Goal: Task Accomplishment & Management: Manage account settings

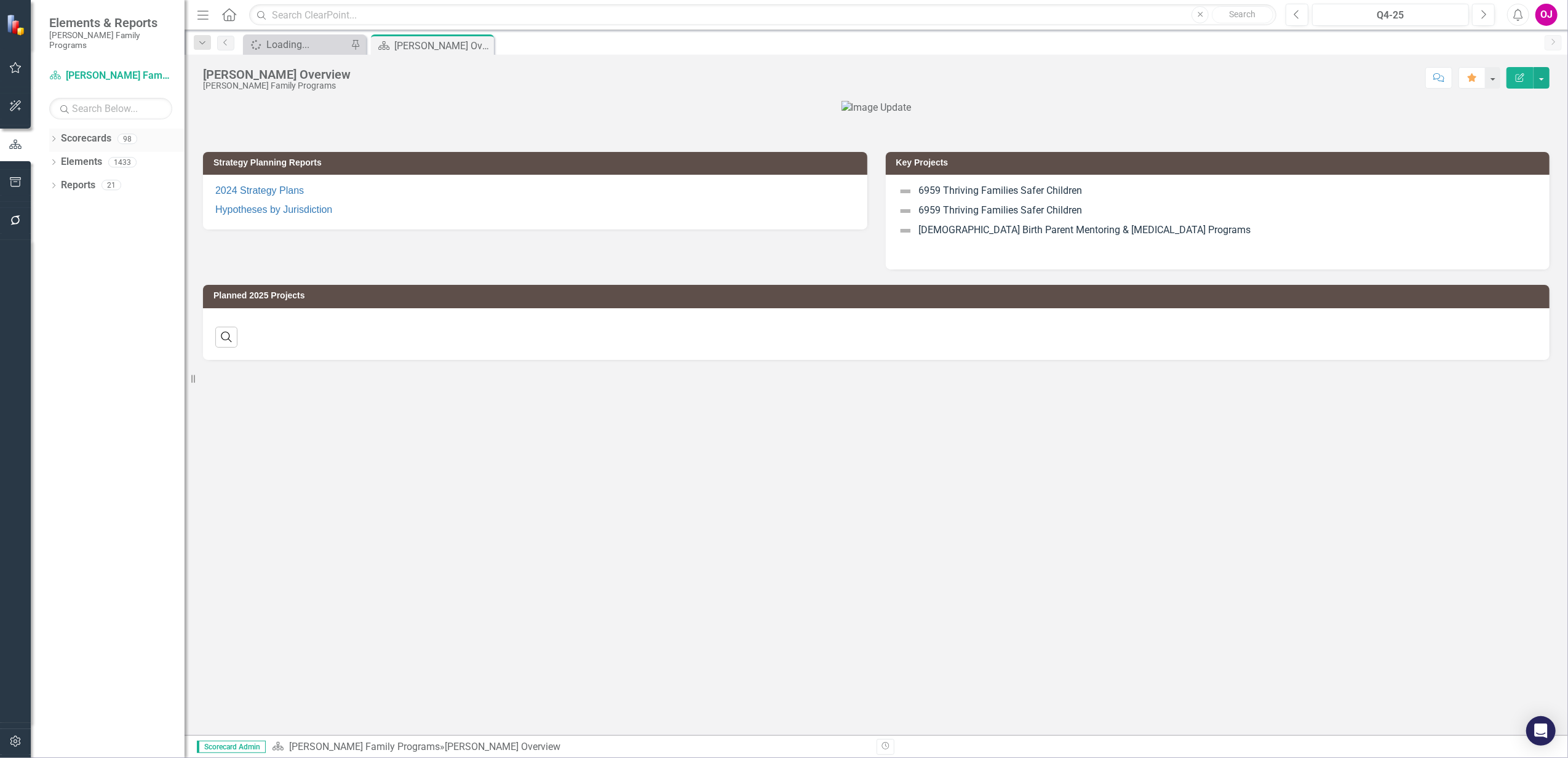
click at [54, 137] on icon "Dropdown" at bounding box center [53, 140] width 8 height 7
click at [64, 158] on icon "Dropdown" at bounding box center [60, 161] width 9 height 7
click at [70, 204] on icon "Dropdown" at bounding box center [72, 207] width 9 height 7
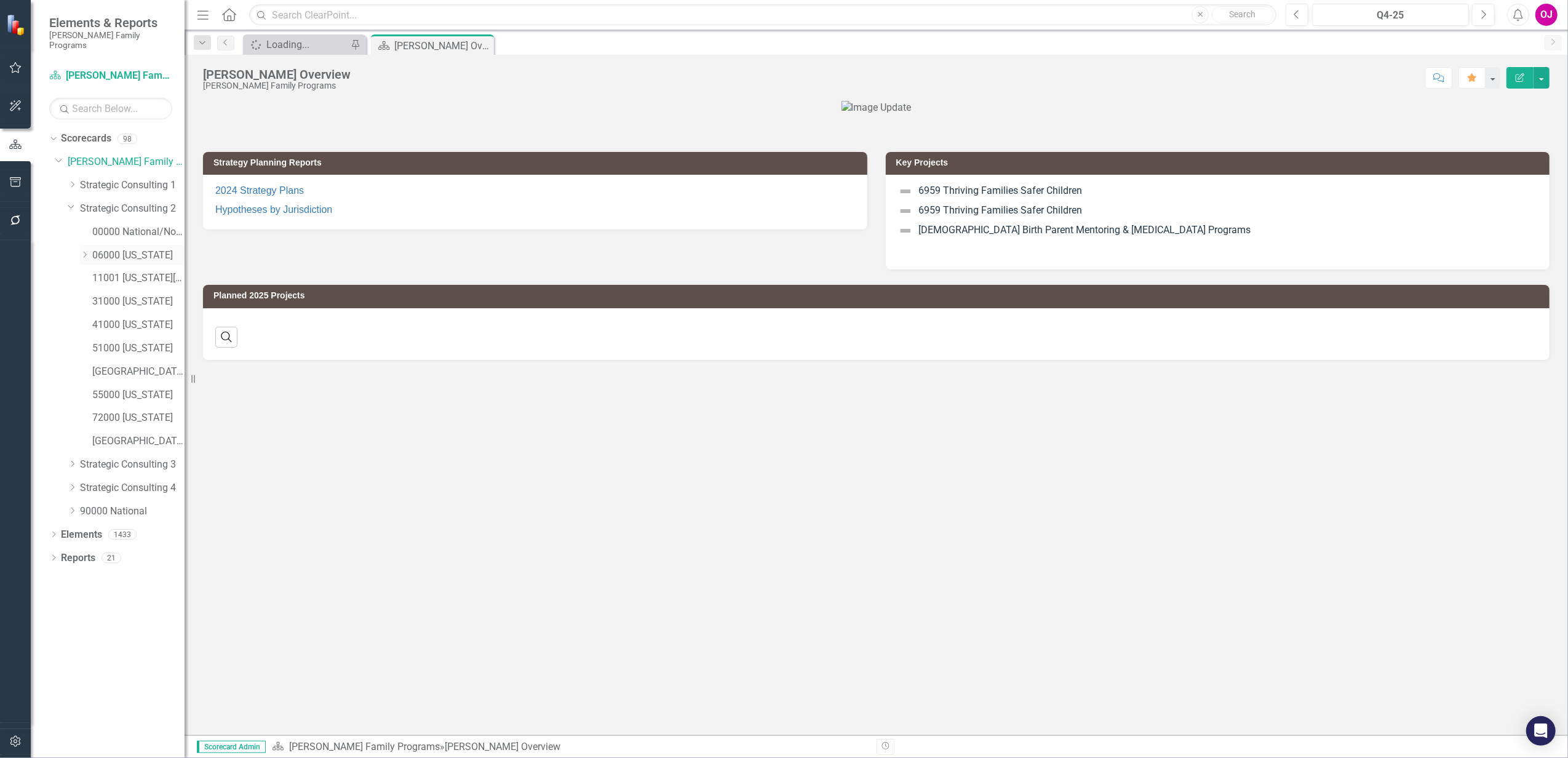
click at [109, 248] on link "06000 [US_STATE]" at bounding box center [138, 255] width 92 height 14
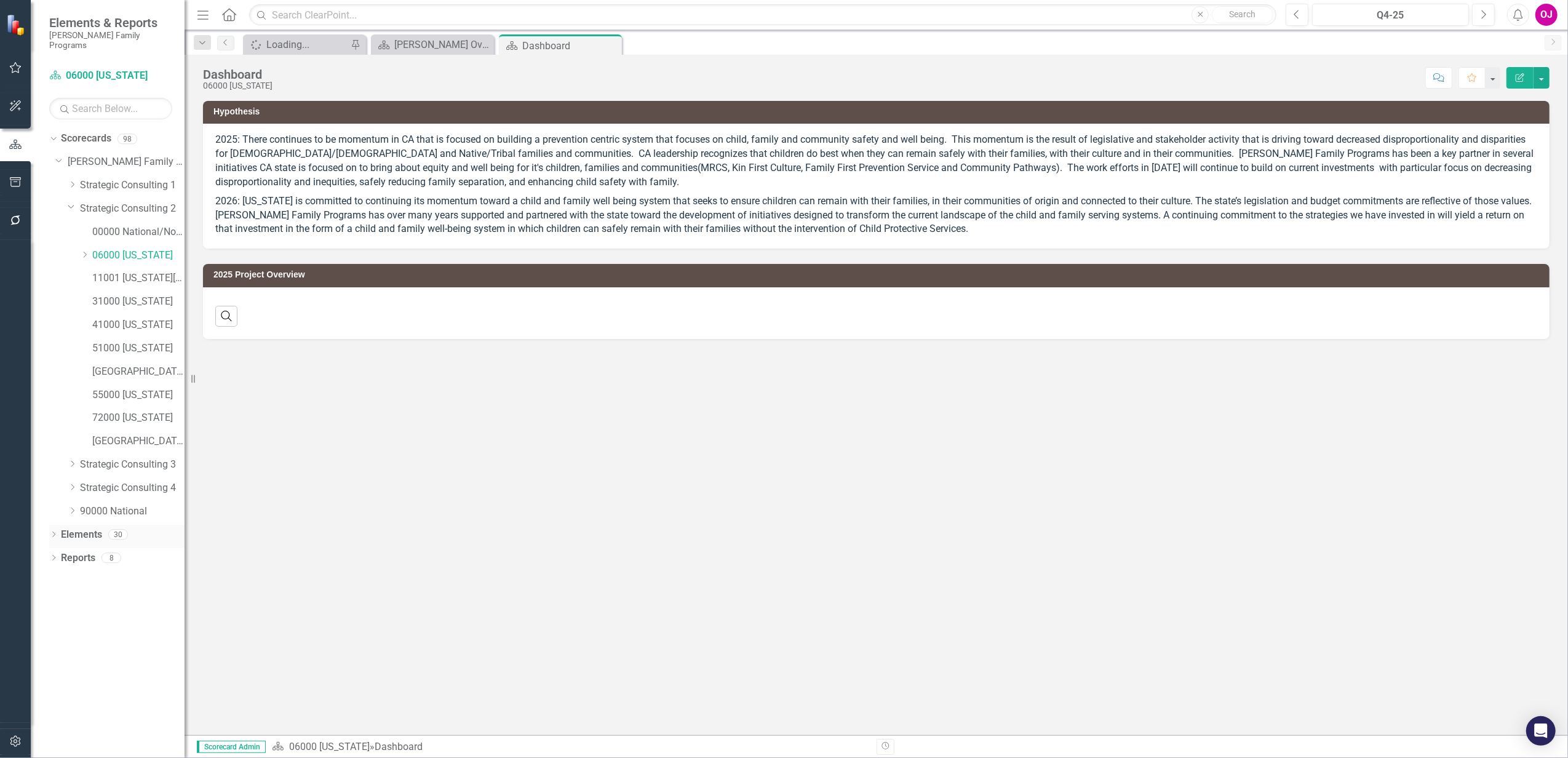
click at [54, 532] on icon "Dropdown" at bounding box center [53, 536] width 8 height 7
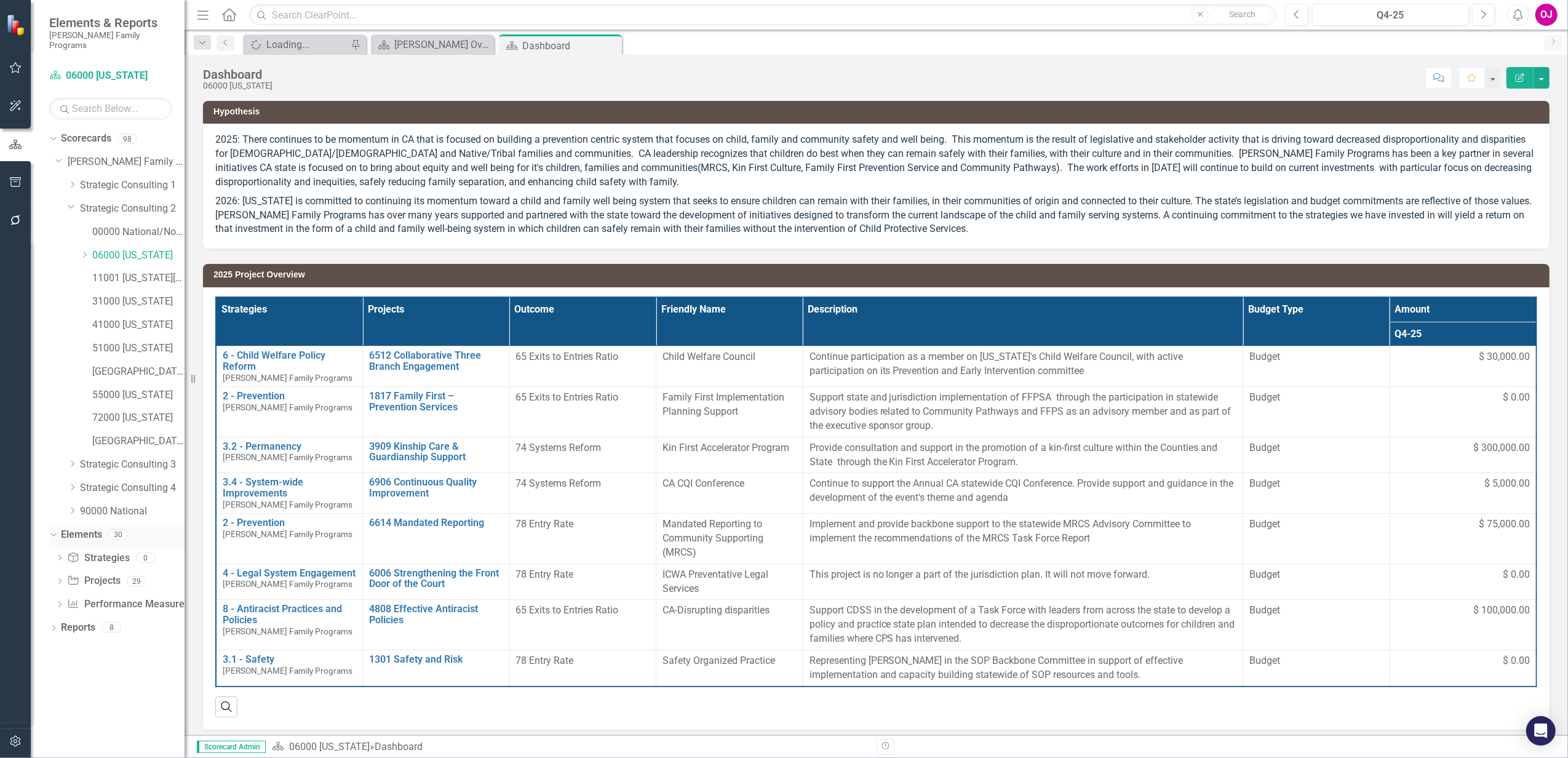
click at [54, 530] on icon "Dropdown" at bounding box center [52, 534] width 6 height 8
click at [60, 550] on div "Dropdown Reports 8" at bounding box center [117, 560] width 135 height 23
click at [53, 556] on icon "Dropdown" at bounding box center [53, 559] width 8 height 7
click at [82, 618] on div "PM Only QPR Status Report" at bounding box center [125, 623] width 120 height 11
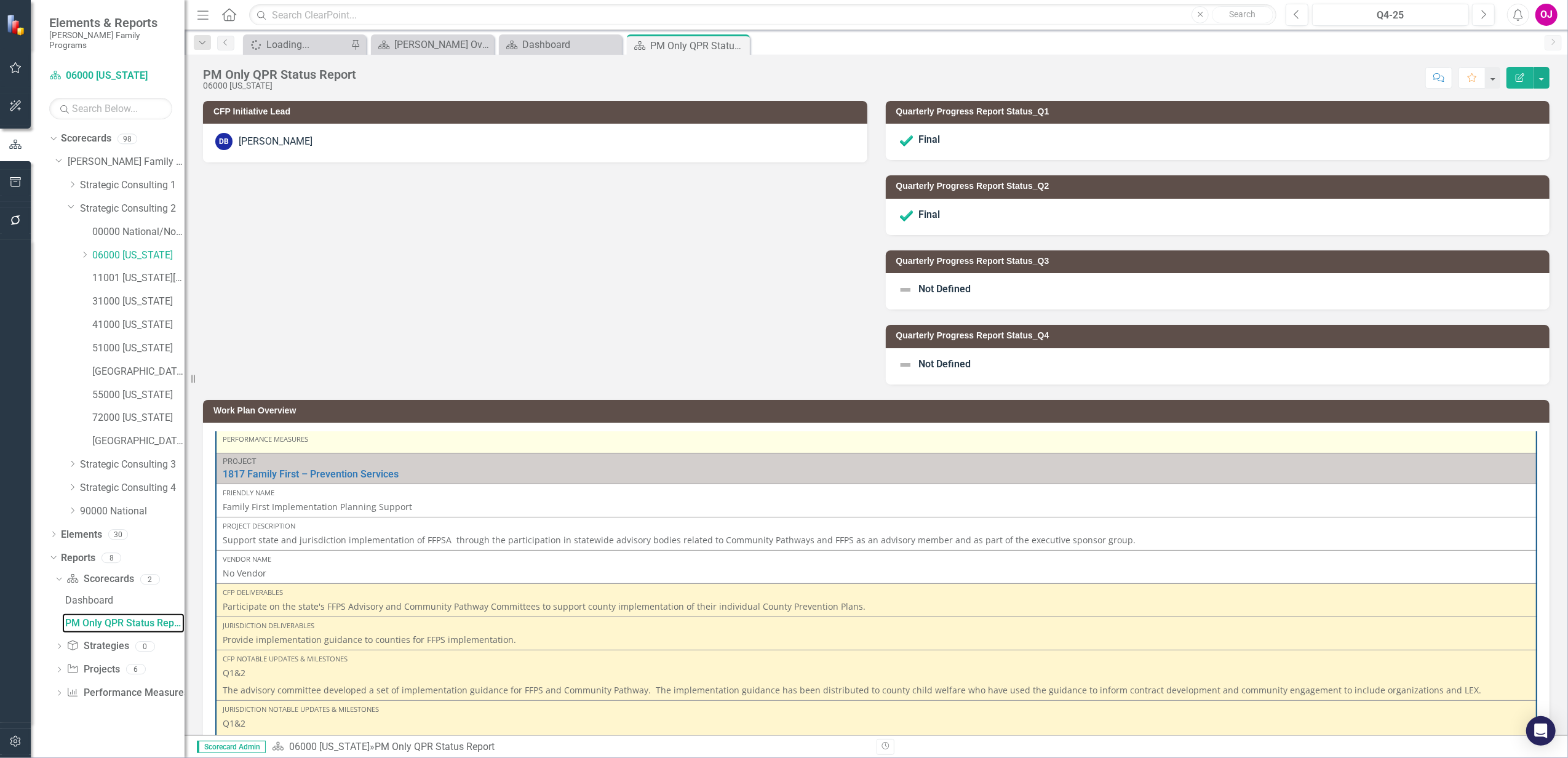
scroll to position [328, 0]
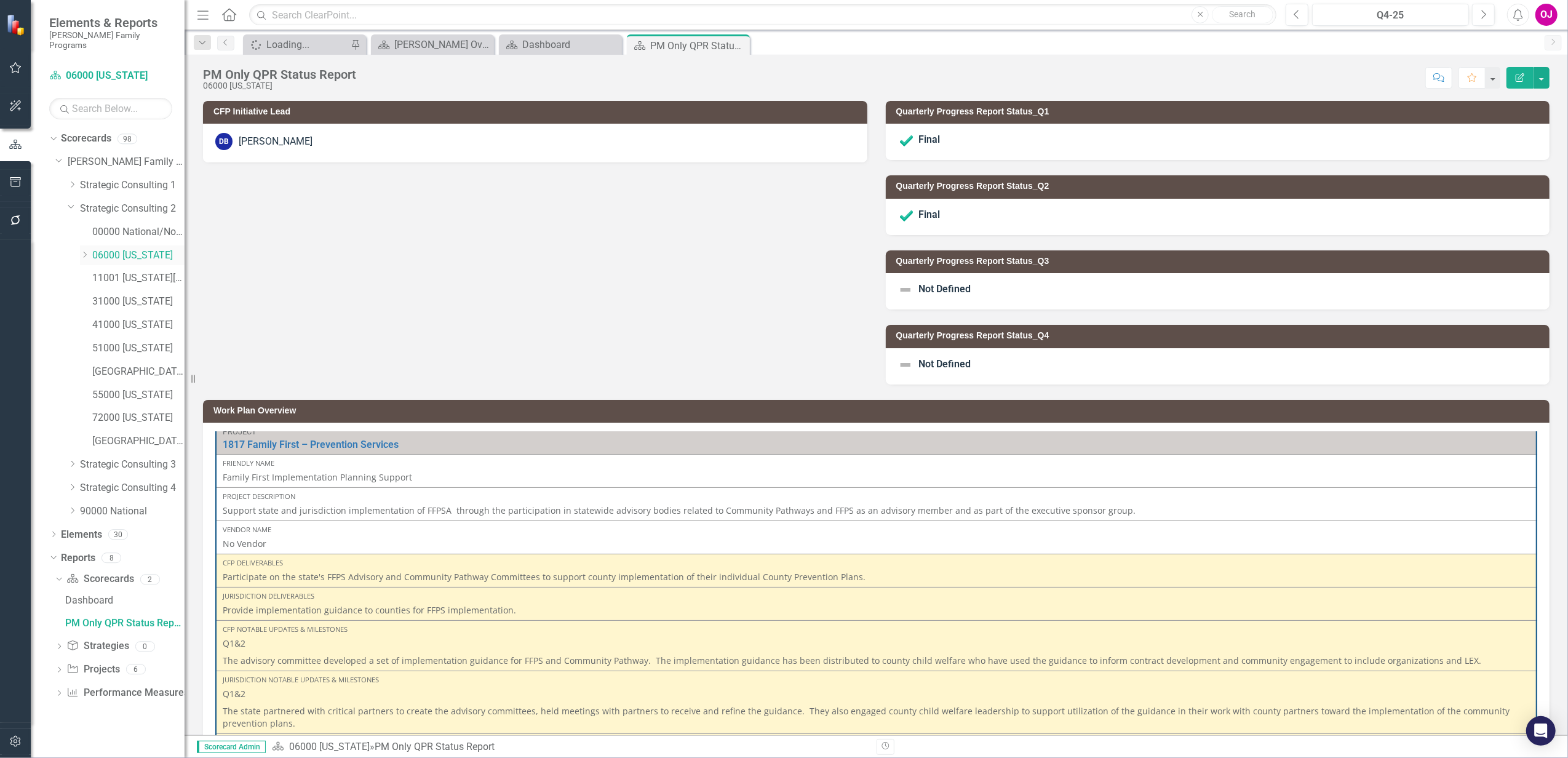
click at [84, 252] on icon at bounding box center [85, 254] width 3 height 6
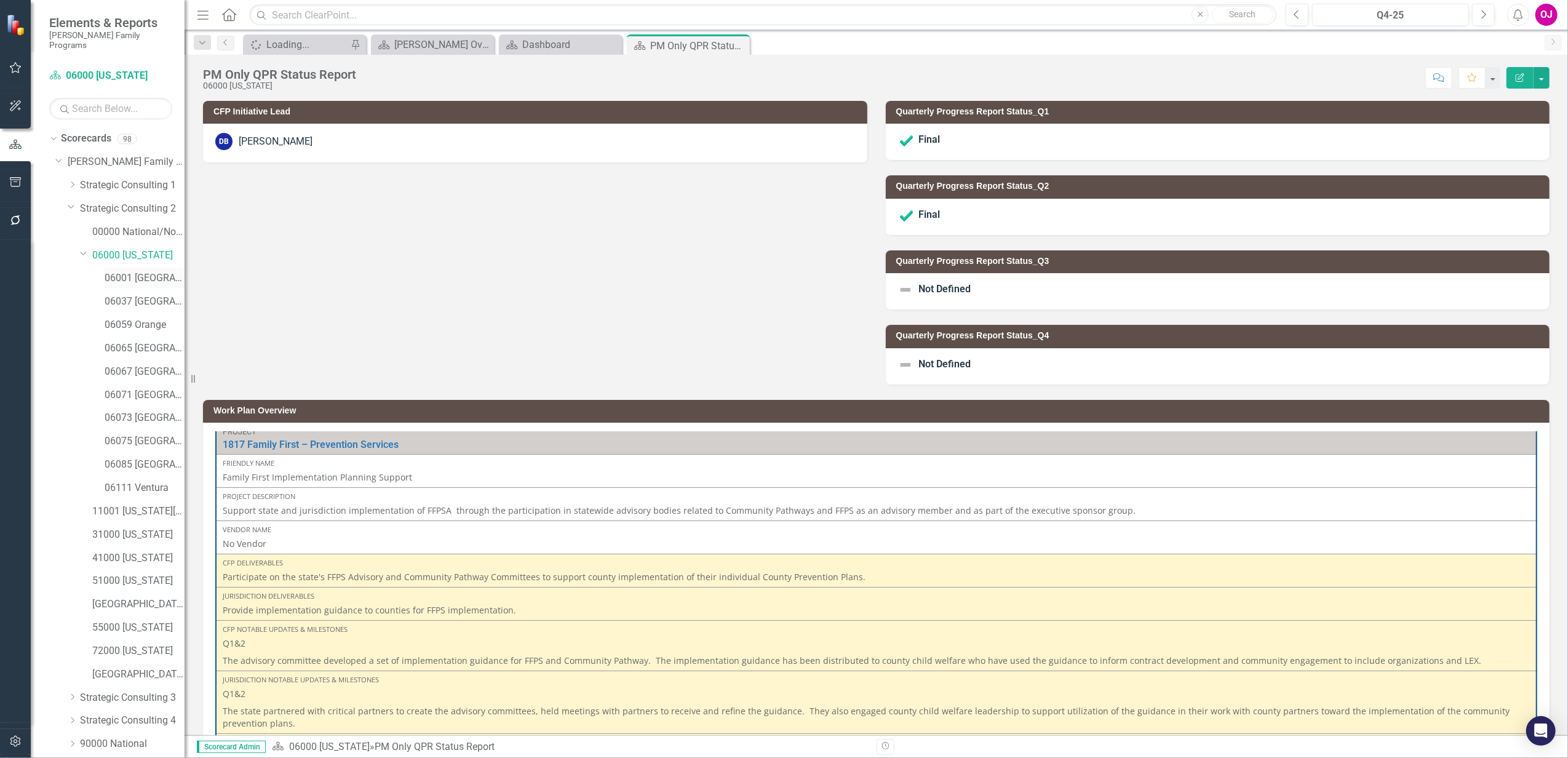
click at [134, 277] on div "06001 [GEOGRAPHIC_DATA]" at bounding box center [144, 278] width 80 height 20
click at [131, 271] on link "06001 [GEOGRAPHIC_DATA]" at bounding box center [144, 278] width 80 height 14
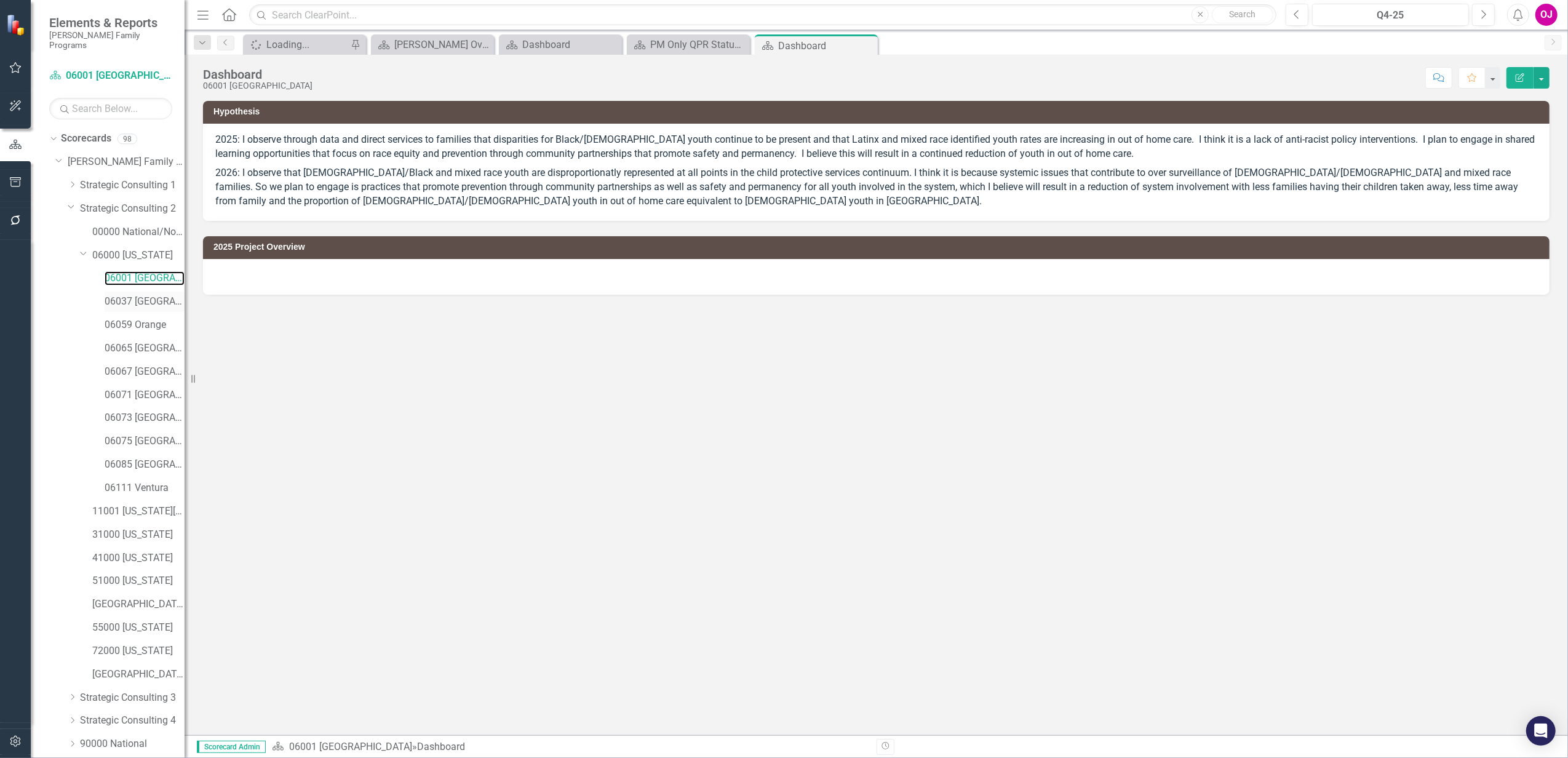
scroll to position [75, 0]
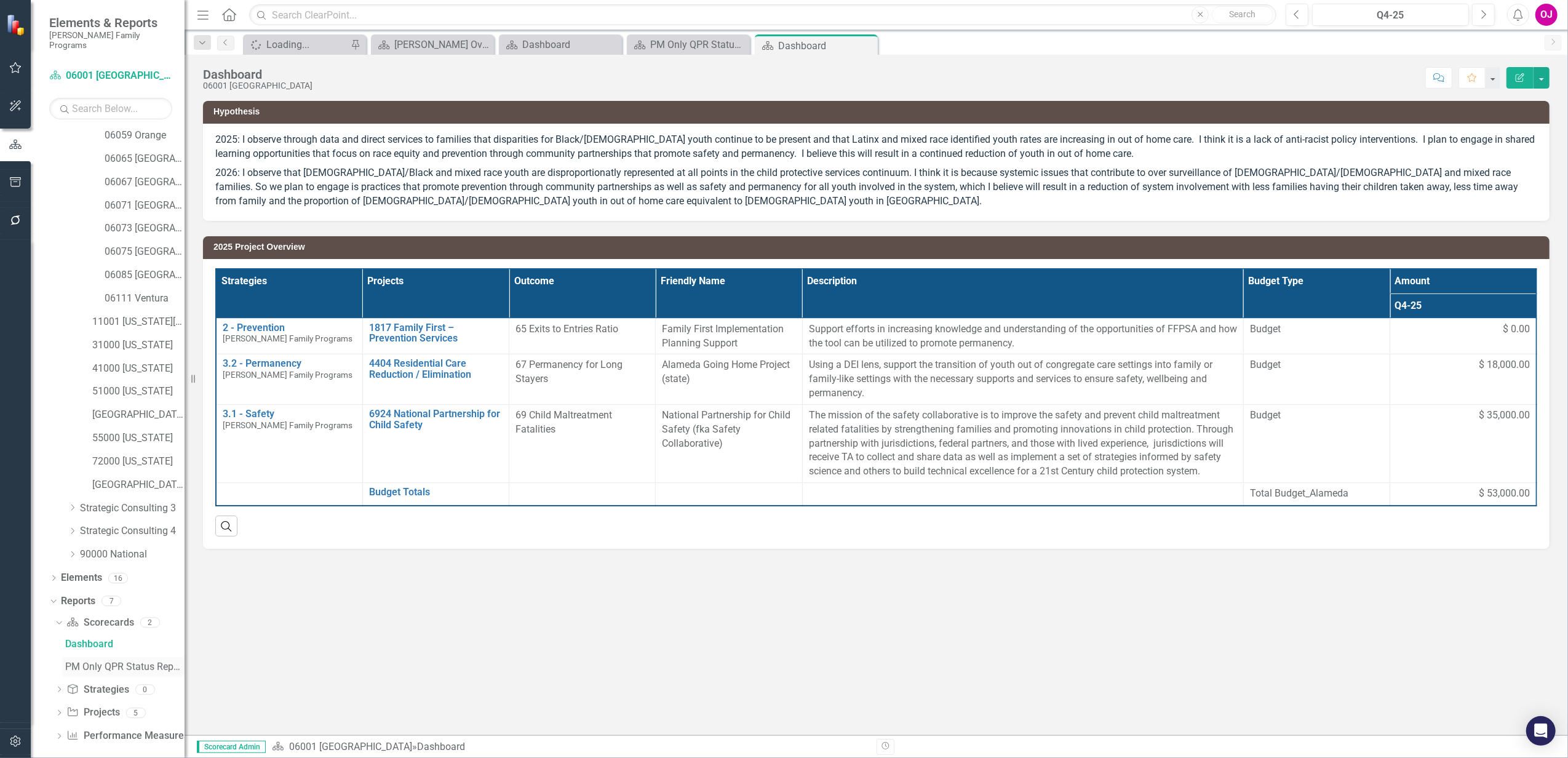
click at [104, 661] on div "PM Only QPR Status Report" at bounding box center [125, 666] width 120 height 11
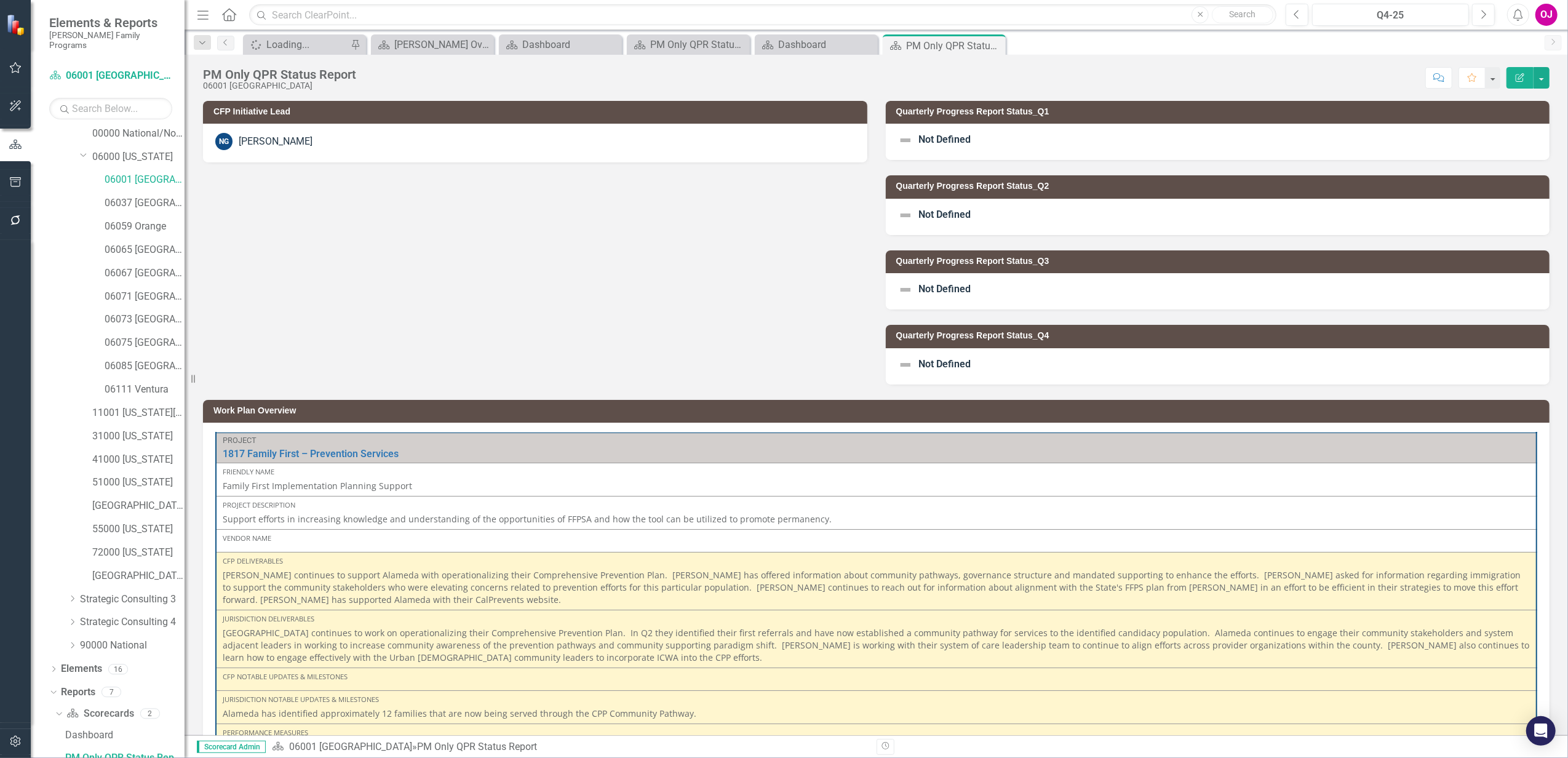
click at [1109, 144] on div "Not Defined" at bounding box center [1218, 142] width 664 height 36
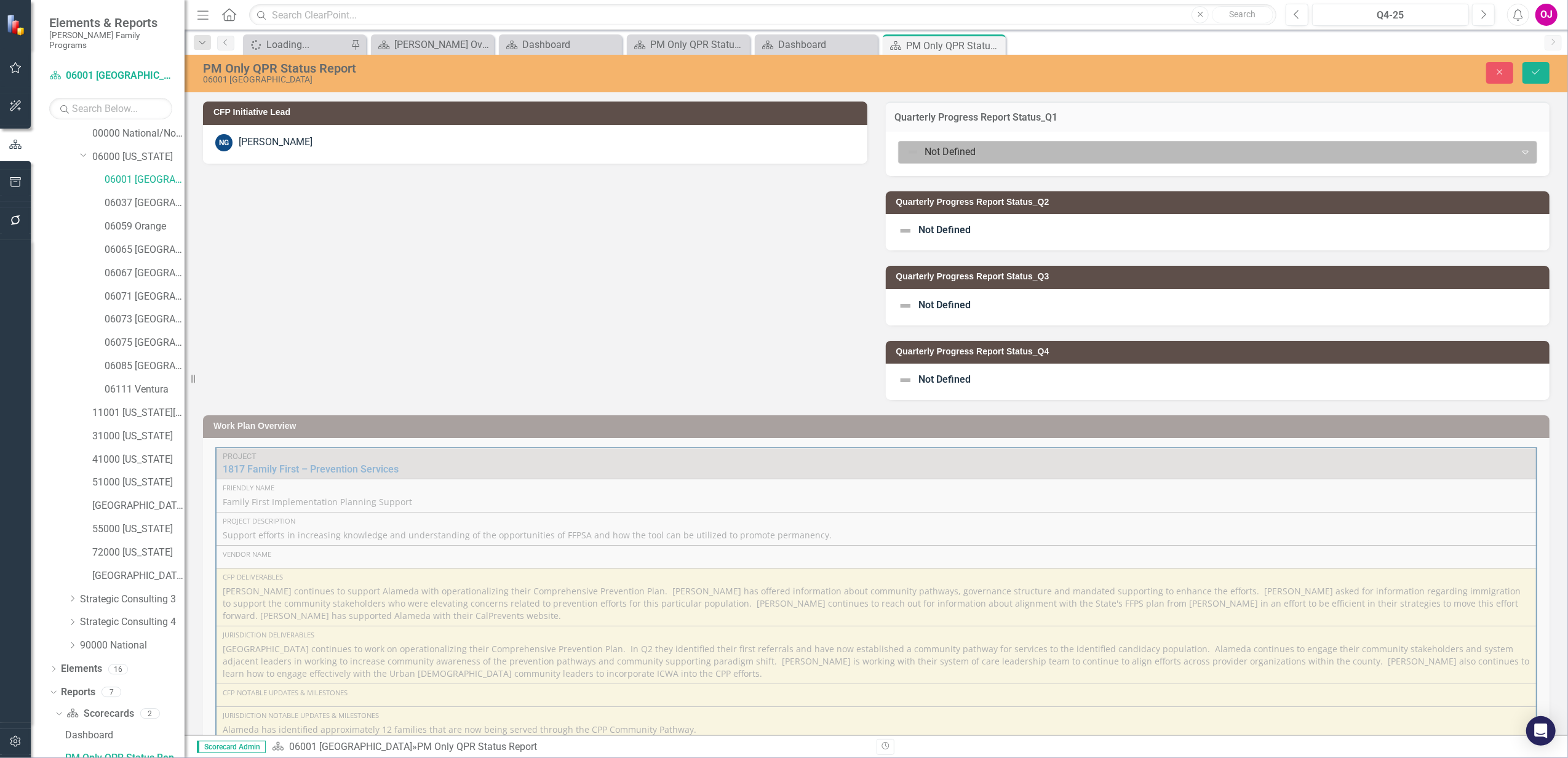
click at [1107, 155] on div at bounding box center [1207, 152] width 602 height 17
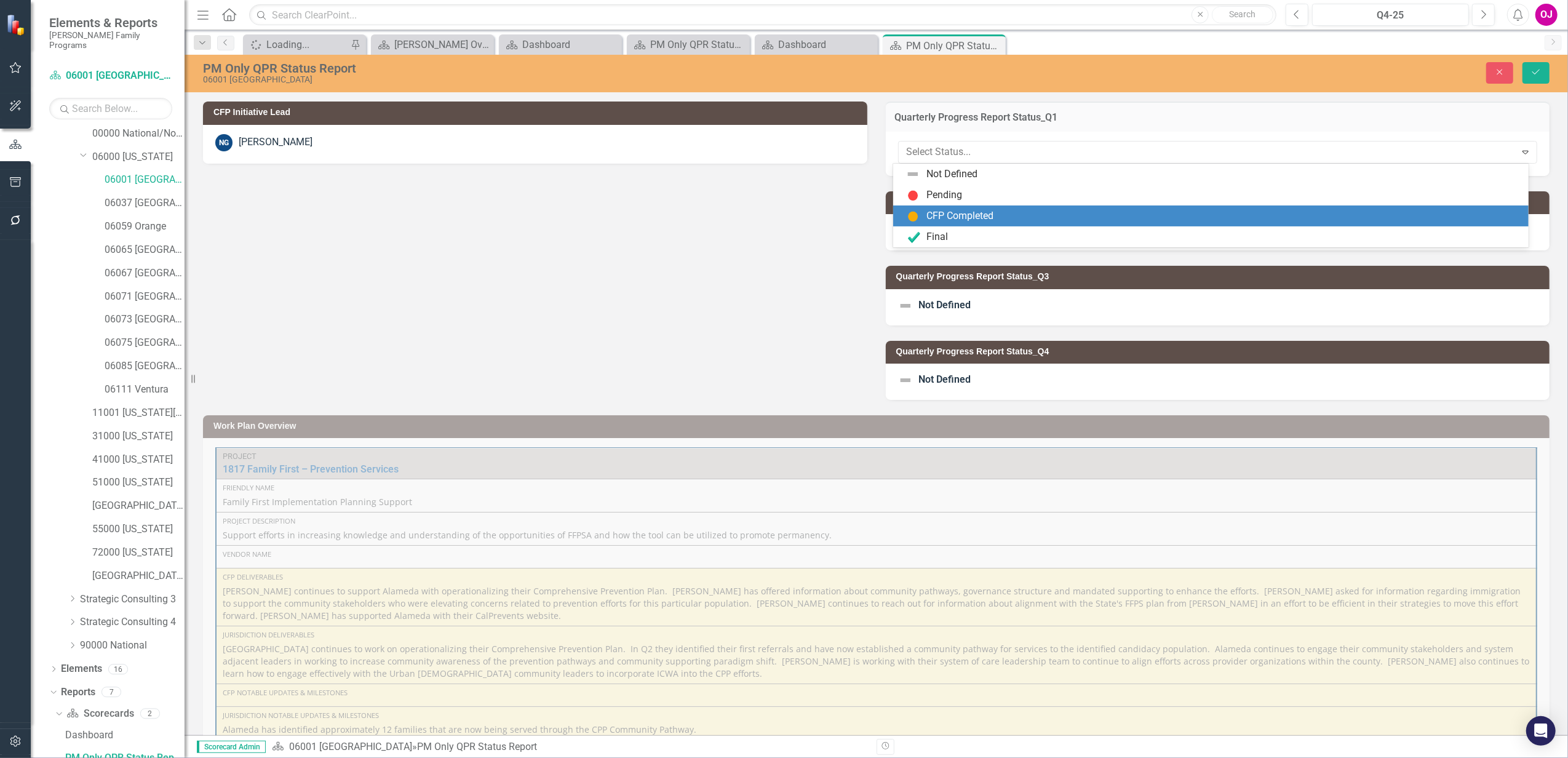
click at [1058, 218] on div "CFP Completed" at bounding box center [1213, 216] width 615 height 15
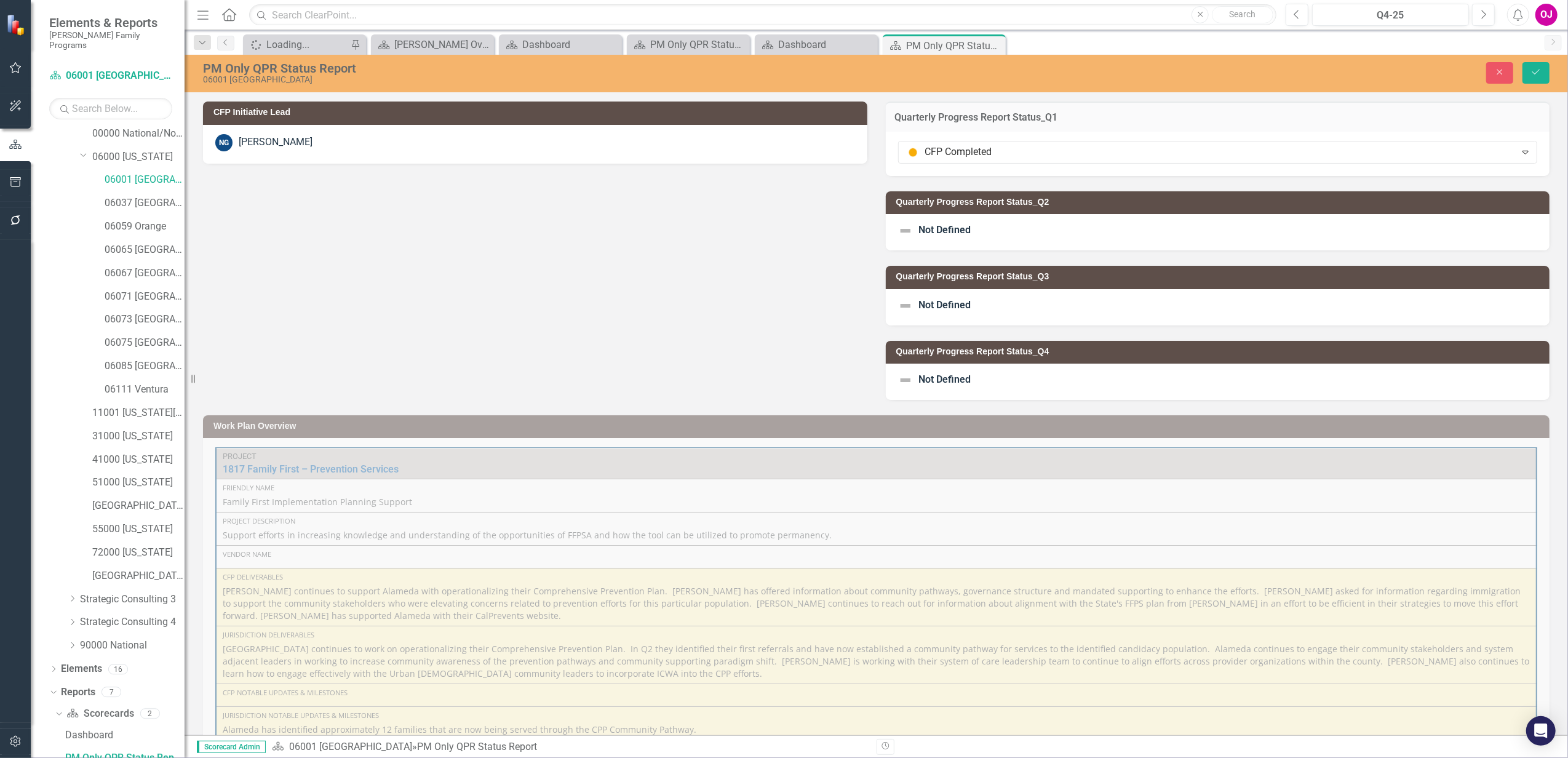
click at [1068, 224] on div "Not Defined" at bounding box center [1218, 232] width 664 height 36
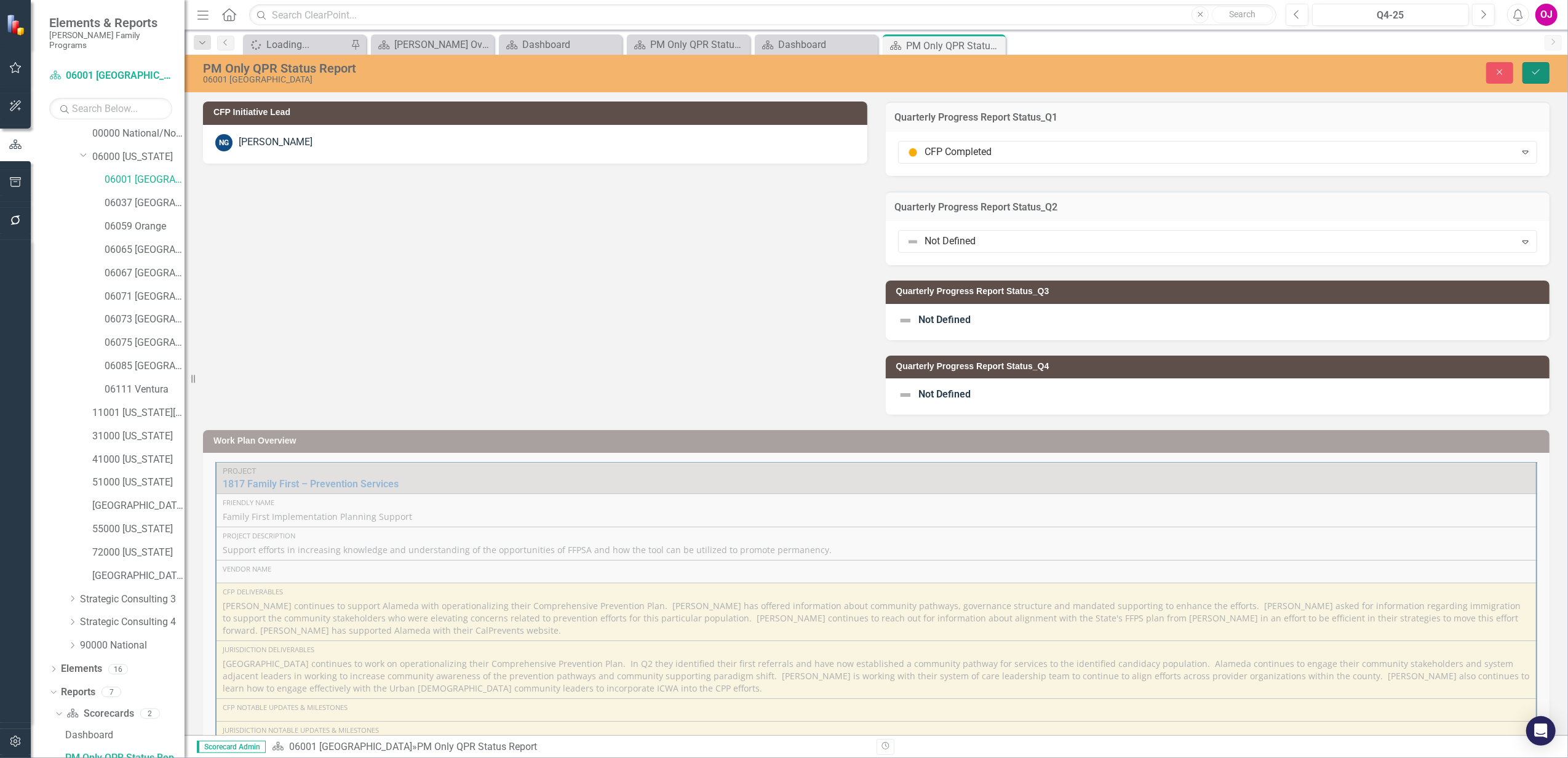
click at [1539, 74] on icon "Save" at bounding box center [1536, 72] width 11 height 8
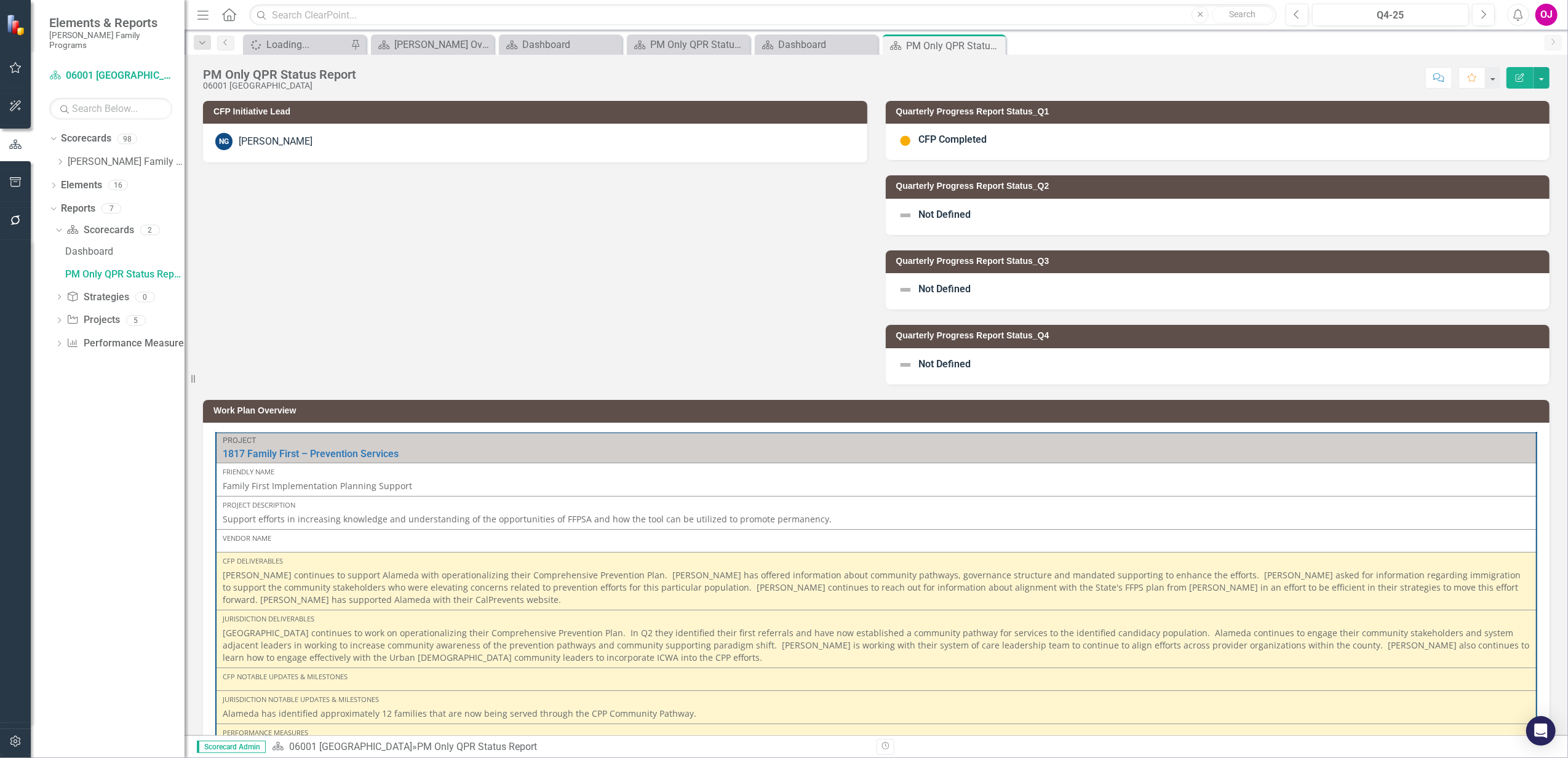
click at [1124, 143] on div "CFP Completed" at bounding box center [1218, 142] width 664 height 36
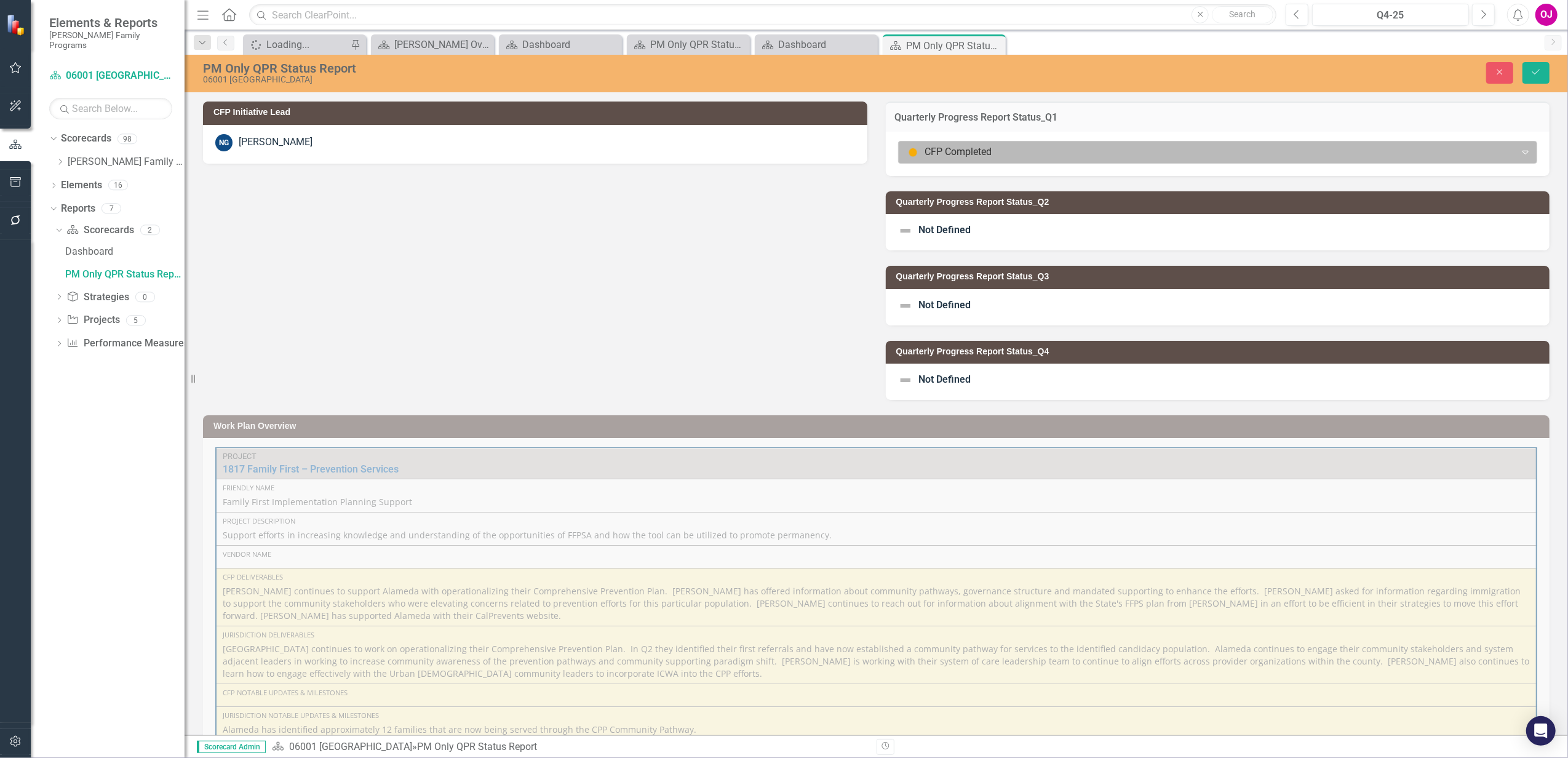
click at [1120, 153] on div at bounding box center [1207, 152] width 602 height 17
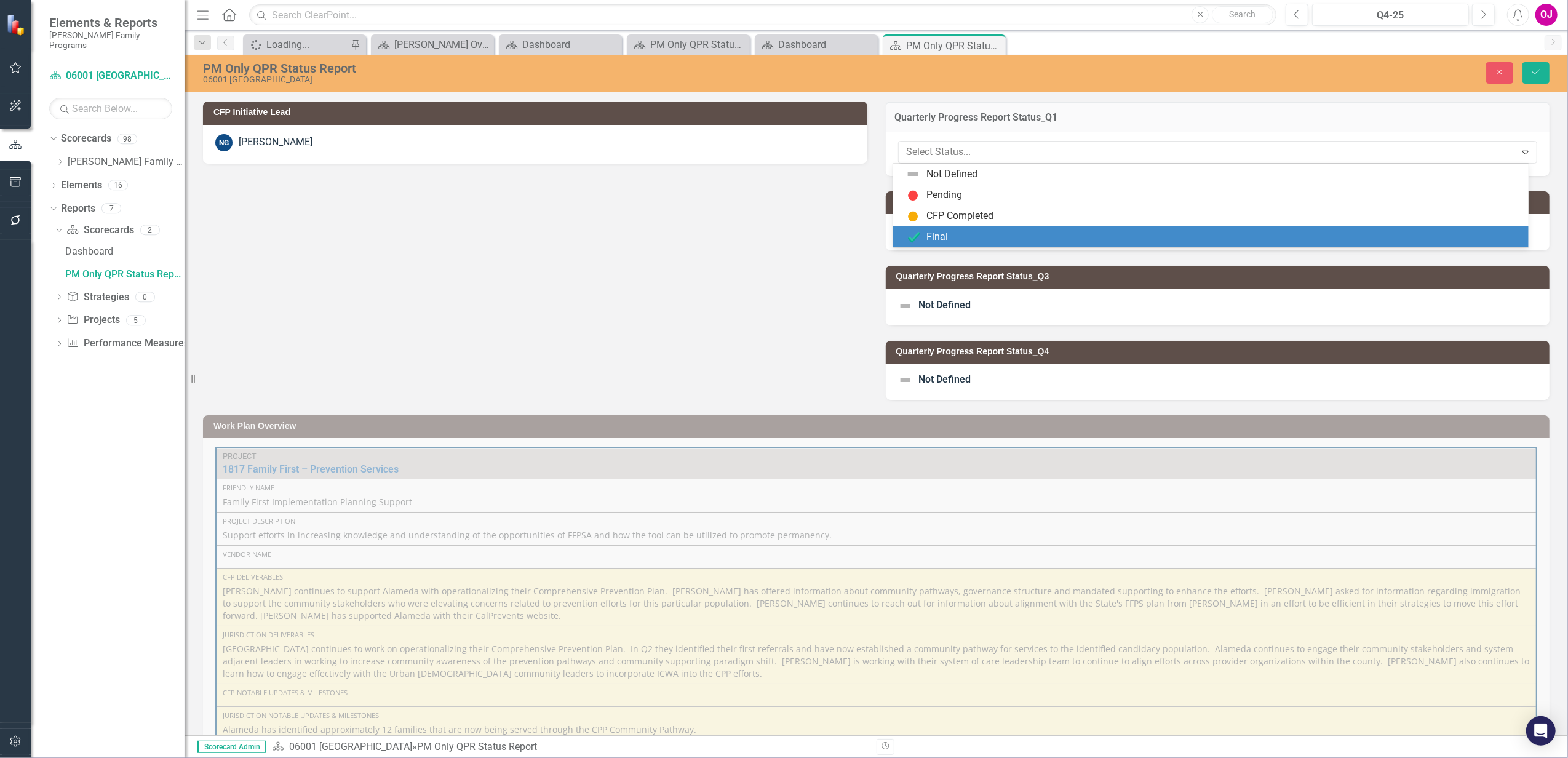
click at [999, 247] on div "Final" at bounding box center [1210, 237] width 635 height 21
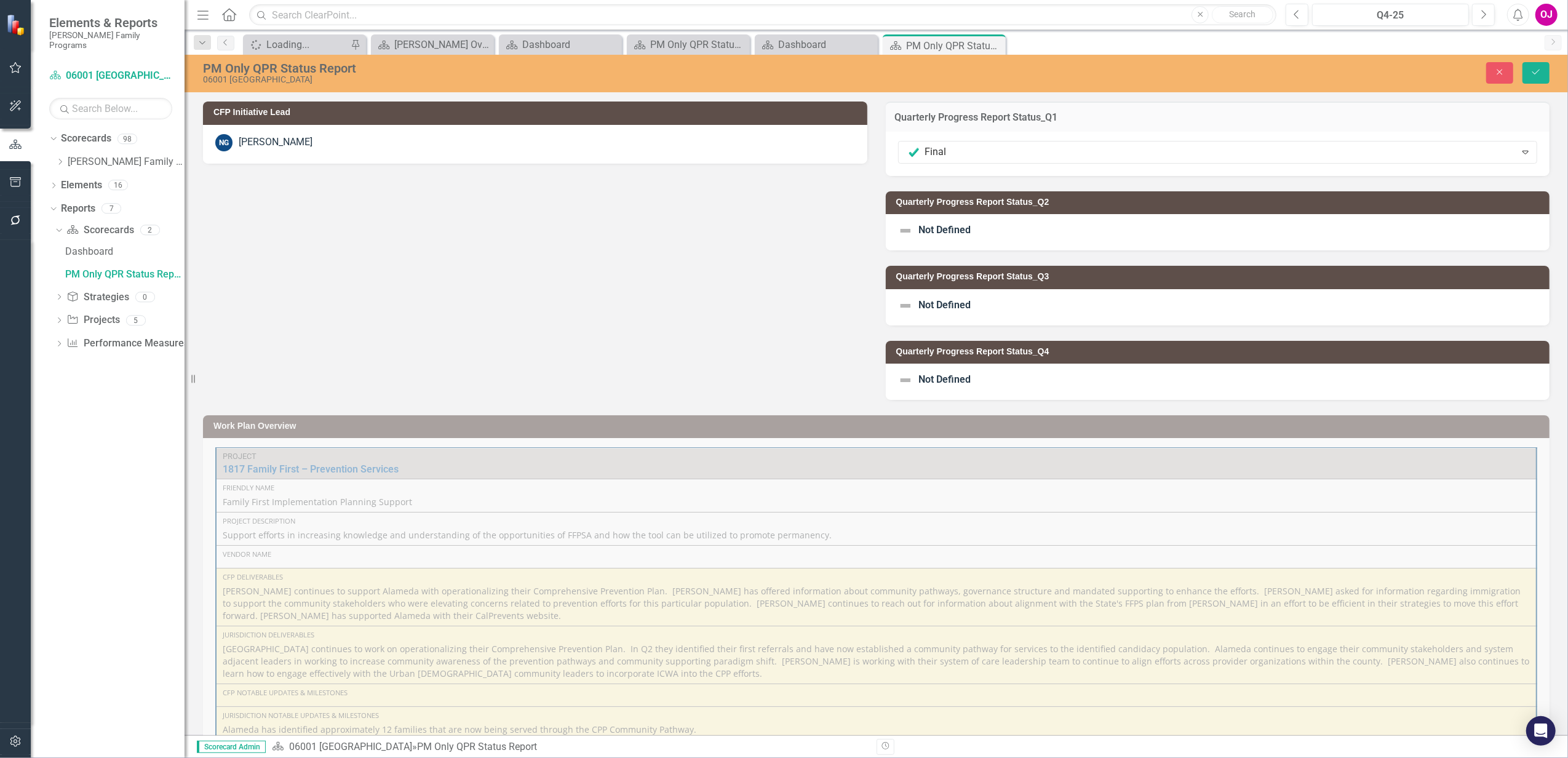
click at [992, 230] on div "Not Defined" at bounding box center [1218, 232] width 664 height 36
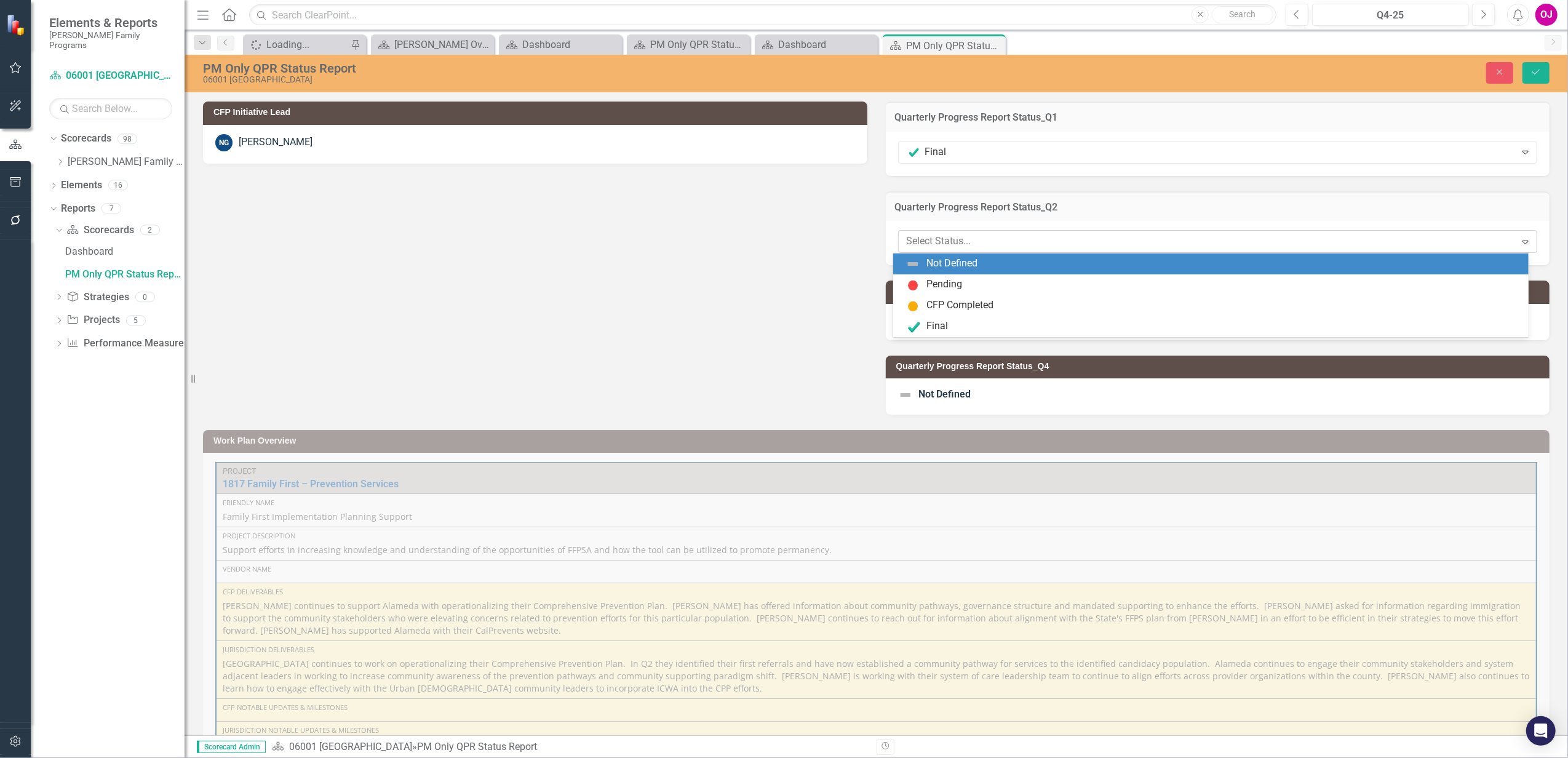
click at [992, 240] on div at bounding box center [1207, 242] width 602 height 17
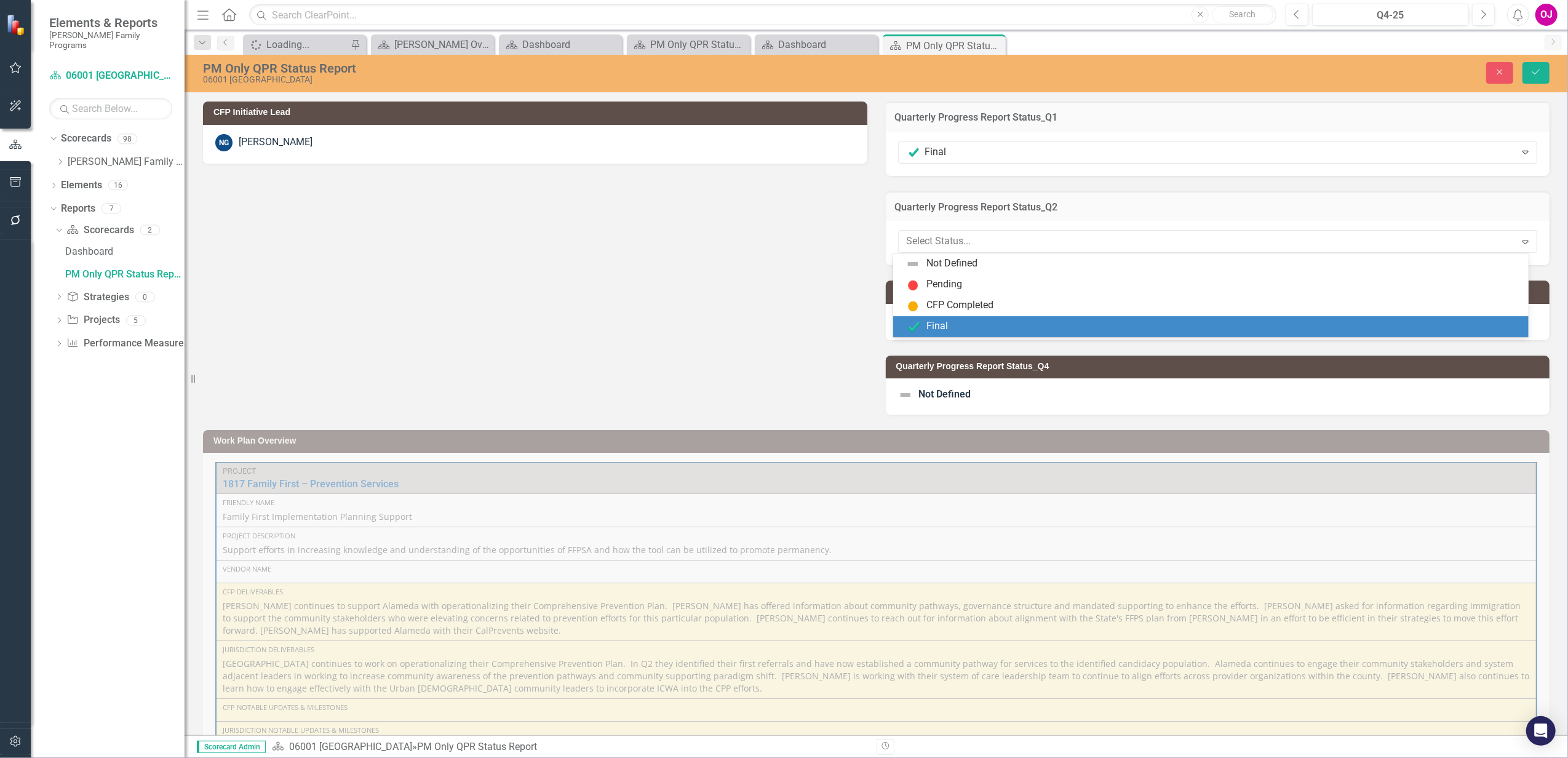
click at [955, 331] on div "Final" at bounding box center [1213, 326] width 615 height 15
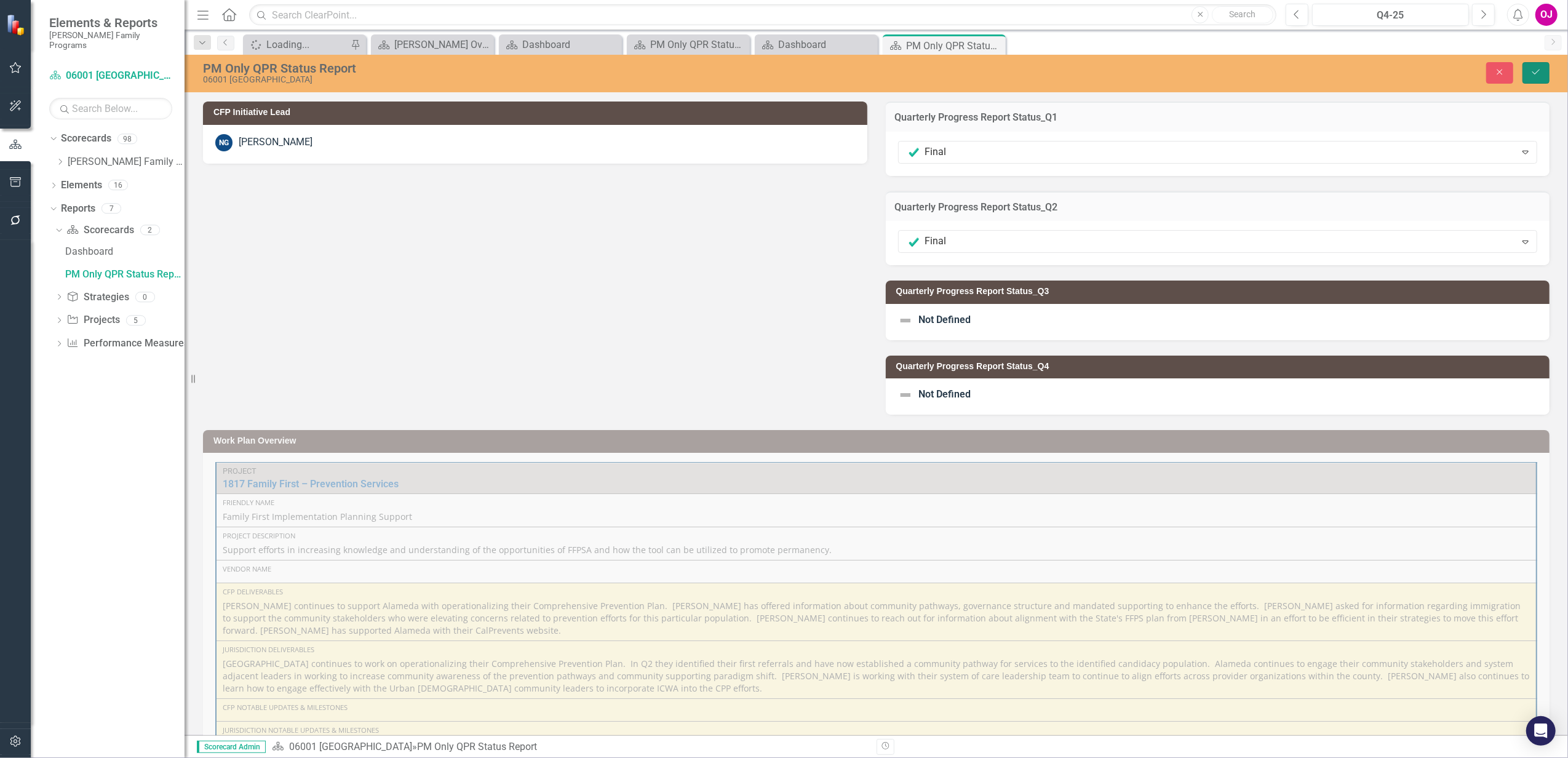
click at [1543, 70] on button "Save" at bounding box center [1536, 73] width 27 height 21
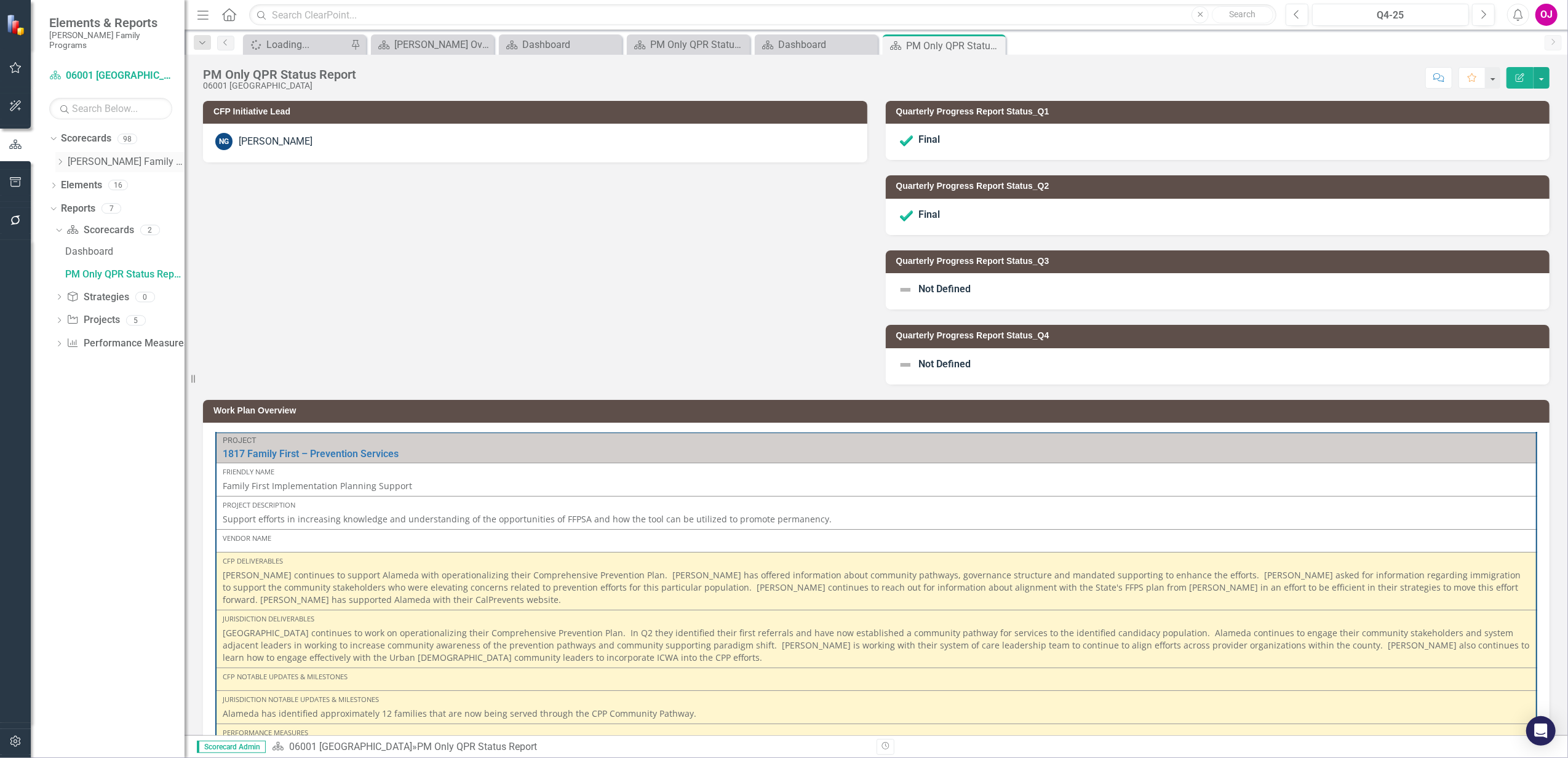
click at [62, 158] on icon "Dropdown" at bounding box center [60, 161] width 9 height 7
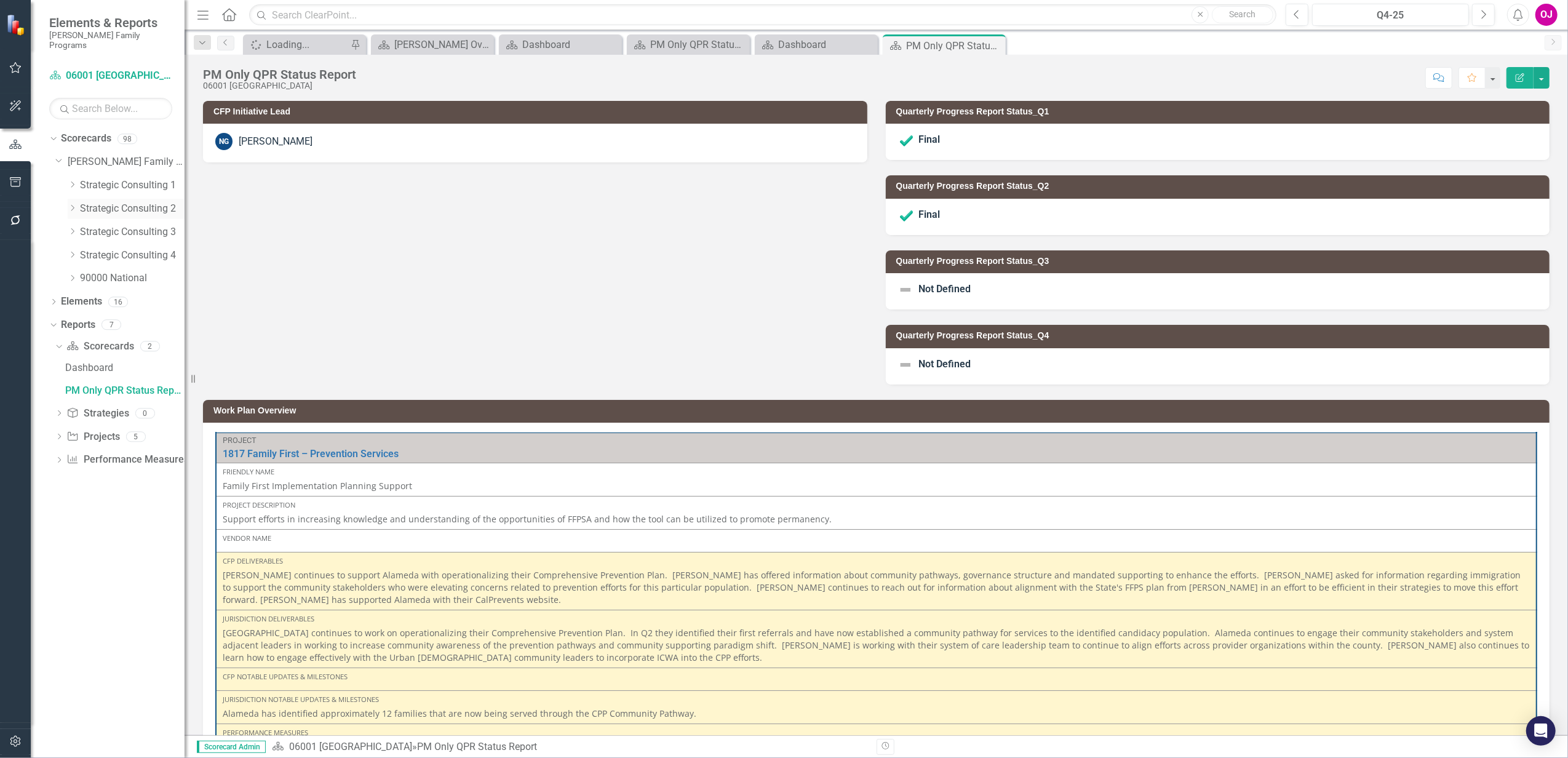
click at [75, 204] on icon "Dropdown" at bounding box center [72, 207] width 9 height 7
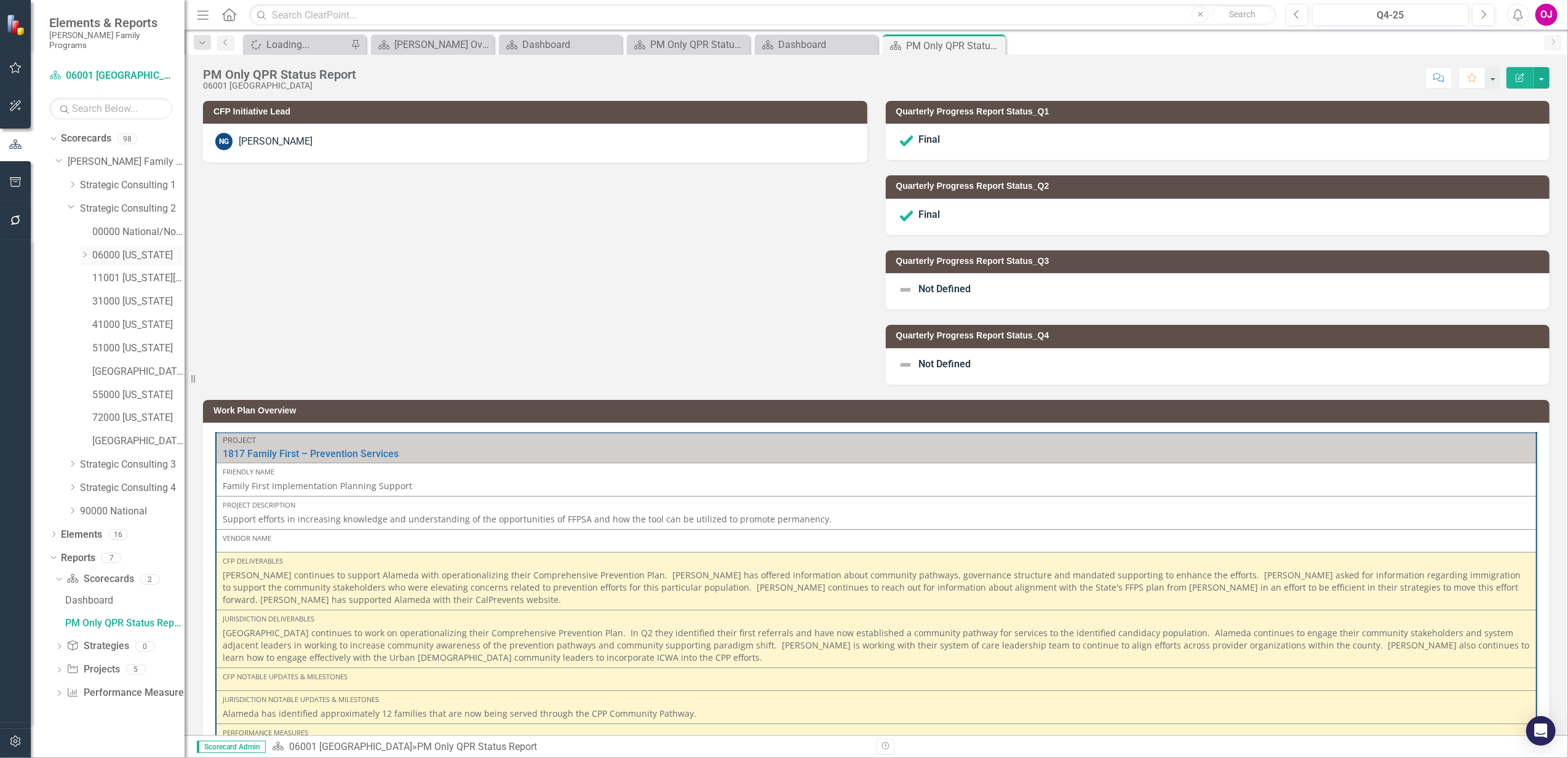
click at [87, 251] on icon "Dropdown" at bounding box center [84, 254] width 9 height 7
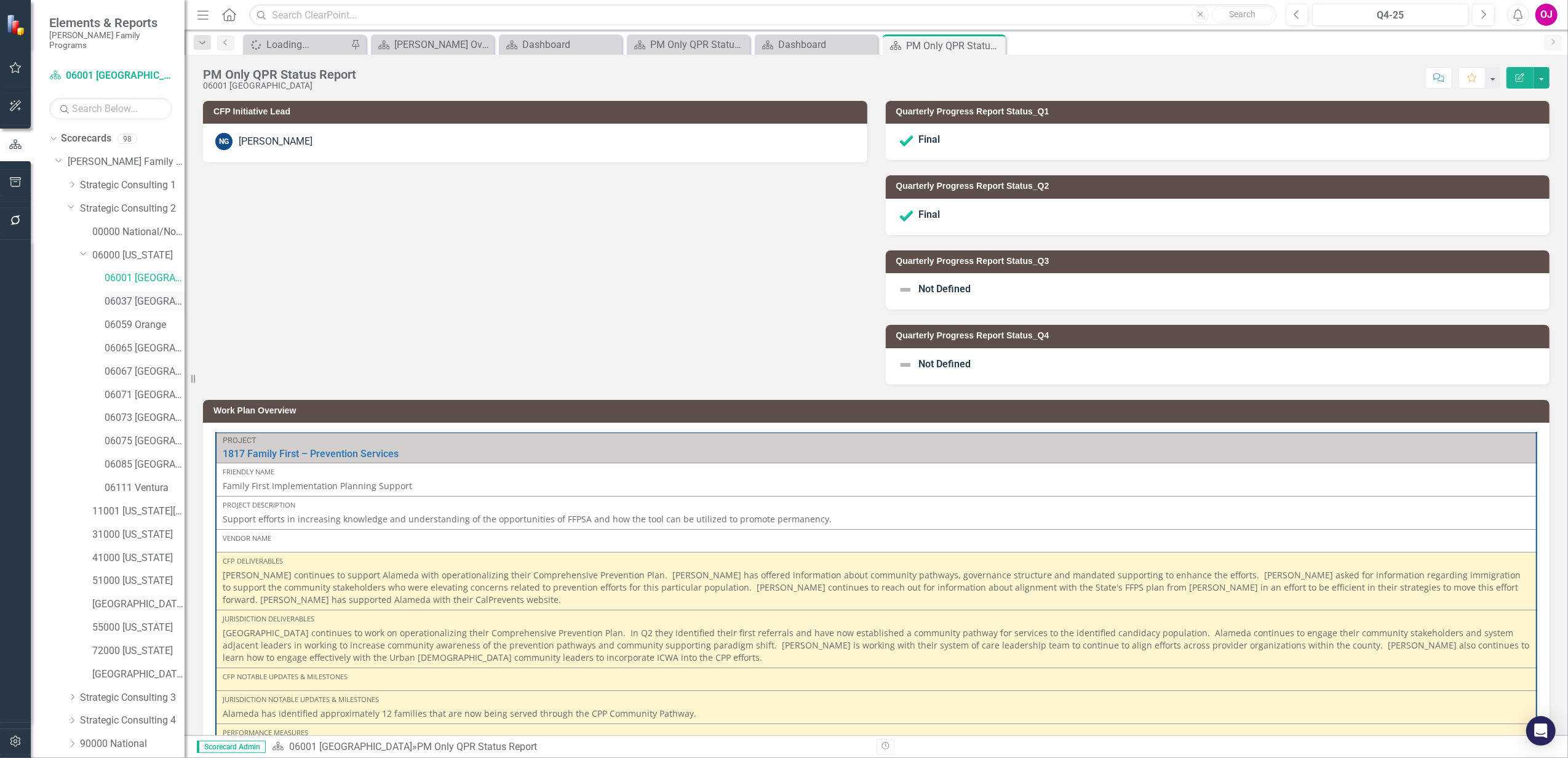
click at [133, 294] on link "06037 [GEOGRAPHIC_DATA]" at bounding box center [144, 302] width 80 height 14
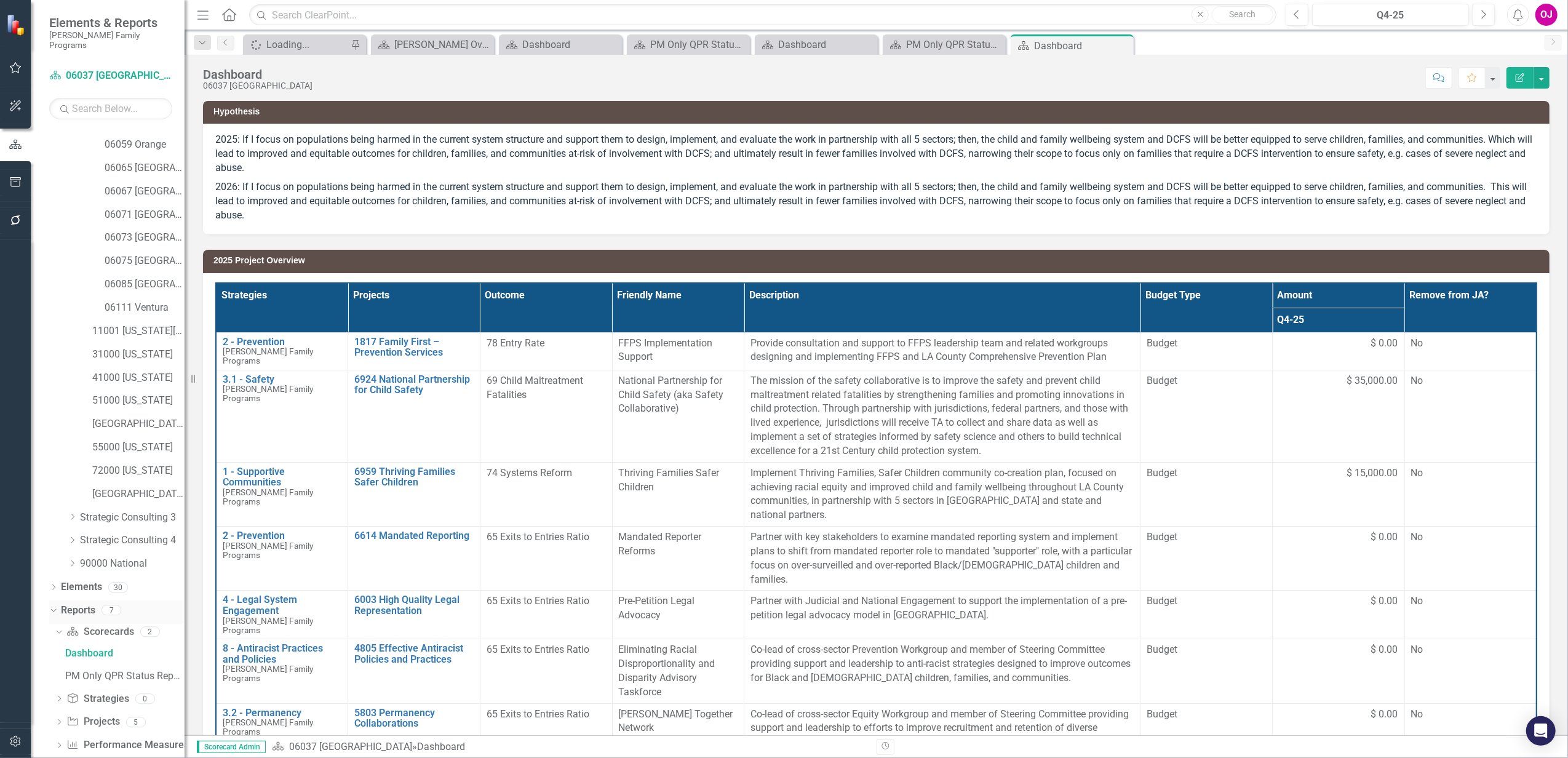
scroll to position [190, 0]
click at [116, 661] on div "PM Only QPR Status Report" at bounding box center [125, 666] width 120 height 11
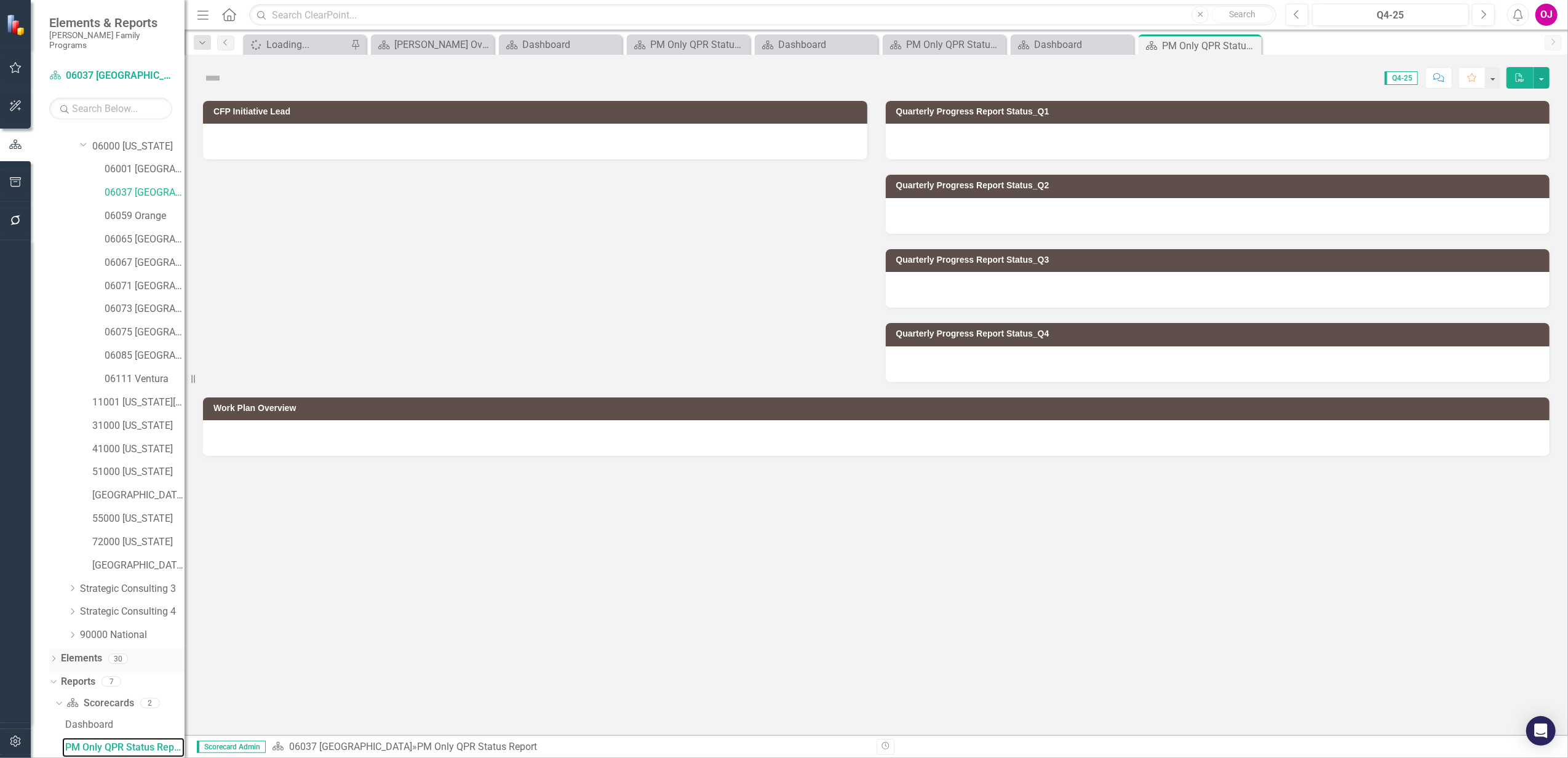
scroll to position [98, 0]
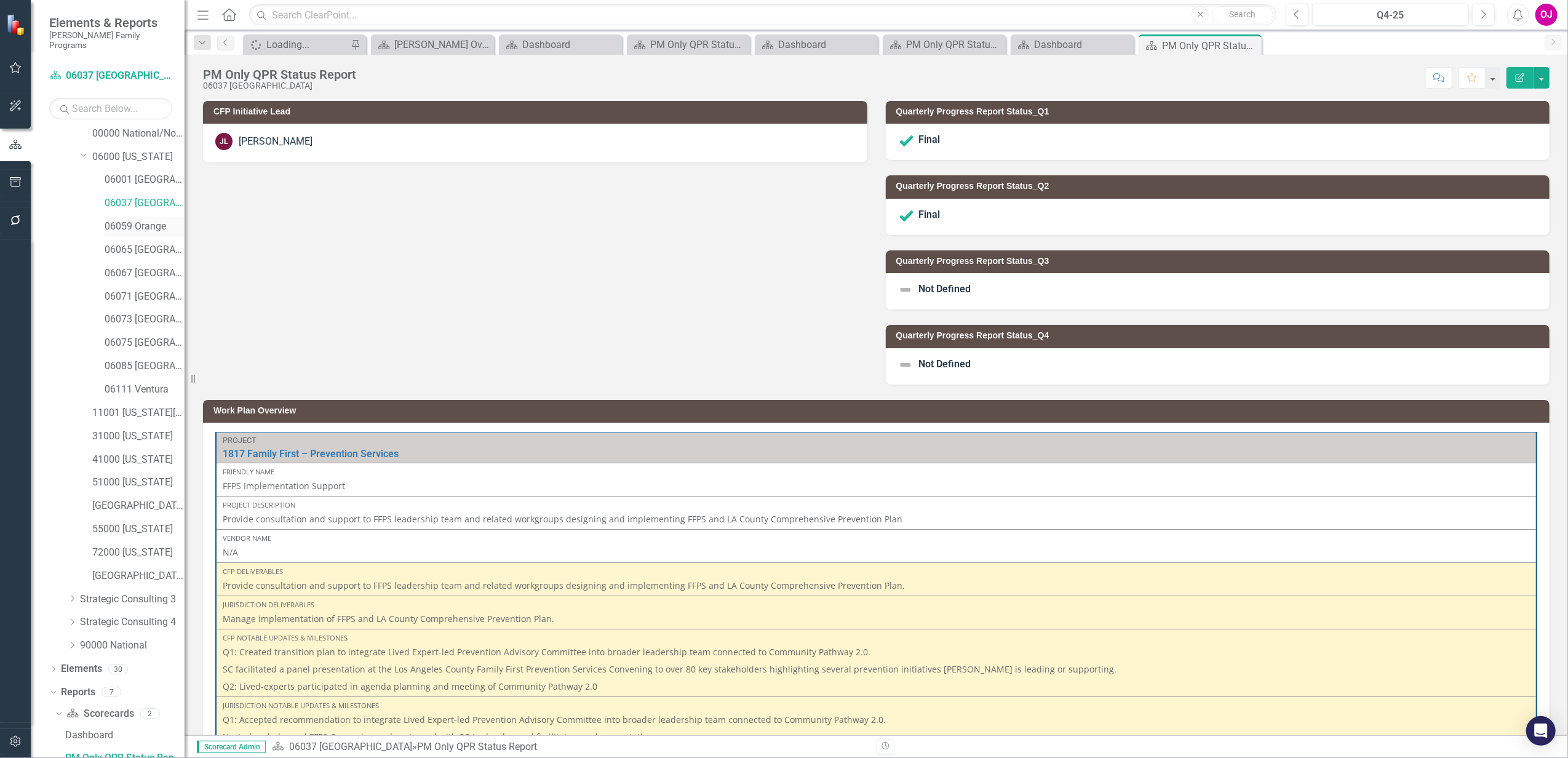
click at [118, 220] on link "06059 Orange" at bounding box center [144, 227] width 80 height 14
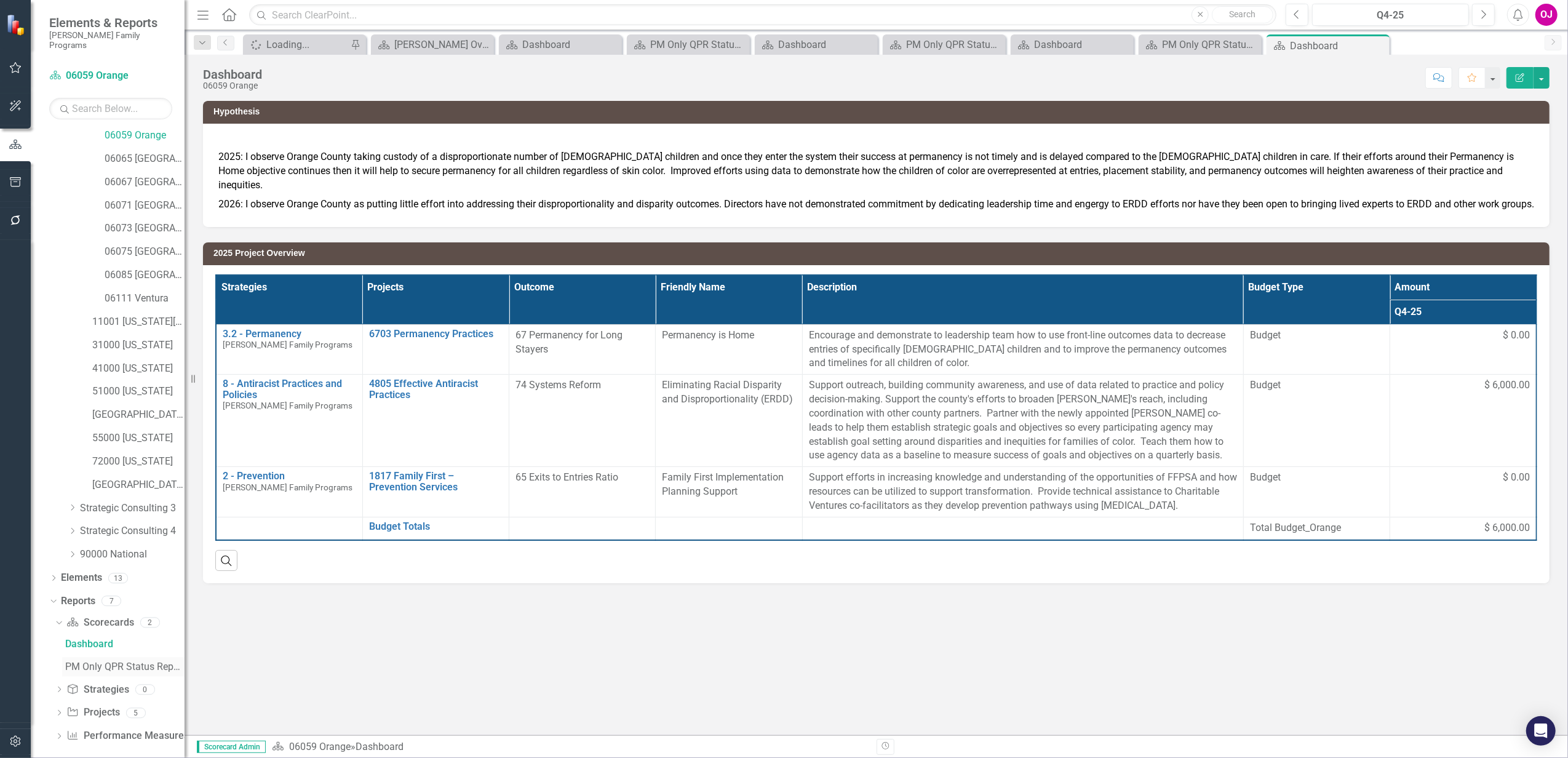
click at [119, 661] on div "PM Only QPR Status Report" at bounding box center [125, 666] width 120 height 11
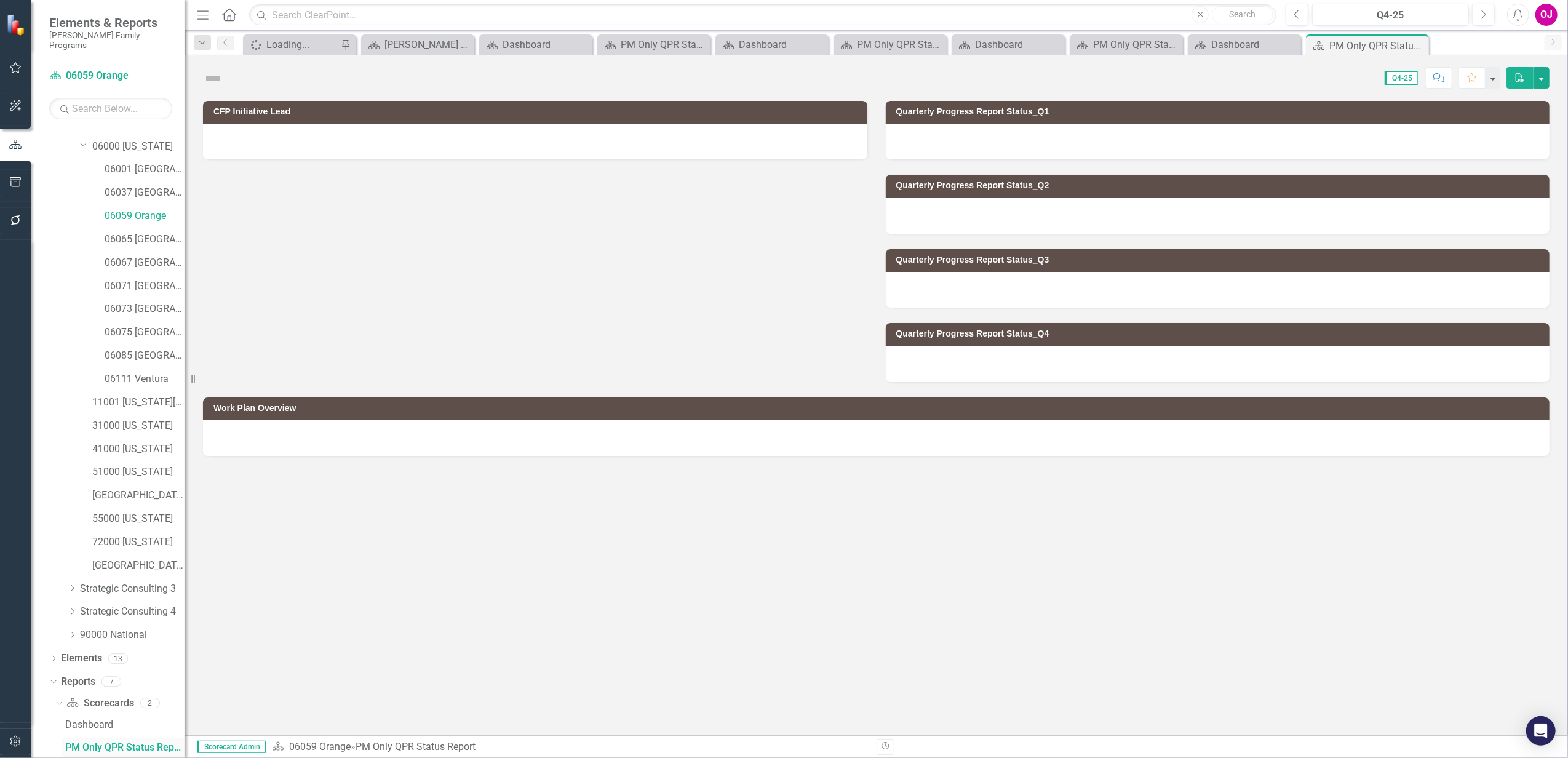
scroll to position [98, 0]
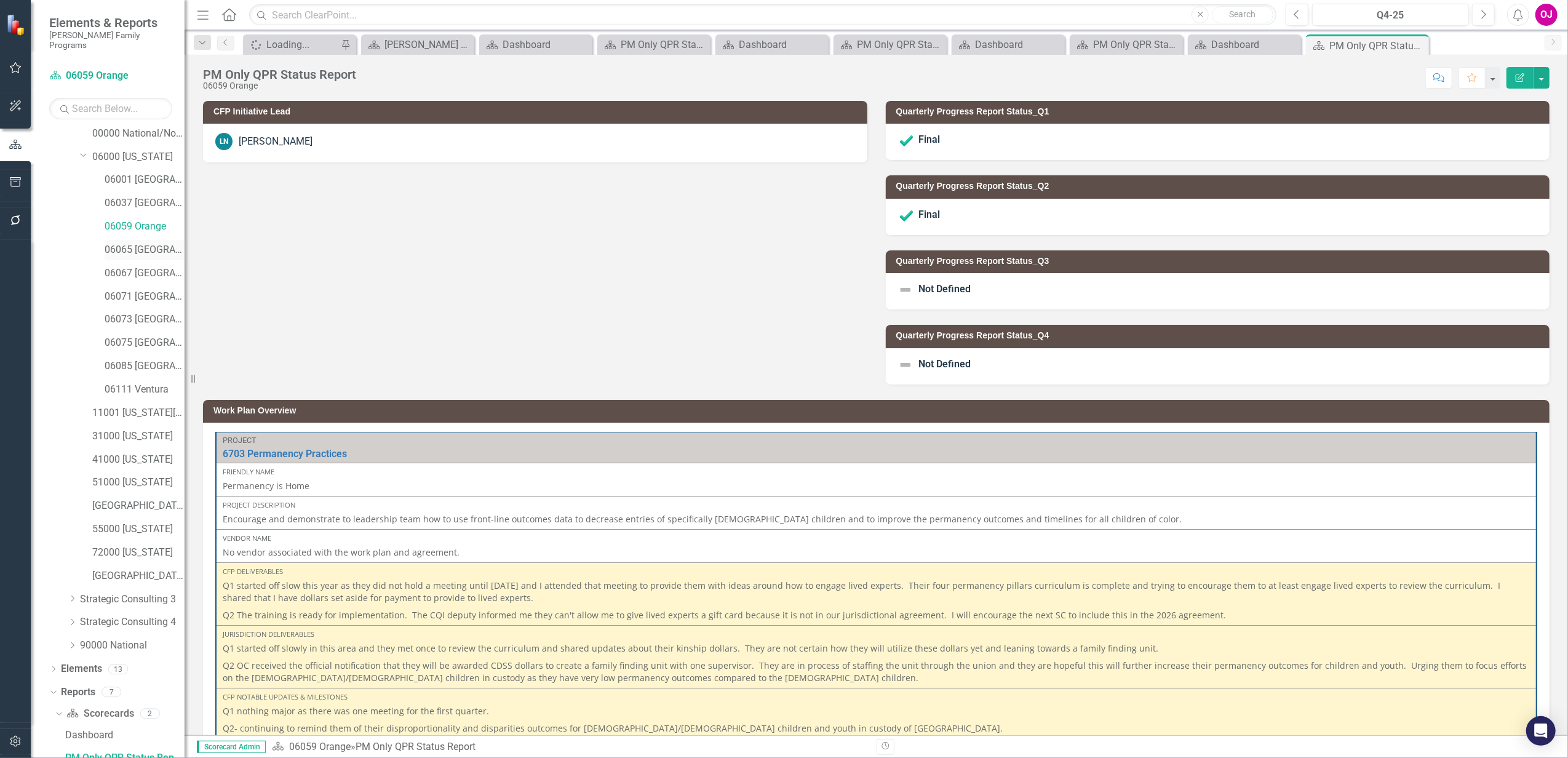
click at [138, 243] on link "06065 [GEOGRAPHIC_DATA]" at bounding box center [144, 250] width 80 height 14
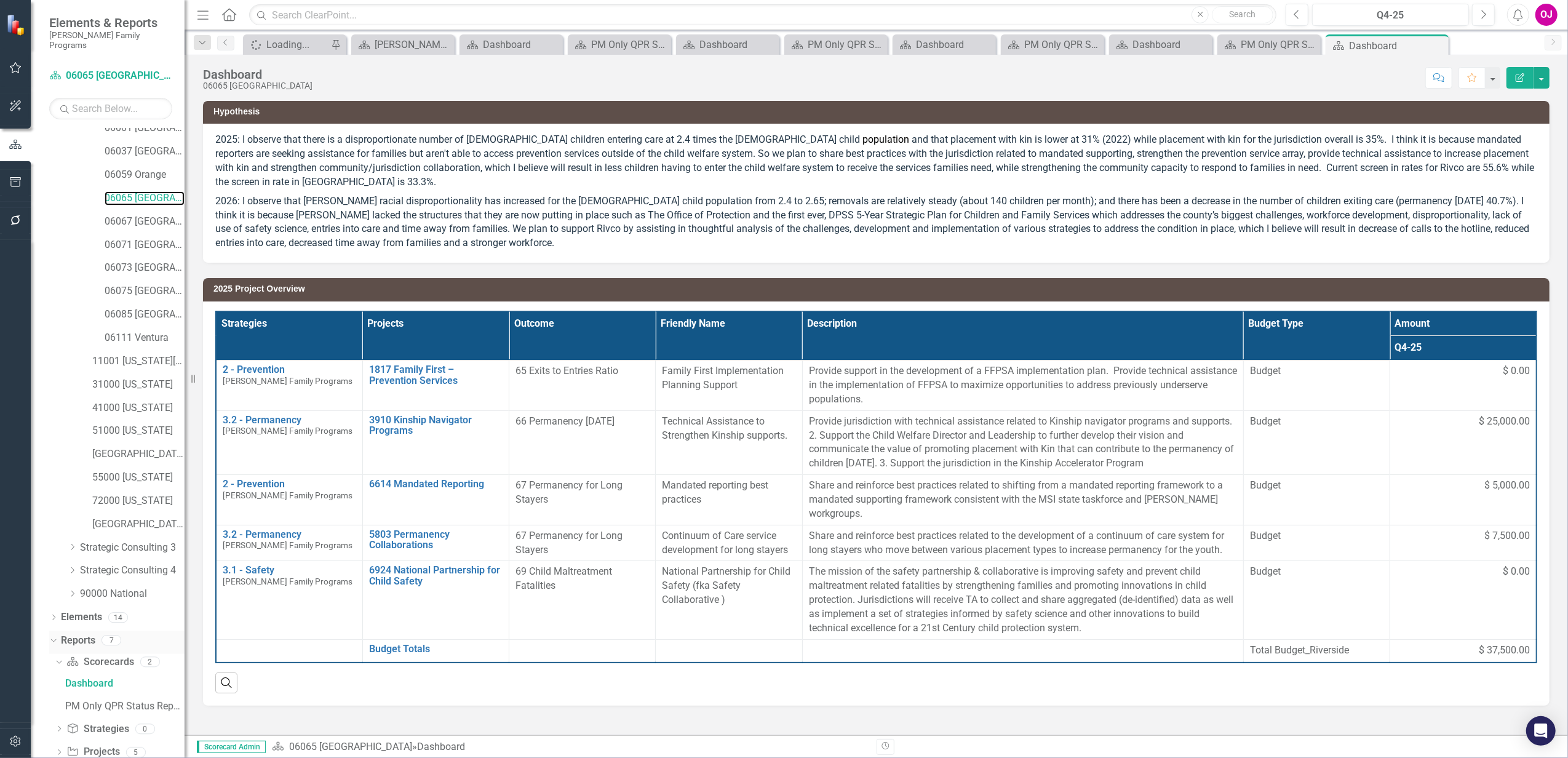
scroll to position [190, 0]
click at [120, 661] on div "PM Only QPR Status Report" at bounding box center [125, 666] width 120 height 11
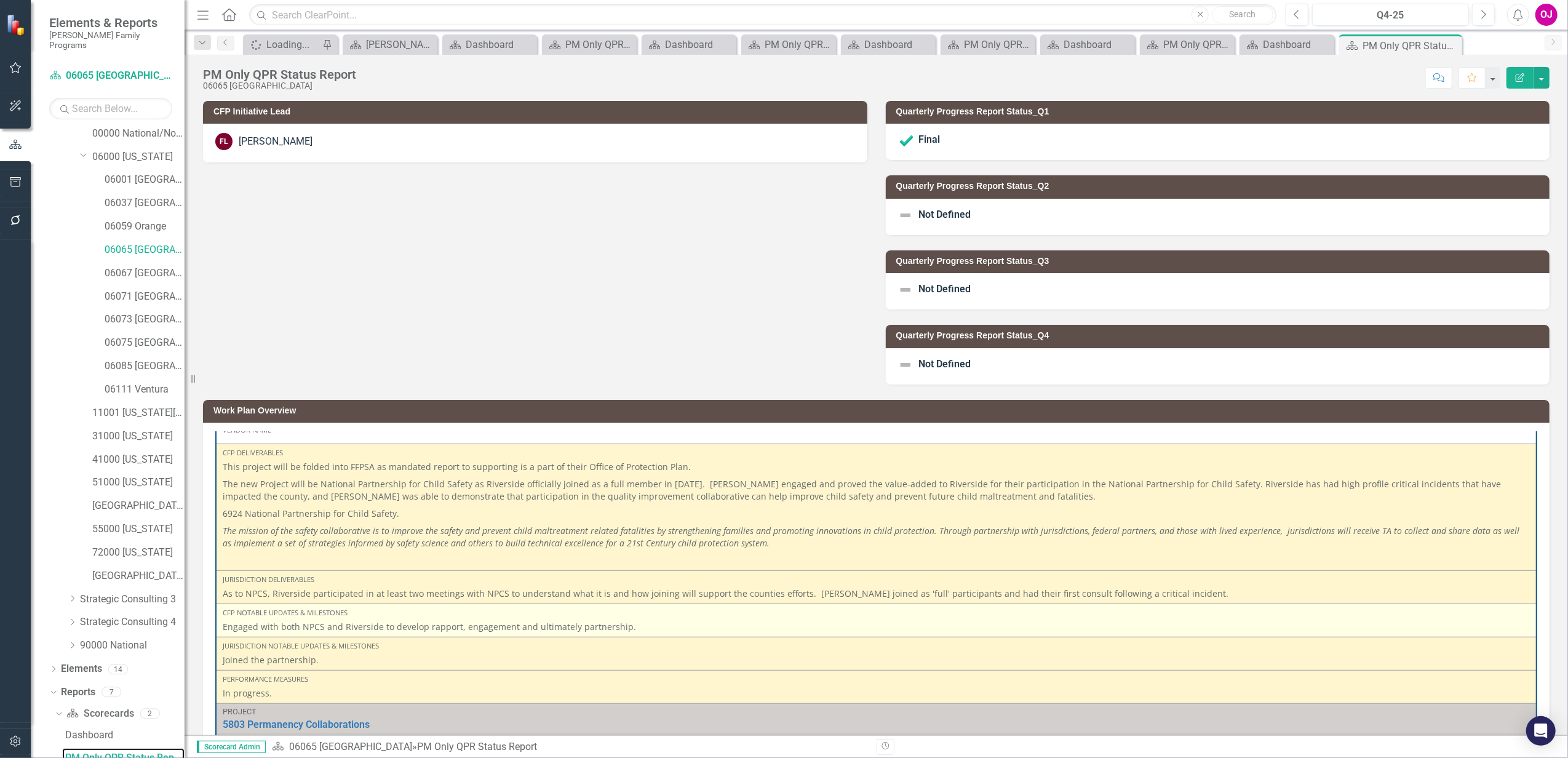
scroll to position [984, 0]
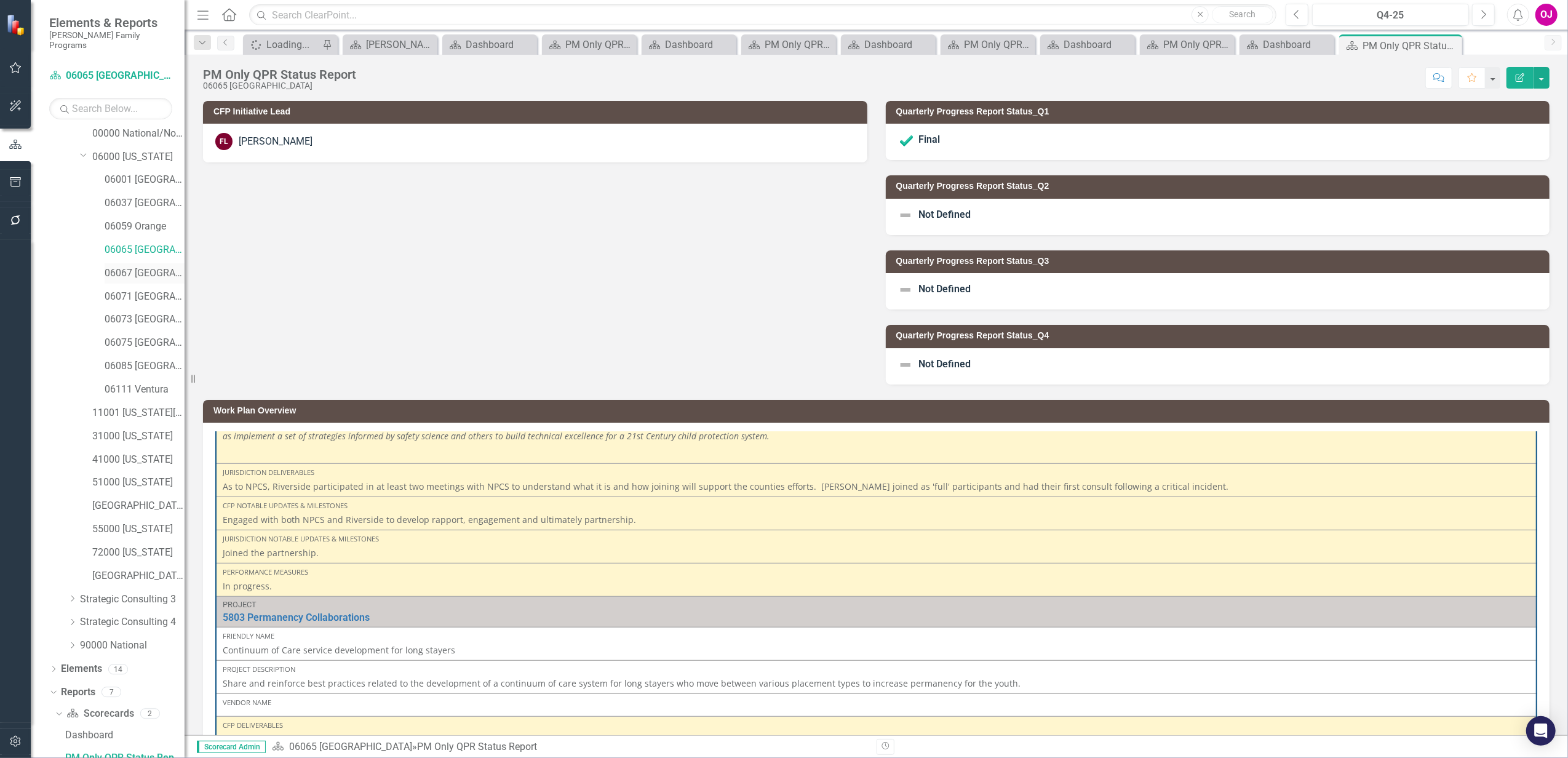
click at [127, 267] on link "06067 [GEOGRAPHIC_DATA]" at bounding box center [144, 274] width 80 height 14
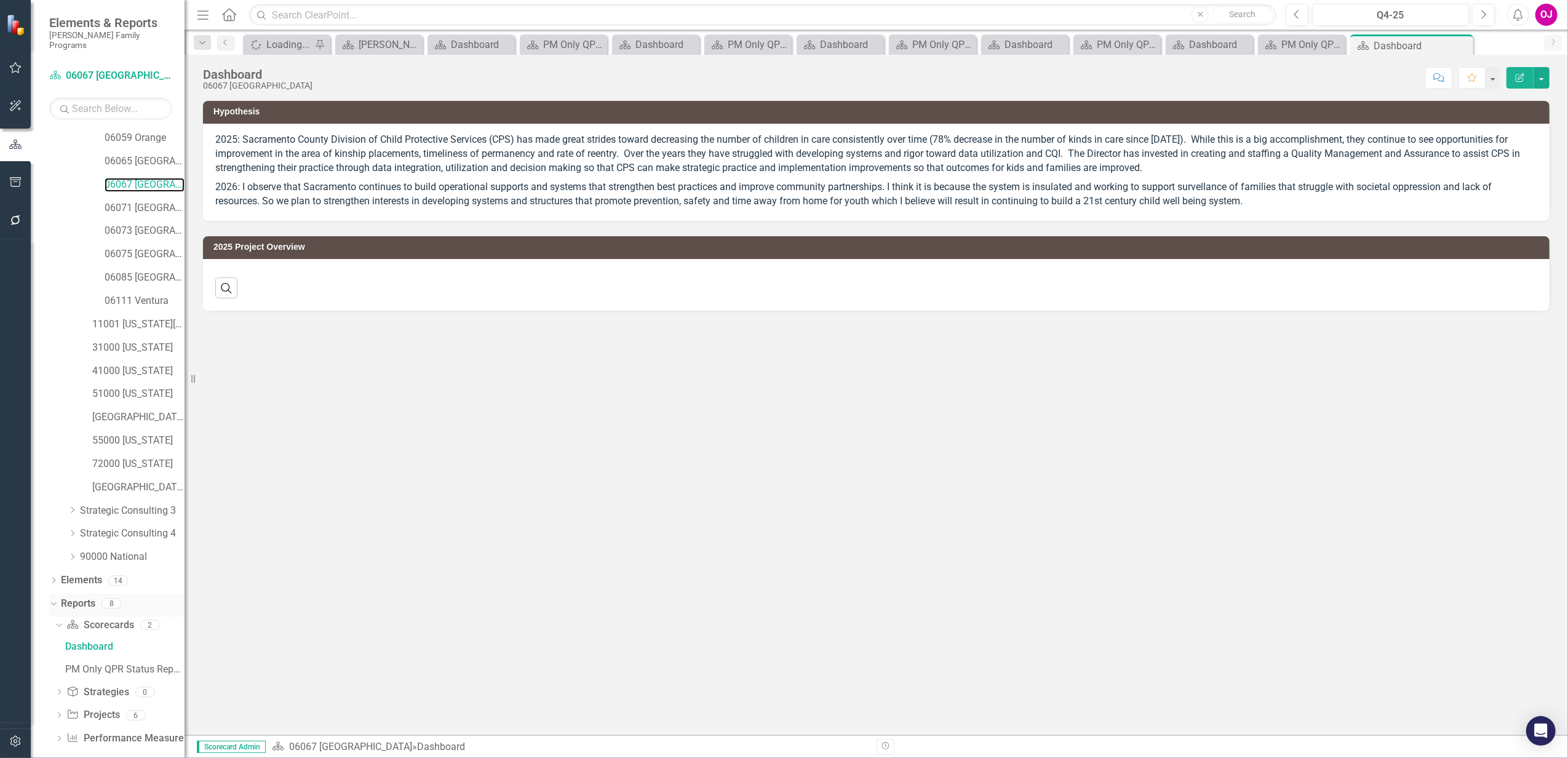
scroll to position [190, 0]
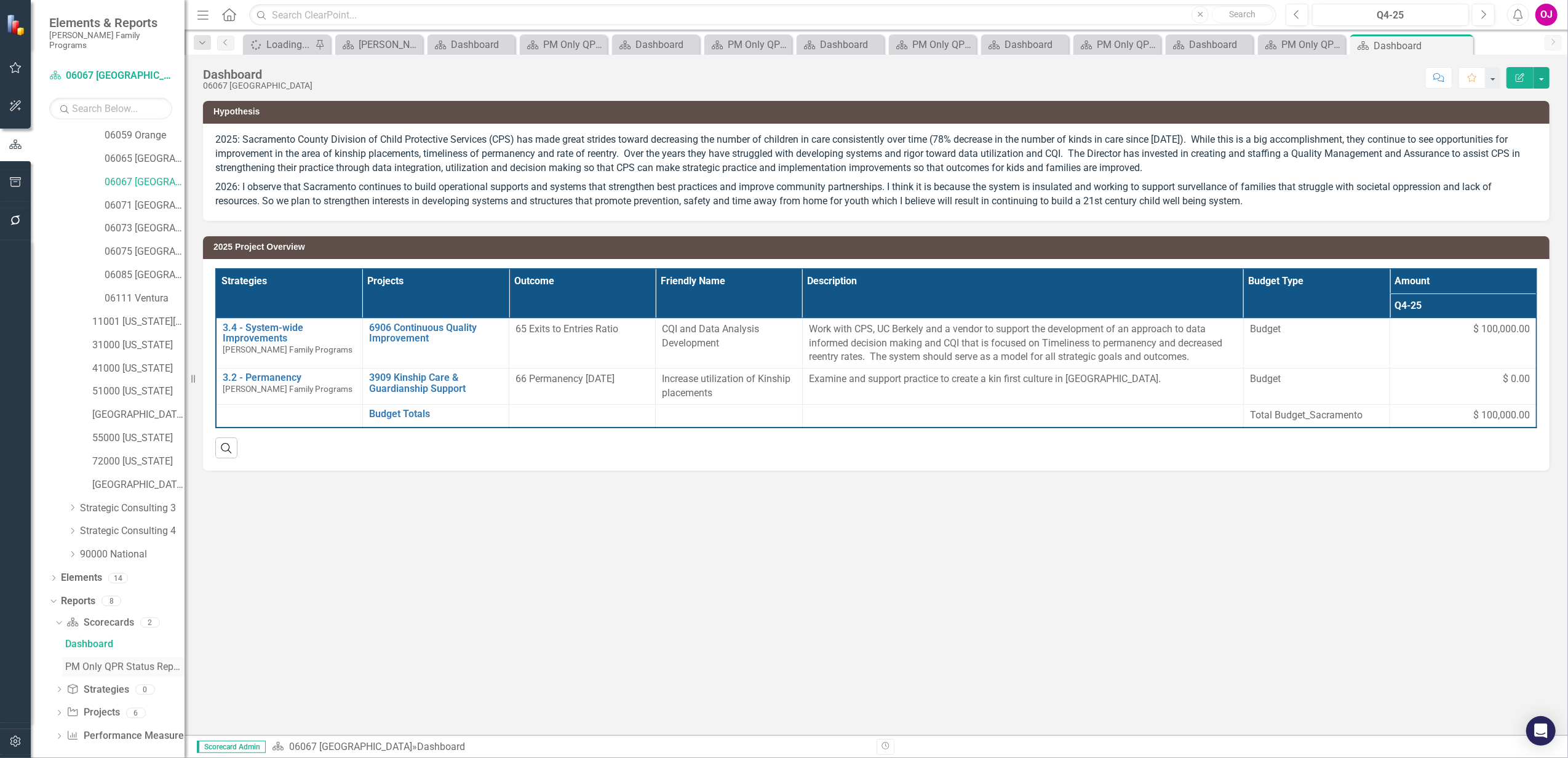
click at [79, 661] on div "PM Only QPR Status Report" at bounding box center [125, 666] width 120 height 11
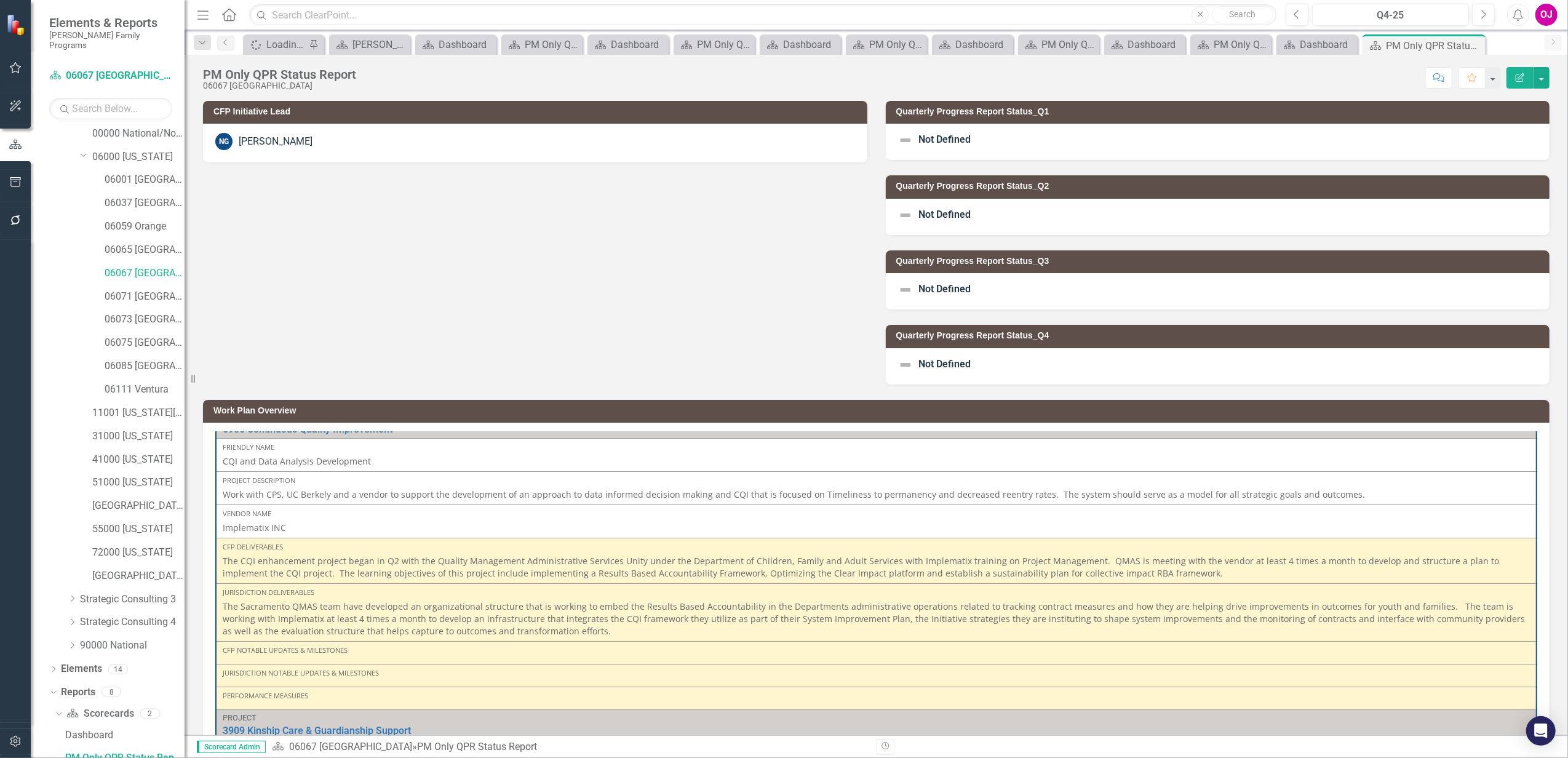
click at [1112, 165] on div "Quarterly Progress Report Status_Q2 Not Defined" at bounding box center [1218, 197] width 683 height 75
click at [1112, 154] on div "Not Defined" at bounding box center [1218, 142] width 664 height 36
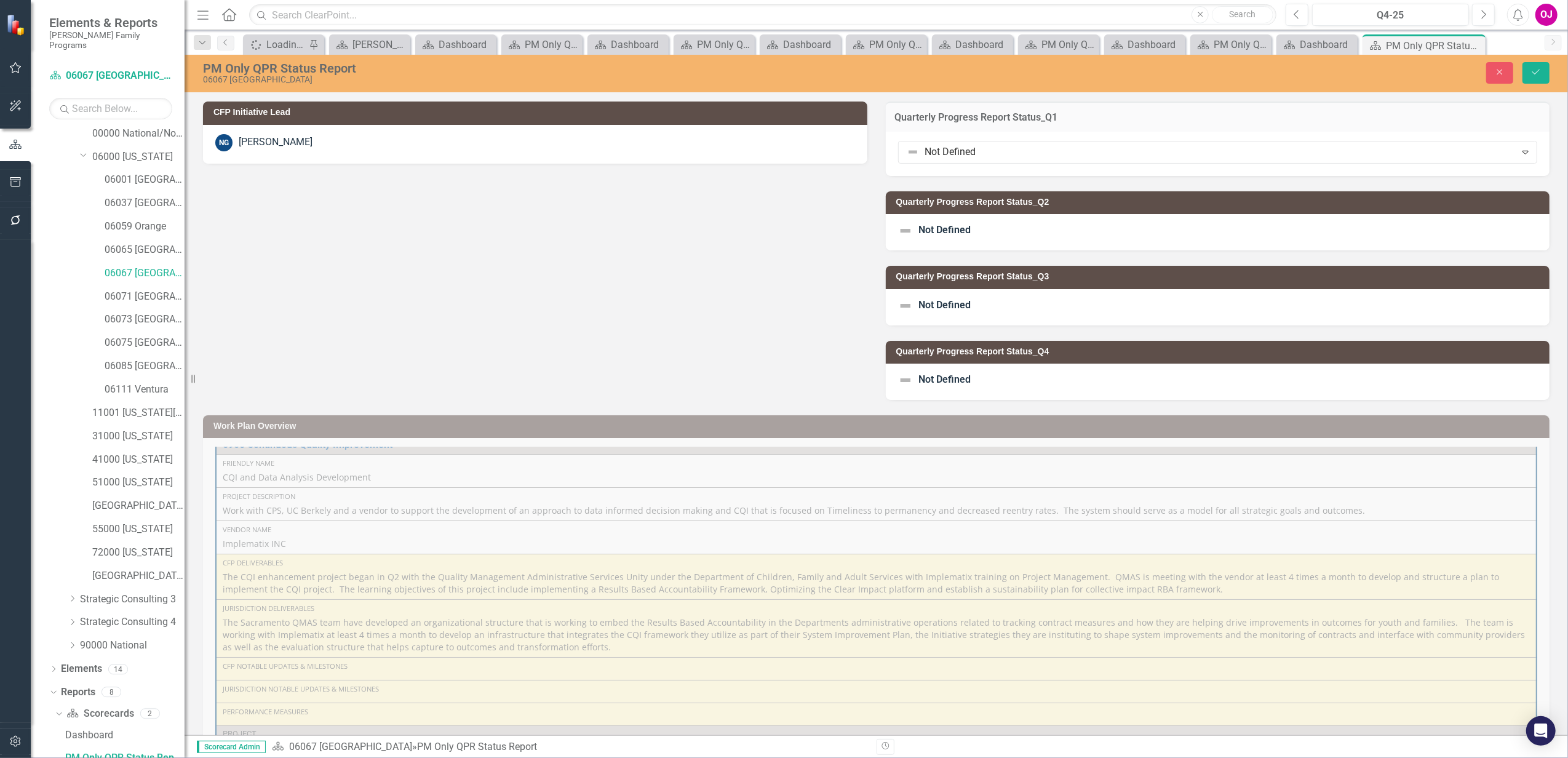
click at [1112, 154] on div at bounding box center [1207, 152] width 602 height 17
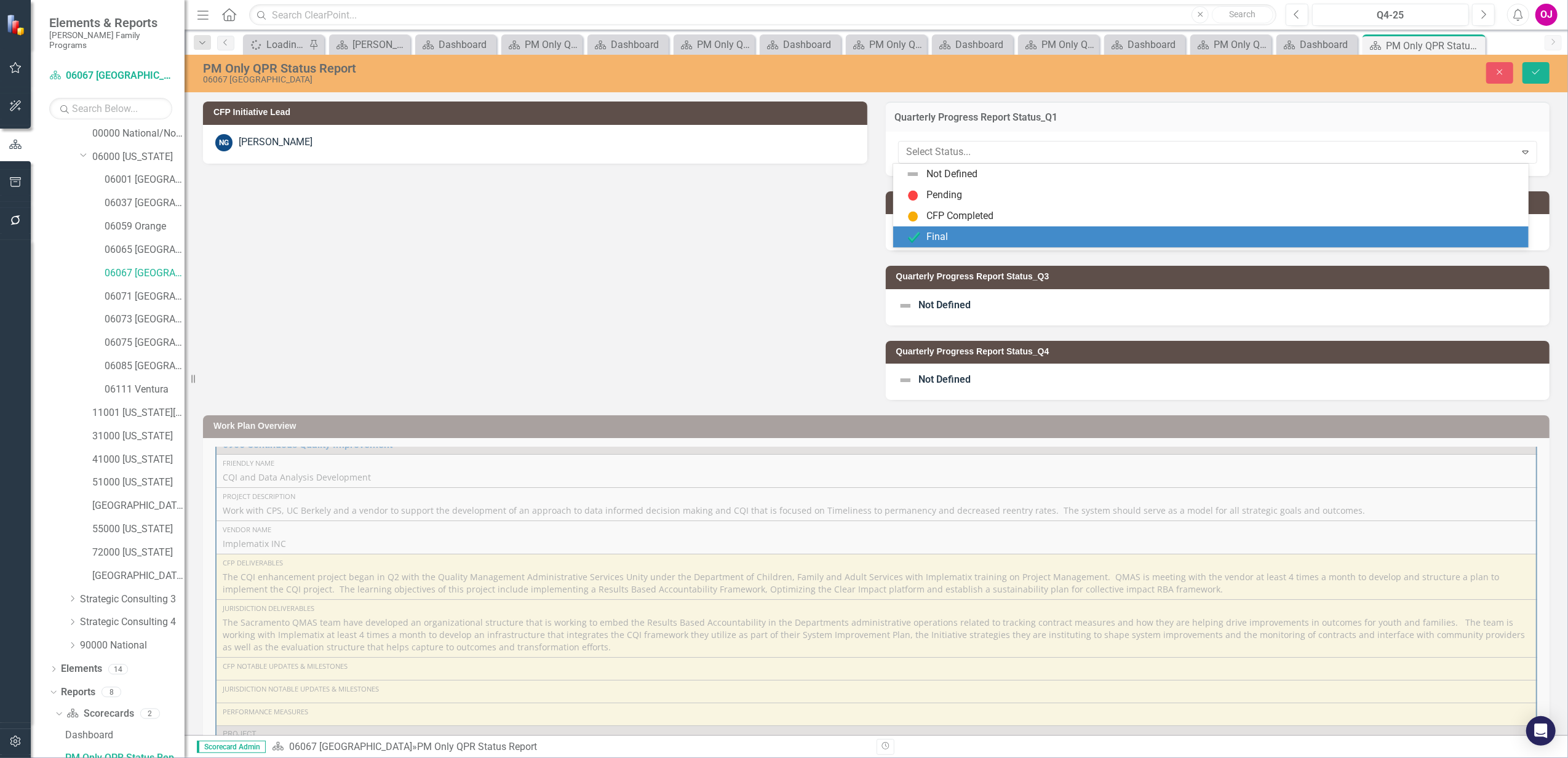
click at [1018, 241] on div "Final" at bounding box center [1213, 237] width 615 height 15
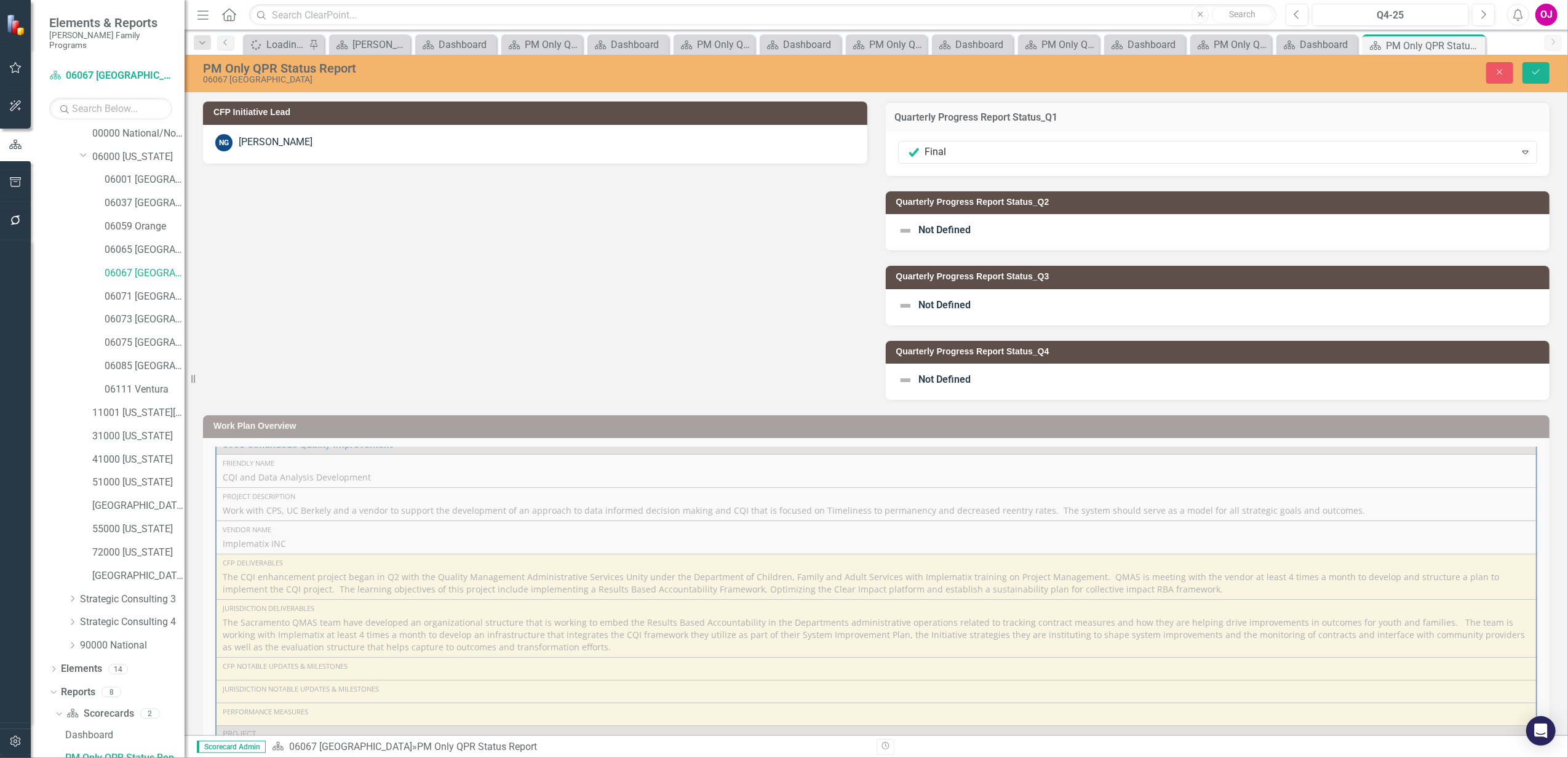
click at [1018, 231] on div "Not Defined" at bounding box center [1218, 232] width 664 height 36
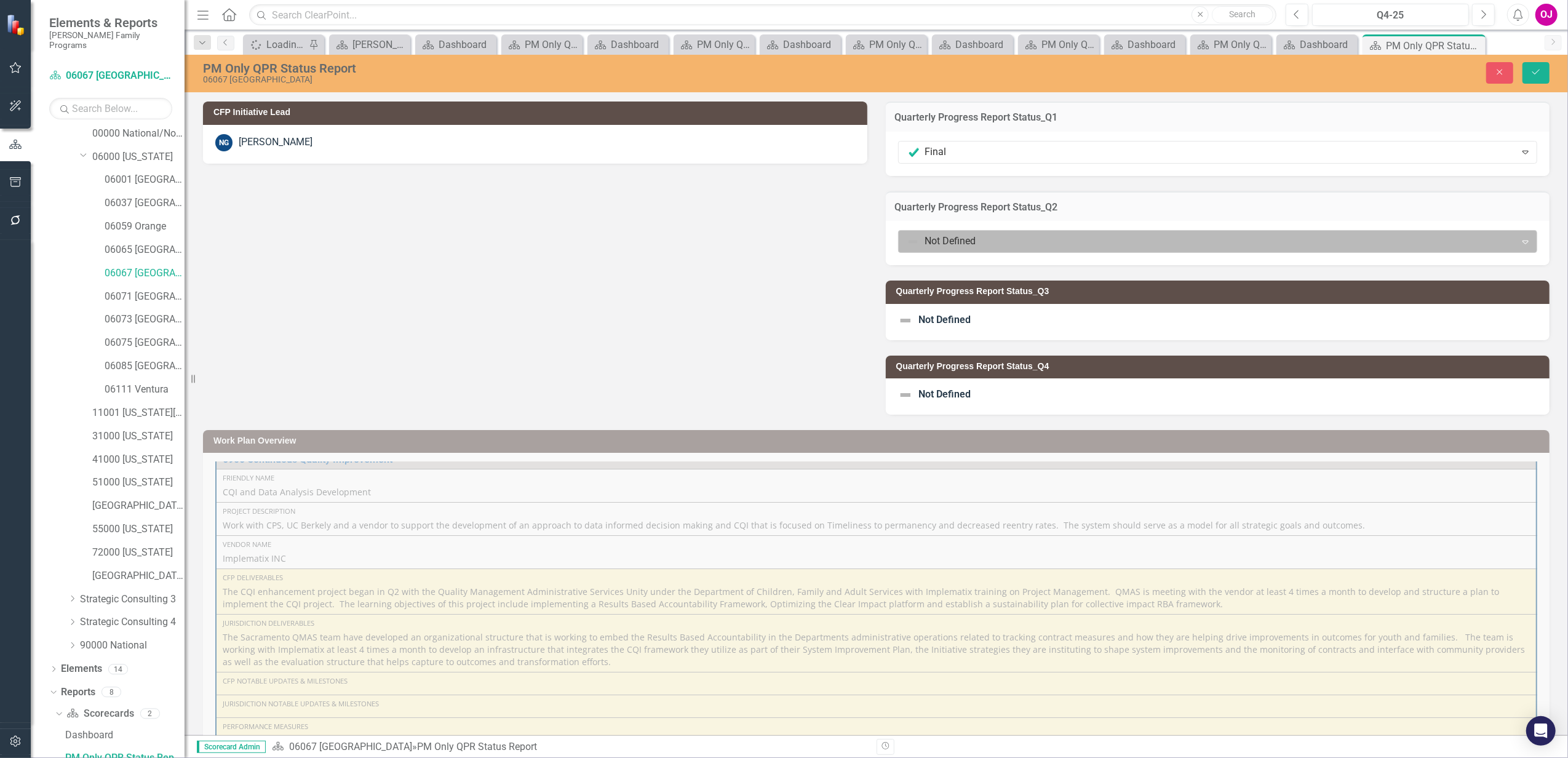
click at [1020, 244] on div at bounding box center [1207, 242] width 602 height 17
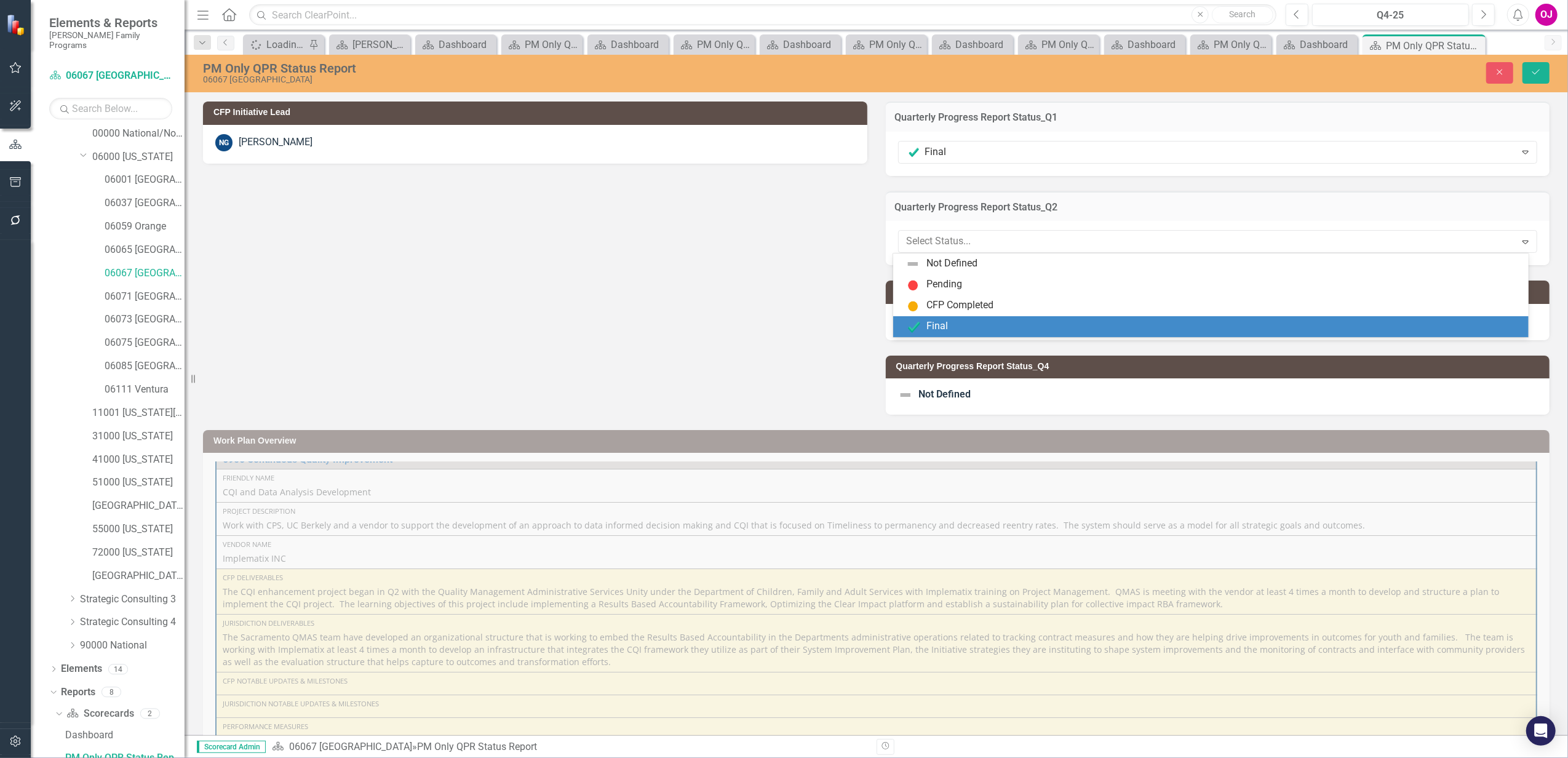
click at [970, 333] on div "Final" at bounding box center [1213, 326] width 615 height 15
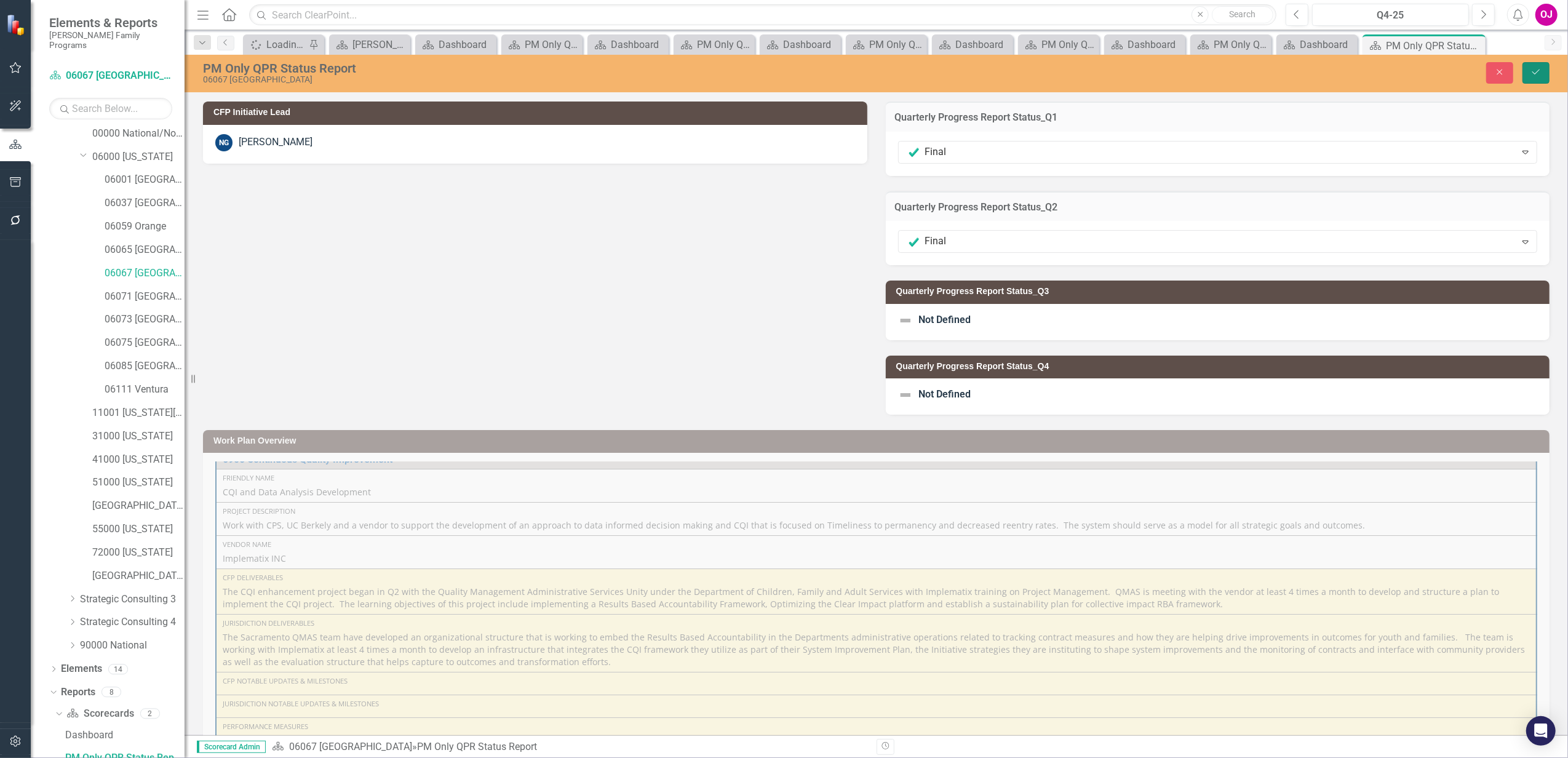
click at [1543, 79] on button "Save" at bounding box center [1536, 73] width 27 height 21
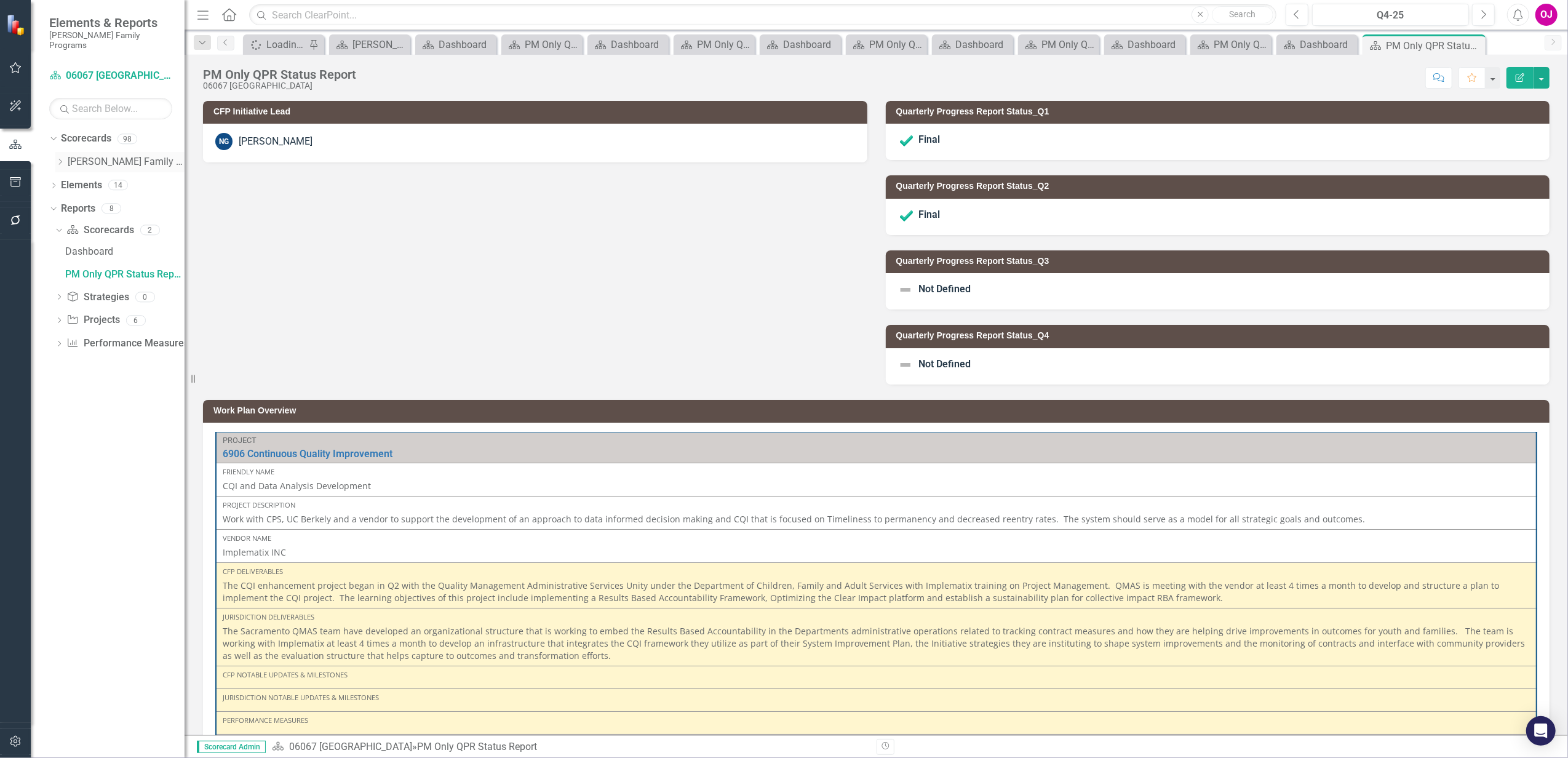
click at [62, 158] on icon "Dropdown" at bounding box center [60, 161] width 9 height 7
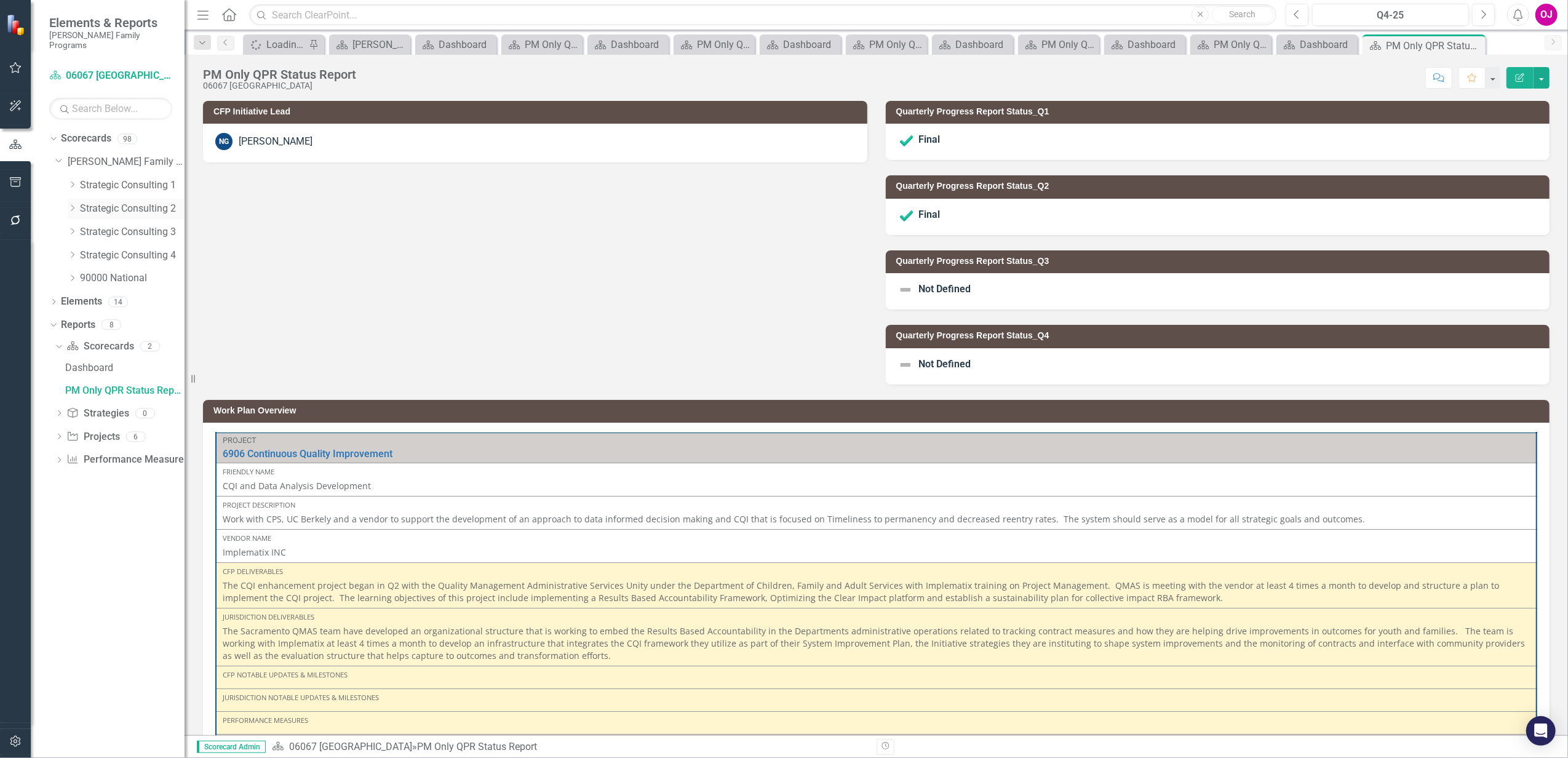
click at [73, 204] on icon "Dropdown" at bounding box center [72, 207] width 9 height 7
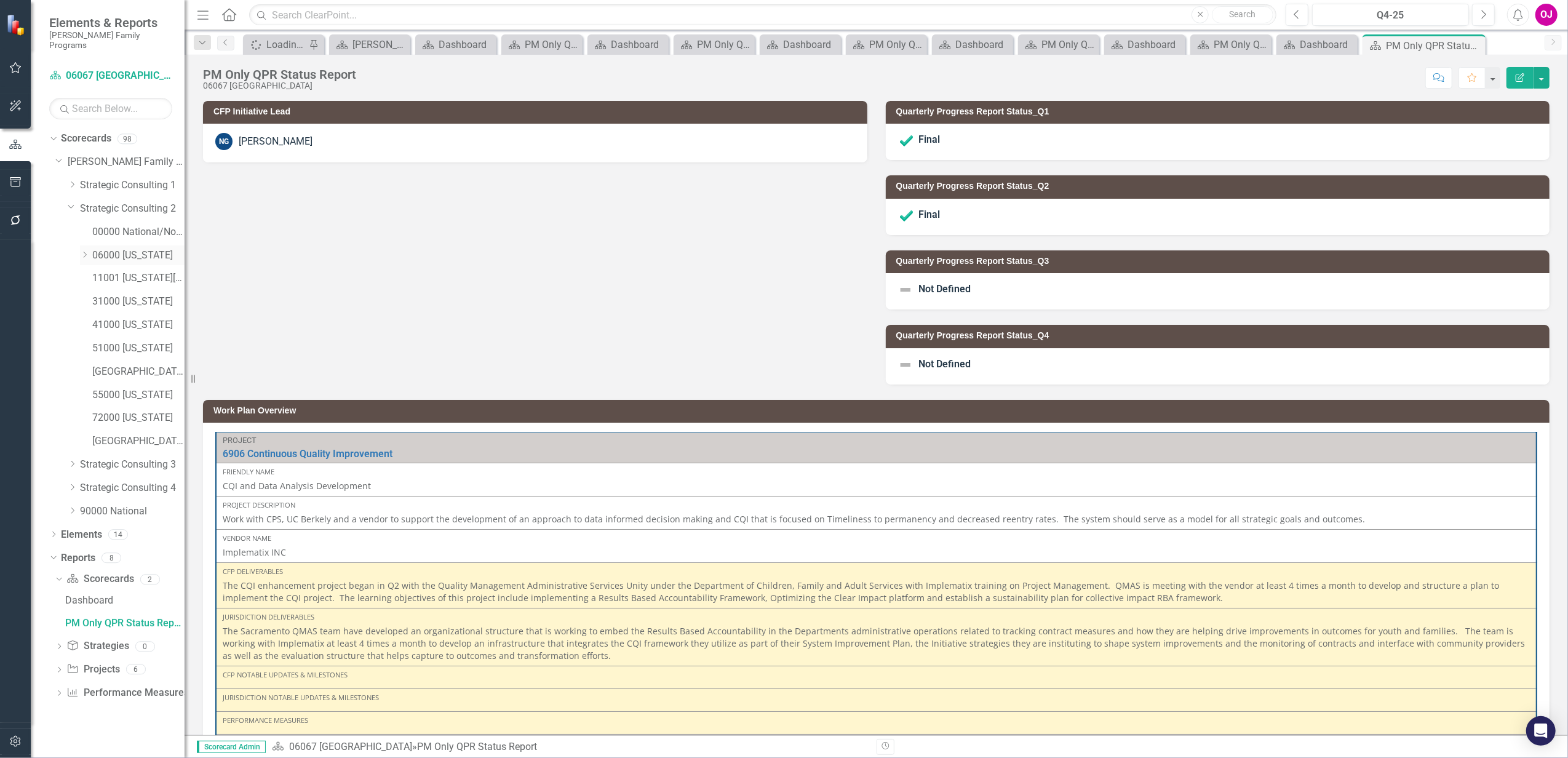
click at [82, 251] on icon "Dropdown" at bounding box center [84, 254] width 9 height 7
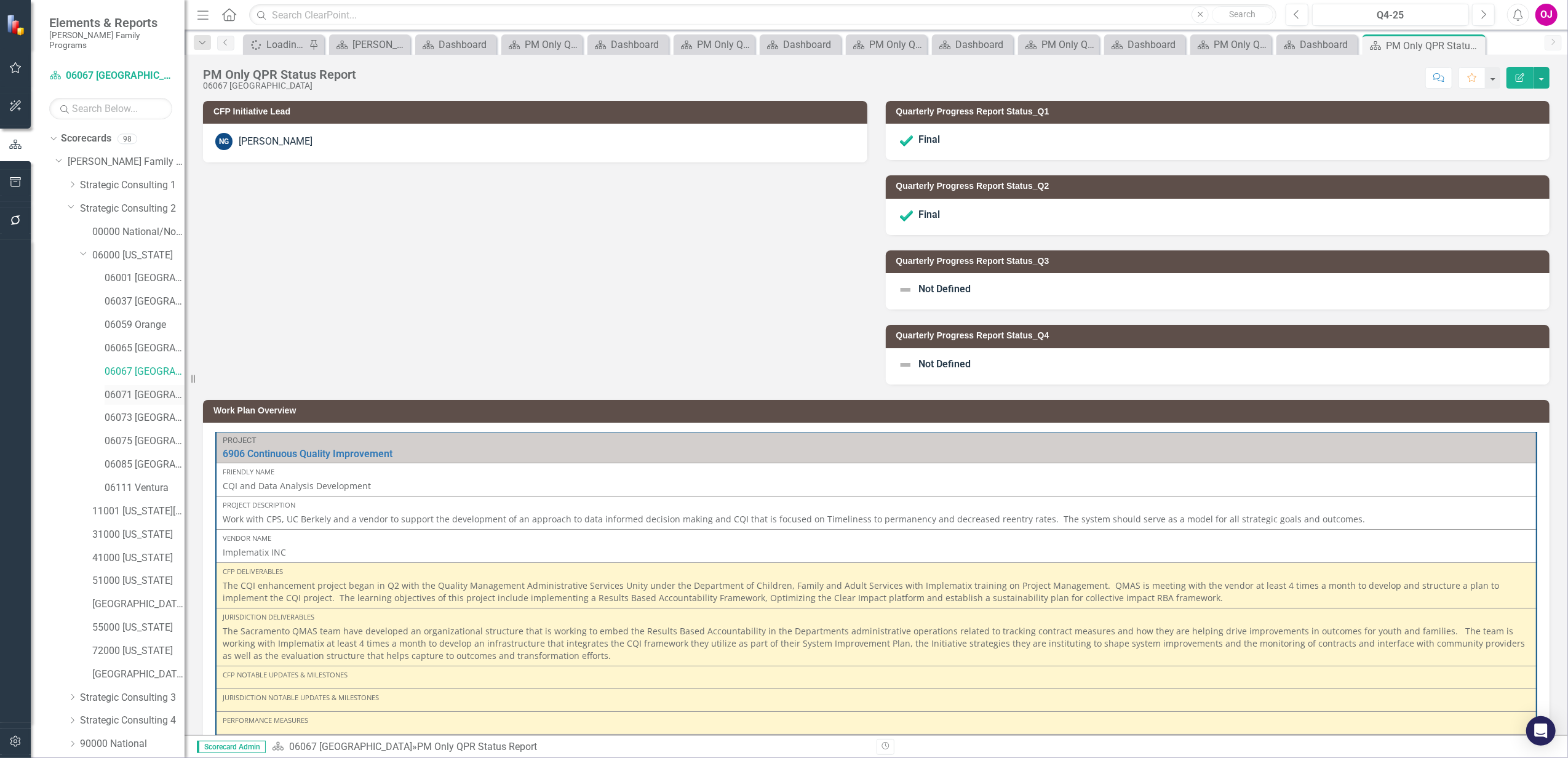
click at [122, 388] on link "06071 [GEOGRAPHIC_DATA]" at bounding box center [144, 395] width 80 height 14
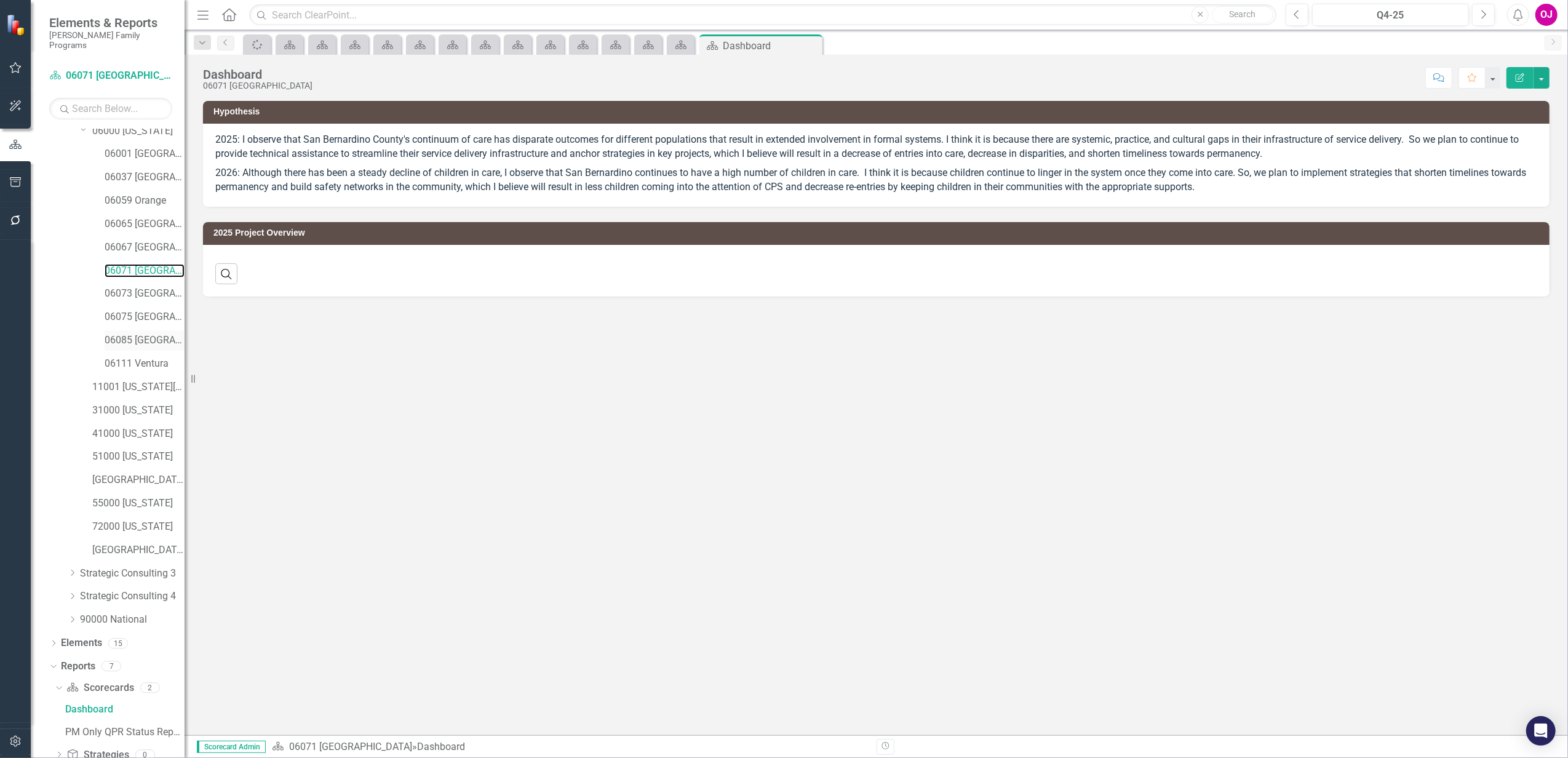
scroll to position [190, 0]
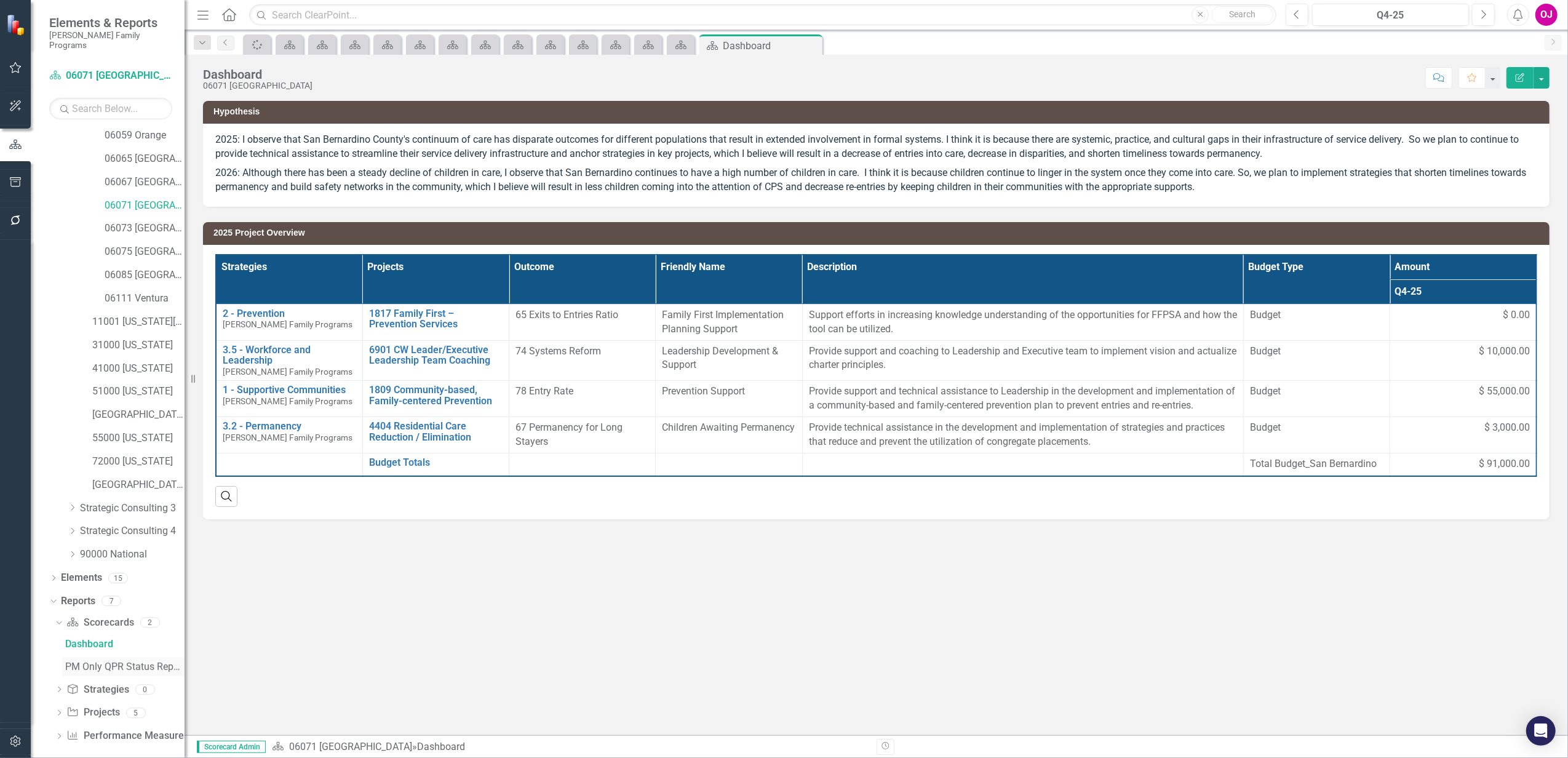
click at [105, 662] on link "PM Only QPR Status Report" at bounding box center [123, 667] width 122 height 20
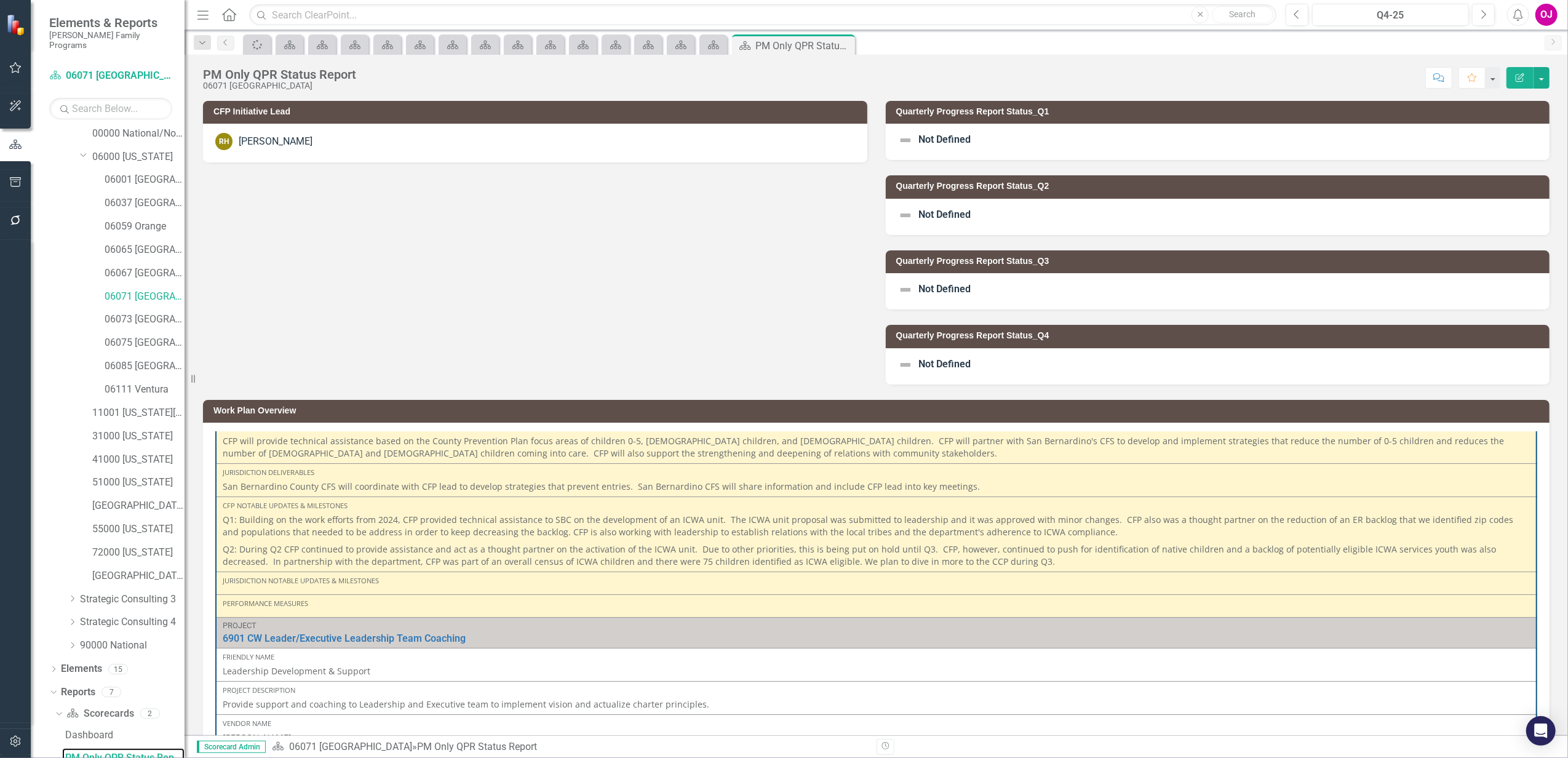
scroll to position [164, 0]
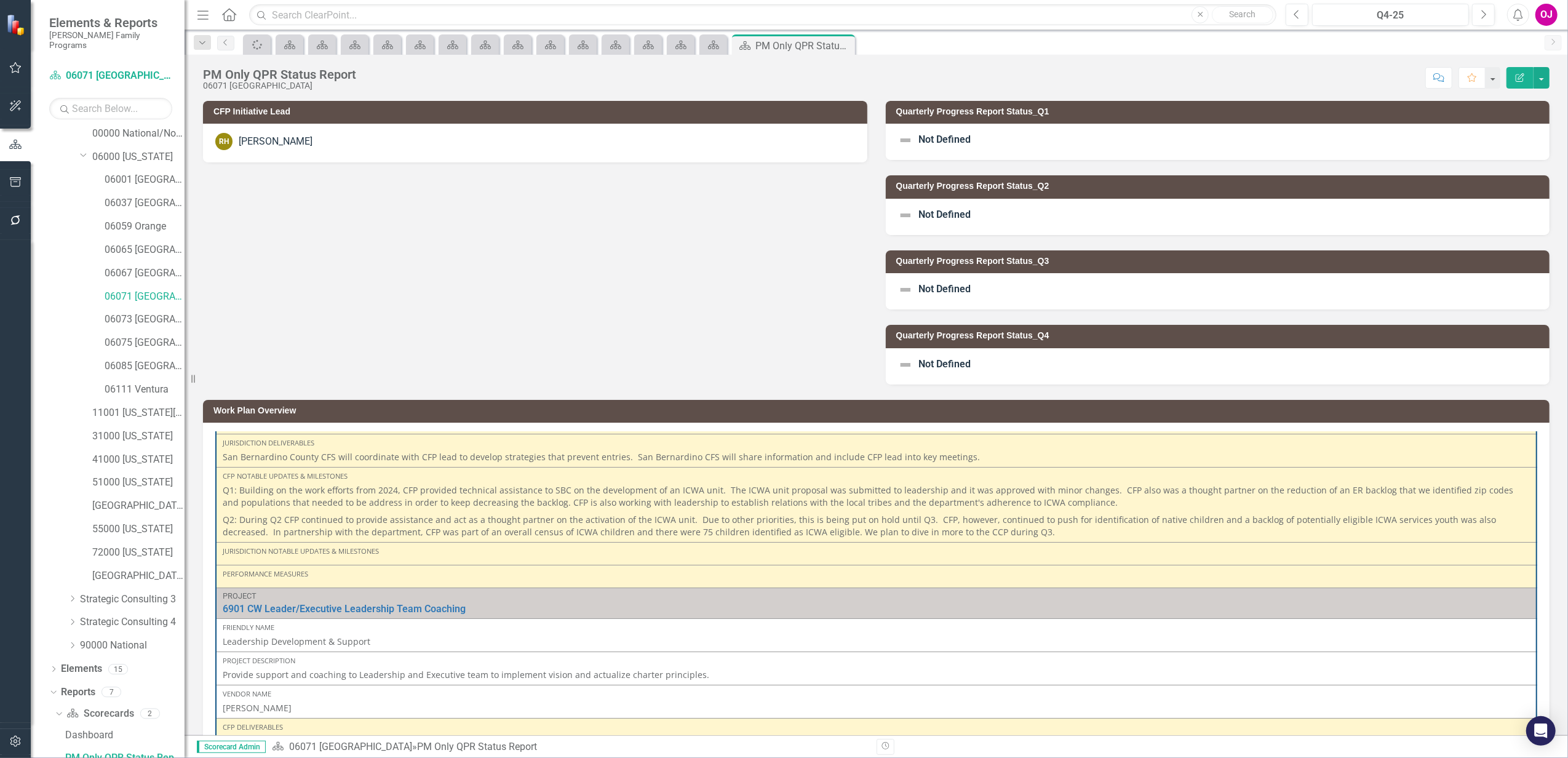
click at [1066, 137] on div "Not Defined" at bounding box center [1218, 142] width 664 height 36
click at [1066, 136] on div "Not Defined" at bounding box center [1218, 142] width 664 height 36
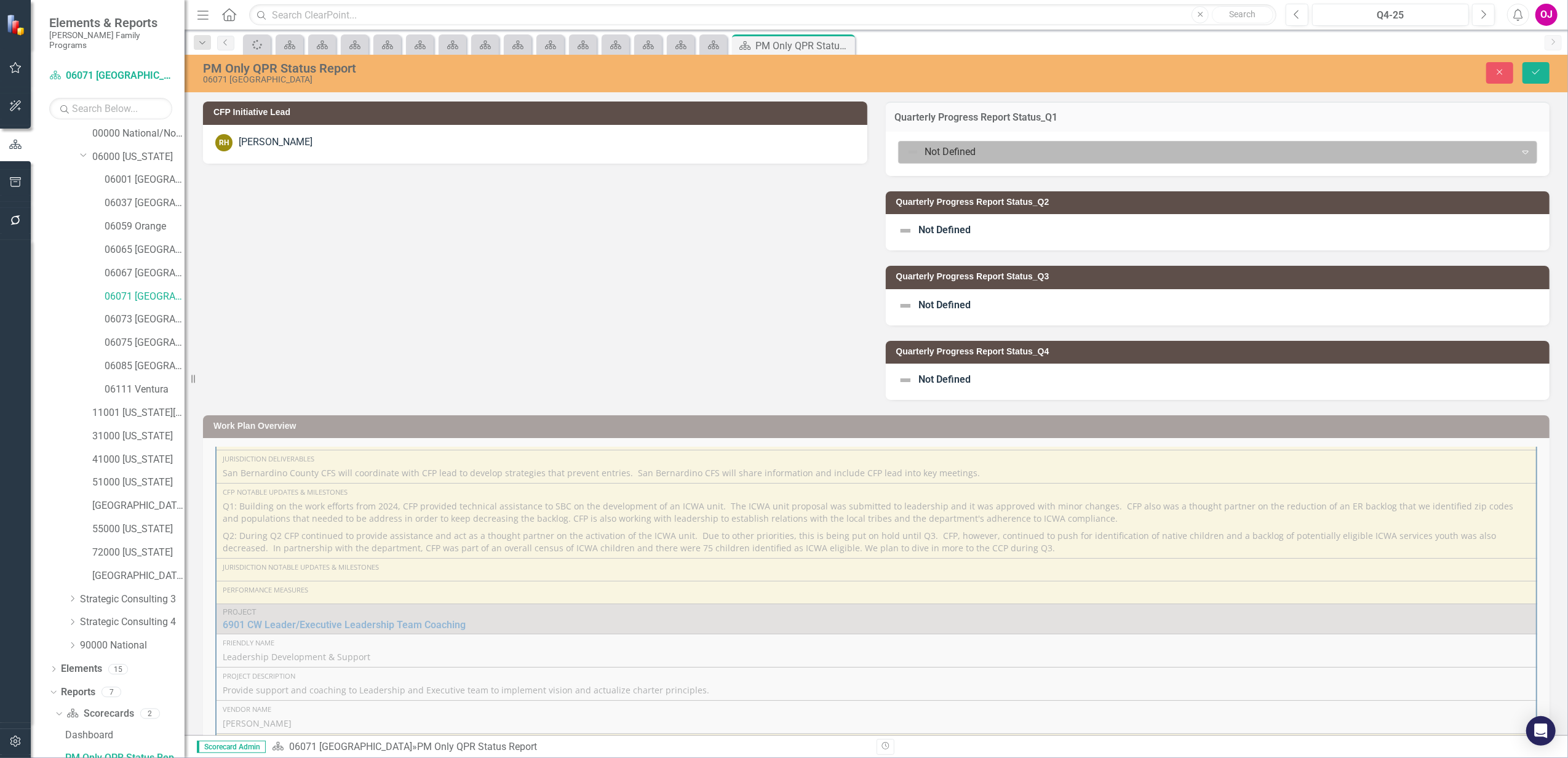
click at [1066, 148] on div at bounding box center [1207, 152] width 602 height 17
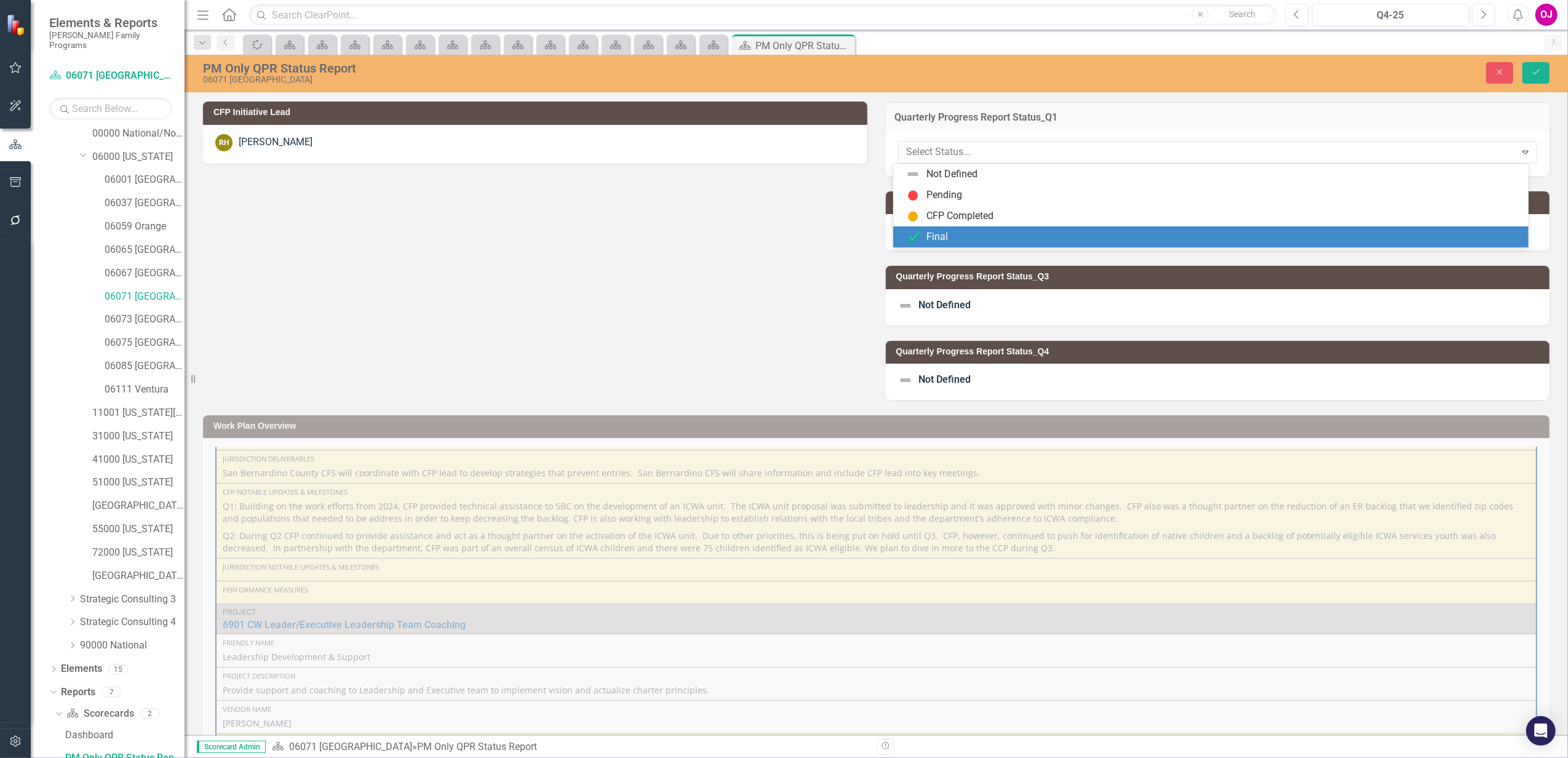
click at [992, 235] on div "Final" at bounding box center [1213, 237] width 615 height 15
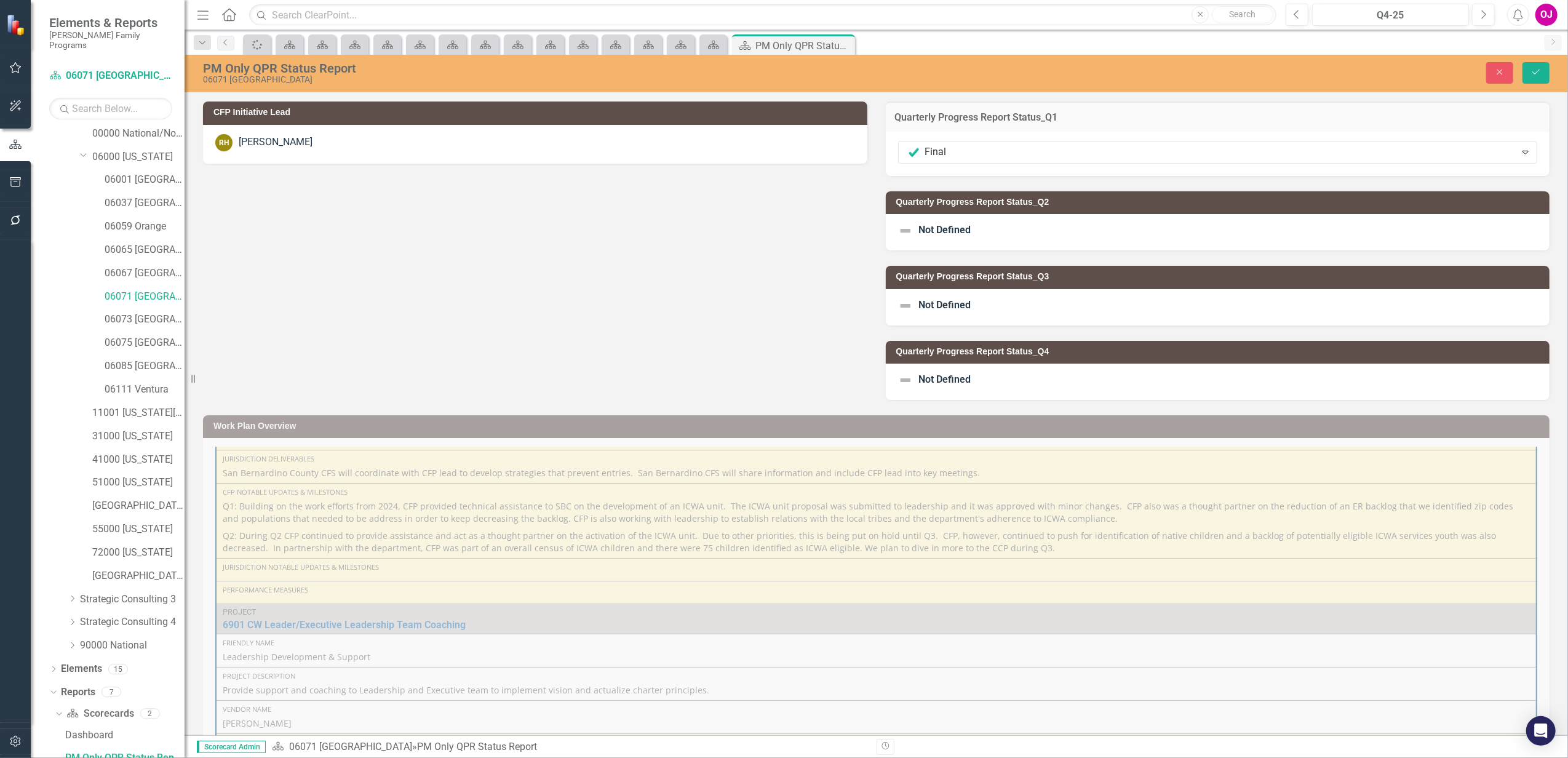
click at [994, 231] on div "Not Defined" at bounding box center [1218, 232] width 664 height 36
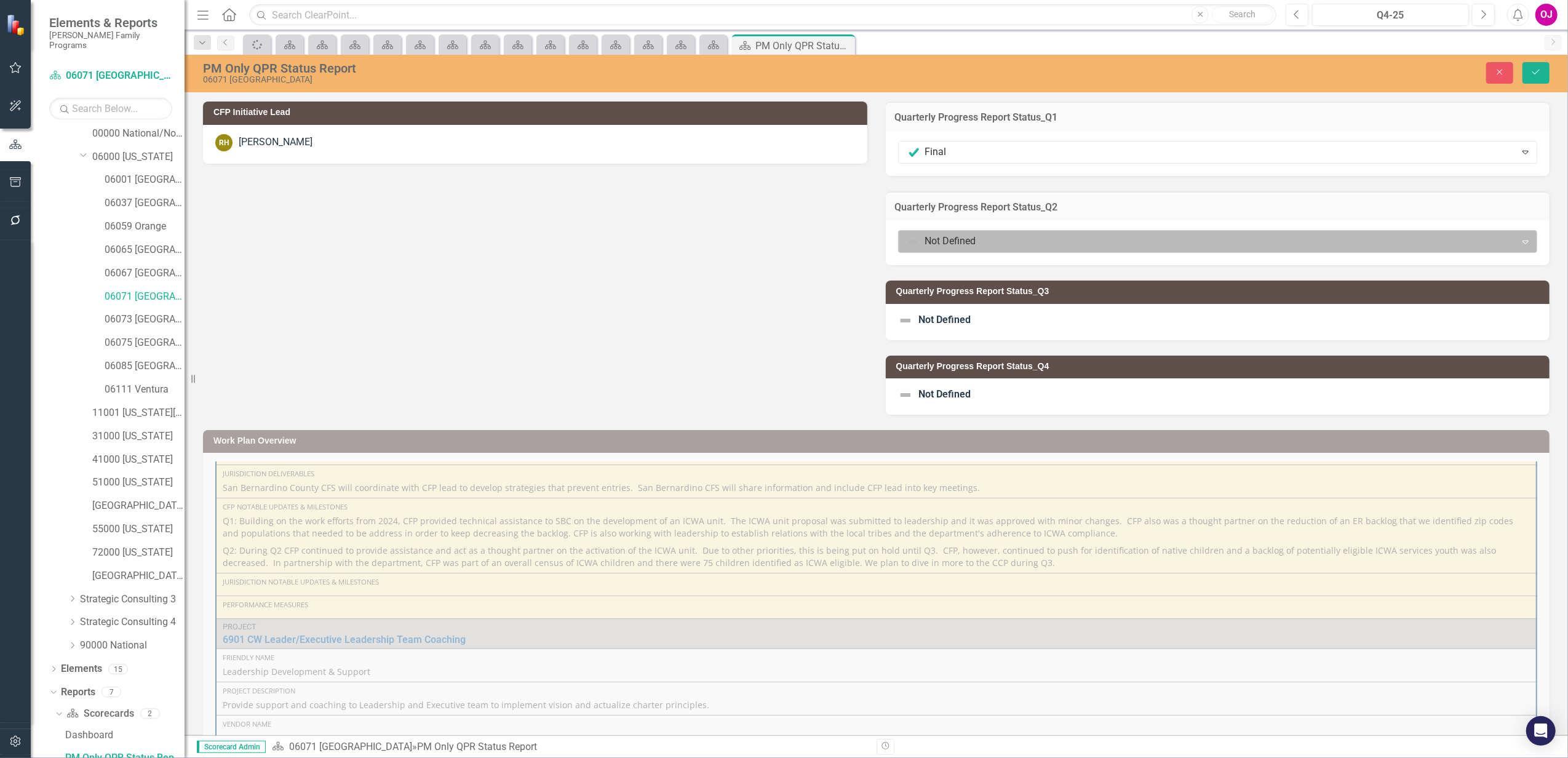
click at [994, 234] on div at bounding box center [1207, 242] width 602 height 17
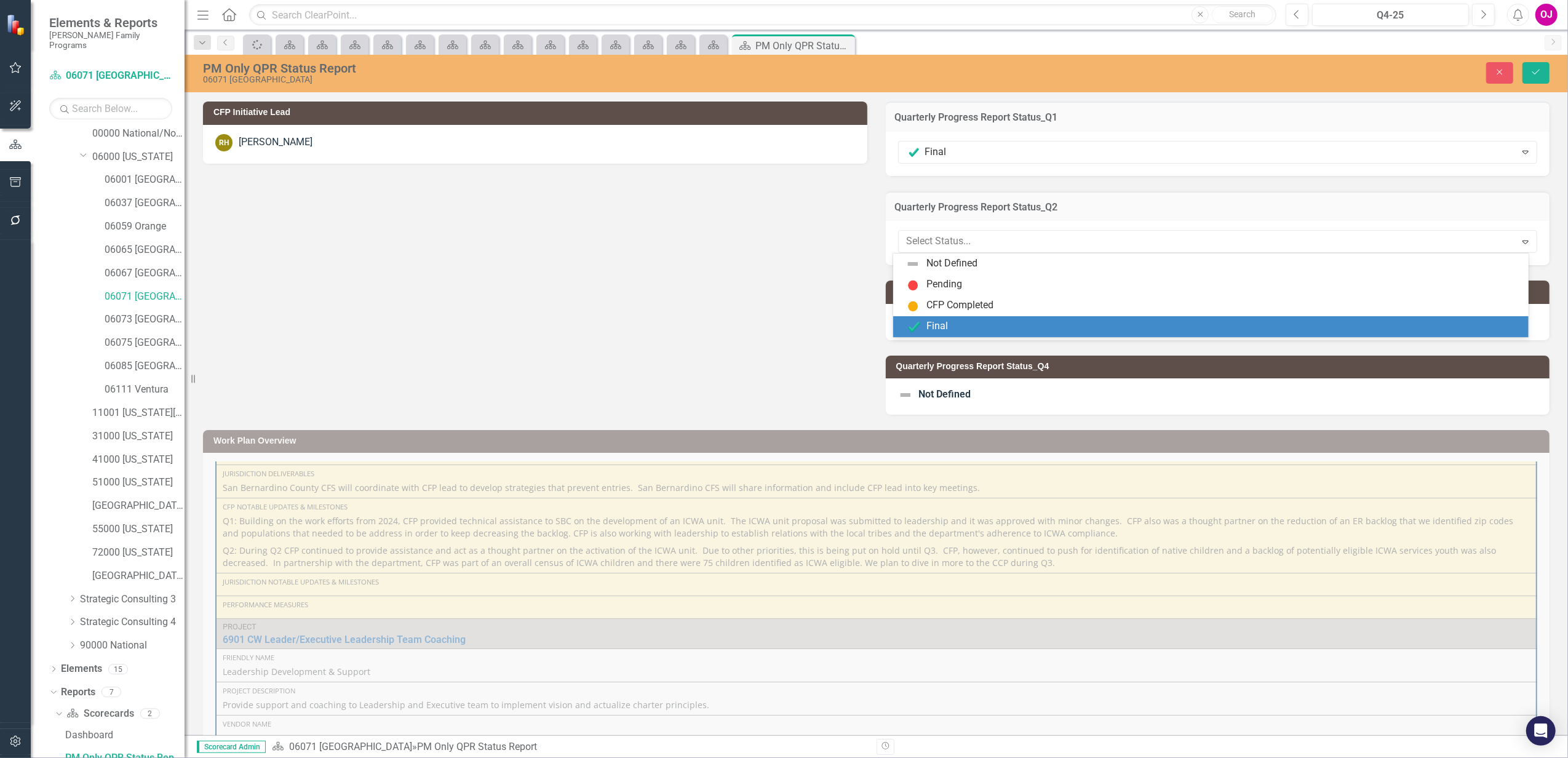
click at [944, 335] on div "Final" at bounding box center [1210, 327] width 635 height 21
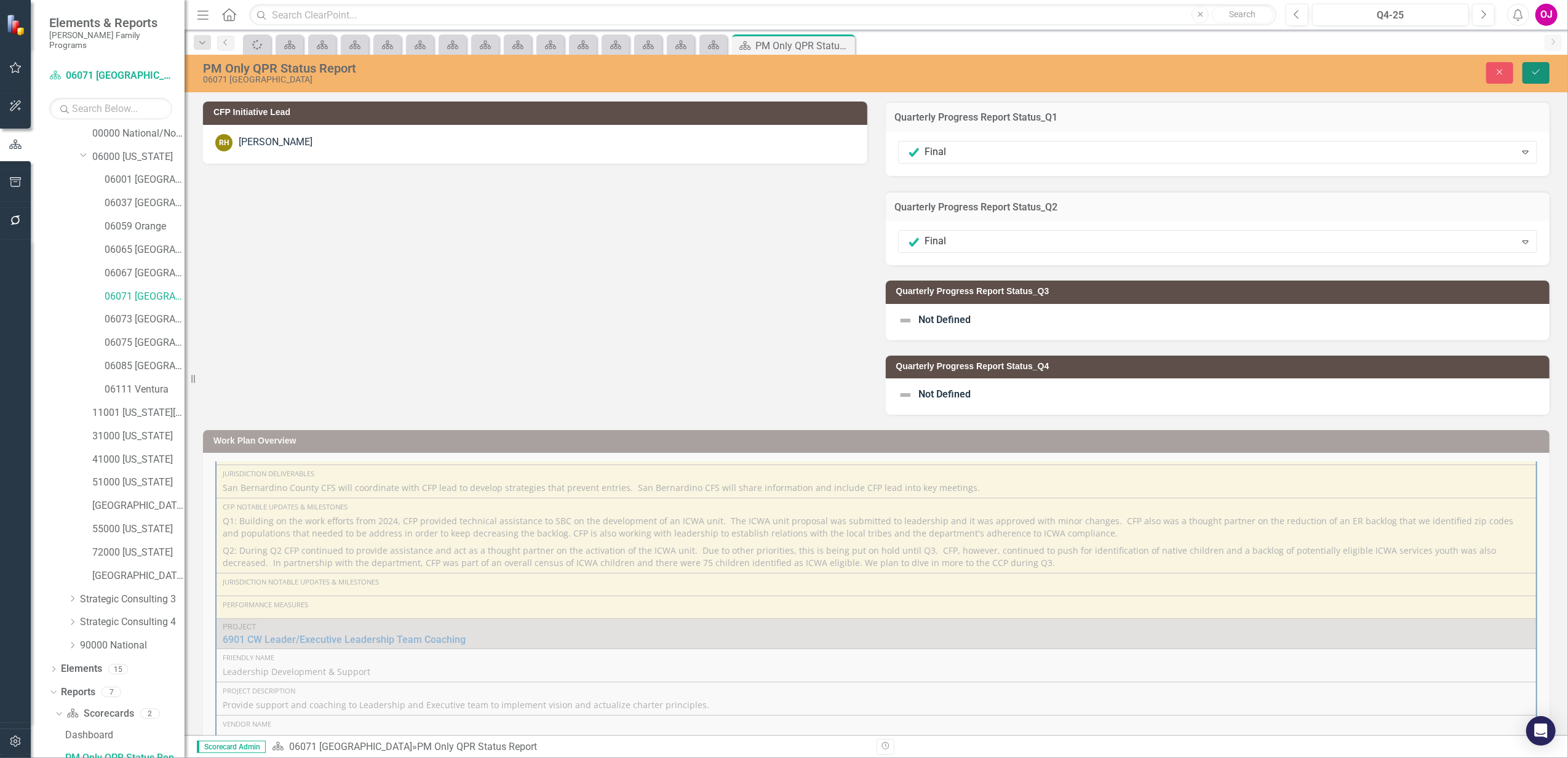
click at [1533, 74] on icon "Save" at bounding box center [1536, 72] width 11 height 8
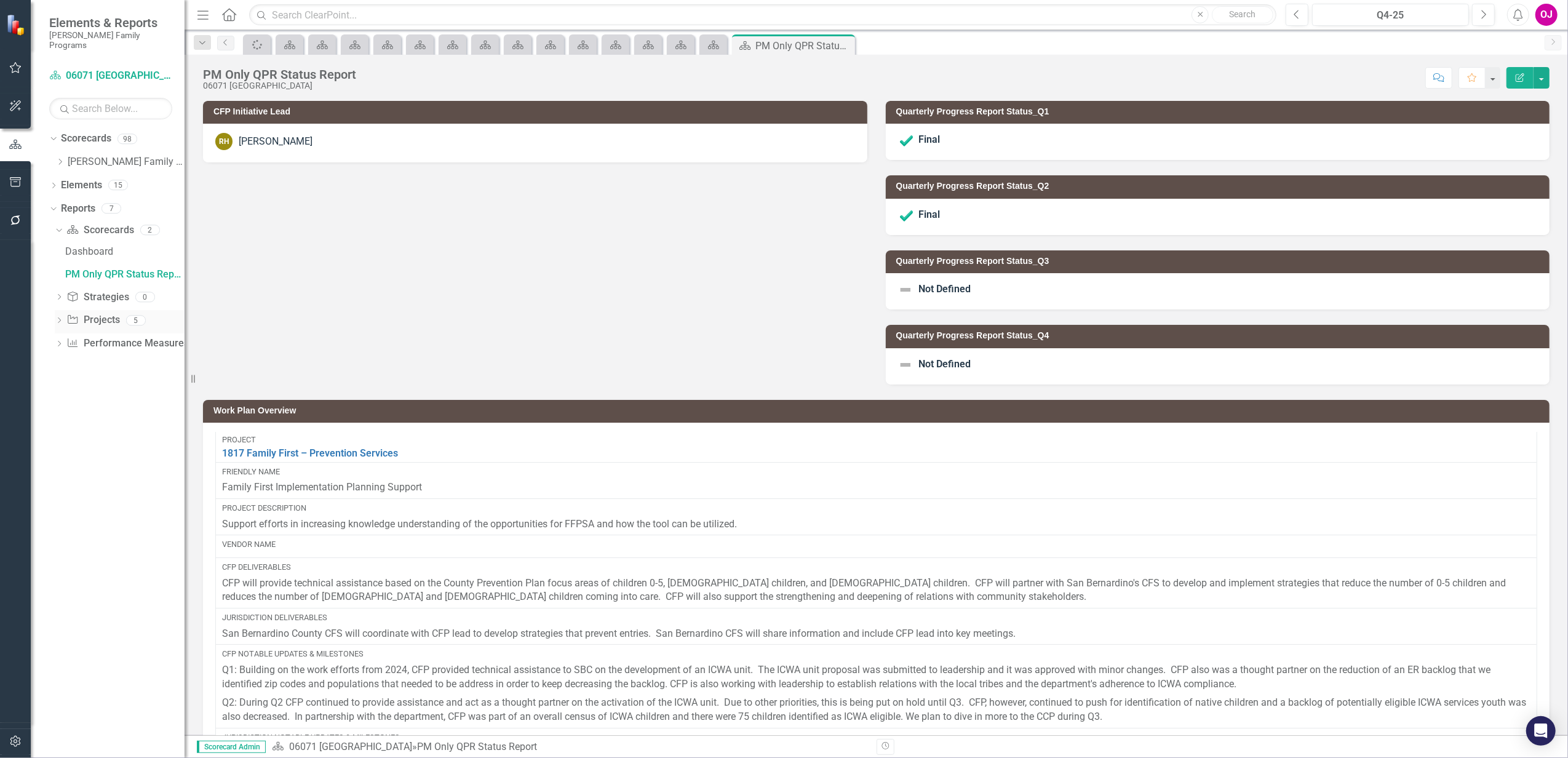
scroll to position [0, 0]
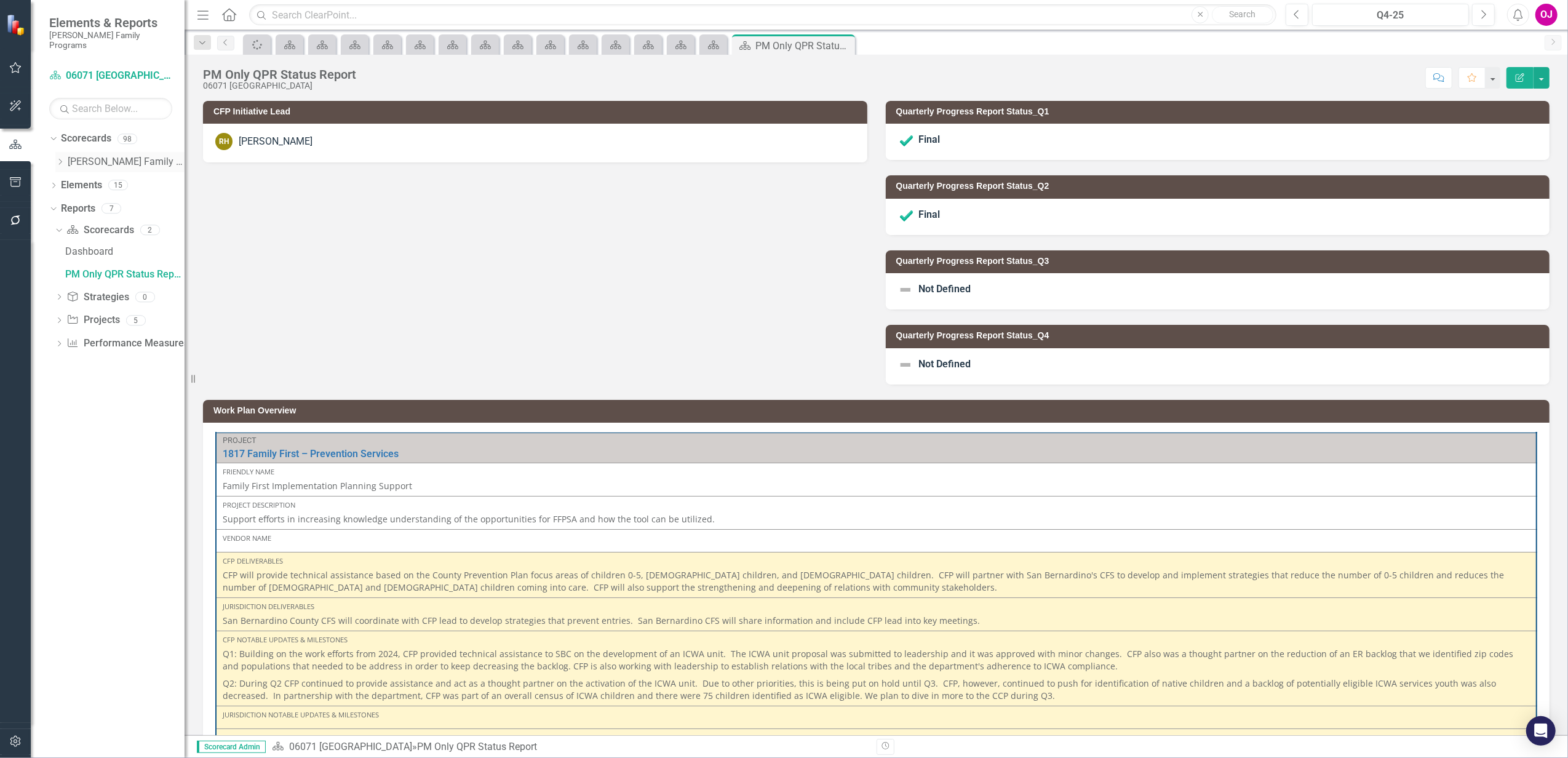
click at [58, 158] on icon "Dropdown" at bounding box center [60, 161] width 9 height 7
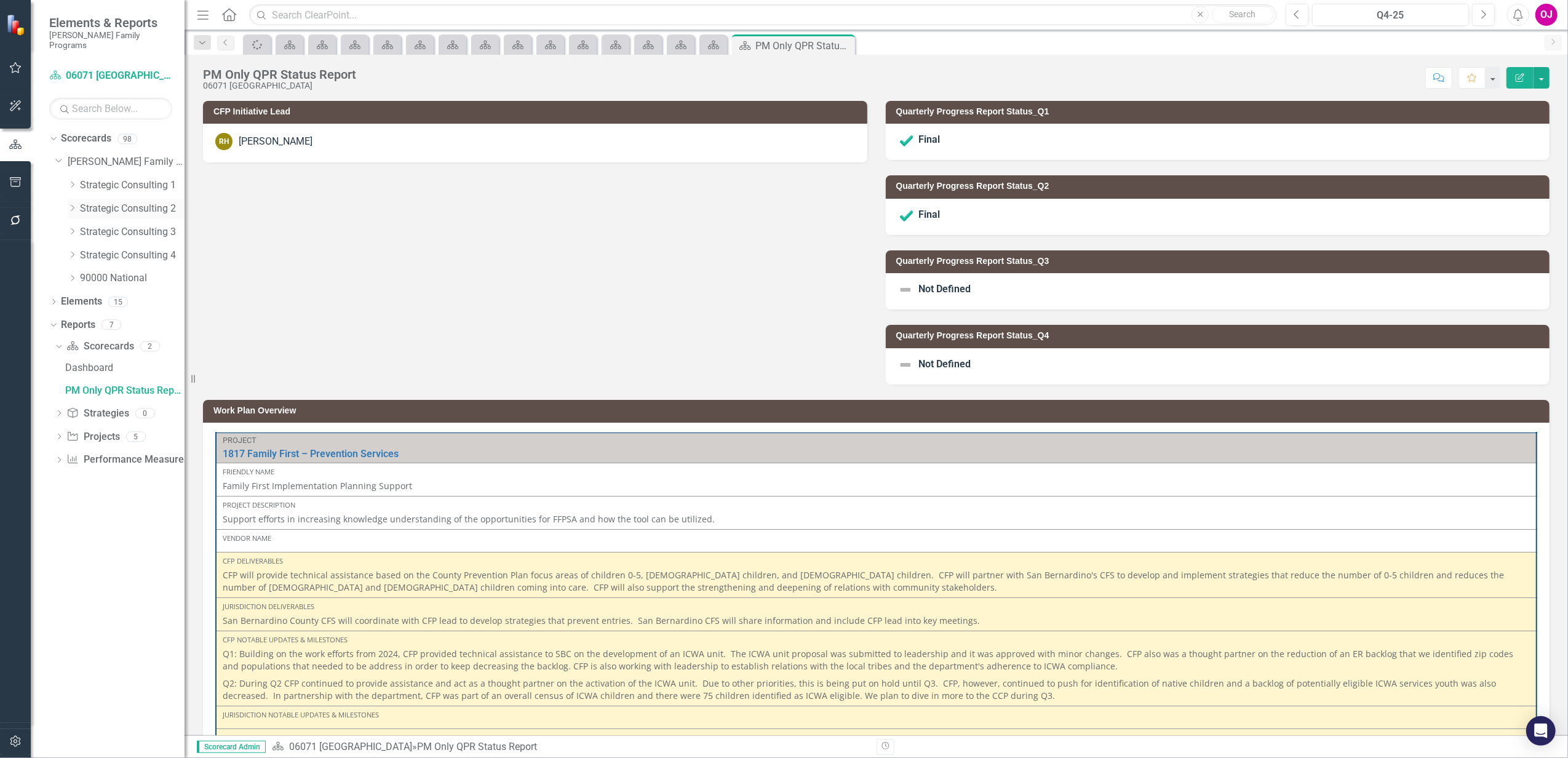
click at [75, 204] on icon "Dropdown" at bounding box center [72, 207] width 9 height 7
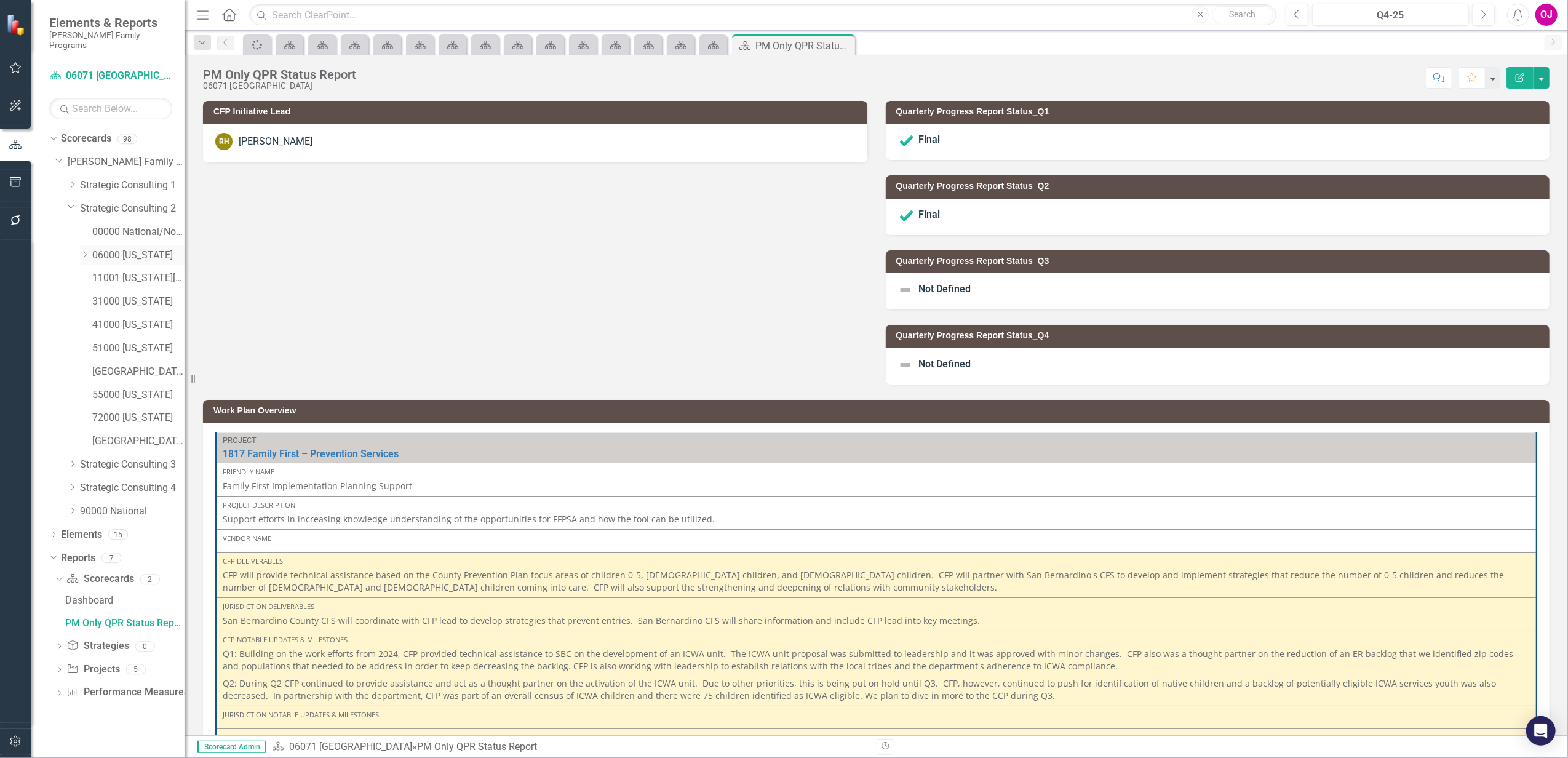
click at [83, 251] on icon "Dropdown" at bounding box center [84, 254] width 9 height 7
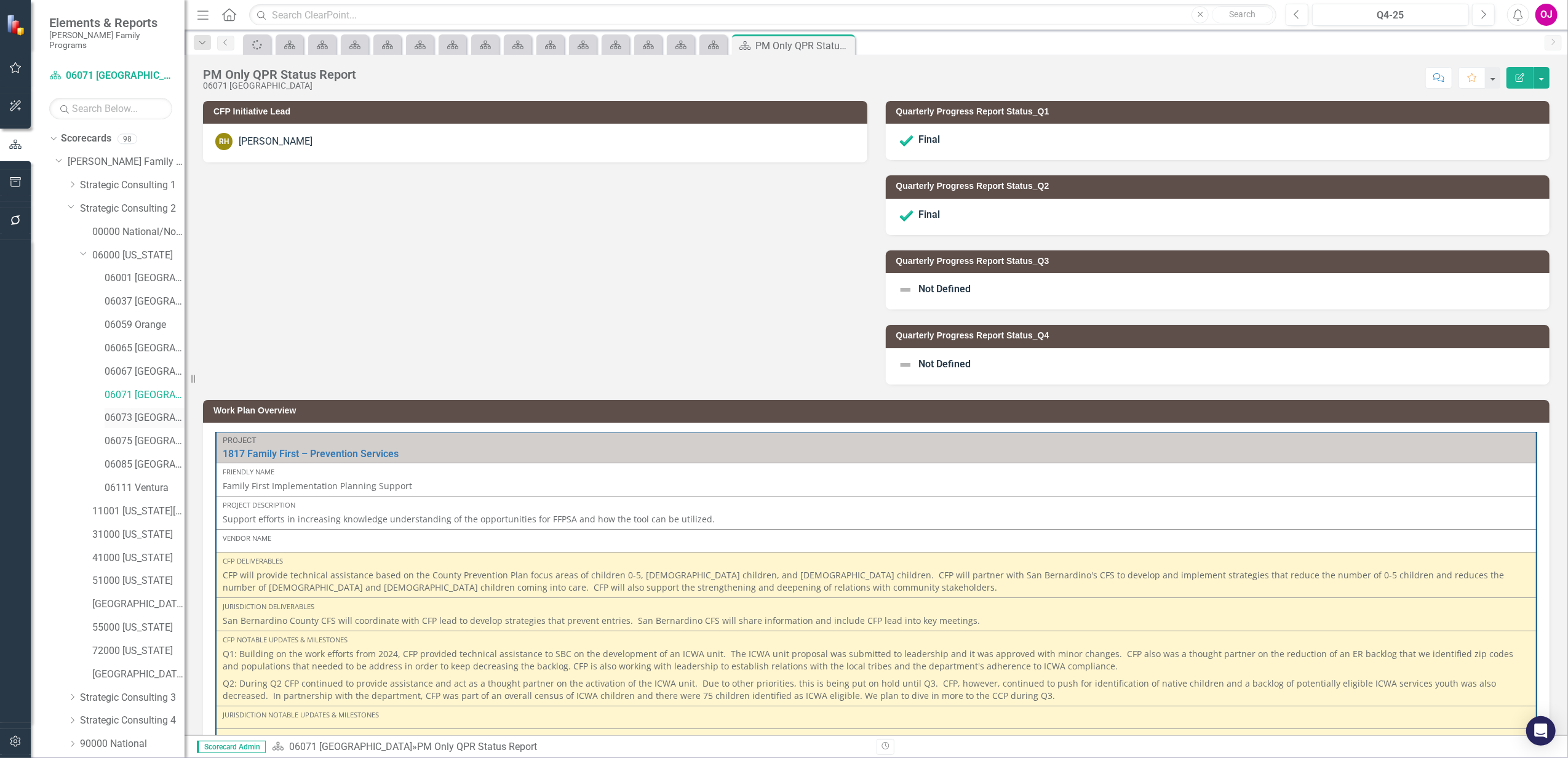
click at [112, 411] on link "06073 [GEOGRAPHIC_DATA]" at bounding box center [144, 418] width 80 height 14
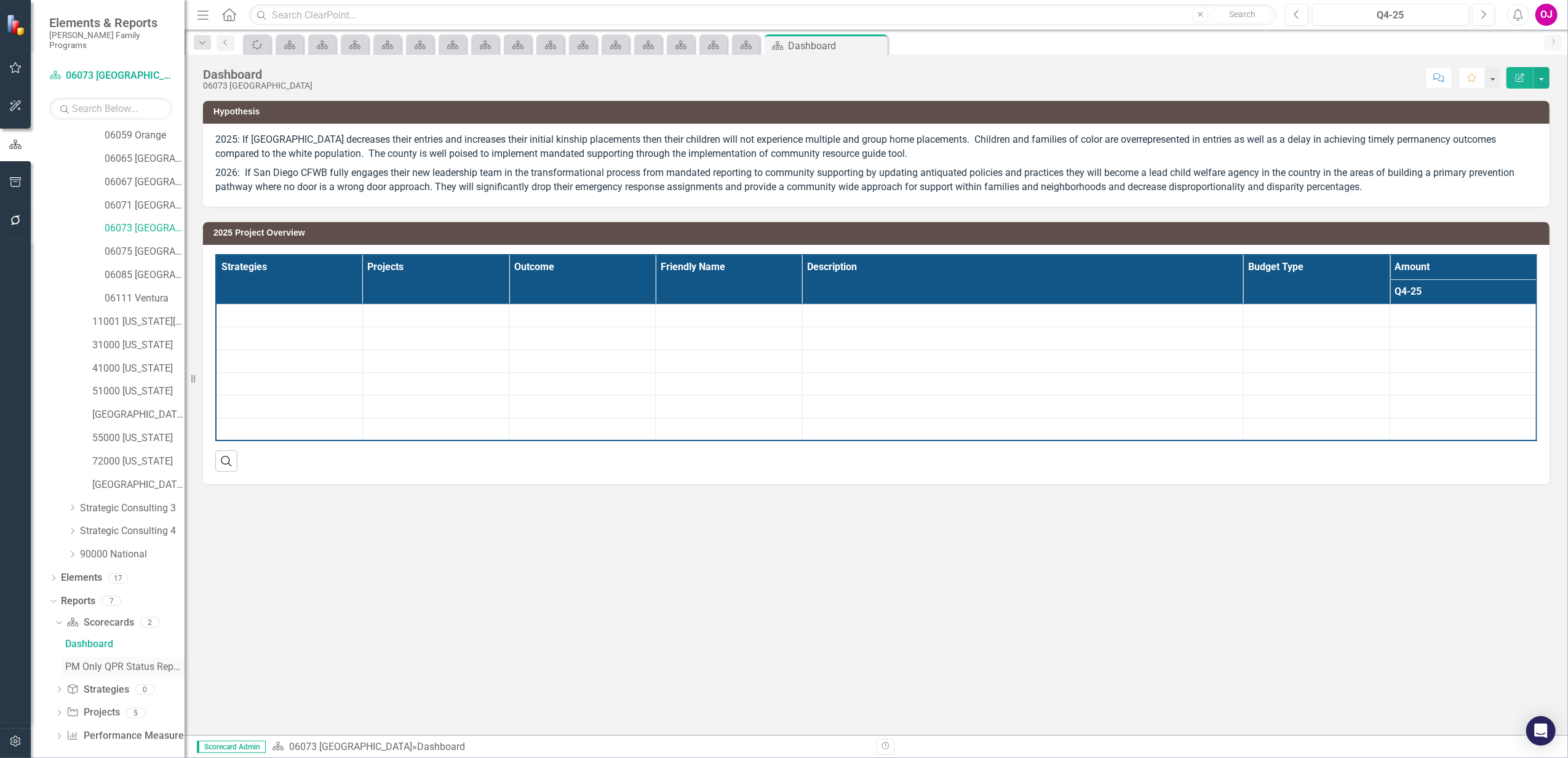
click at [107, 661] on div "PM Only QPR Status Report" at bounding box center [125, 666] width 120 height 11
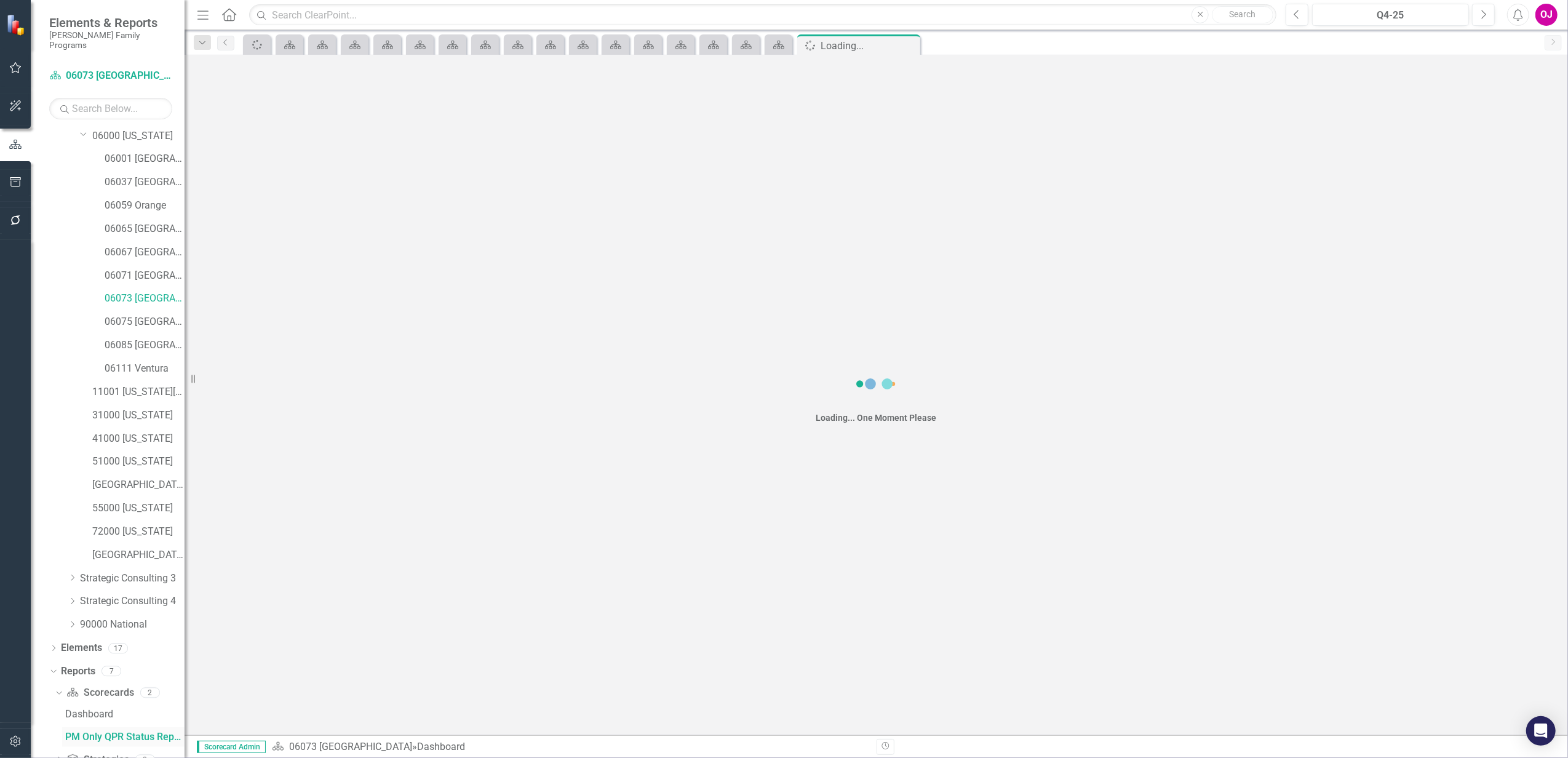
scroll to position [98, 0]
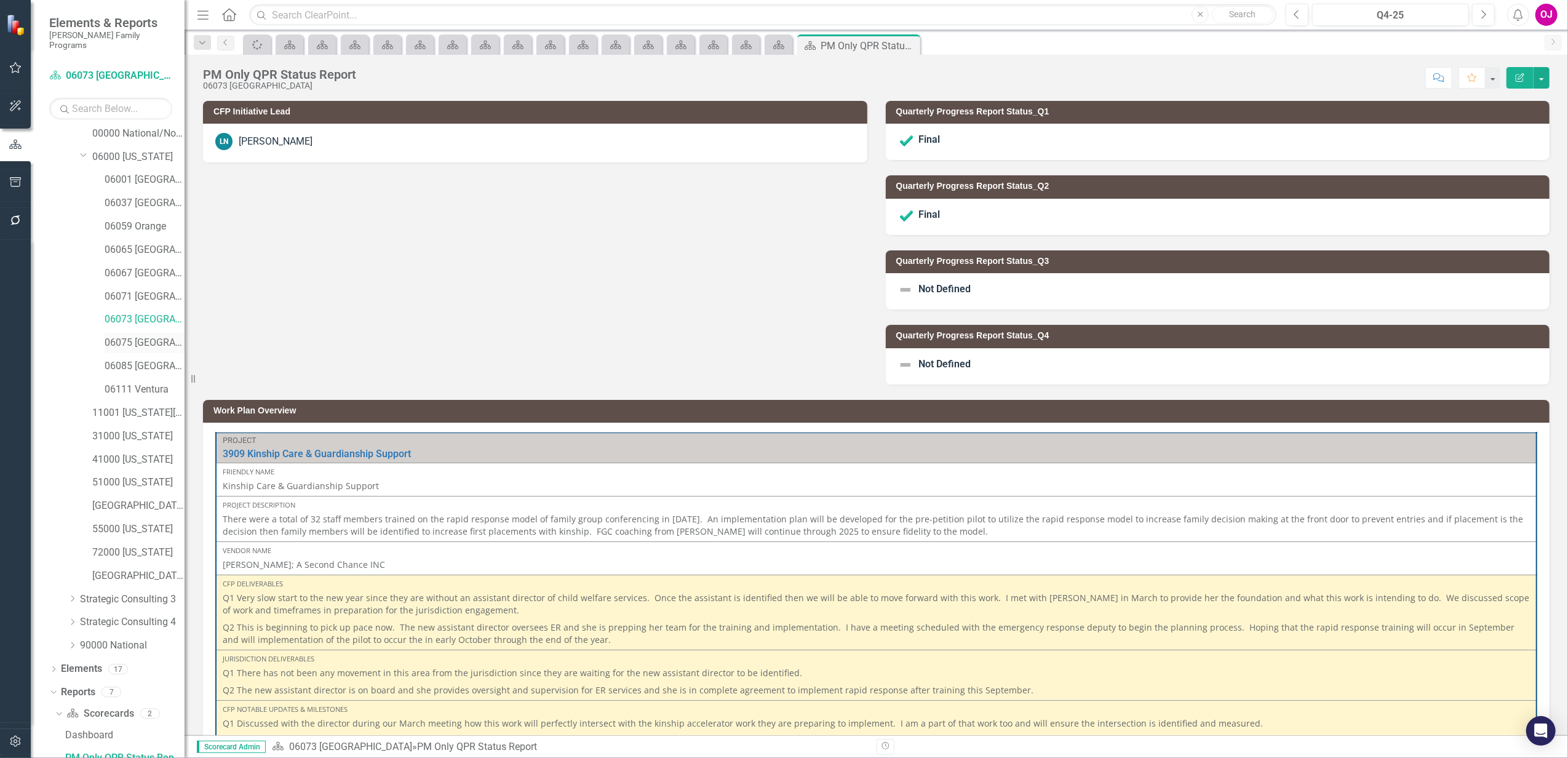
click at [125, 336] on link "06075 [GEOGRAPHIC_DATA]" at bounding box center [144, 343] width 80 height 14
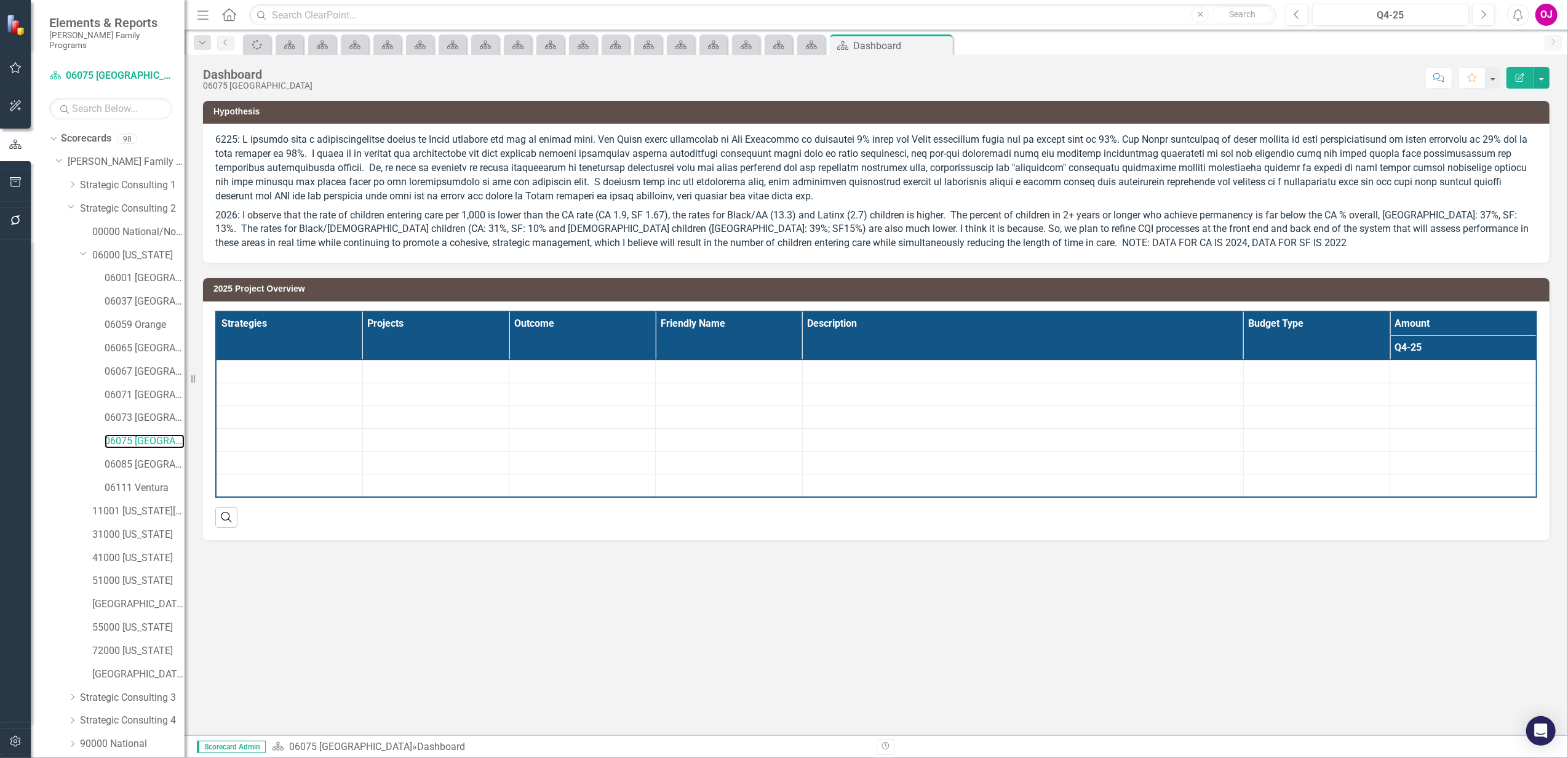
scroll to position [190, 0]
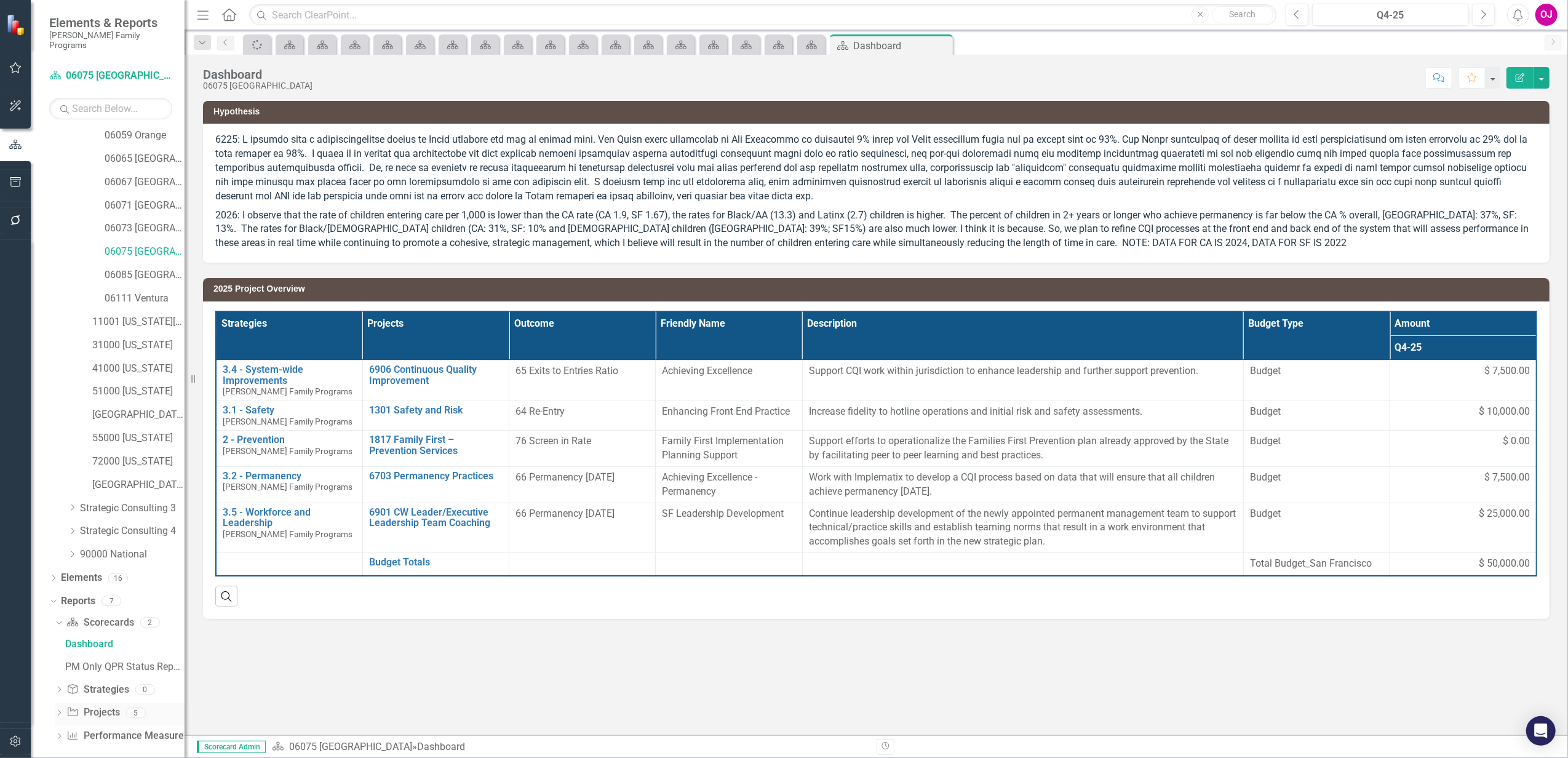
click at [55, 711] on icon "Dropdown" at bounding box center [58, 714] width 8 height 7
click at [58, 575] on icon "Dropdown" at bounding box center [58, 578] width 8 height 7
click at [52, 621] on icon "Dropdown" at bounding box center [53, 625] width 8 height 7
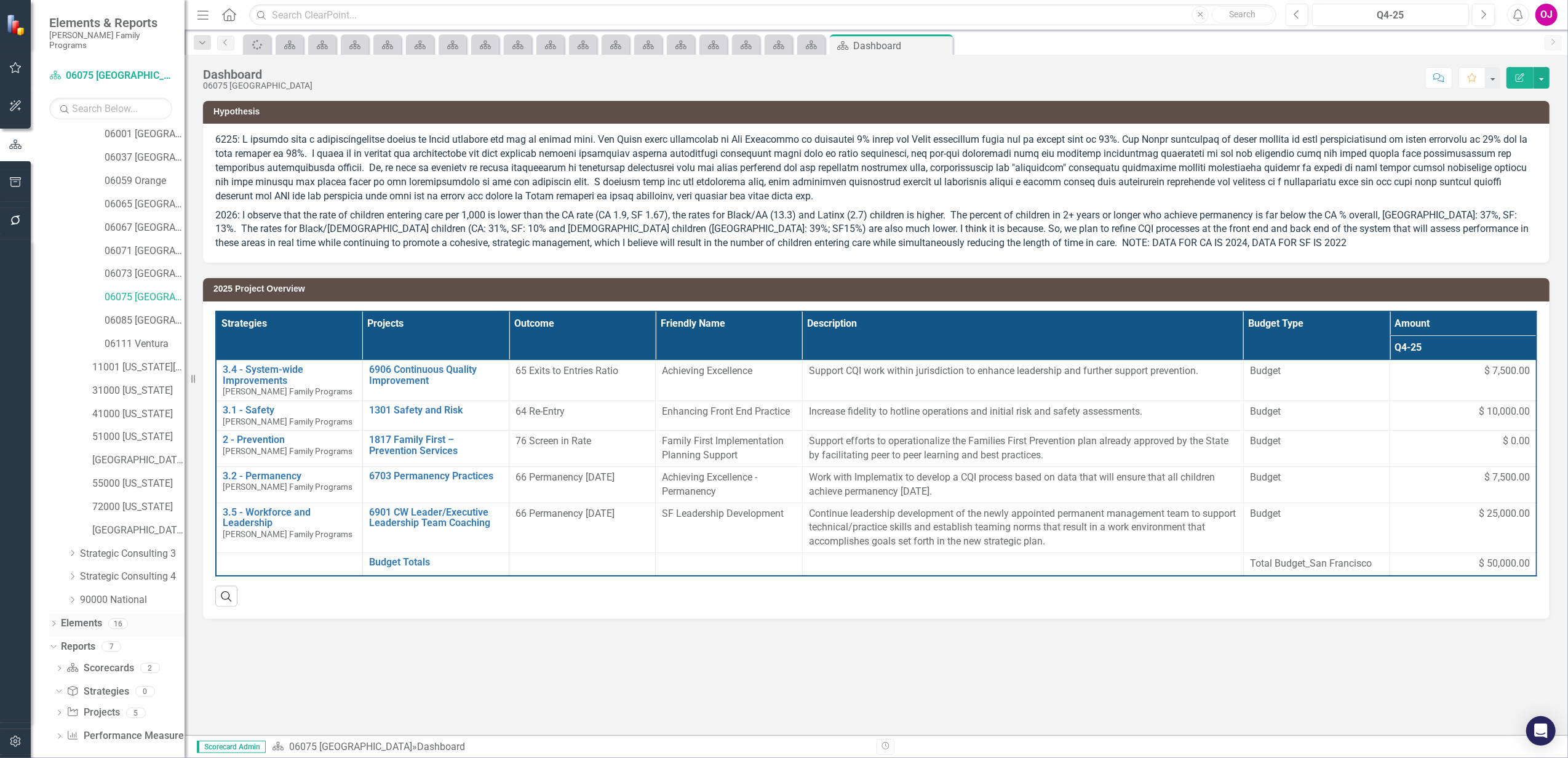
scroll to position [214, 0]
click at [57, 645] on div "Dropdown" at bounding box center [53, 647] width 8 height 6
click at [57, 706] on icon "Dropdown" at bounding box center [59, 709] width 8 height 7
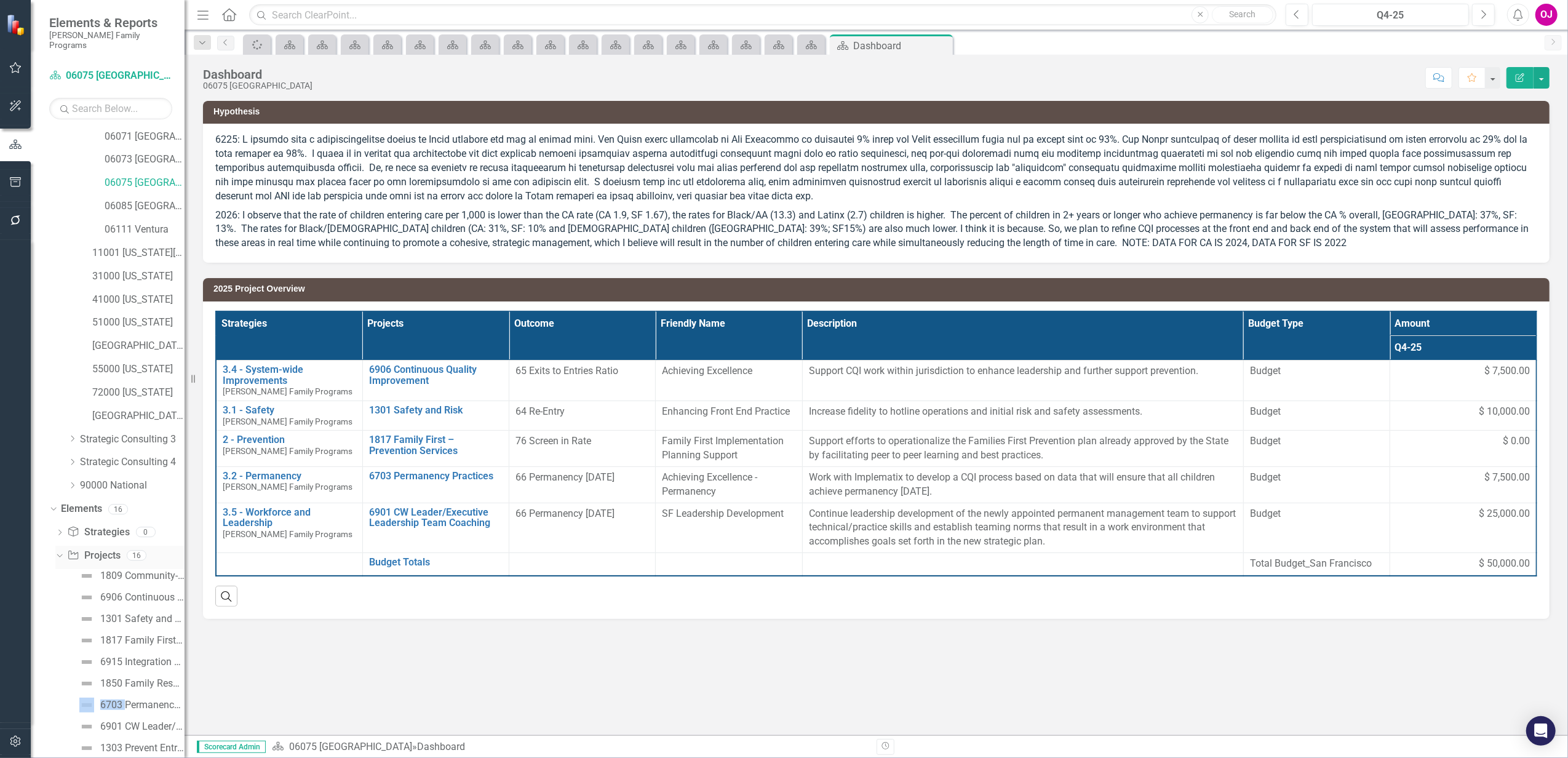
click at [57, 696] on div "1809 Community-based, Family-centered Prevention 6906 Continuous Quality Improv…" at bounding box center [120, 738] width 129 height 345
drag, startPoint x: 57, startPoint y: 696, endPoint x: 230, endPoint y: 629, distance: 185.5
click at [232, 630] on div "Hypothesis 2026: I observe that the rate of children entering care per 1,000 is…" at bounding box center [876, 359] width 1383 height 546
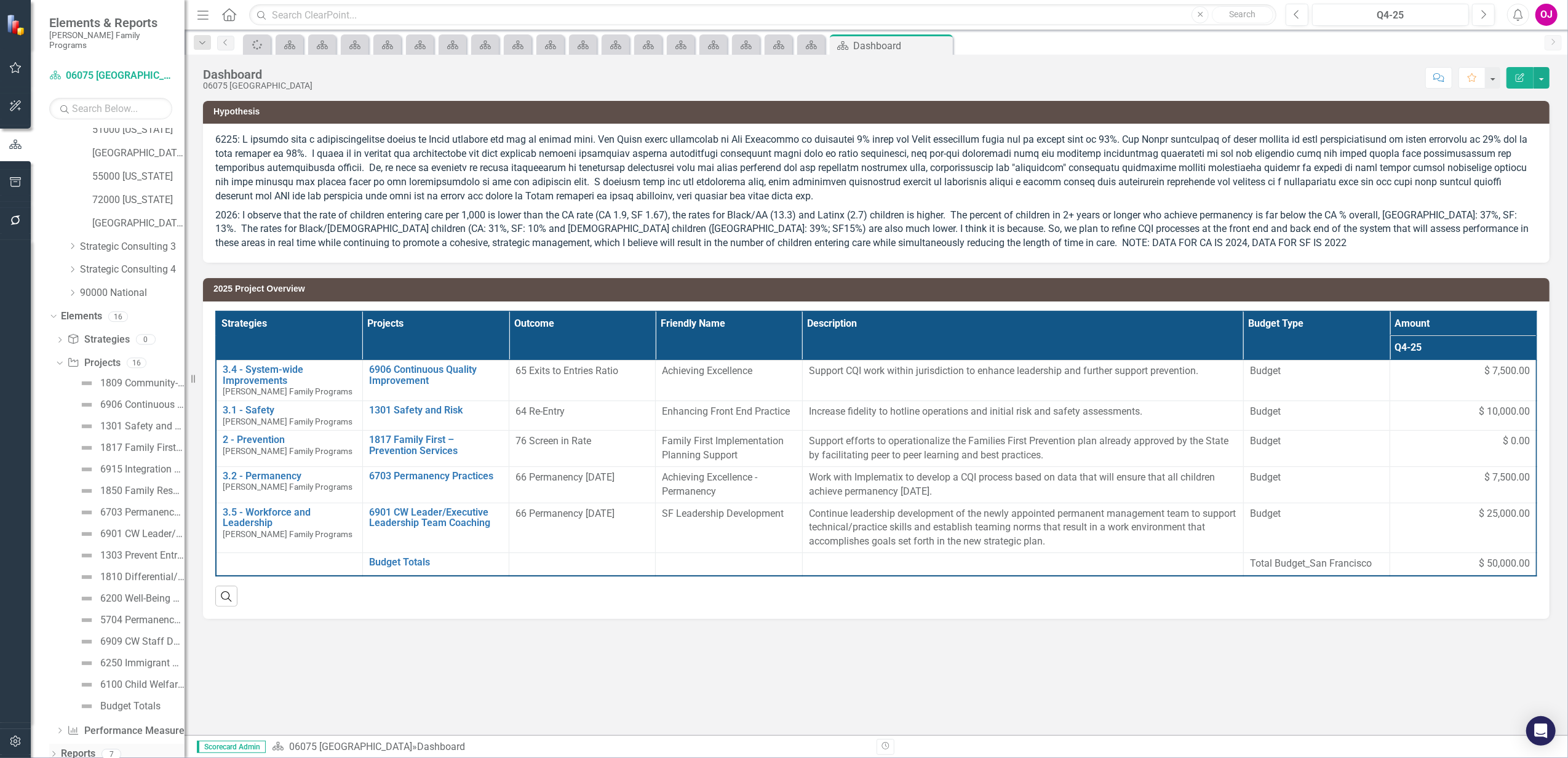
click at [55, 752] on icon "Dropdown" at bounding box center [53, 755] width 8 height 7
click at [58, 711] on icon "Dropdown" at bounding box center [58, 714] width 8 height 7
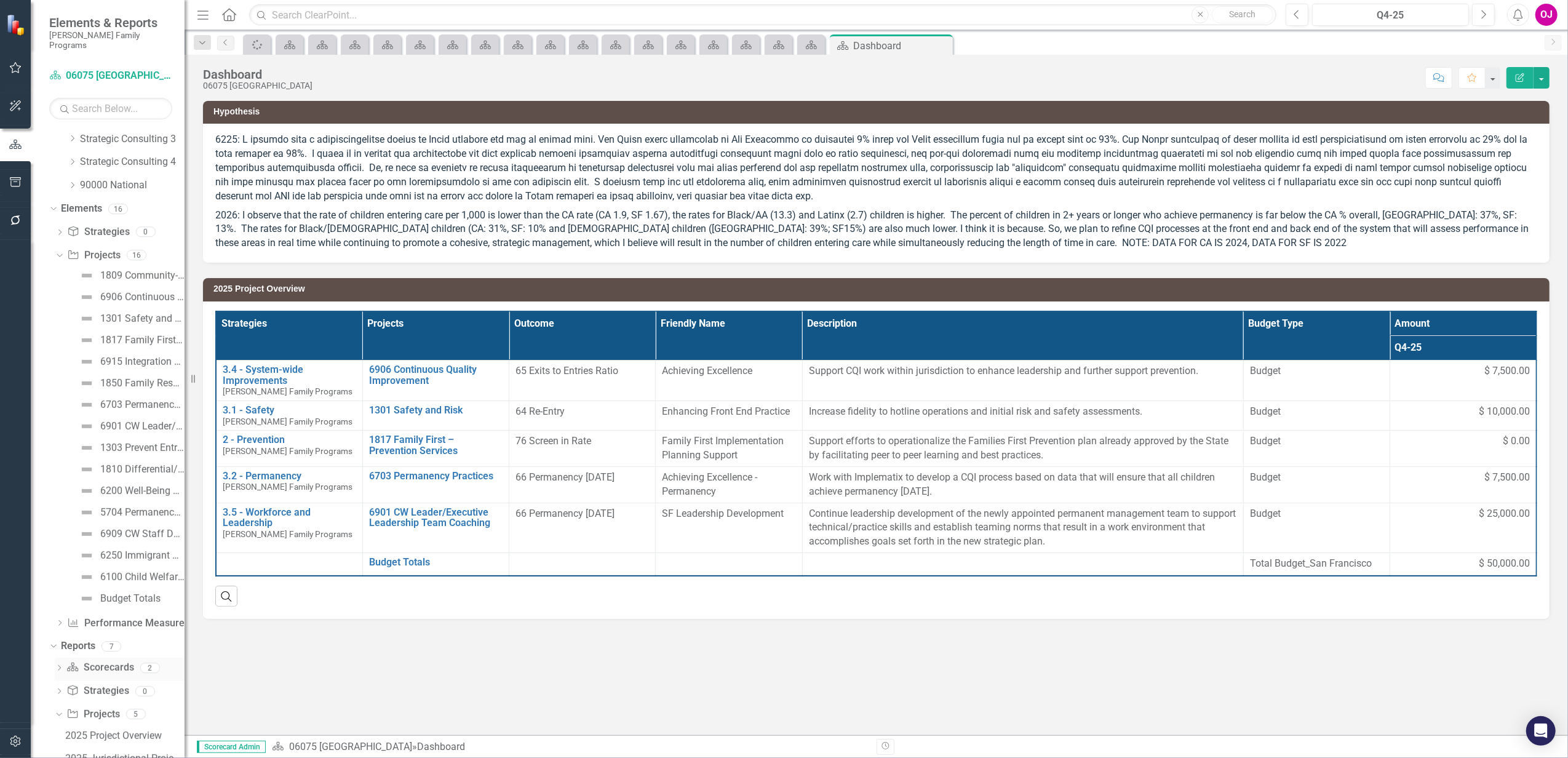
click at [57, 666] on icon "Dropdown" at bounding box center [58, 669] width 8 height 7
click at [81, 707] on div "PM Only QPR Status Report" at bounding box center [125, 712] width 120 height 11
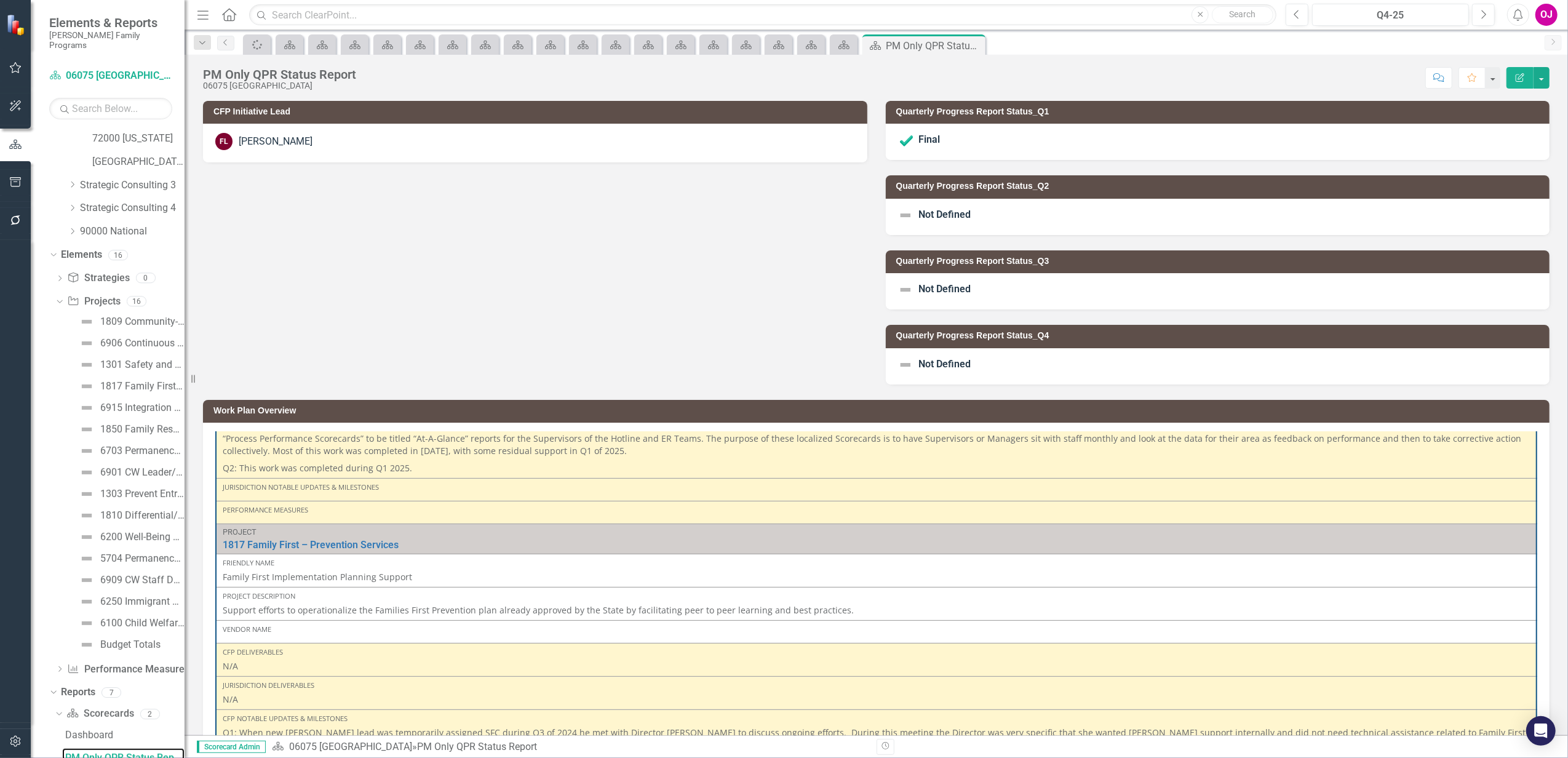
scroll to position [656, 0]
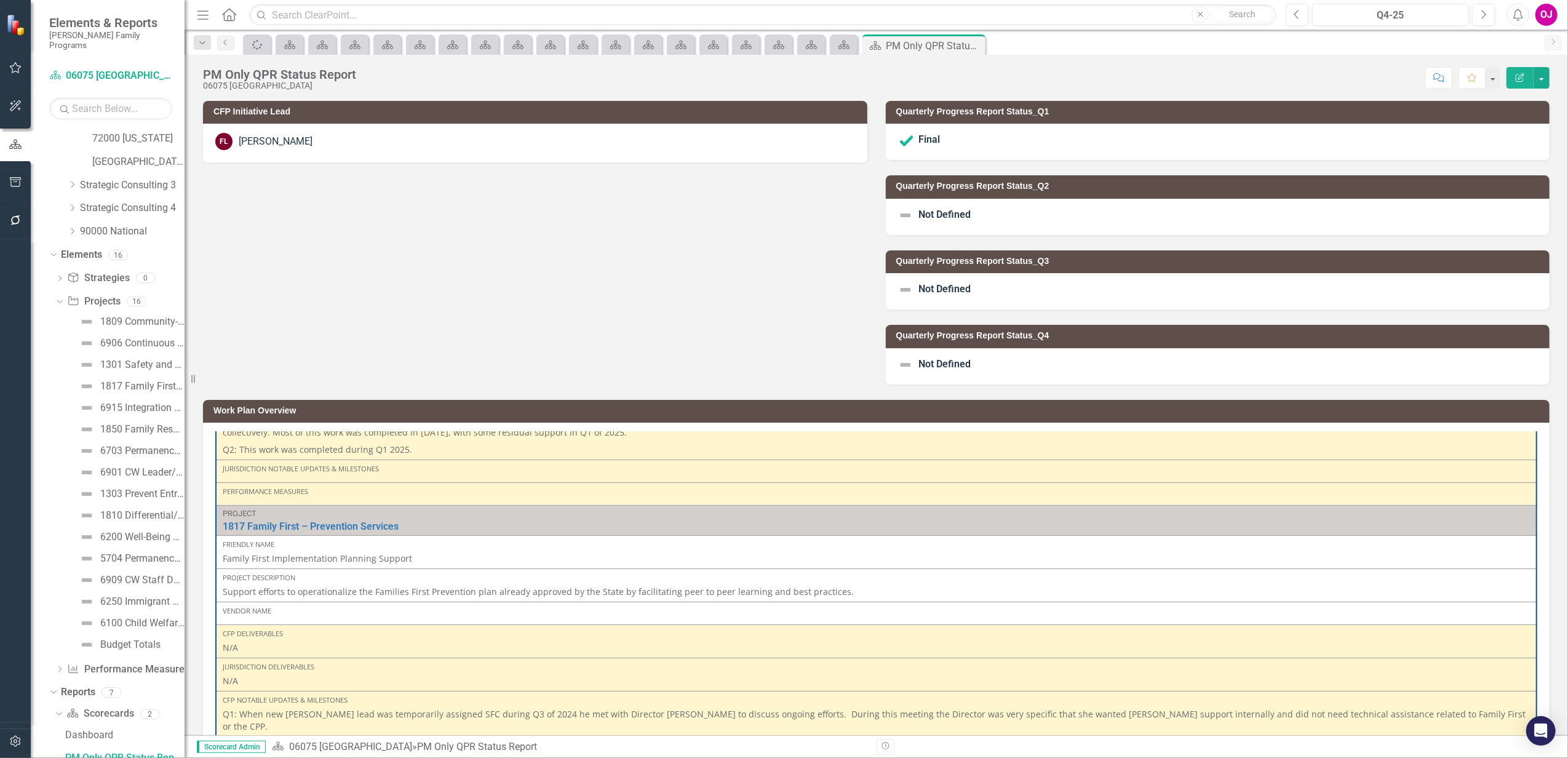
click at [997, 212] on div "Not Defined" at bounding box center [1218, 217] width 664 height 36
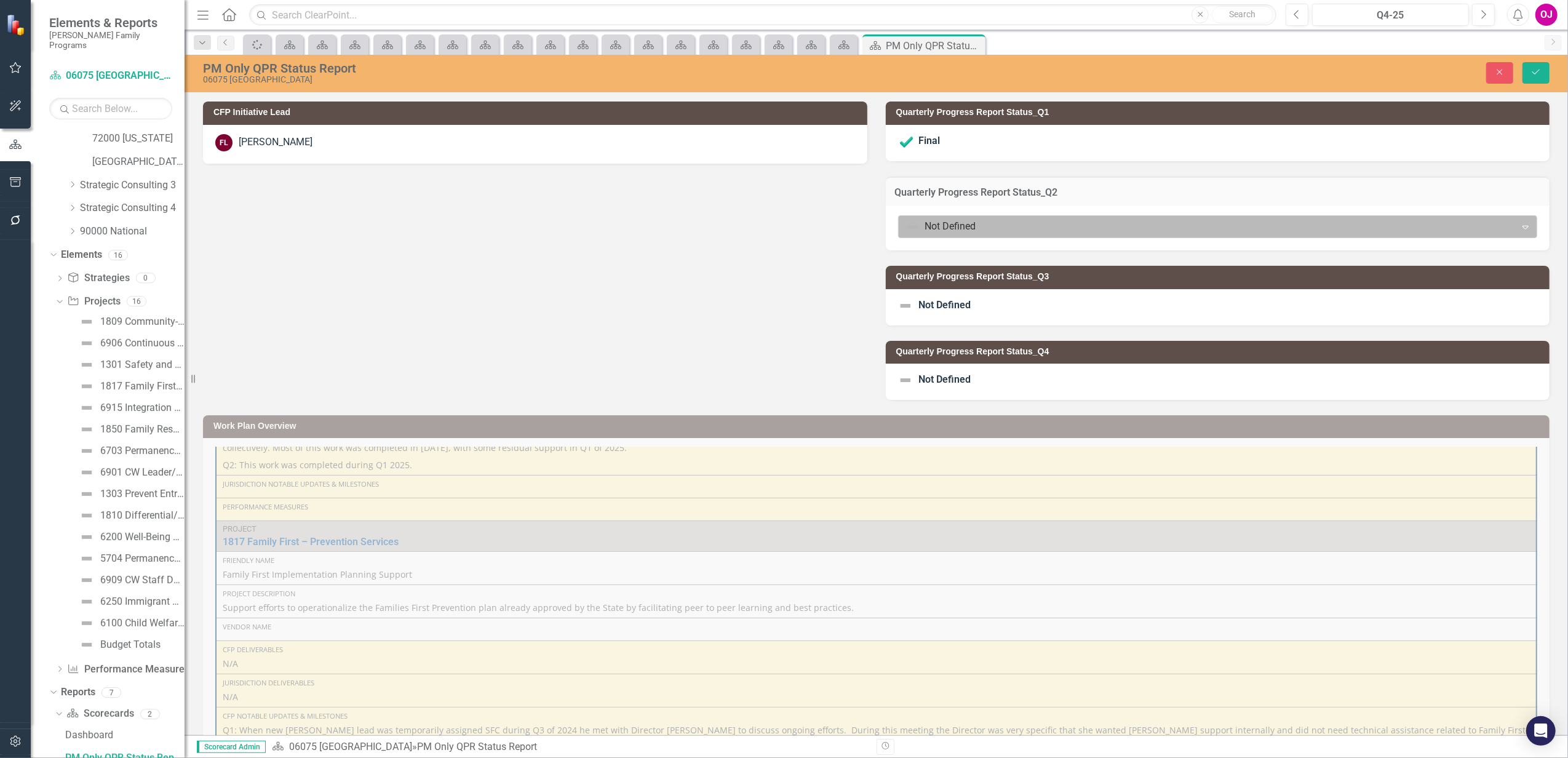
click at [999, 223] on div at bounding box center [1207, 227] width 602 height 17
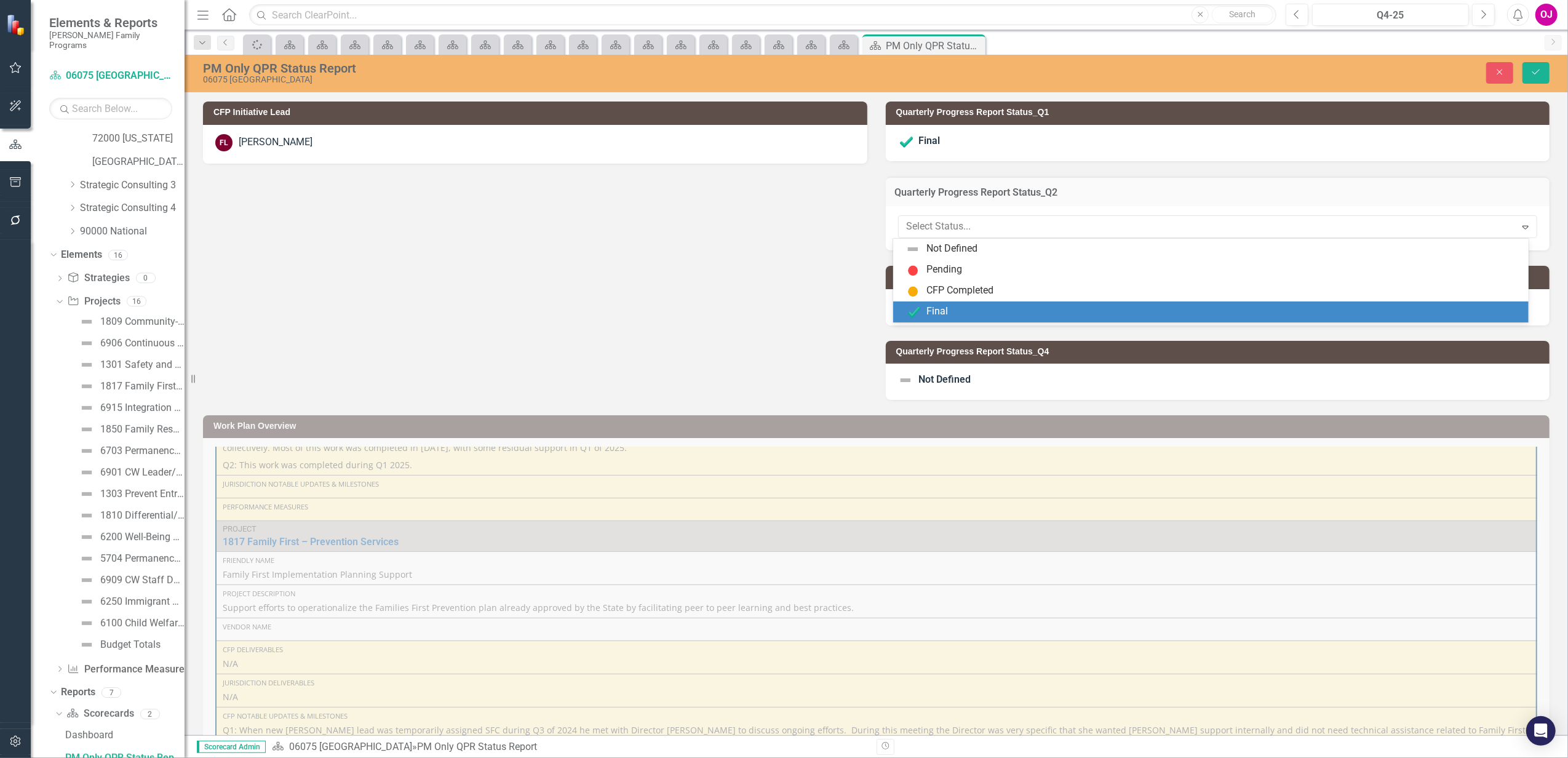
click at [936, 311] on div "Final" at bounding box center [936, 312] width 21 height 14
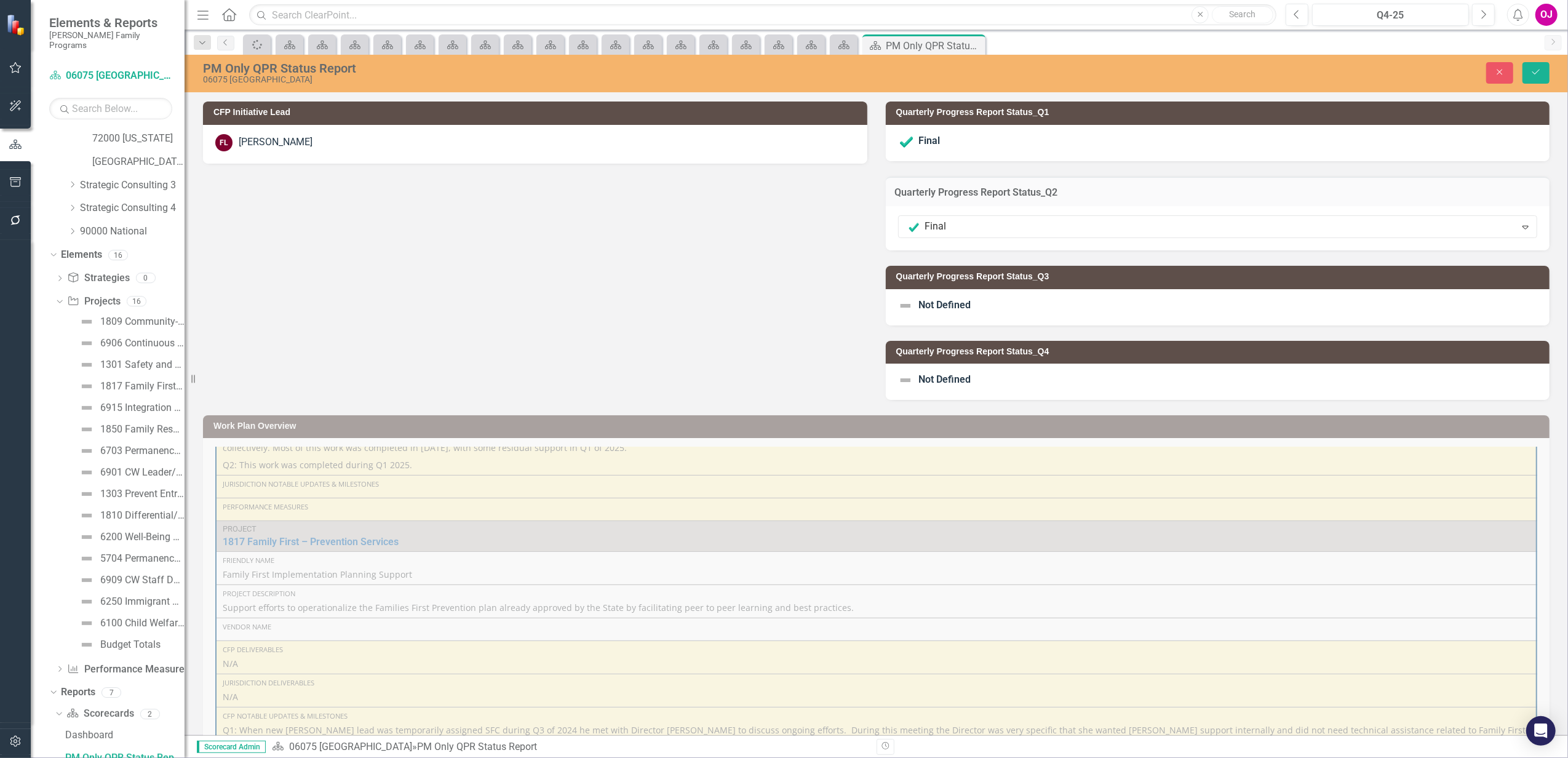
click at [303, 141] on div "[PERSON_NAME]" at bounding box center [276, 142] width 74 height 14
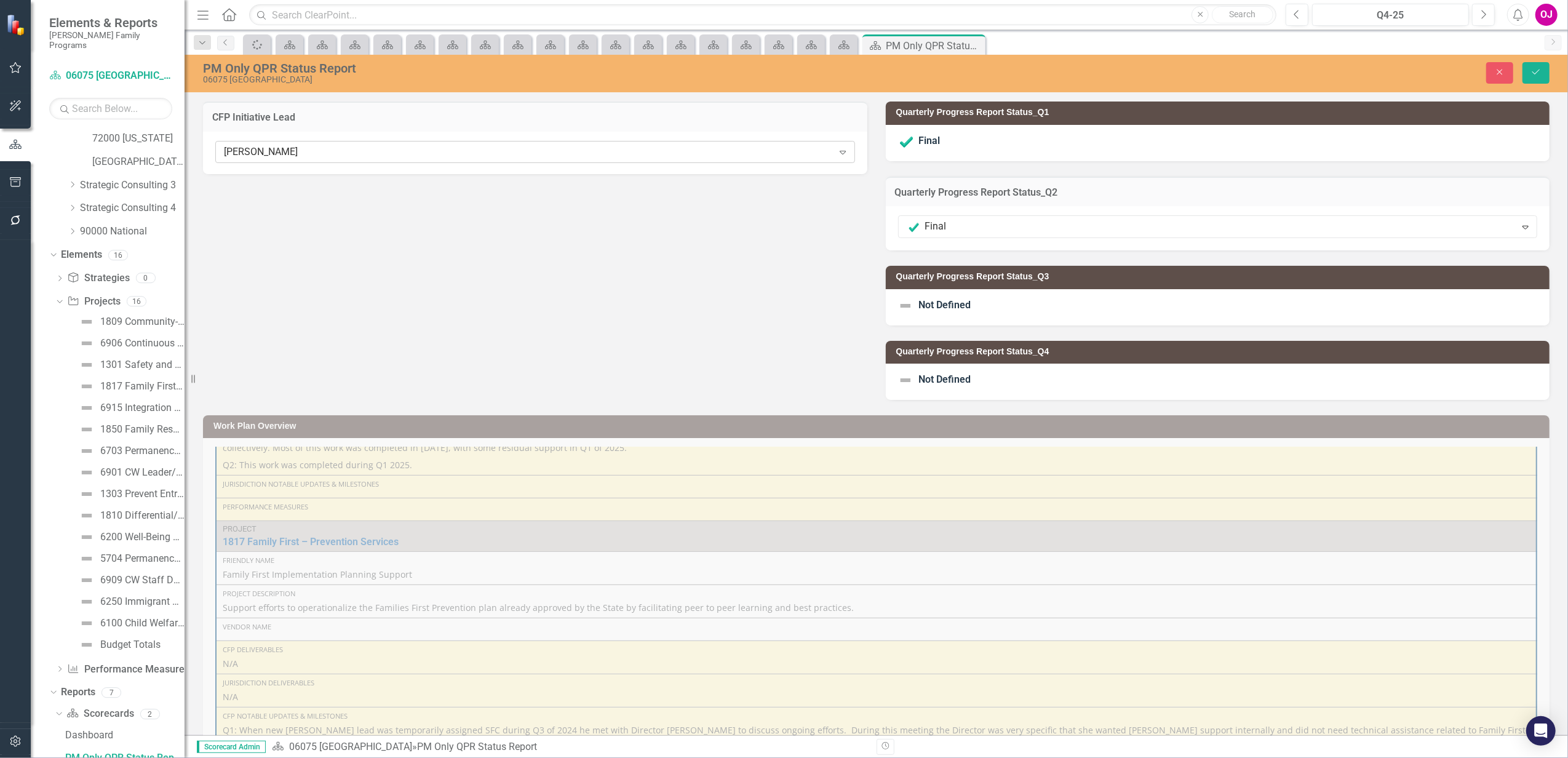
click at [328, 148] on div "[PERSON_NAME]" at bounding box center [528, 152] width 609 height 14
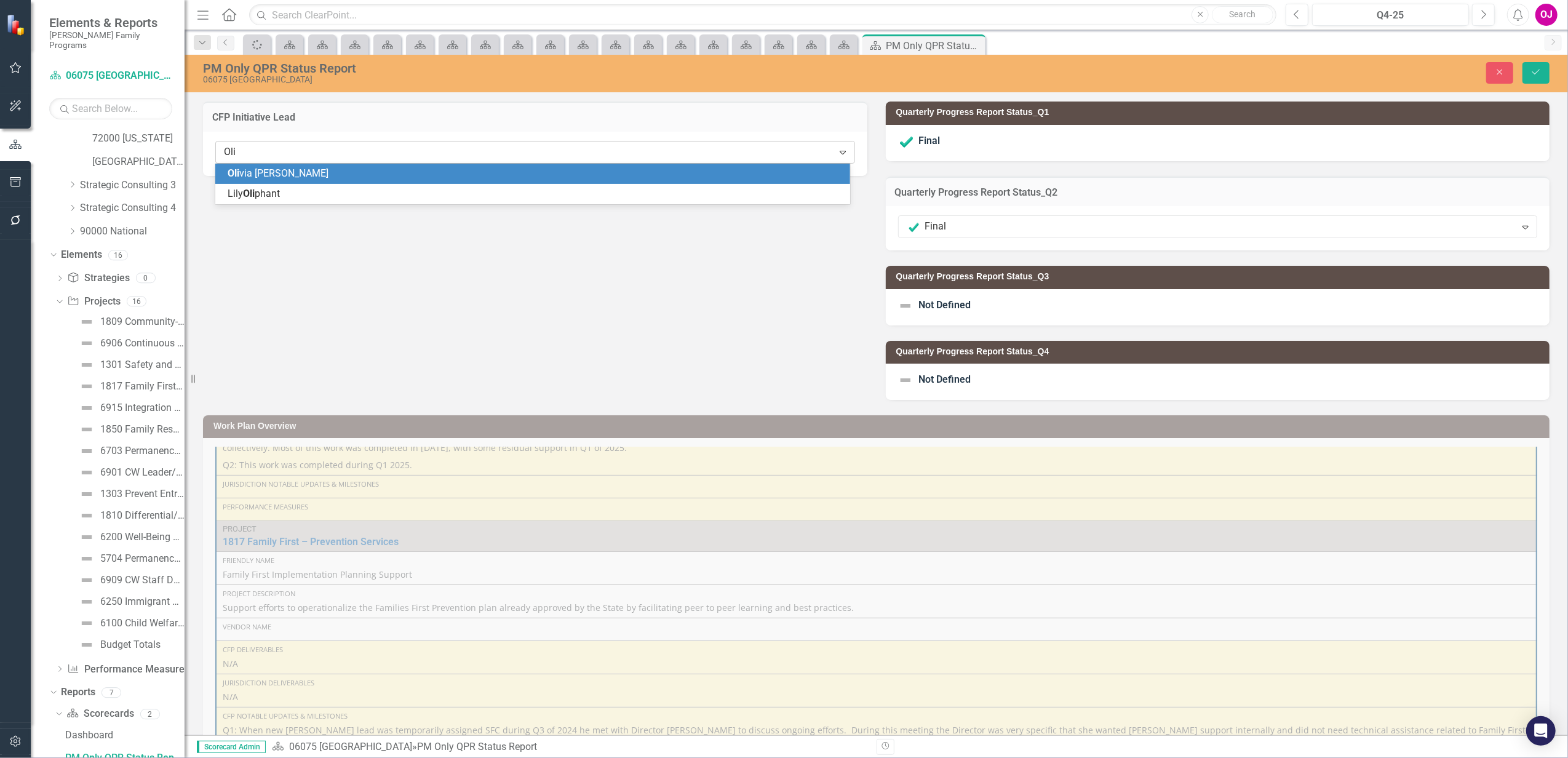
scroll to position [0, 0]
type input "[PERSON_NAME]"
click at [309, 175] on div "[PERSON_NAME]" at bounding box center [535, 174] width 615 height 14
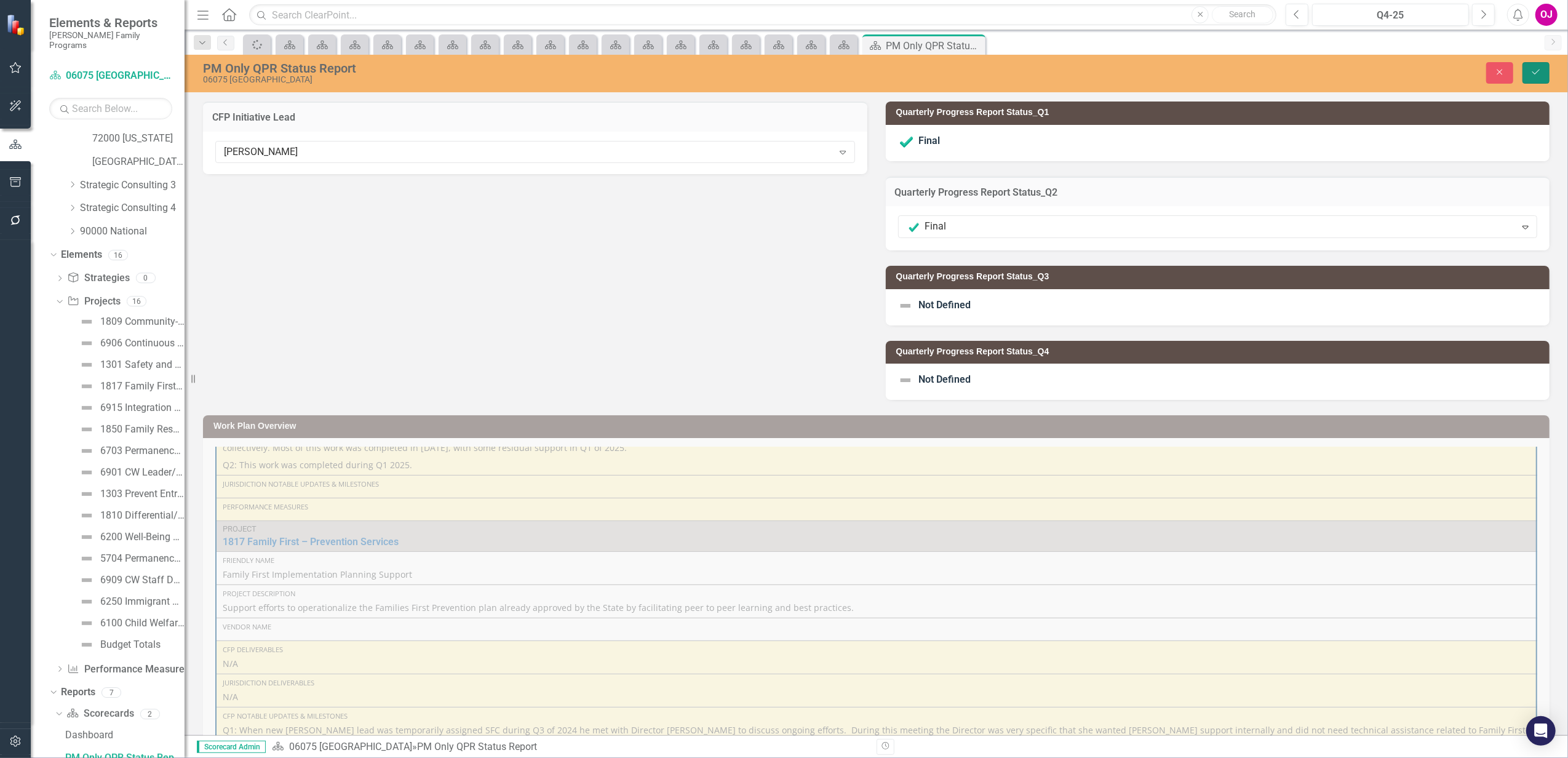
click at [1539, 72] on icon "Save" at bounding box center [1536, 72] width 11 height 8
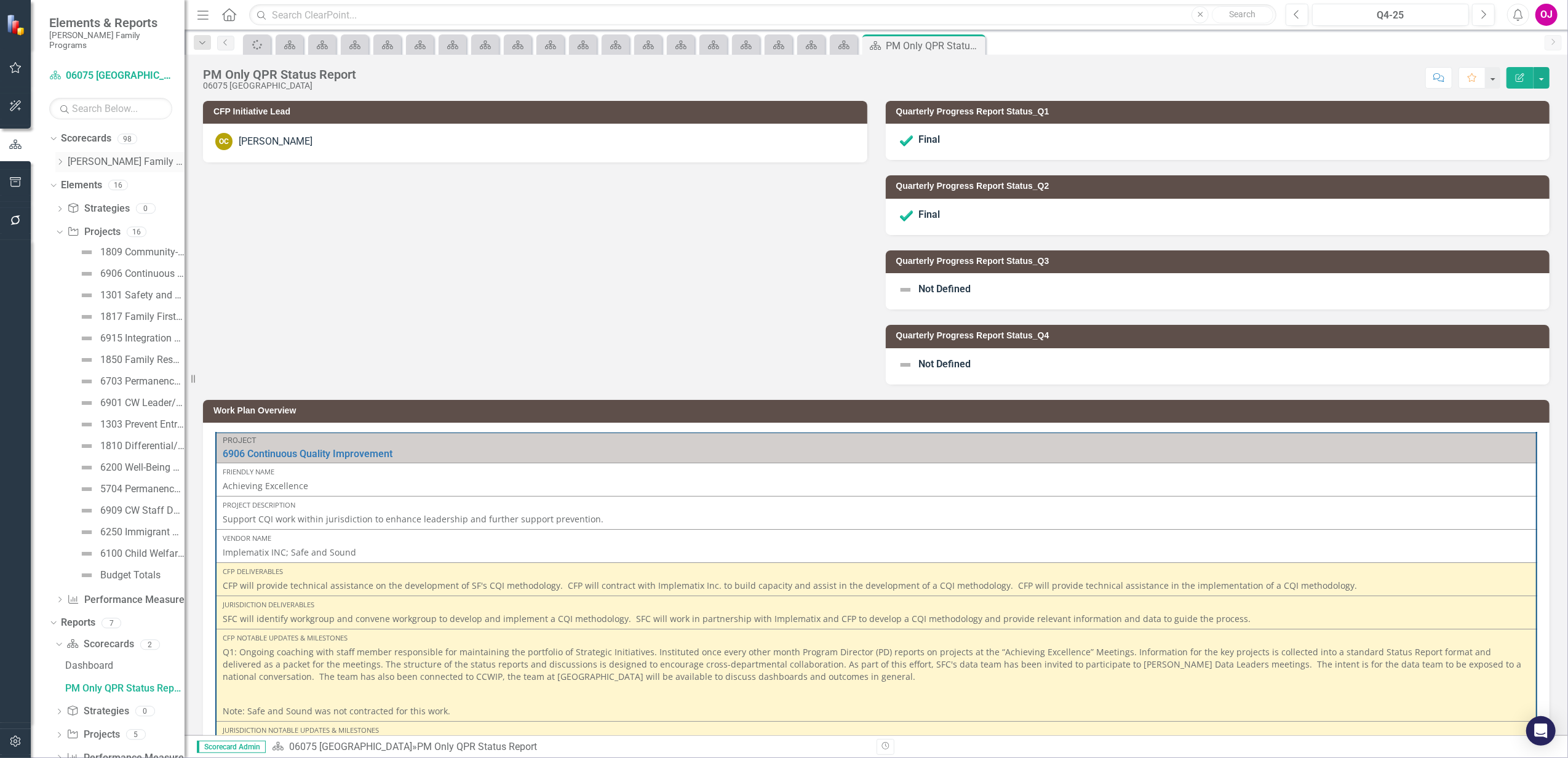
click at [60, 159] on icon at bounding box center [60, 161] width 3 height 6
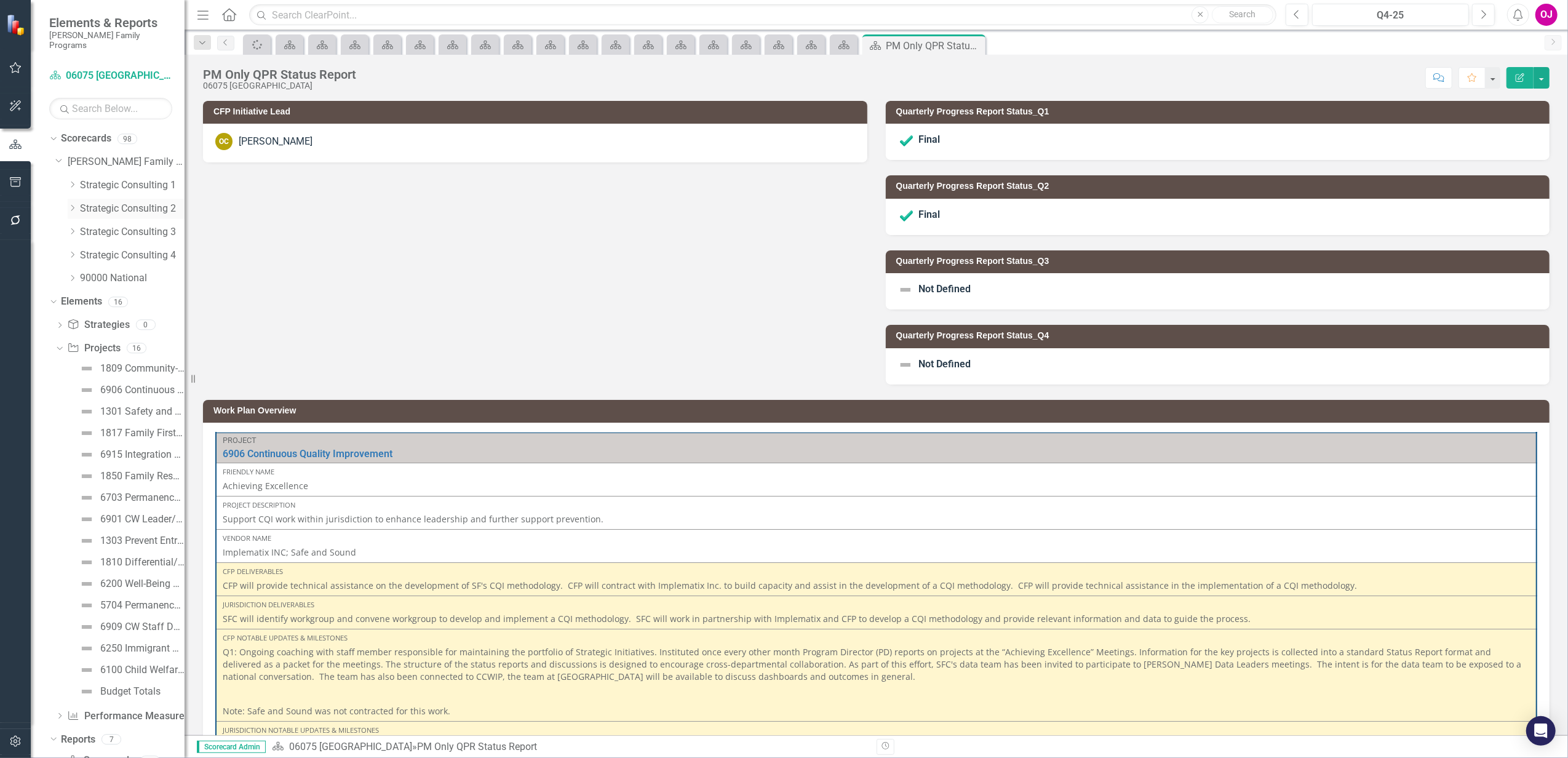
click at [68, 199] on div "Dropdown Strategic Consulting 2" at bounding box center [120, 211] width 129 height 23
click at [74, 204] on icon "Dropdown" at bounding box center [72, 207] width 9 height 7
click at [84, 251] on icon "Dropdown" at bounding box center [84, 254] width 9 height 7
click at [133, 458] on link "06085 [GEOGRAPHIC_DATA][PERSON_NAME]" at bounding box center [144, 465] width 80 height 14
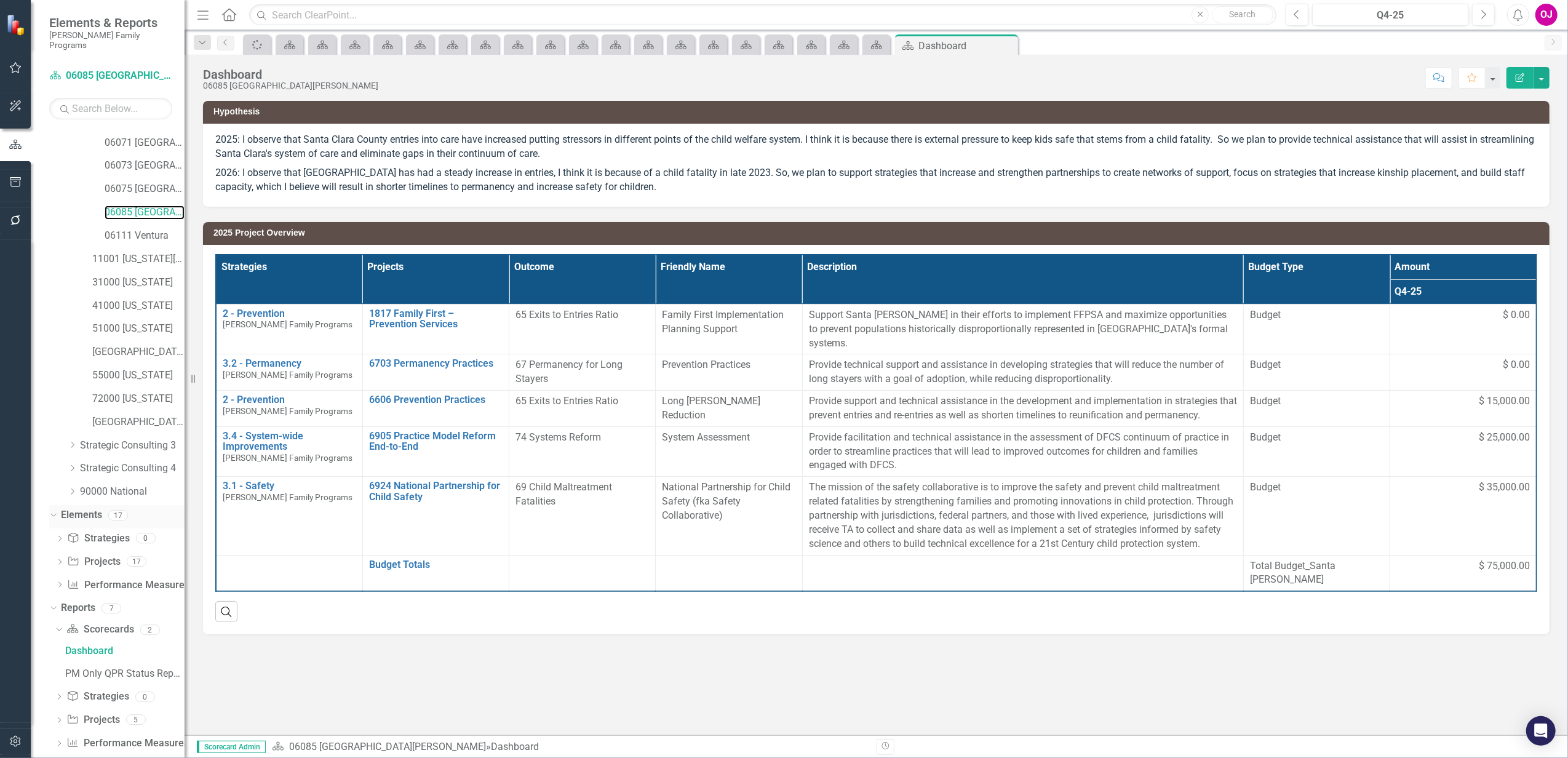
scroll to position [259, 0]
click at [116, 661] on div "PM Only QPR Status Report" at bounding box center [125, 666] width 120 height 11
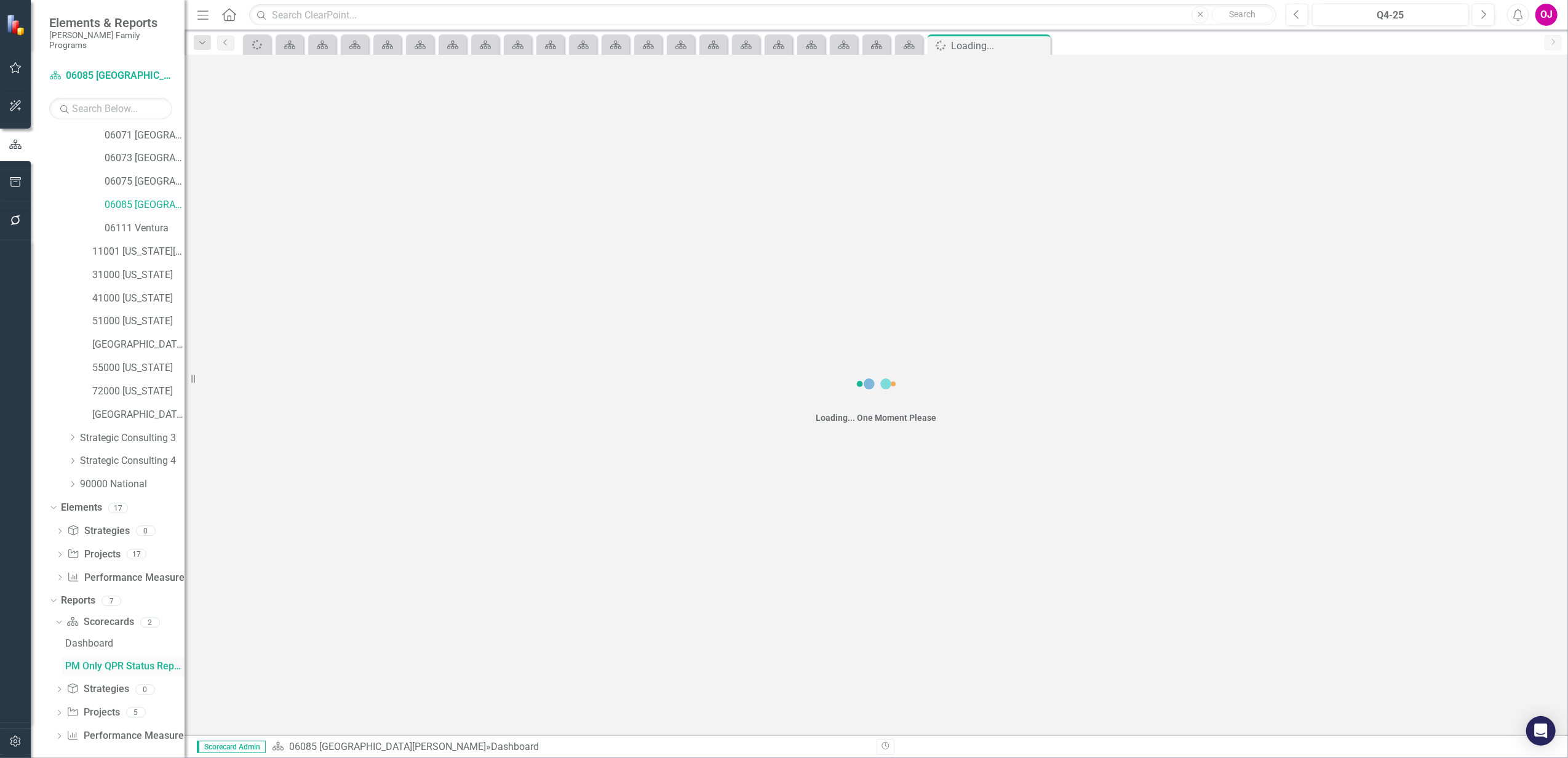
scroll to position [168, 0]
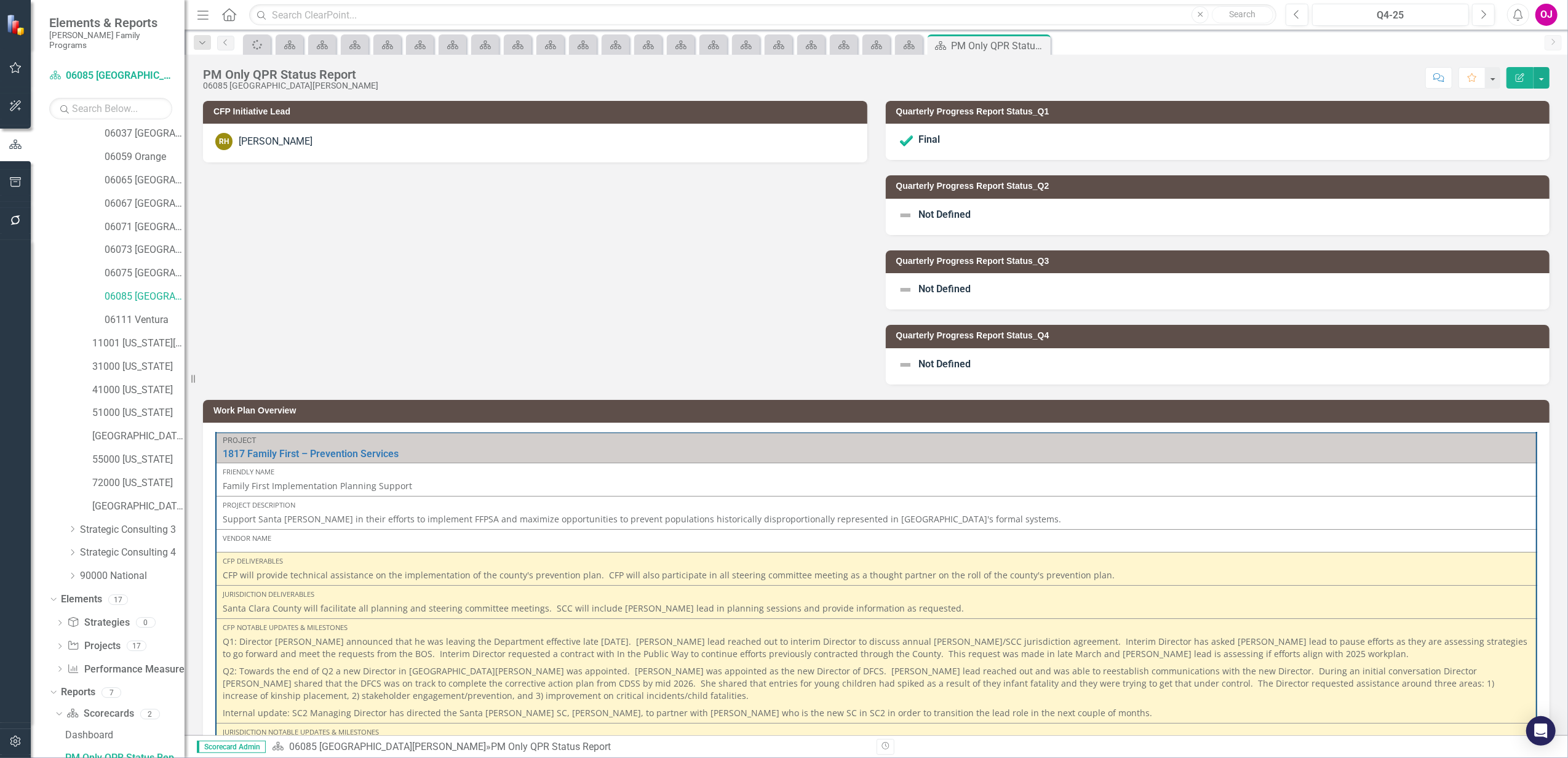
click at [1021, 205] on div "Not Defined" at bounding box center [1218, 217] width 664 height 36
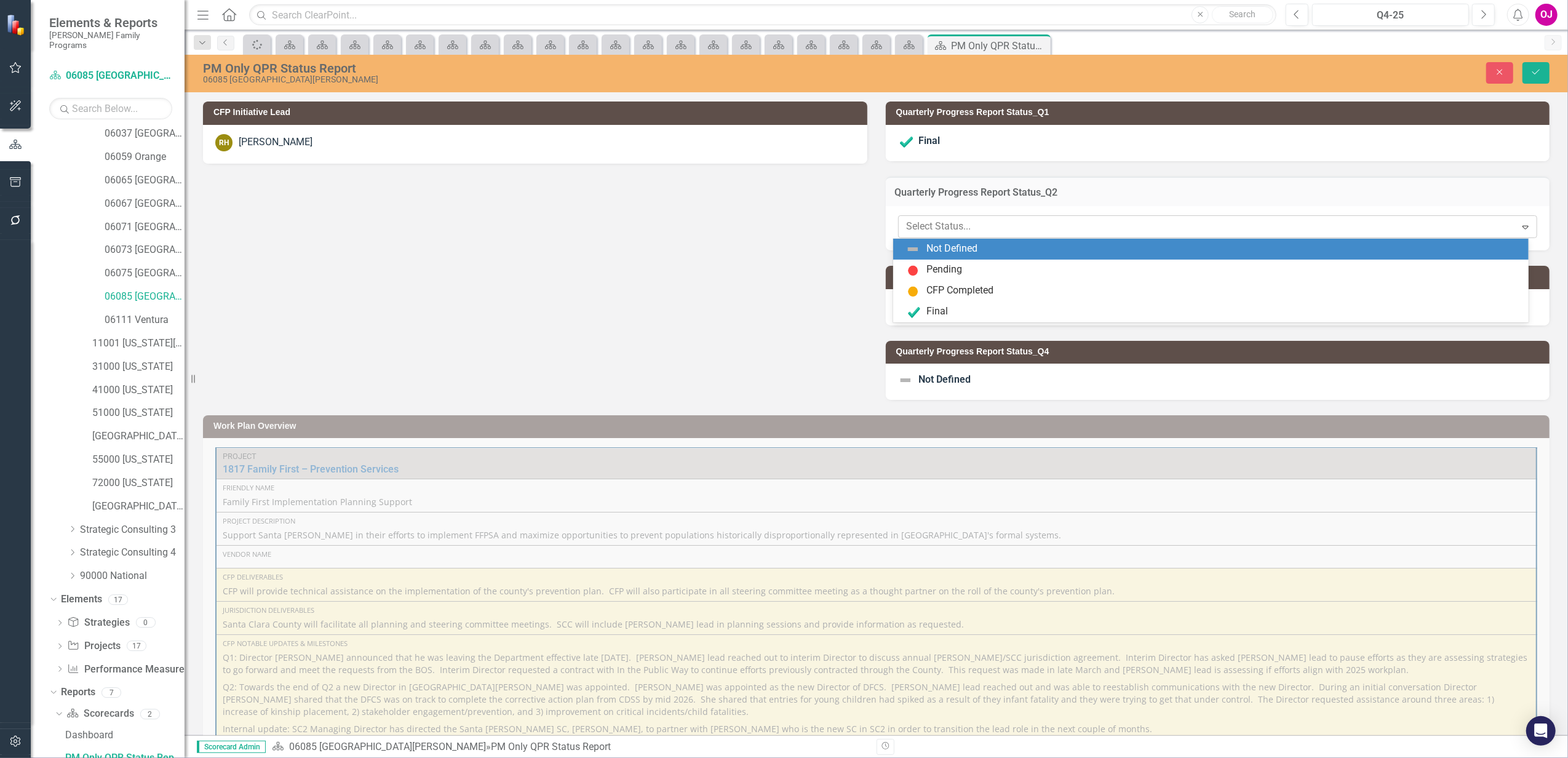
click at [1027, 233] on div at bounding box center [1207, 227] width 602 height 17
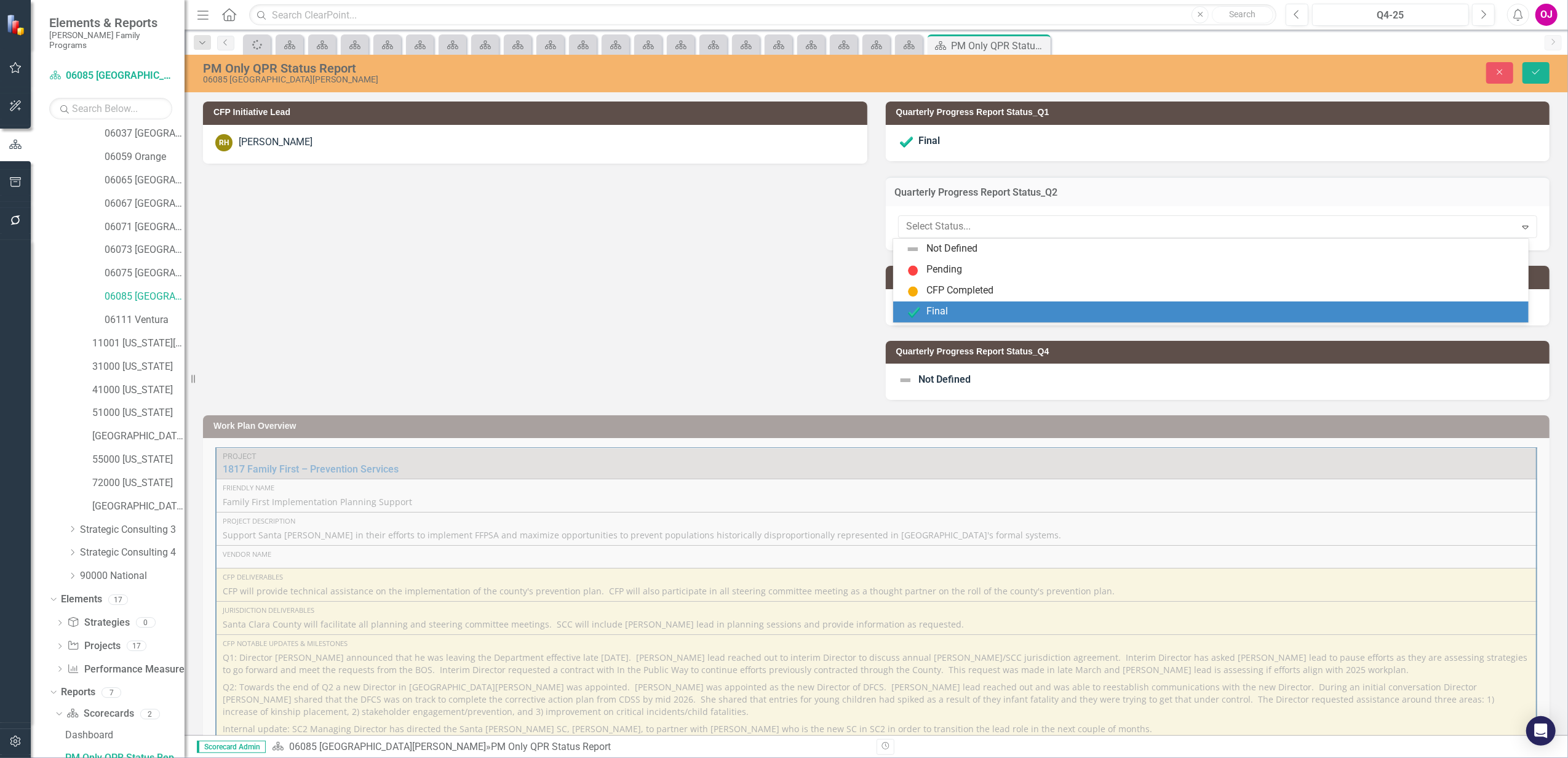
click at [964, 310] on div "Final" at bounding box center [1213, 312] width 615 height 15
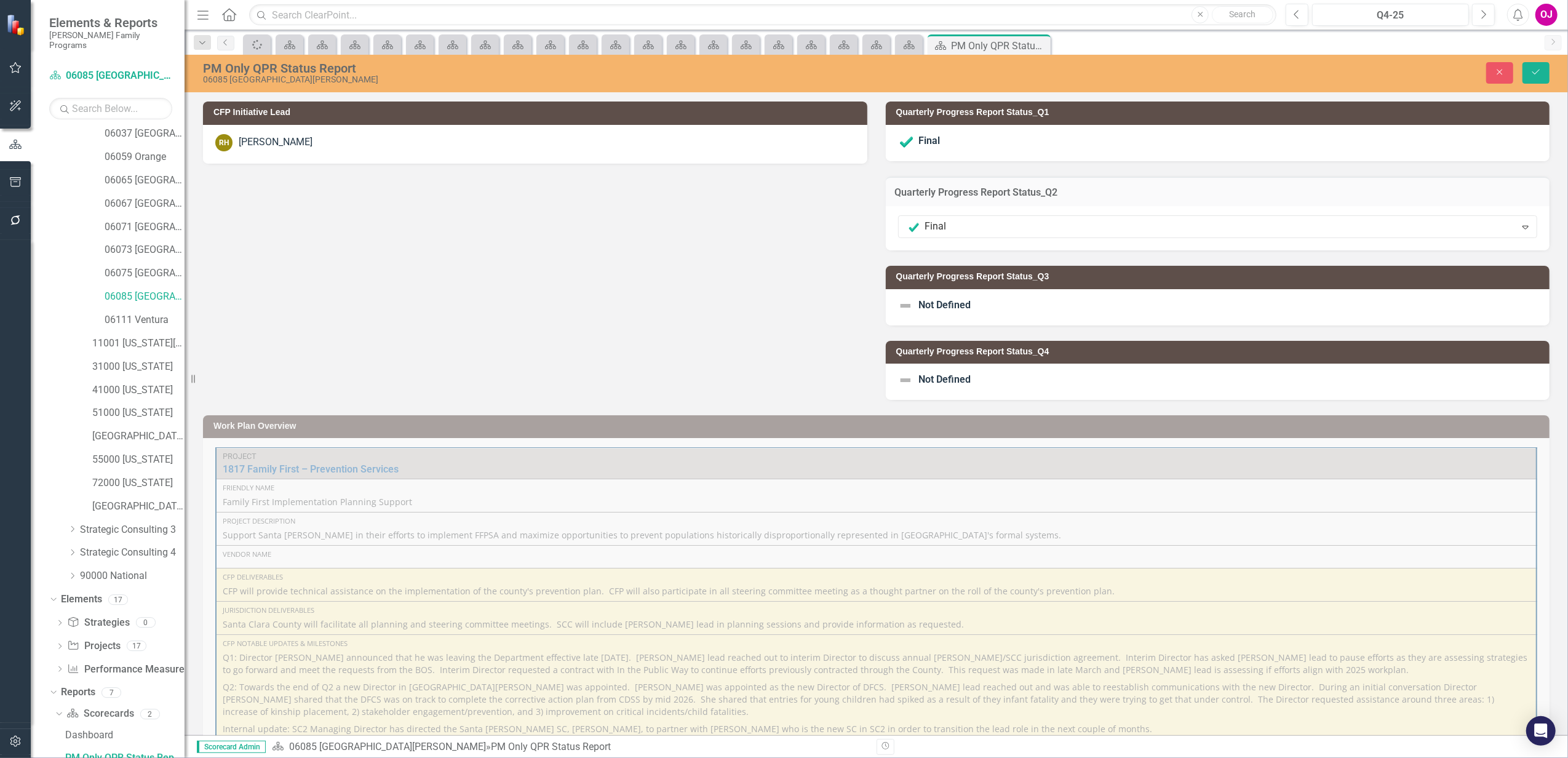
click at [355, 140] on div "RH [PERSON_NAME]" at bounding box center [535, 142] width 639 height 18
click at [355, 140] on div "RH [PERSON_NAME]" at bounding box center [535, 142] width 639 height 18
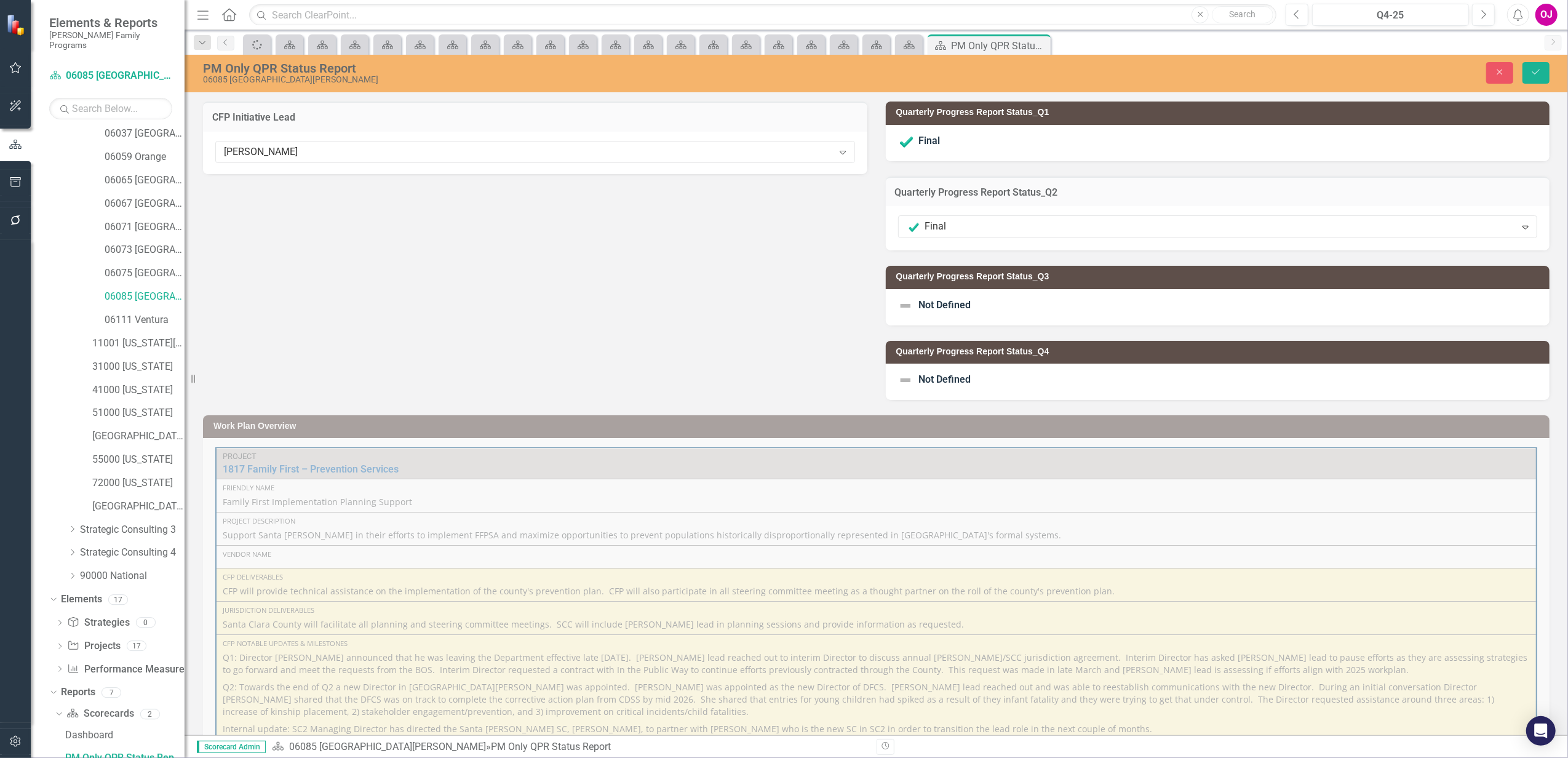
click at [355, 141] on div "[PERSON_NAME] Expand" at bounding box center [535, 152] width 639 height 22
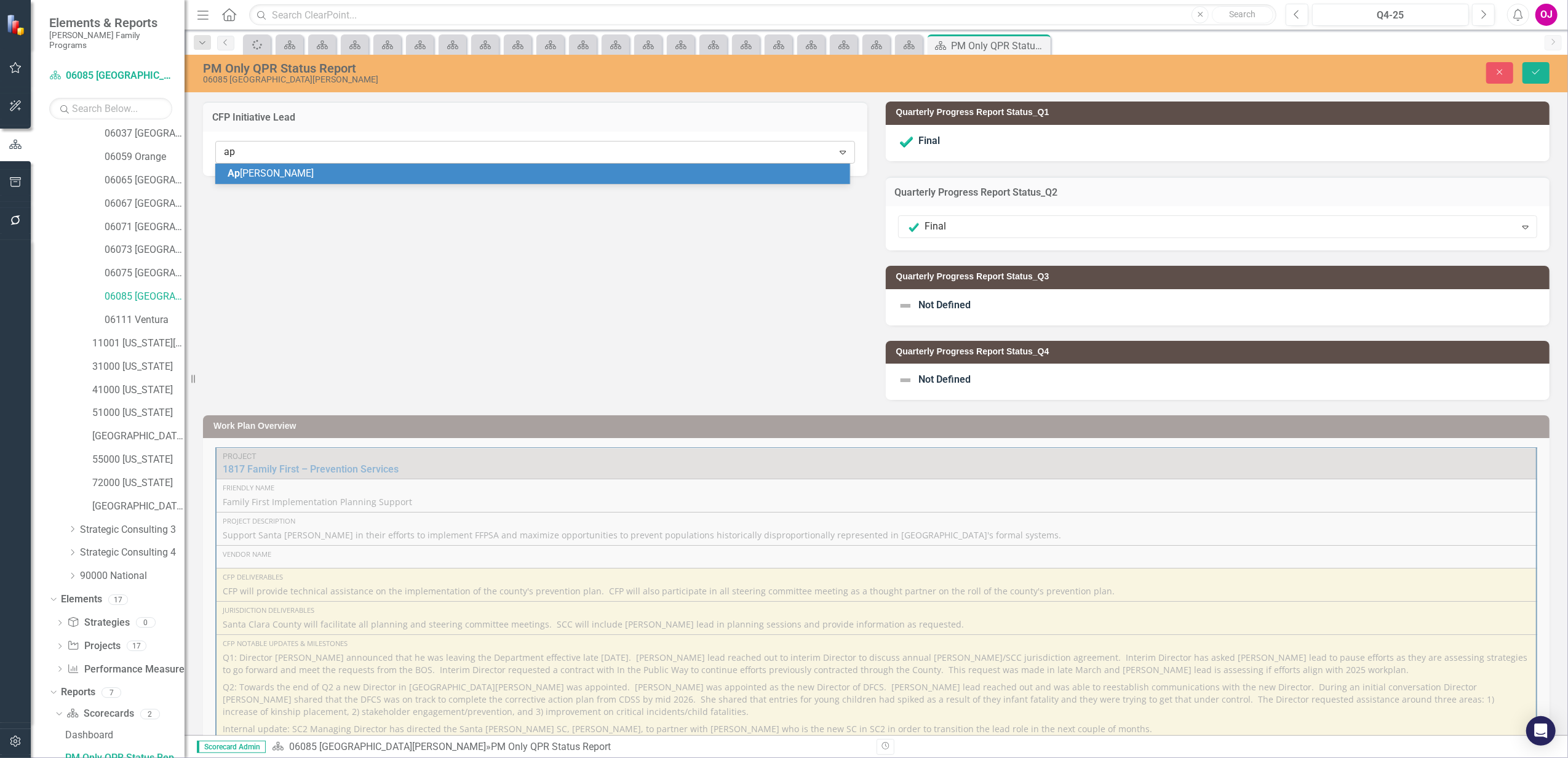
scroll to position [0, 0]
type input "apr"
click at [326, 176] on div "Apr ille [PERSON_NAME]" at bounding box center [535, 174] width 615 height 14
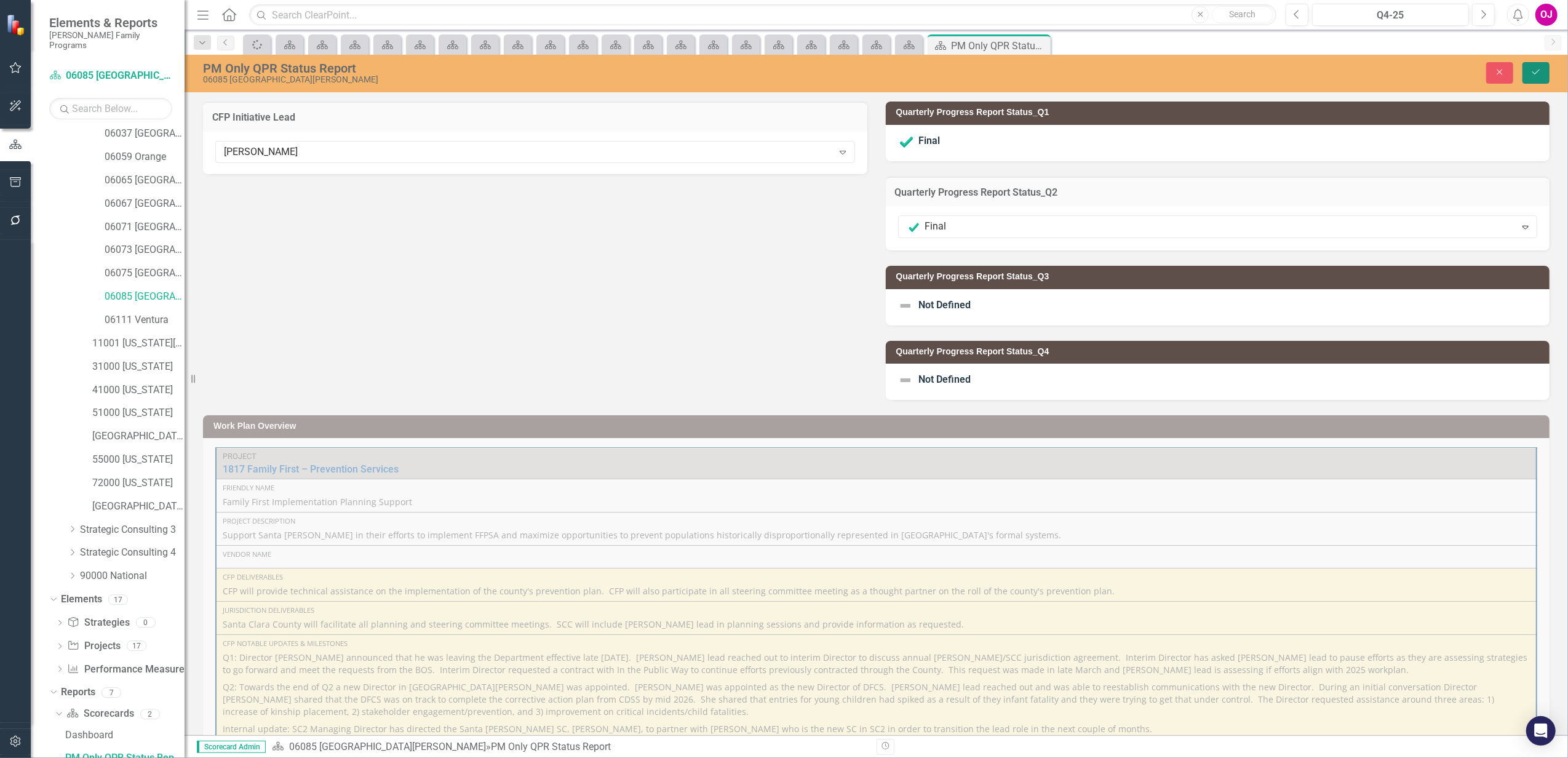
click at [1534, 65] on button "Save" at bounding box center [1536, 73] width 27 height 21
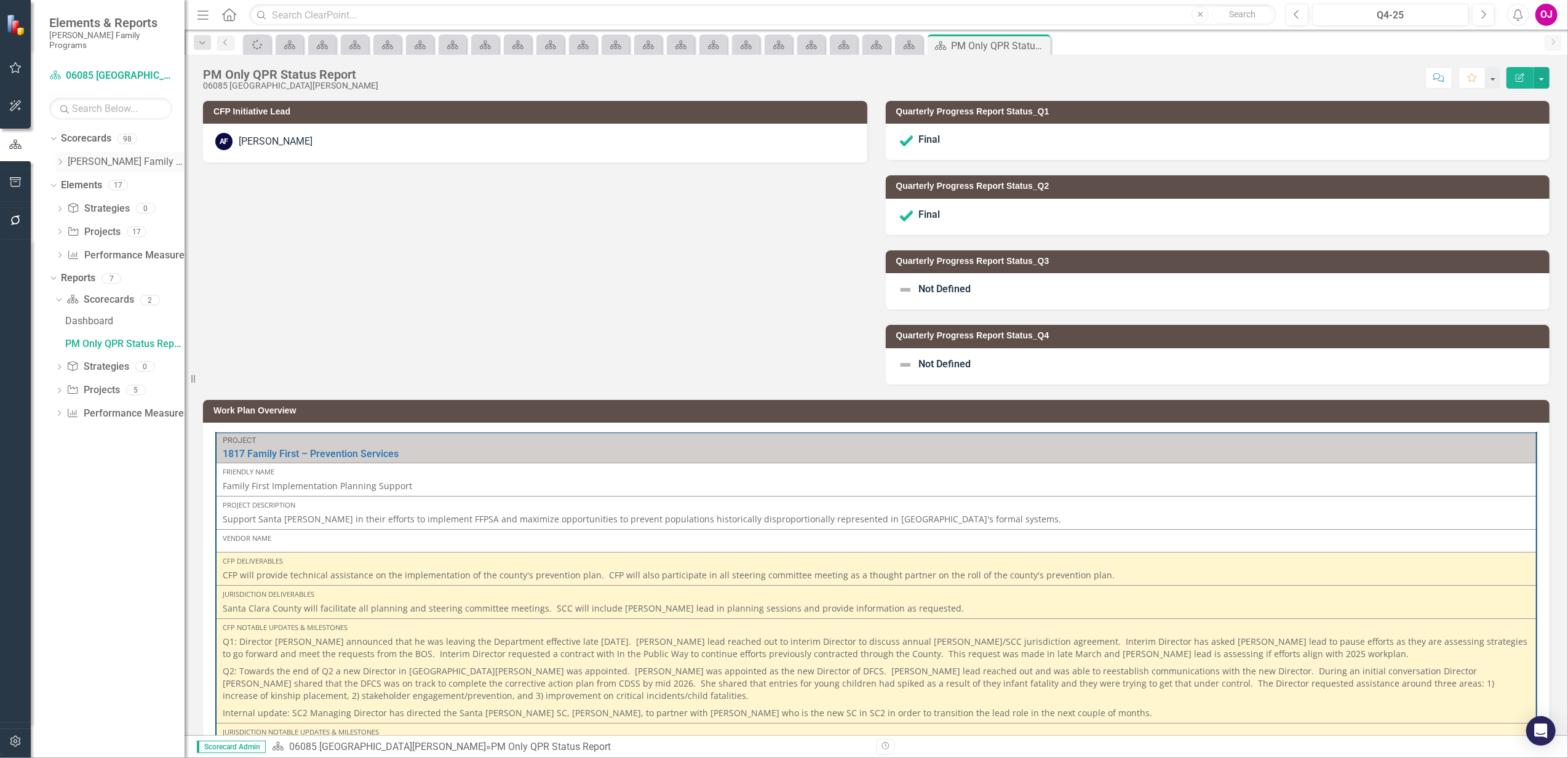
click at [63, 158] on icon "Dropdown" at bounding box center [60, 161] width 9 height 7
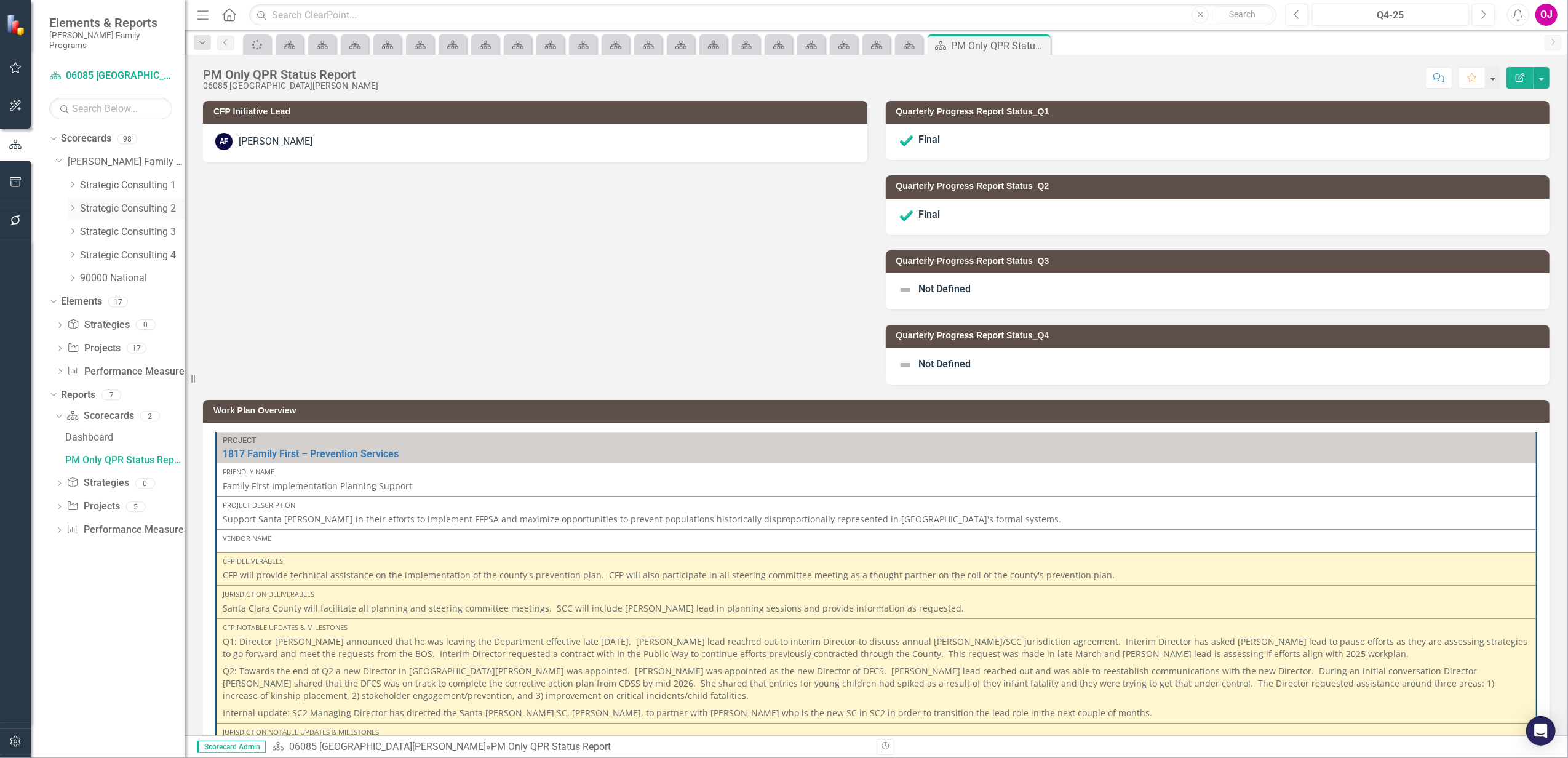
click at [74, 204] on icon "Dropdown" at bounding box center [72, 207] width 9 height 7
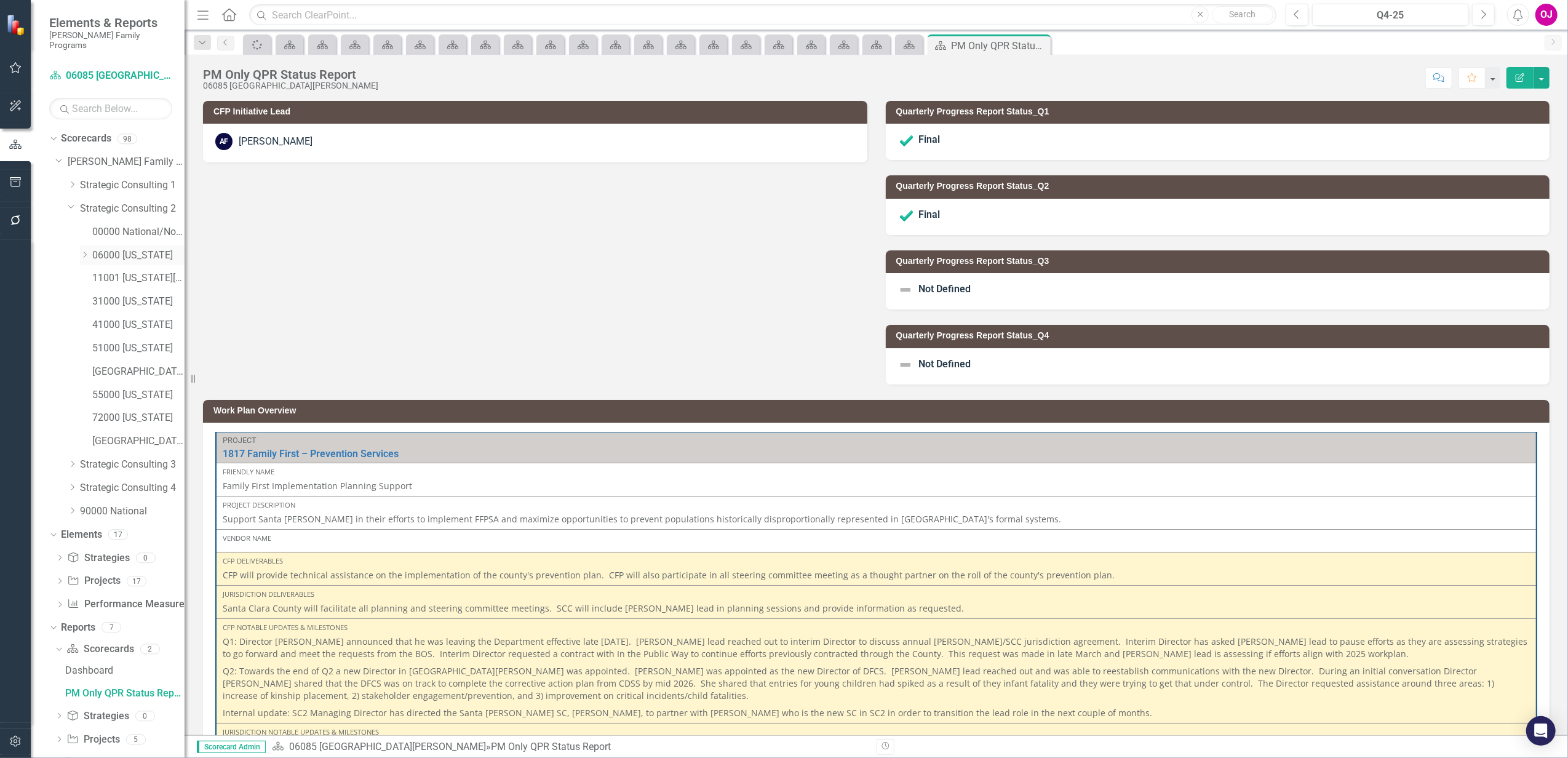
click at [84, 251] on icon "Dropdown" at bounding box center [84, 254] width 9 height 7
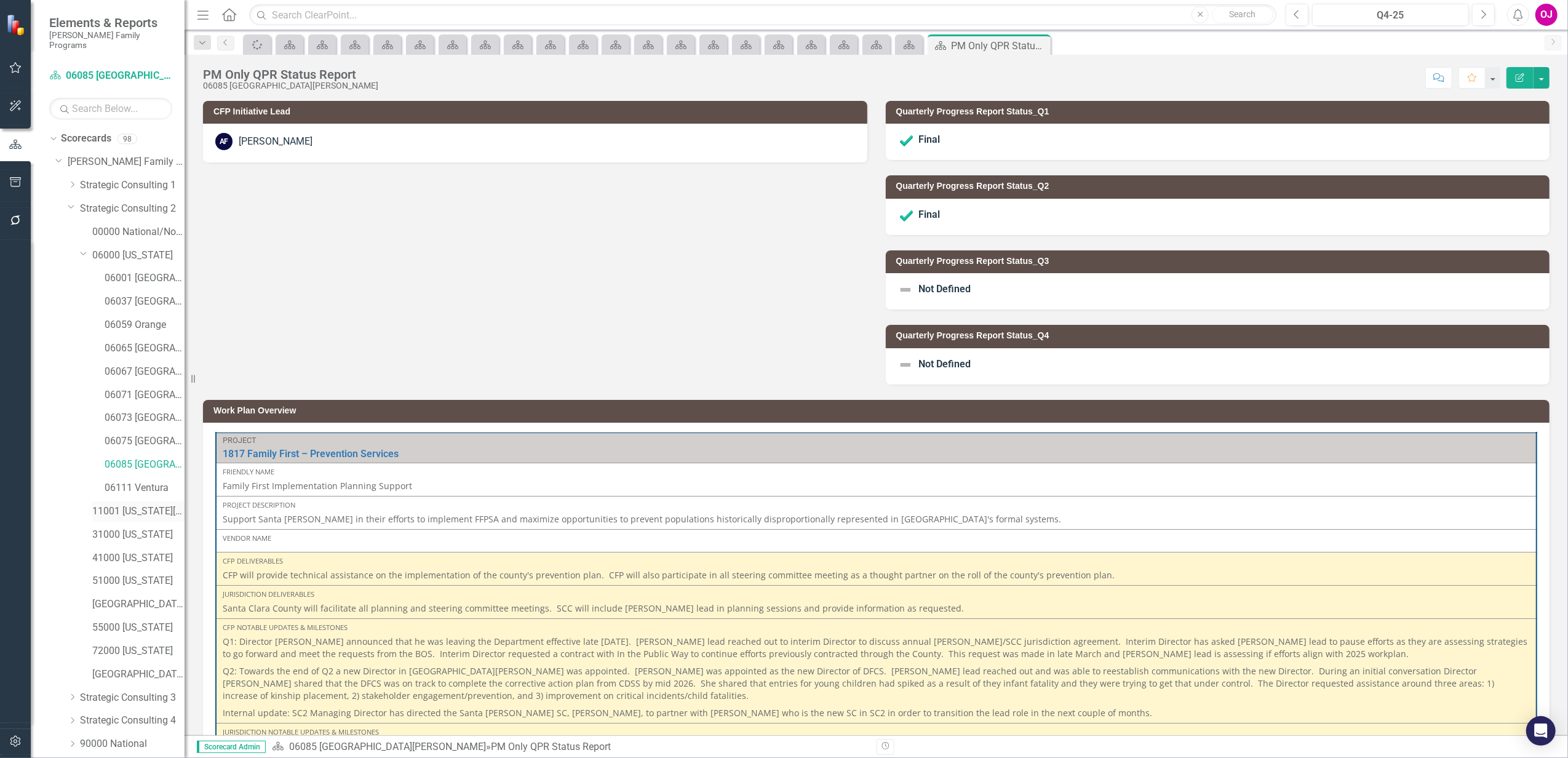
click at [131, 504] on link "11001 [US_STATE][GEOGRAPHIC_DATA]" at bounding box center [138, 512] width 92 height 14
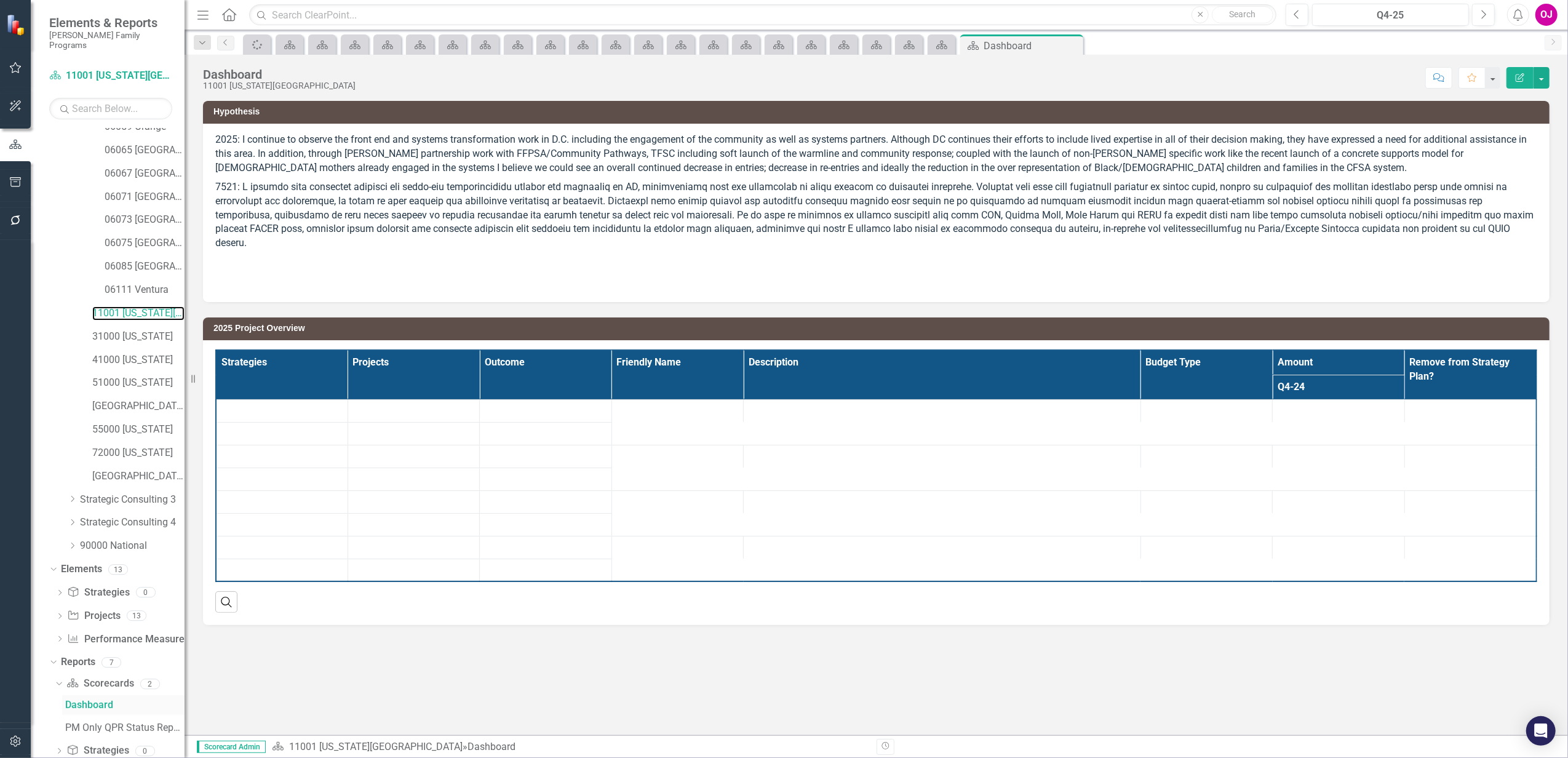
scroll to position [228, 0]
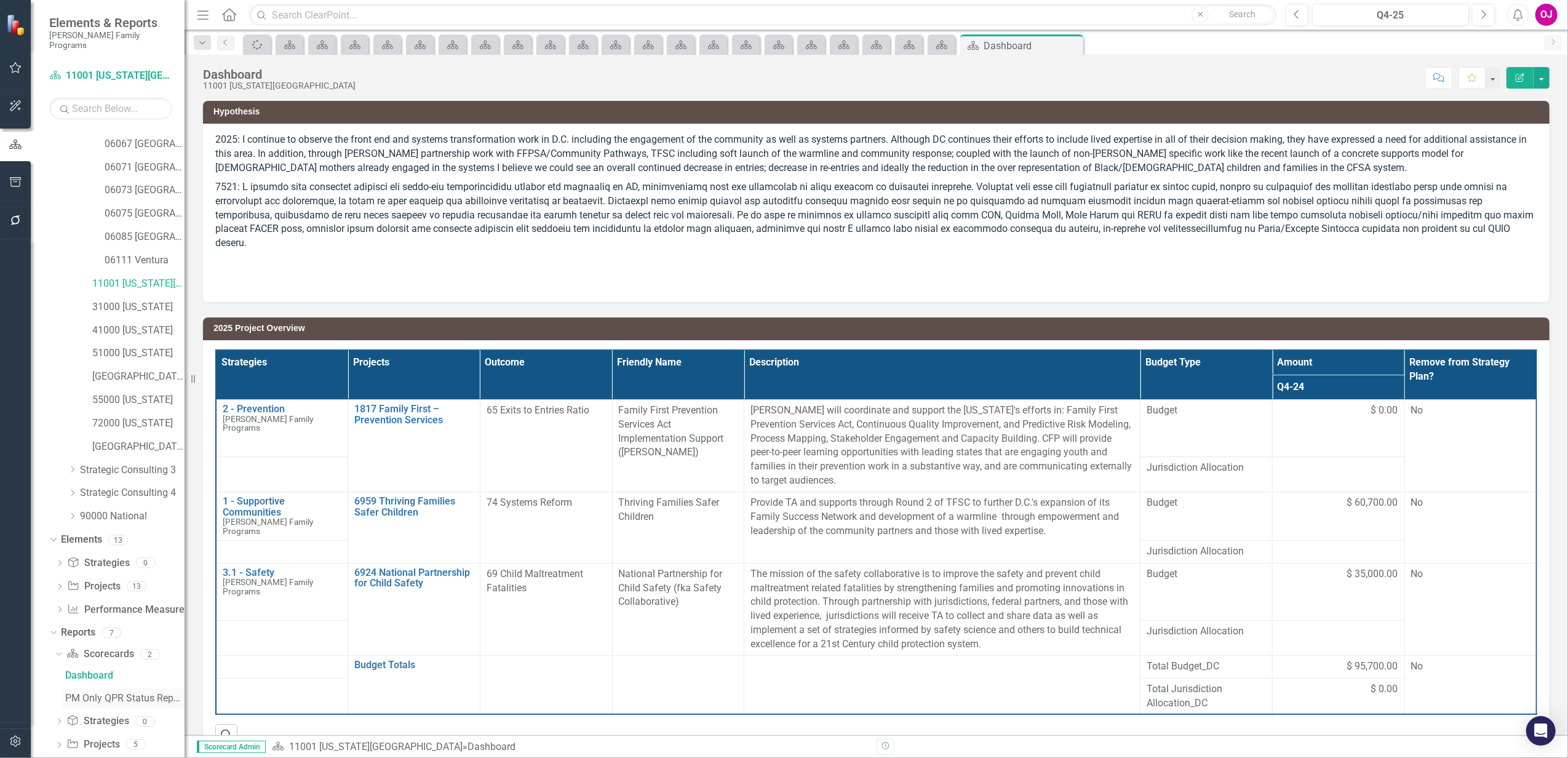
click at [117, 693] on div "PM Only QPR Status Report" at bounding box center [125, 698] width 120 height 11
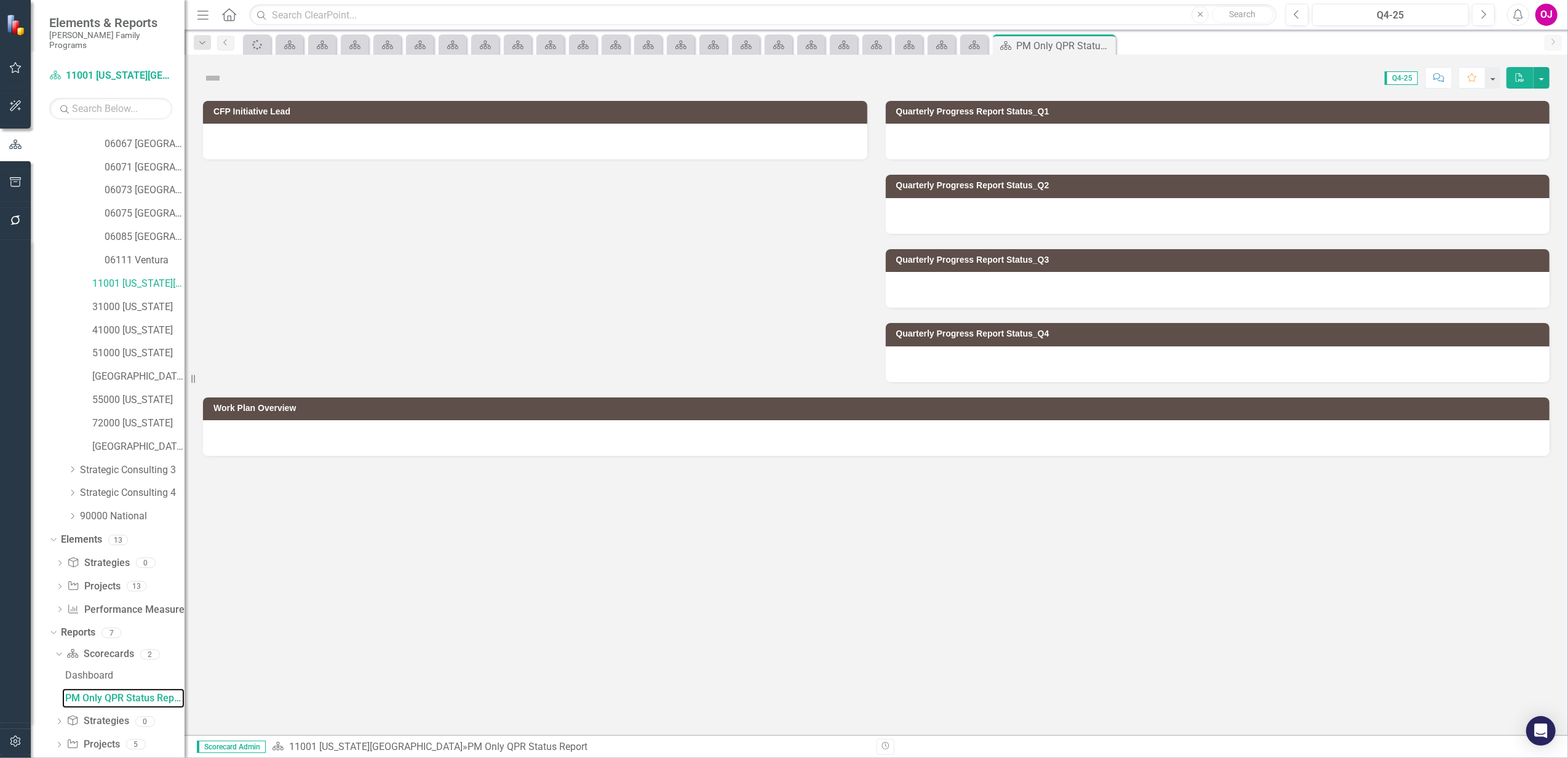
scroll to position [168, 0]
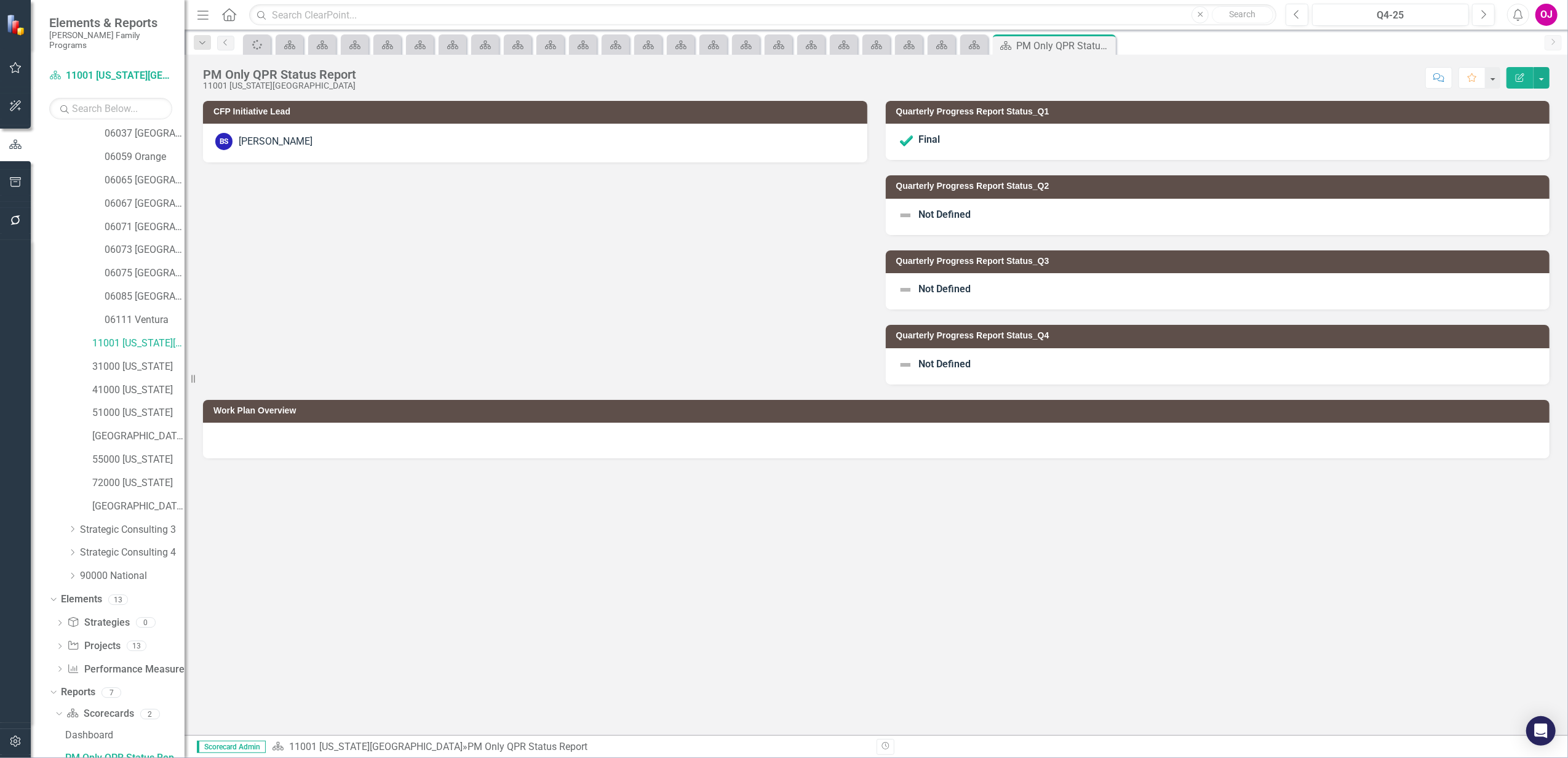
click at [396, 142] on div "BS [PERSON_NAME]" at bounding box center [535, 141] width 639 height 18
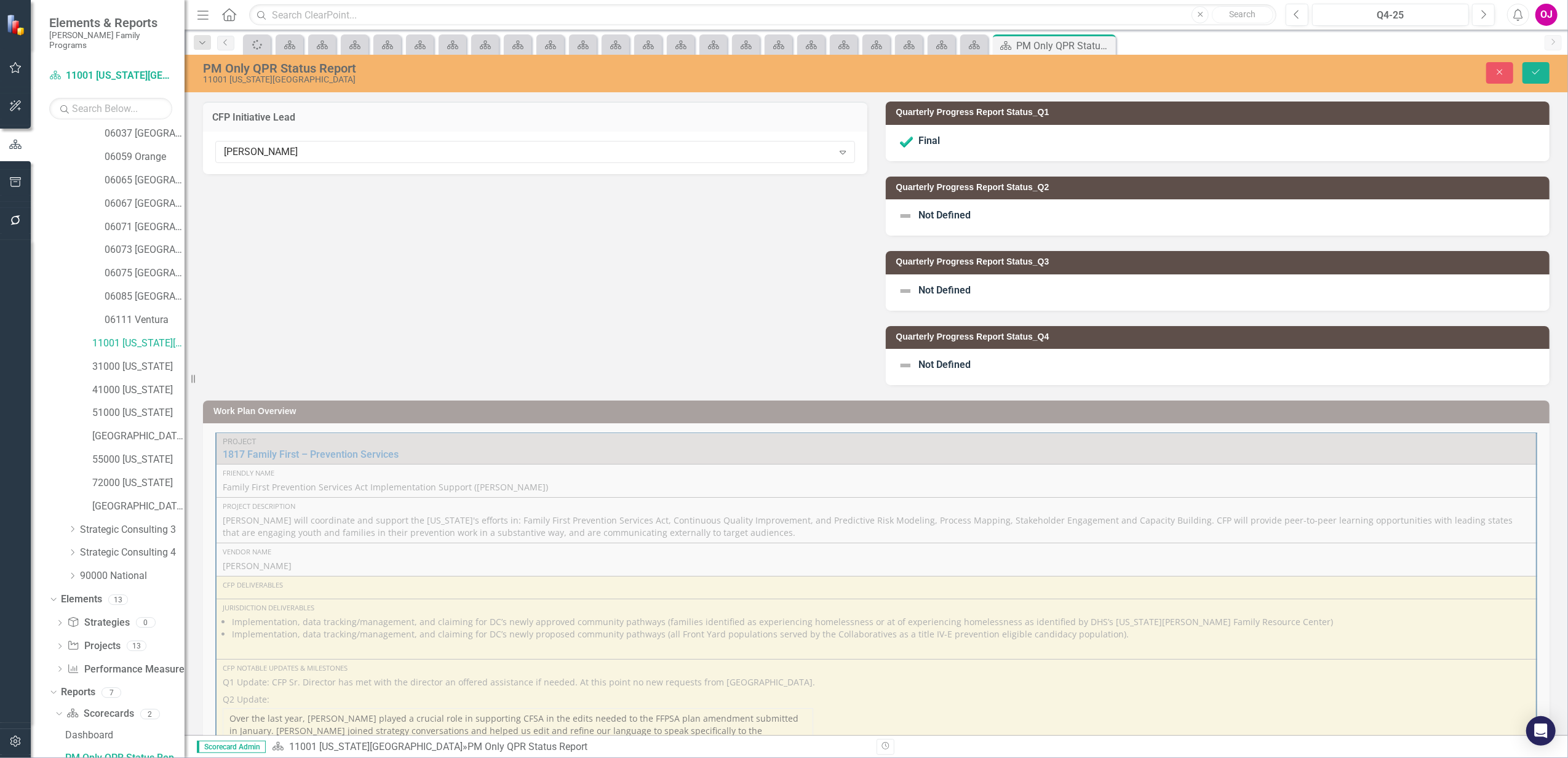
click at [396, 142] on div "[PERSON_NAME] Expand" at bounding box center [535, 152] width 639 height 22
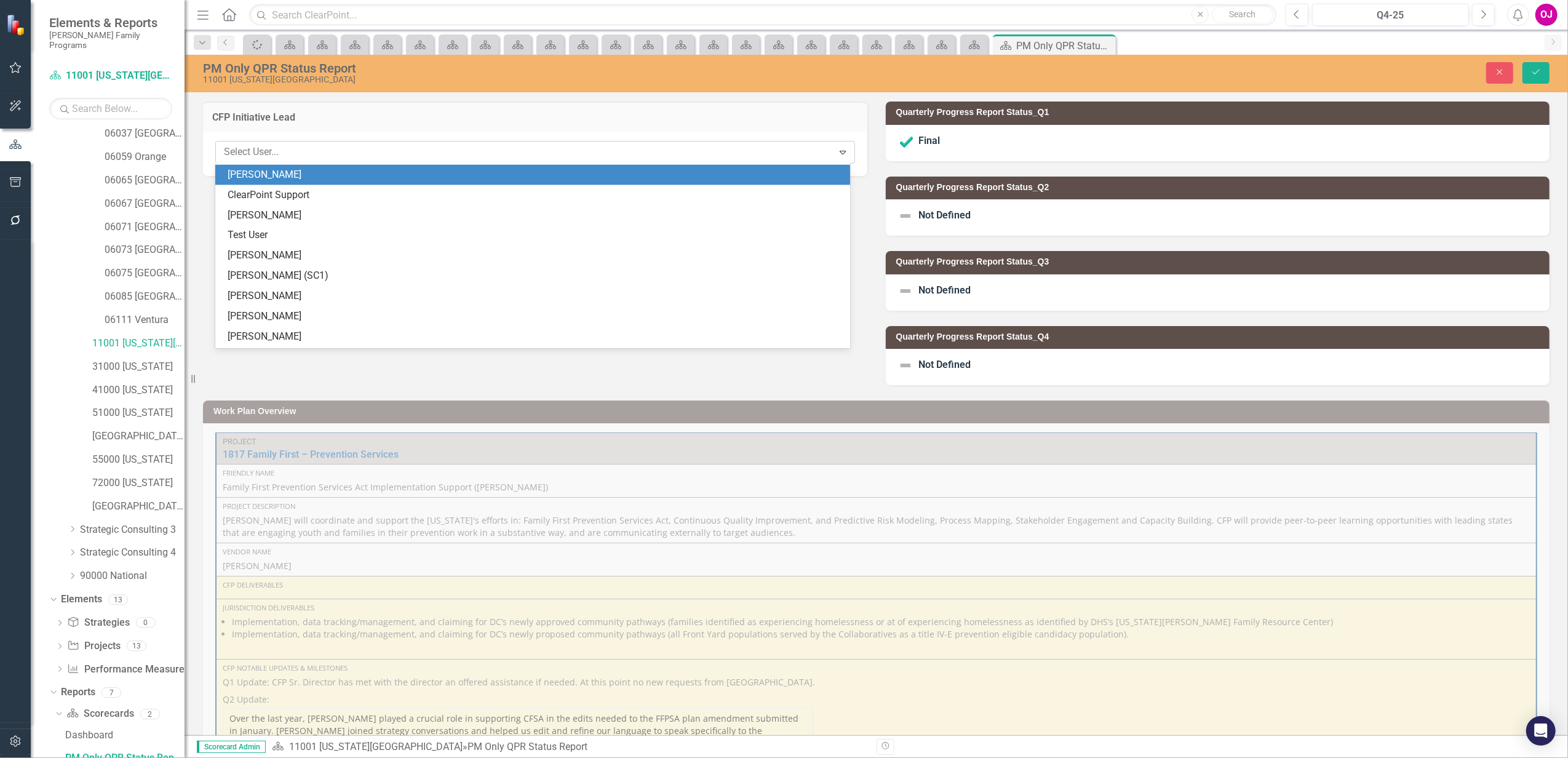
scroll to position [1597, 0]
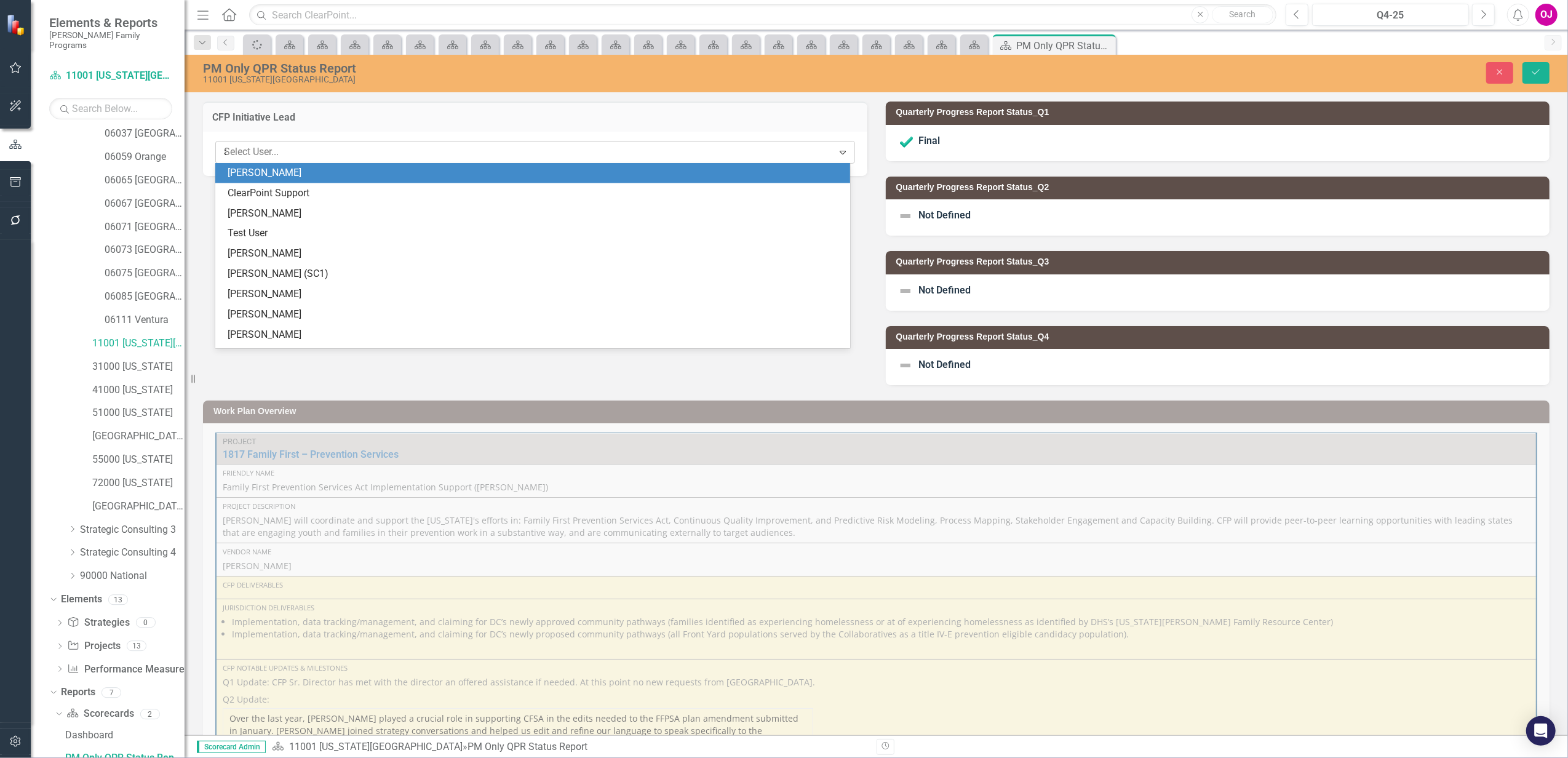
type input "ap"
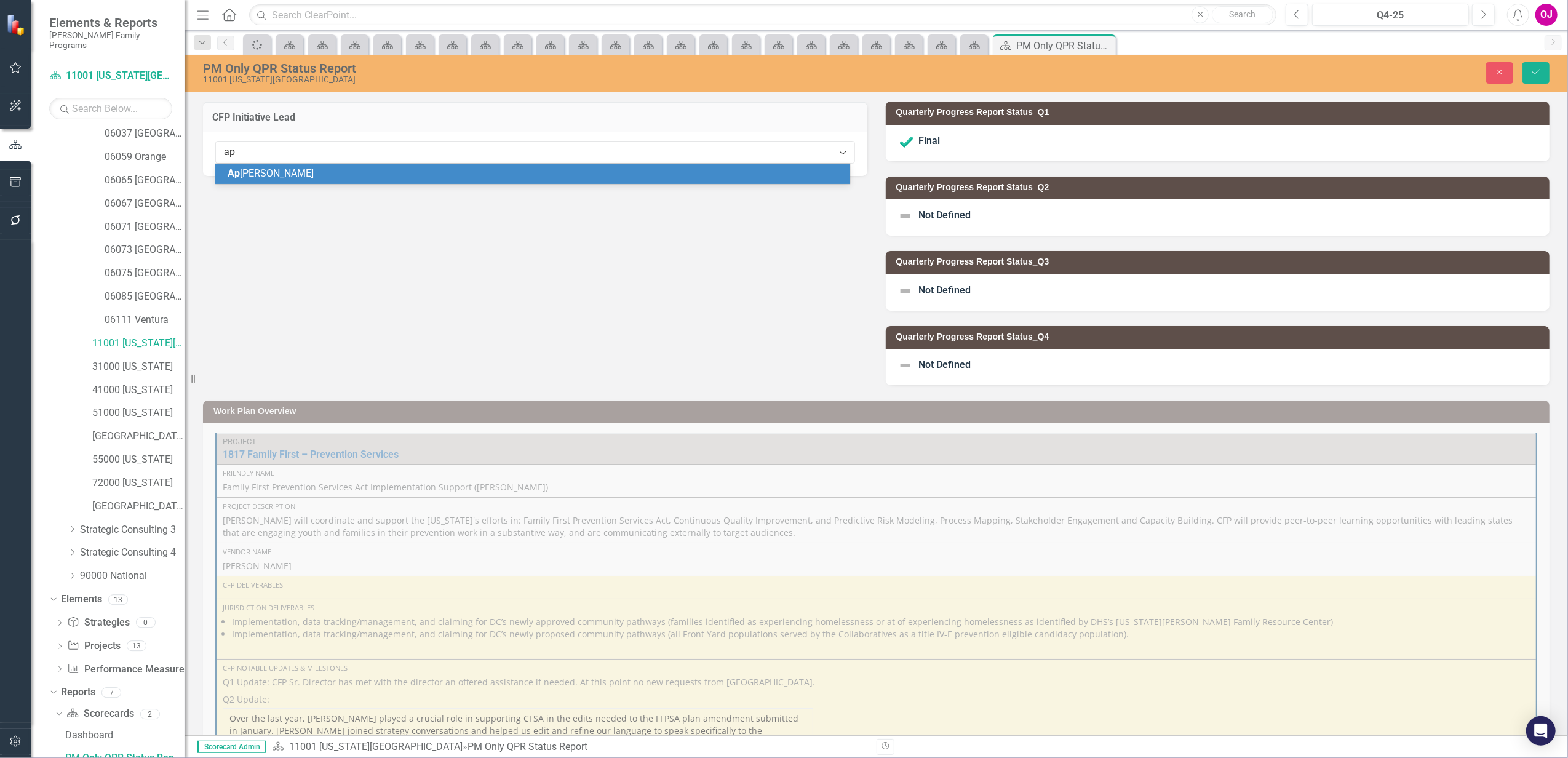
click at [400, 173] on div "Ap [PERSON_NAME]" at bounding box center [535, 174] width 615 height 14
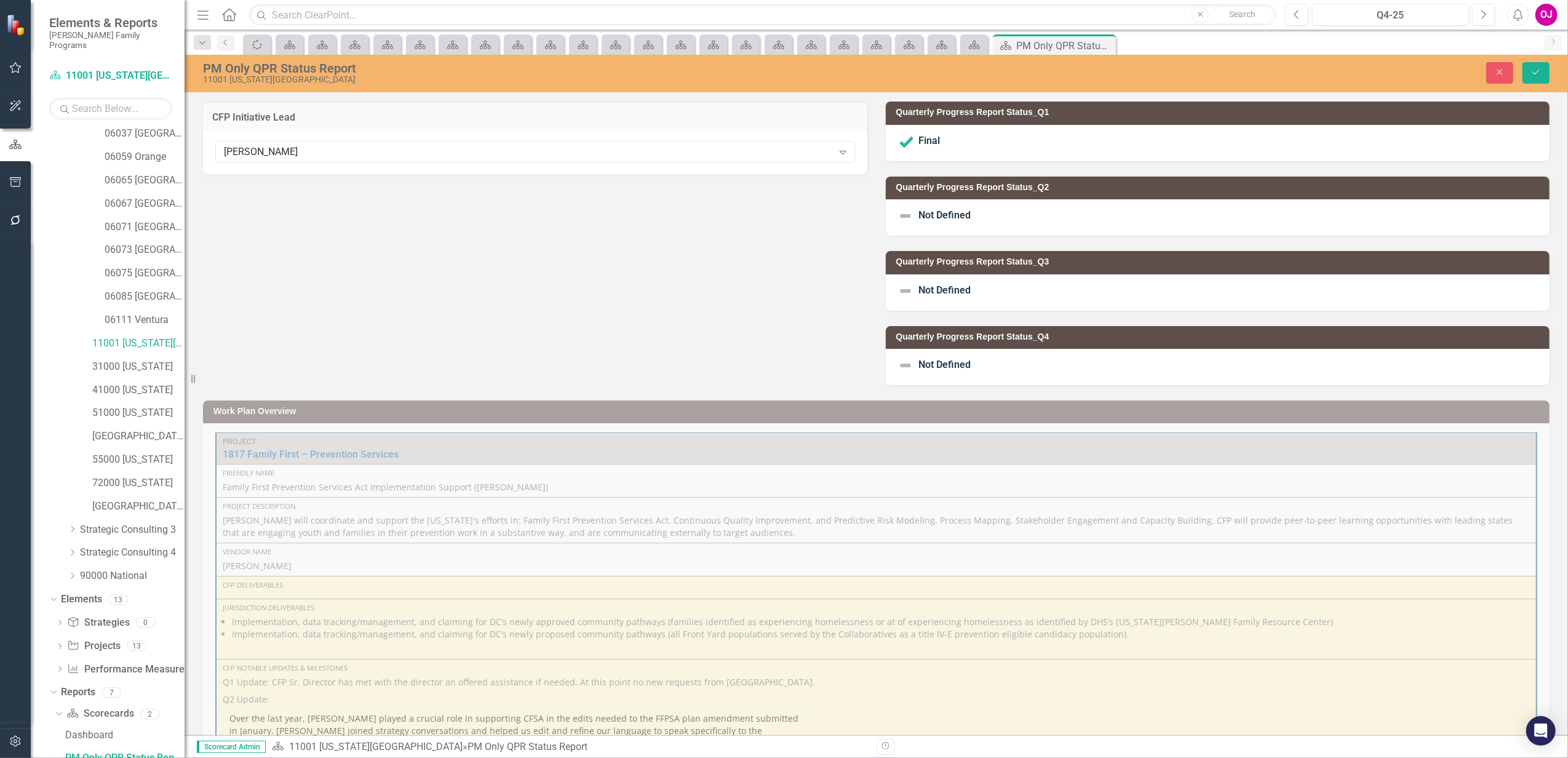
click at [1047, 214] on div "Not Defined" at bounding box center [1218, 218] width 664 height 36
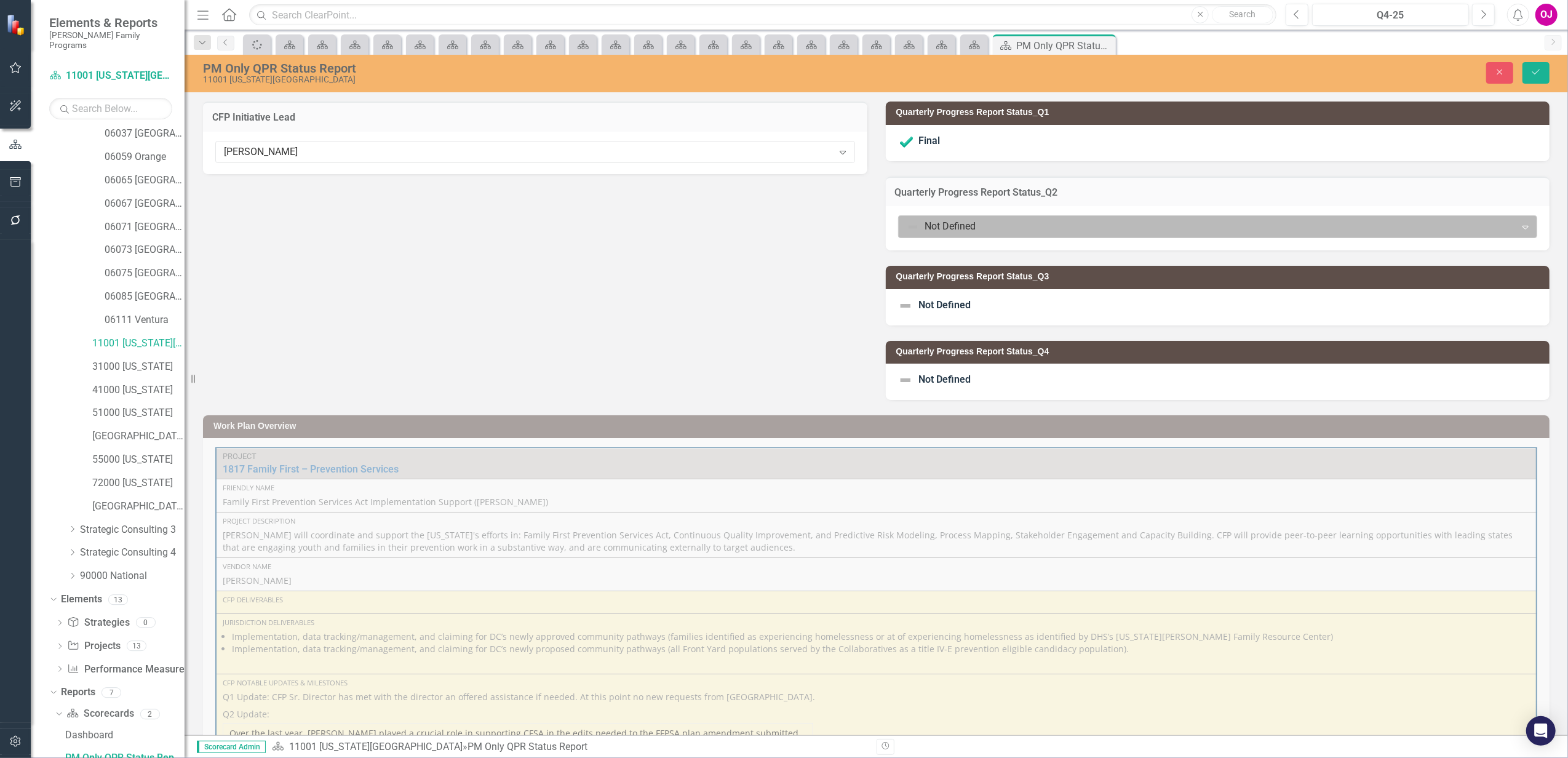
click at [1048, 220] on div at bounding box center [1207, 227] width 602 height 17
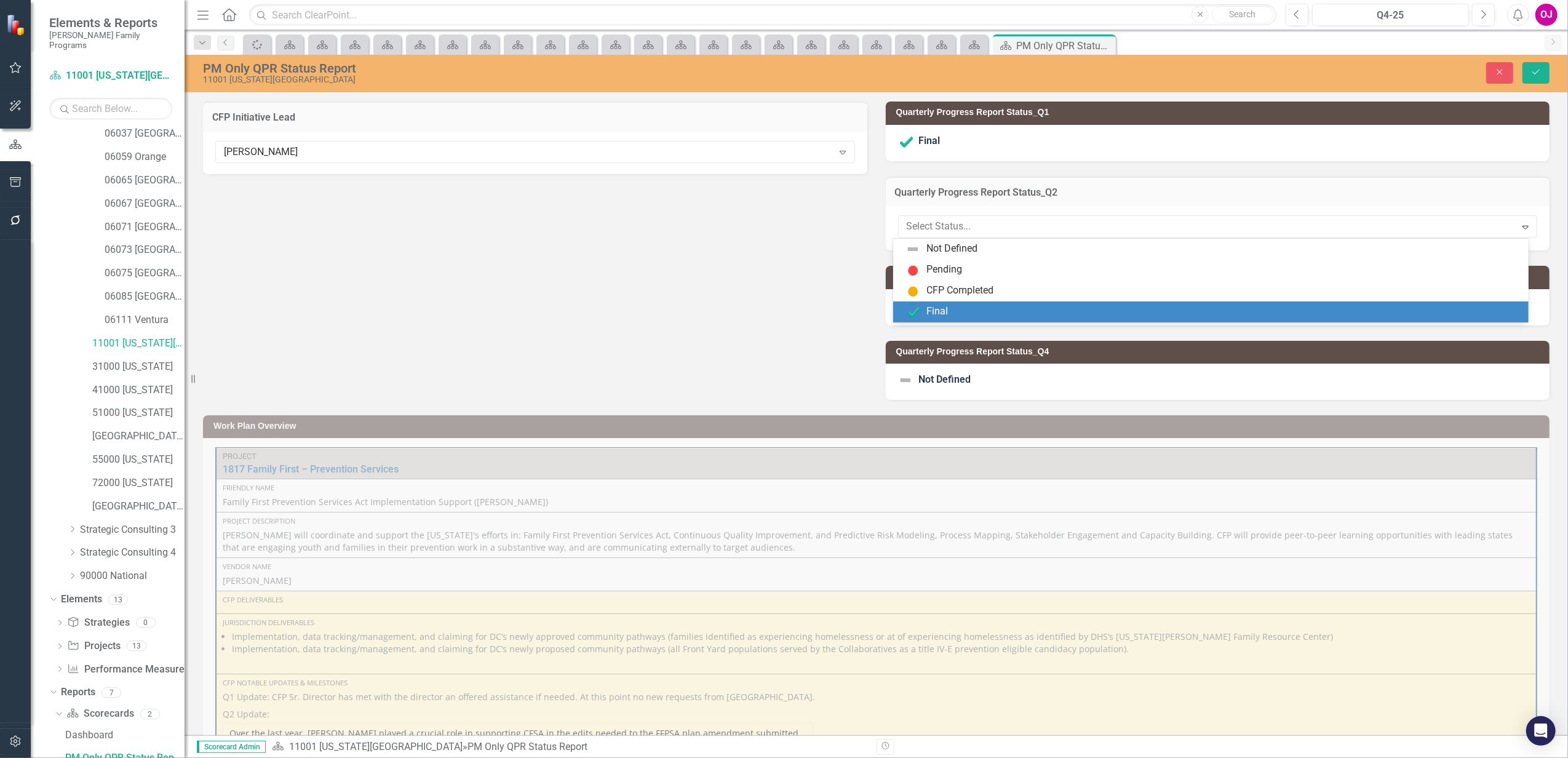
click at [951, 310] on div "Final" at bounding box center [1213, 312] width 615 height 15
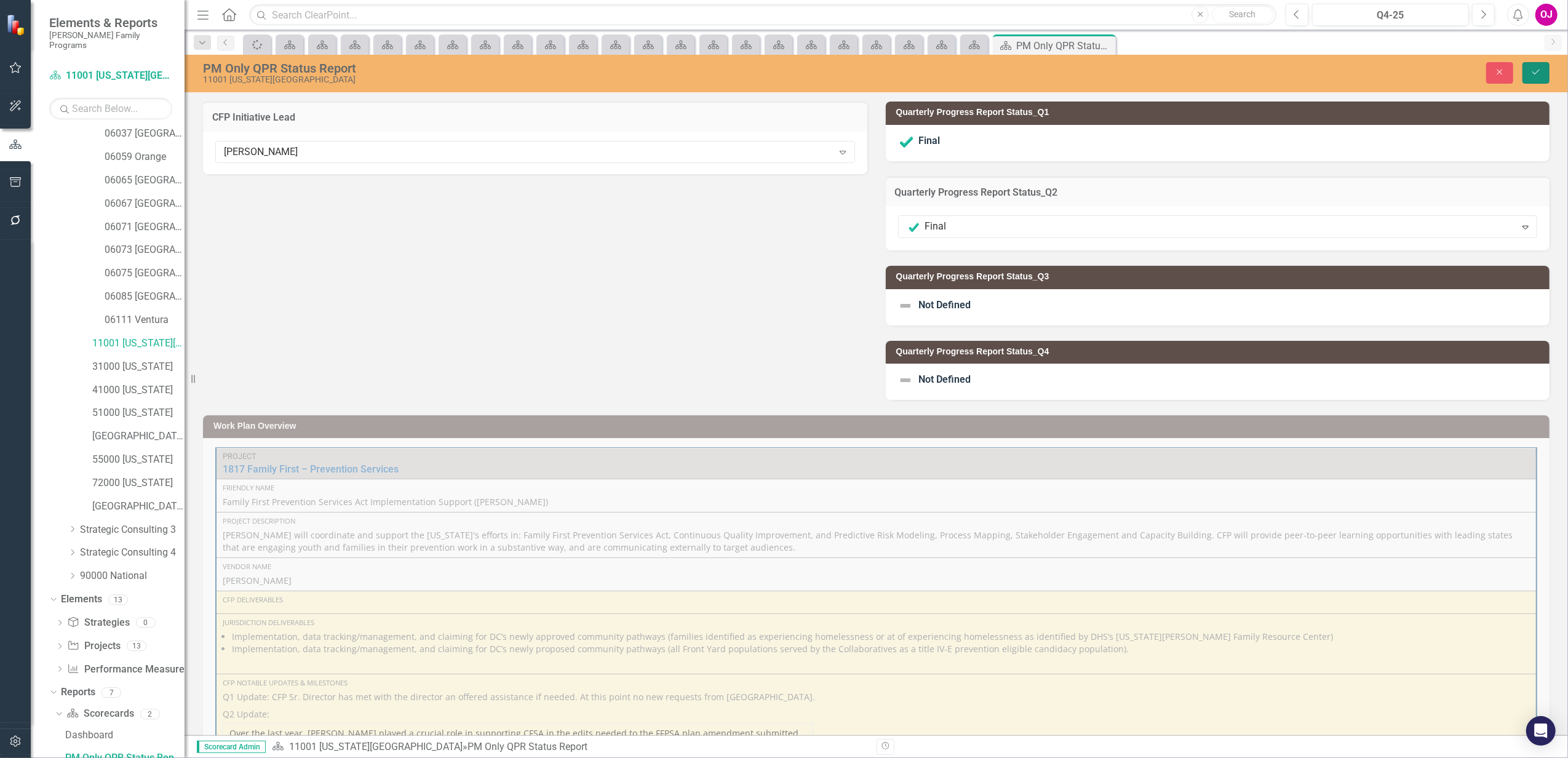
click at [1535, 73] on icon "Save" at bounding box center [1536, 72] width 11 height 8
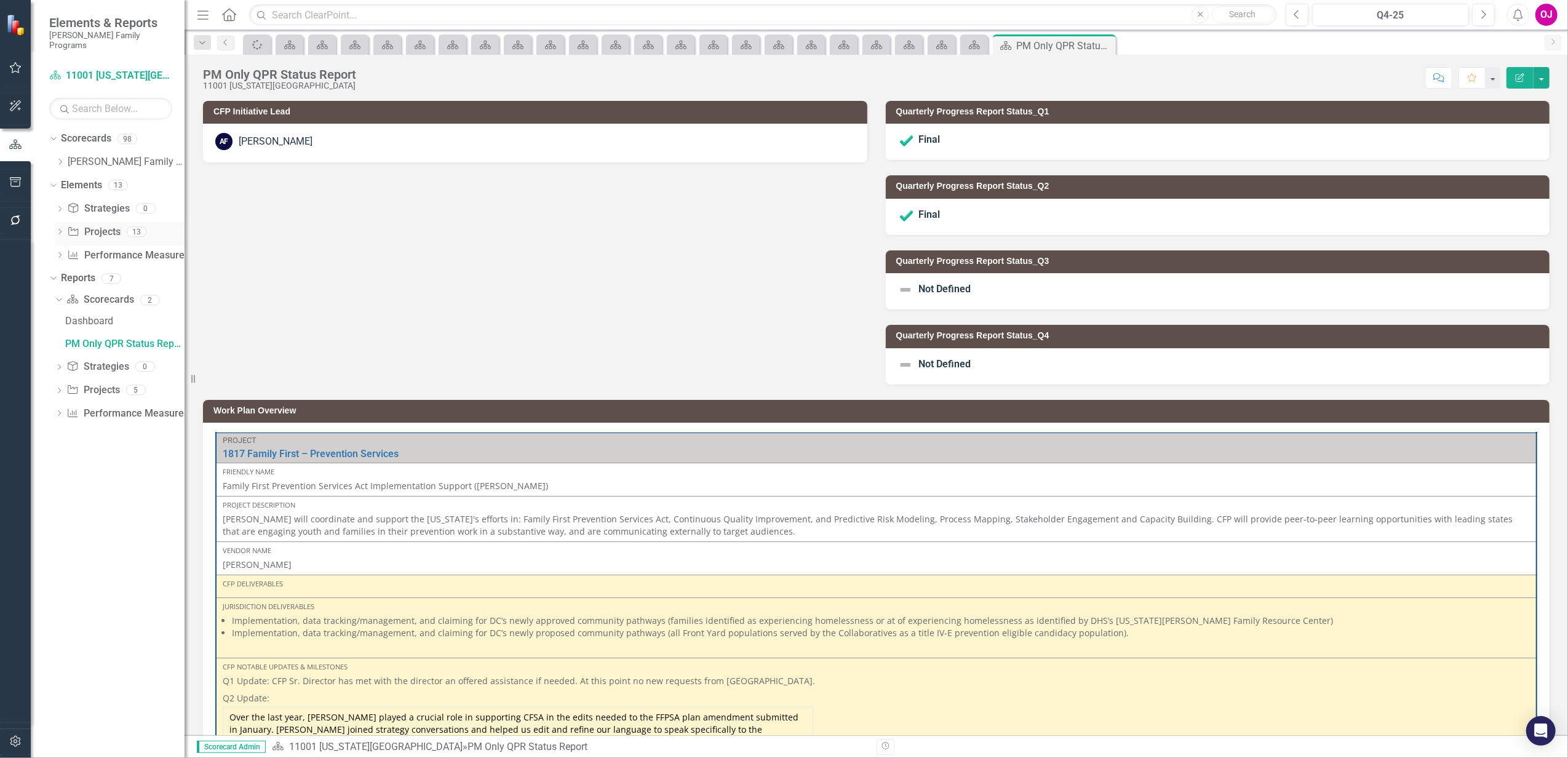
click at [62, 228] on div "Dropdown" at bounding box center [59, 233] width 8 height 10
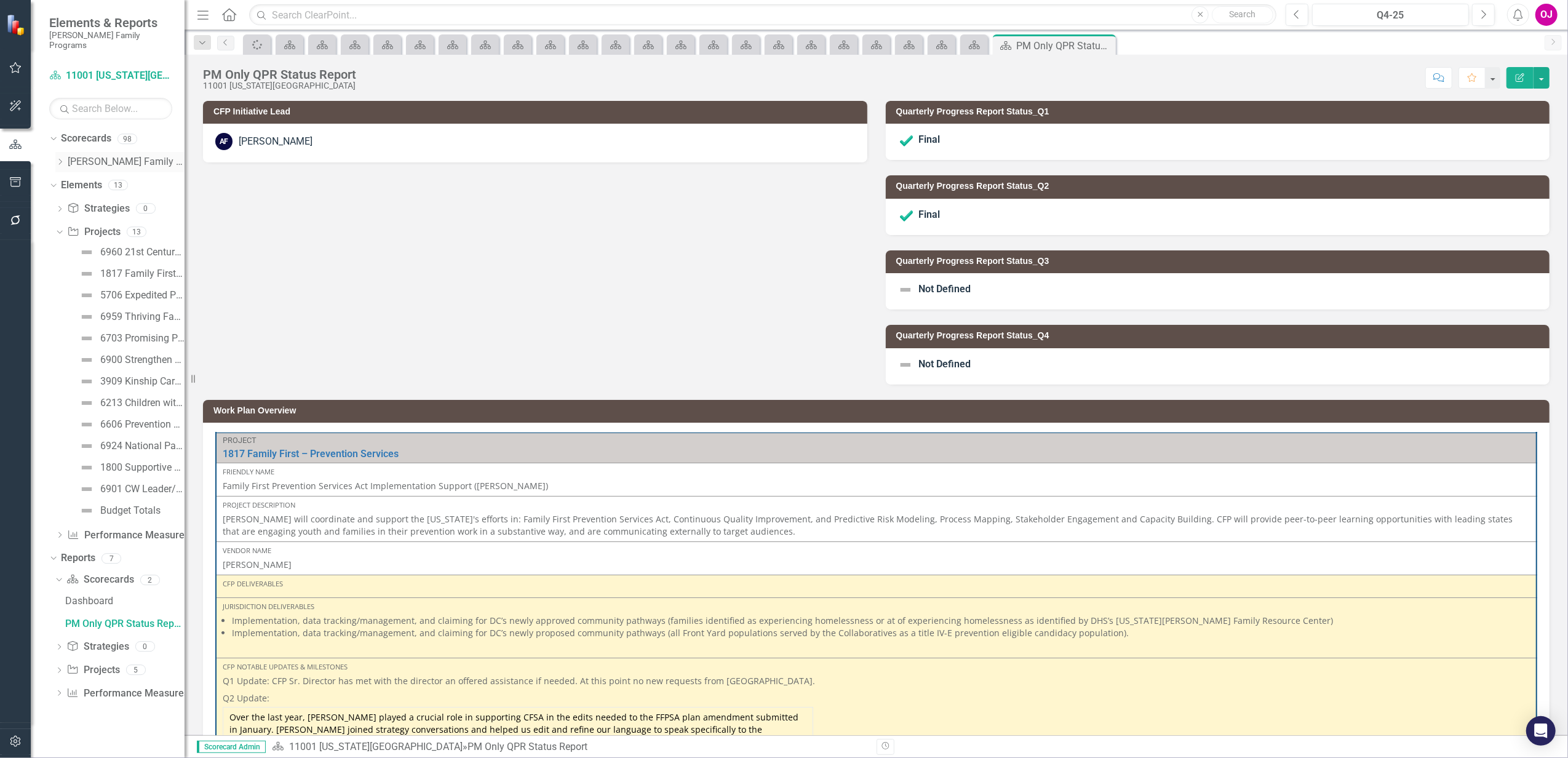
click at [62, 158] on icon "Dropdown" at bounding box center [60, 161] width 9 height 7
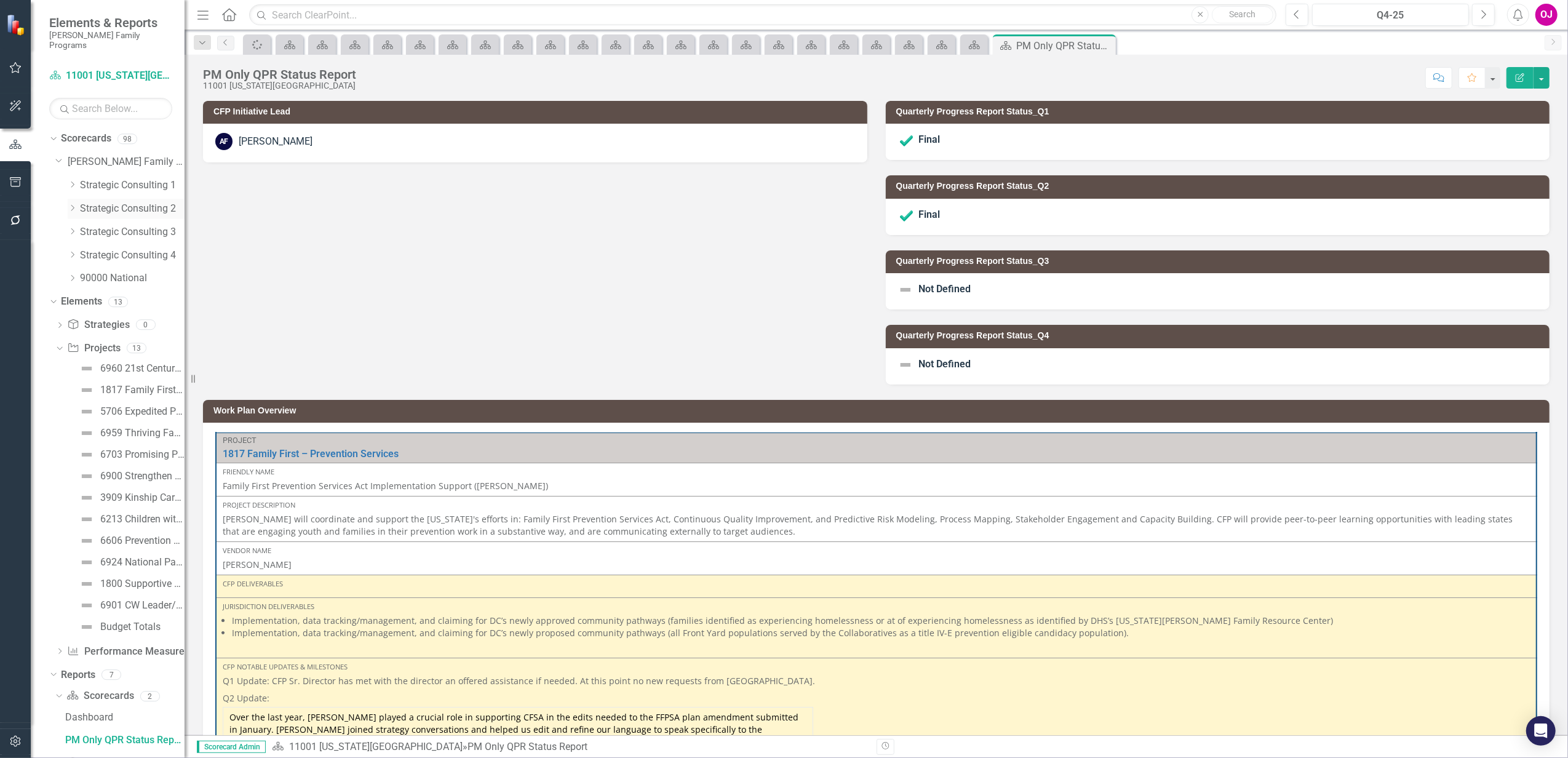
click at [75, 204] on icon "Dropdown" at bounding box center [72, 207] width 9 height 7
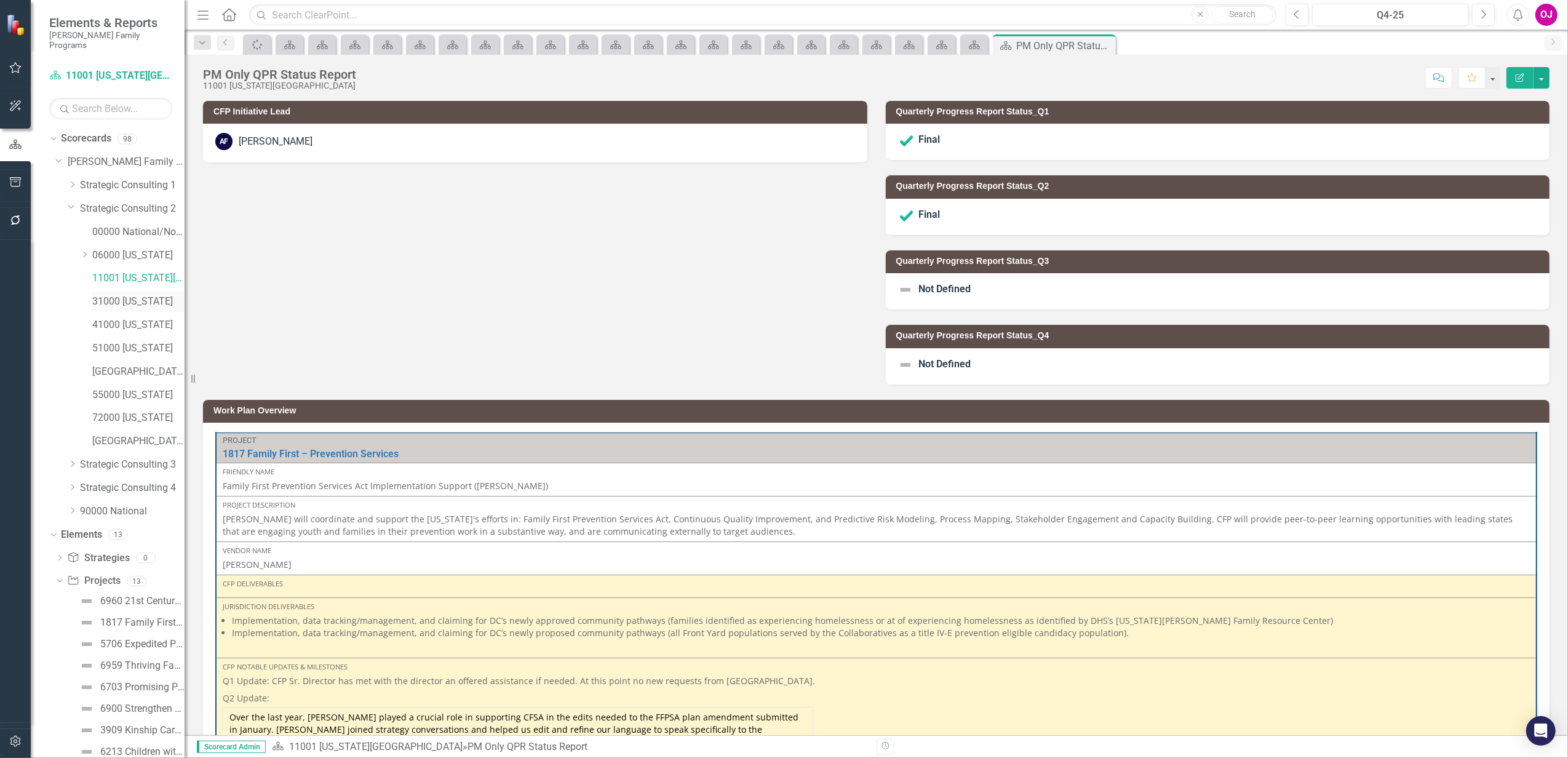
click at [106, 294] on link "31000 [US_STATE]" at bounding box center [138, 302] width 92 height 14
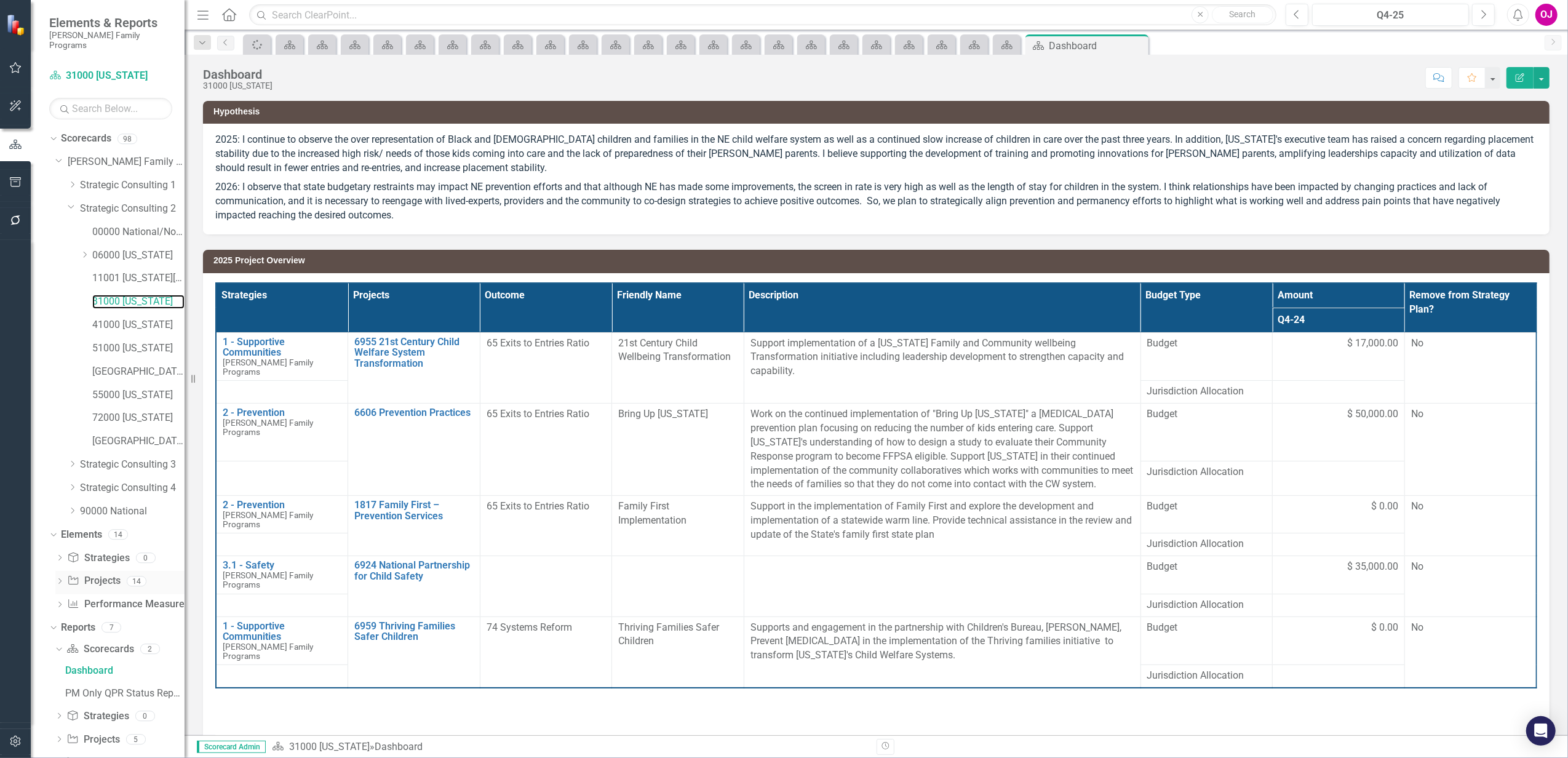
scroll to position [27, 0]
click at [103, 661] on div "PM Only QPR Status Report" at bounding box center [125, 666] width 120 height 11
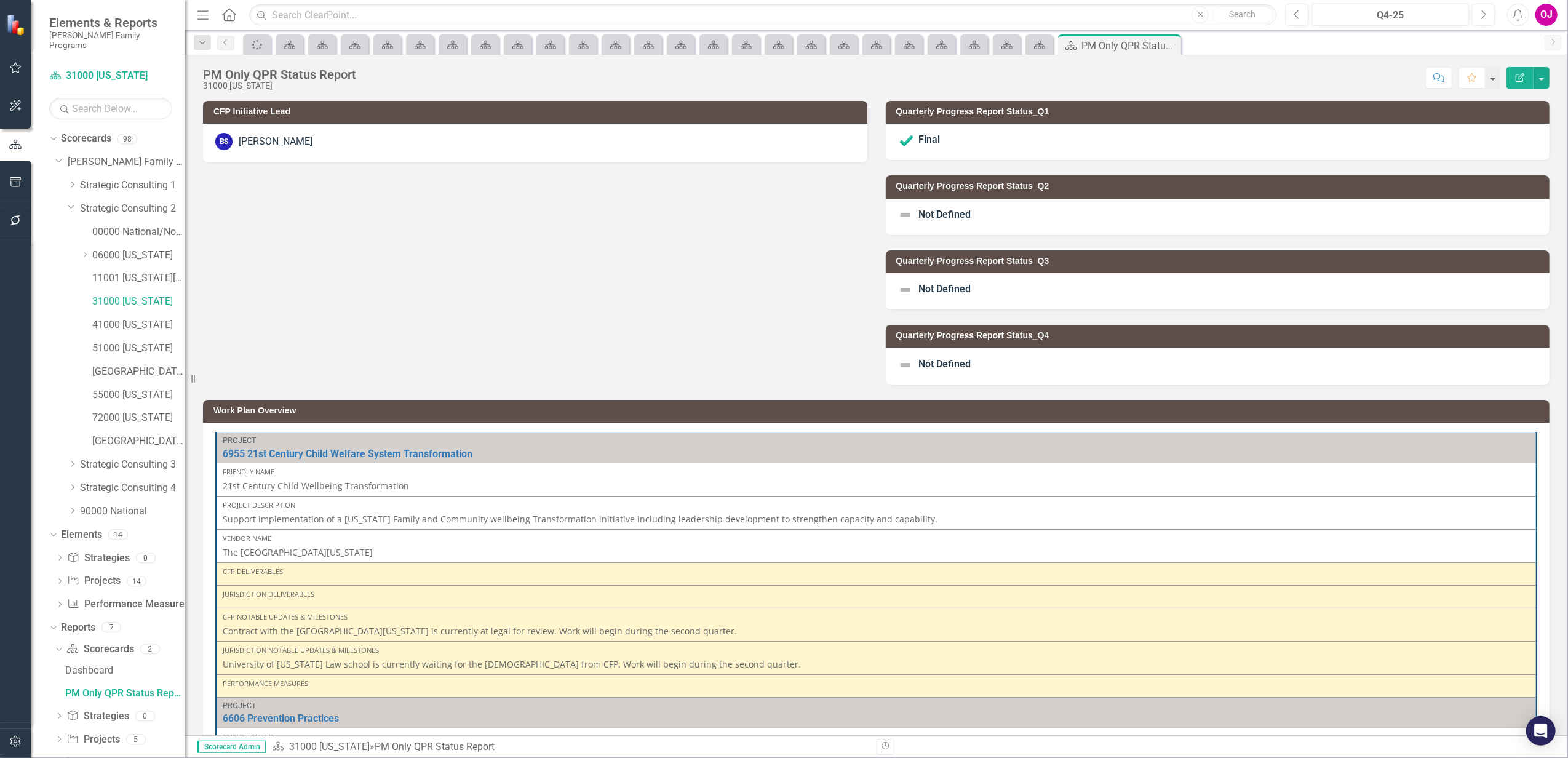
click at [546, 138] on div "BS [PERSON_NAME]" at bounding box center [535, 141] width 639 height 18
click at [546, 138] on div "BS [PERSON_NAME]" at bounding box center [535, 143] width 664 height 39
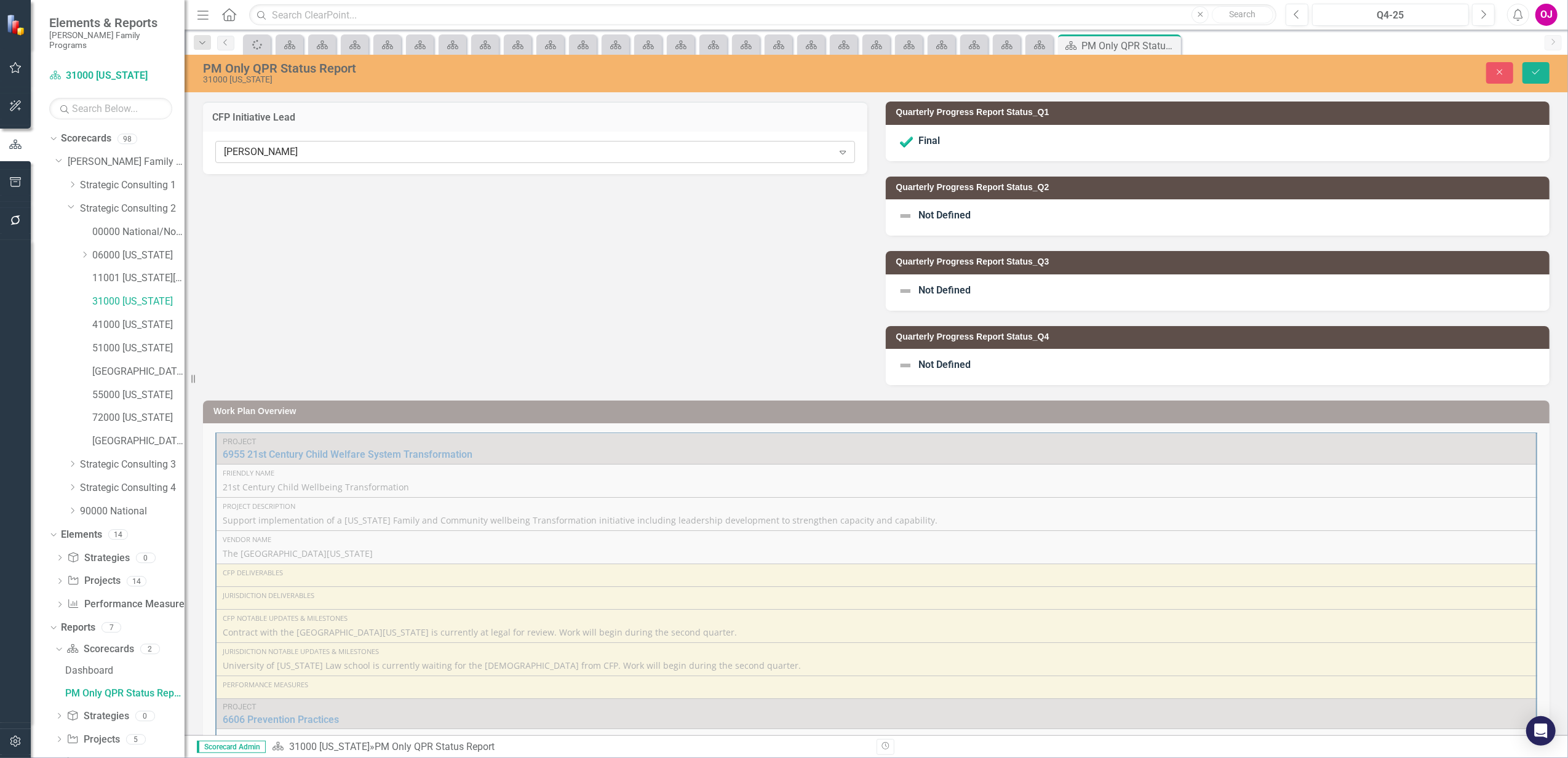
click at [545, 144] on div "[PERSON_NAME] Expand" at bounding box center [535, 152] width 639 height 22
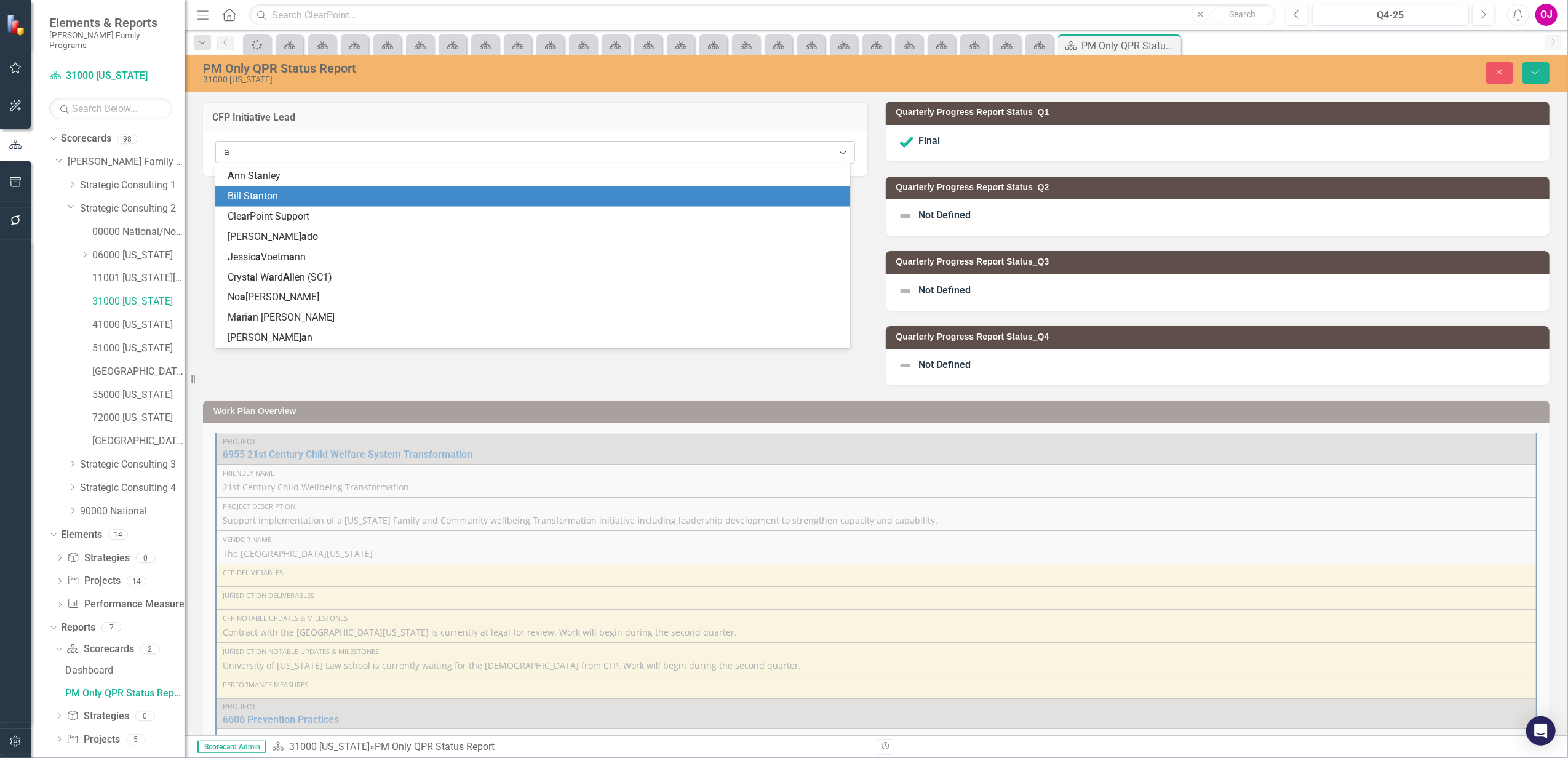
scroll to position [1271, 0]
type input "ap"
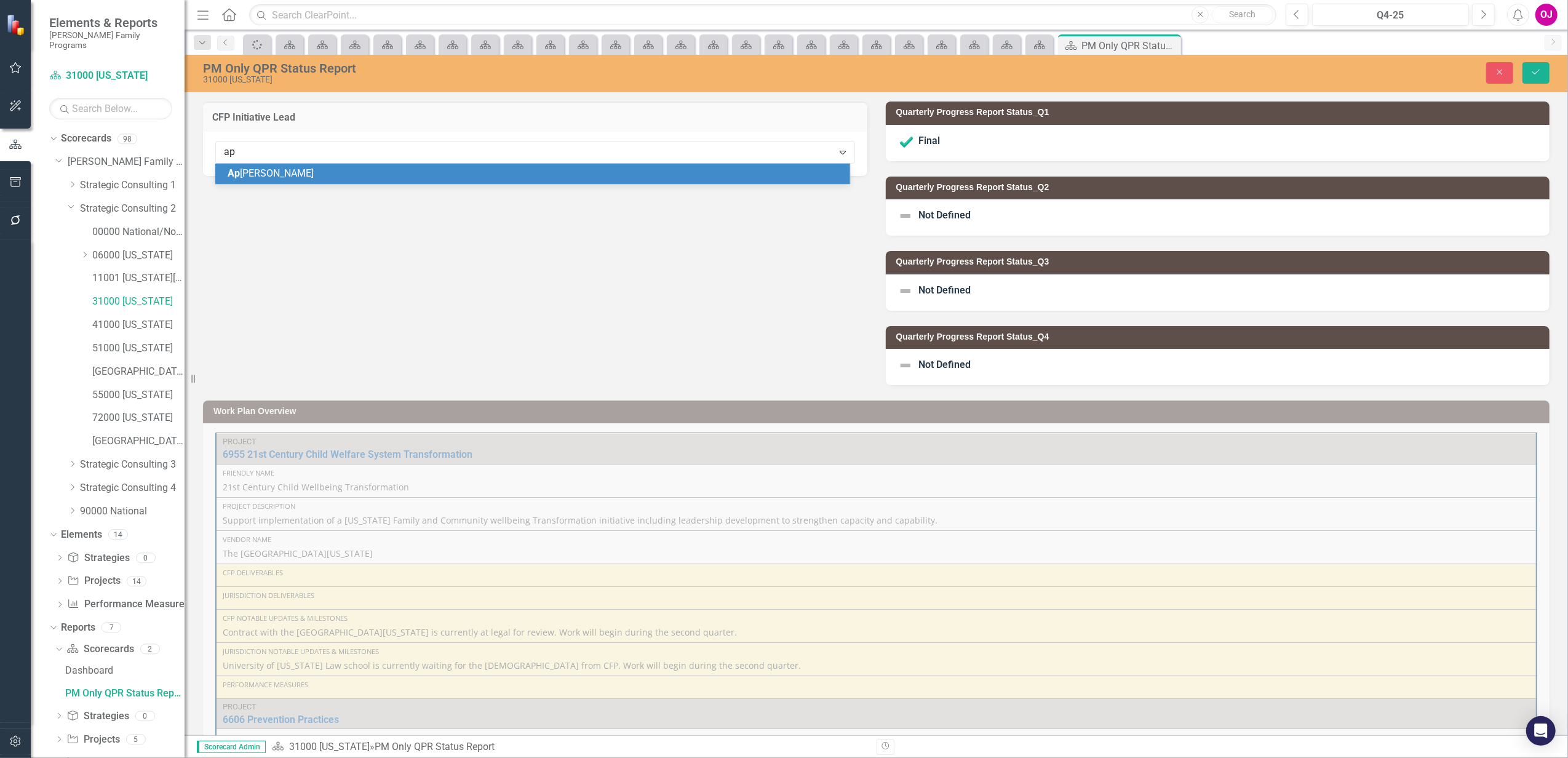
click at [522, 168] on div "Ap [PERSON_NAME]" at bounding box center [535, 174] width 615 height 14
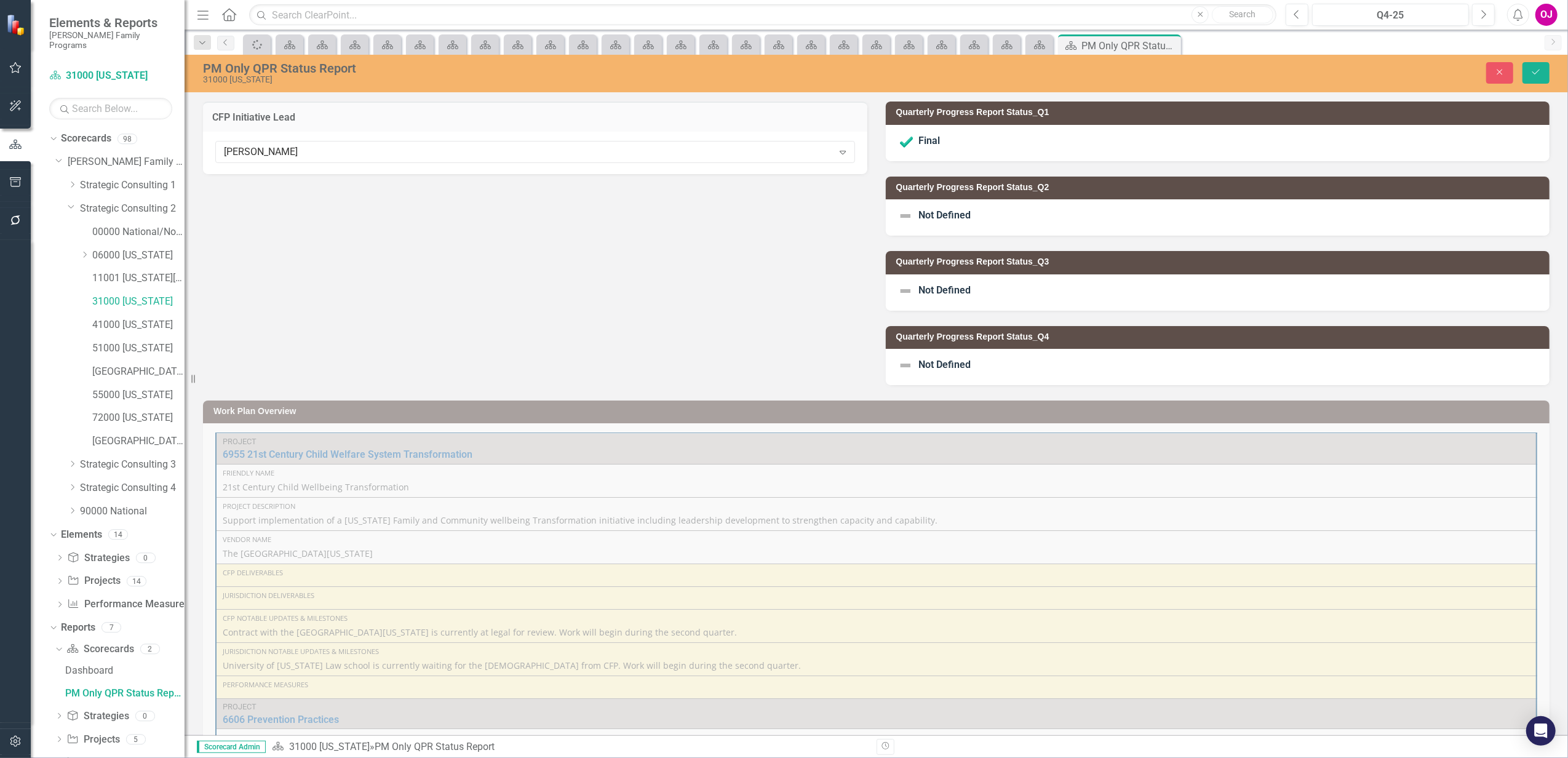
click at [946, 215] on span "Not Defined" at bounding box center [945, 215] width 52 height 12
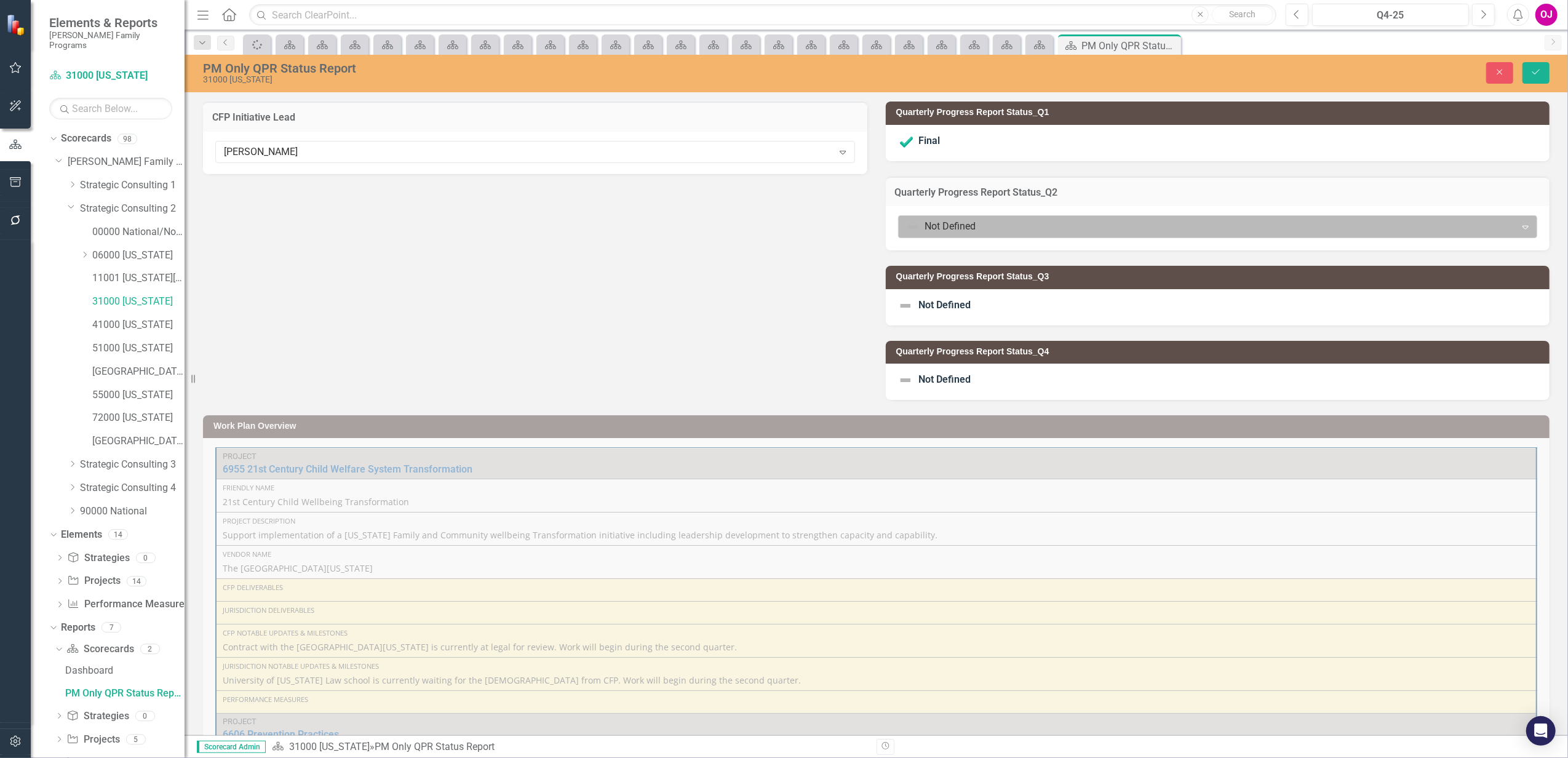
click at [980, 236] on div "Not Defined" at bounding box center [1207, 226] width 614 height 21
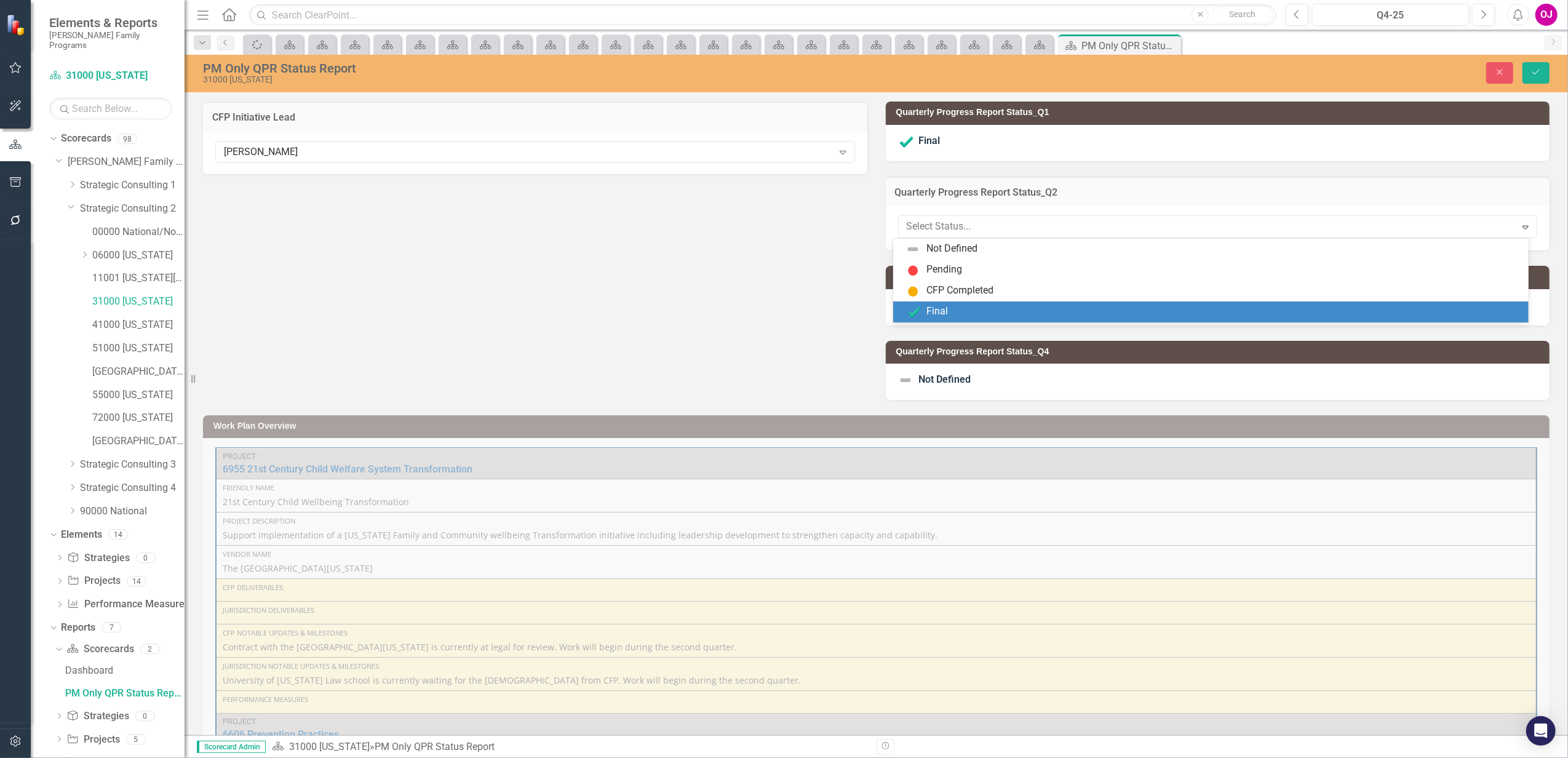
click at [955, 315] on div "Final" at bounding box center [1213, 312] width 615 height 15
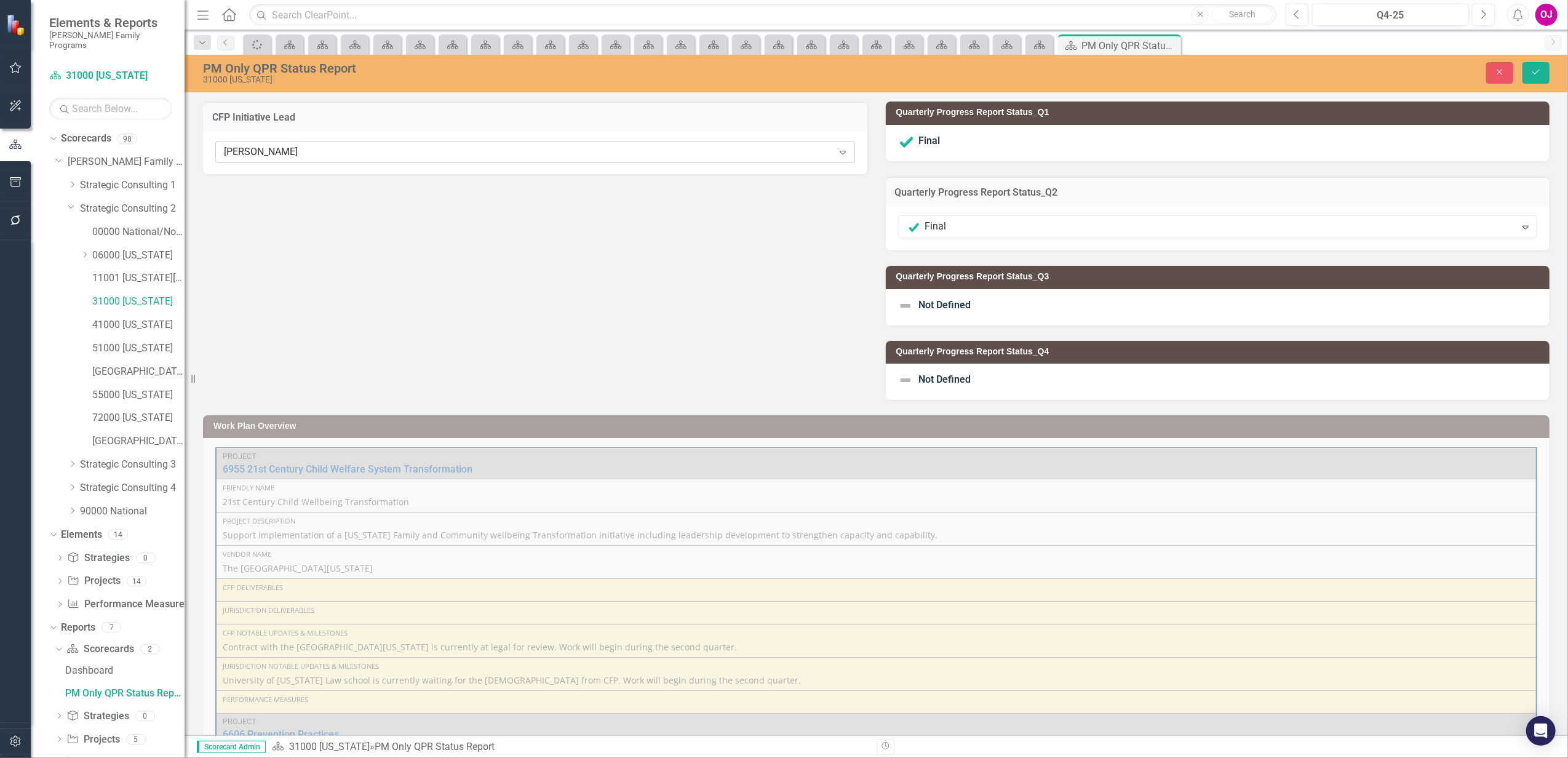
click at [384, 145] on div "[PERSON_NAME]" at bounding box center [528, 152] width 609 height 14
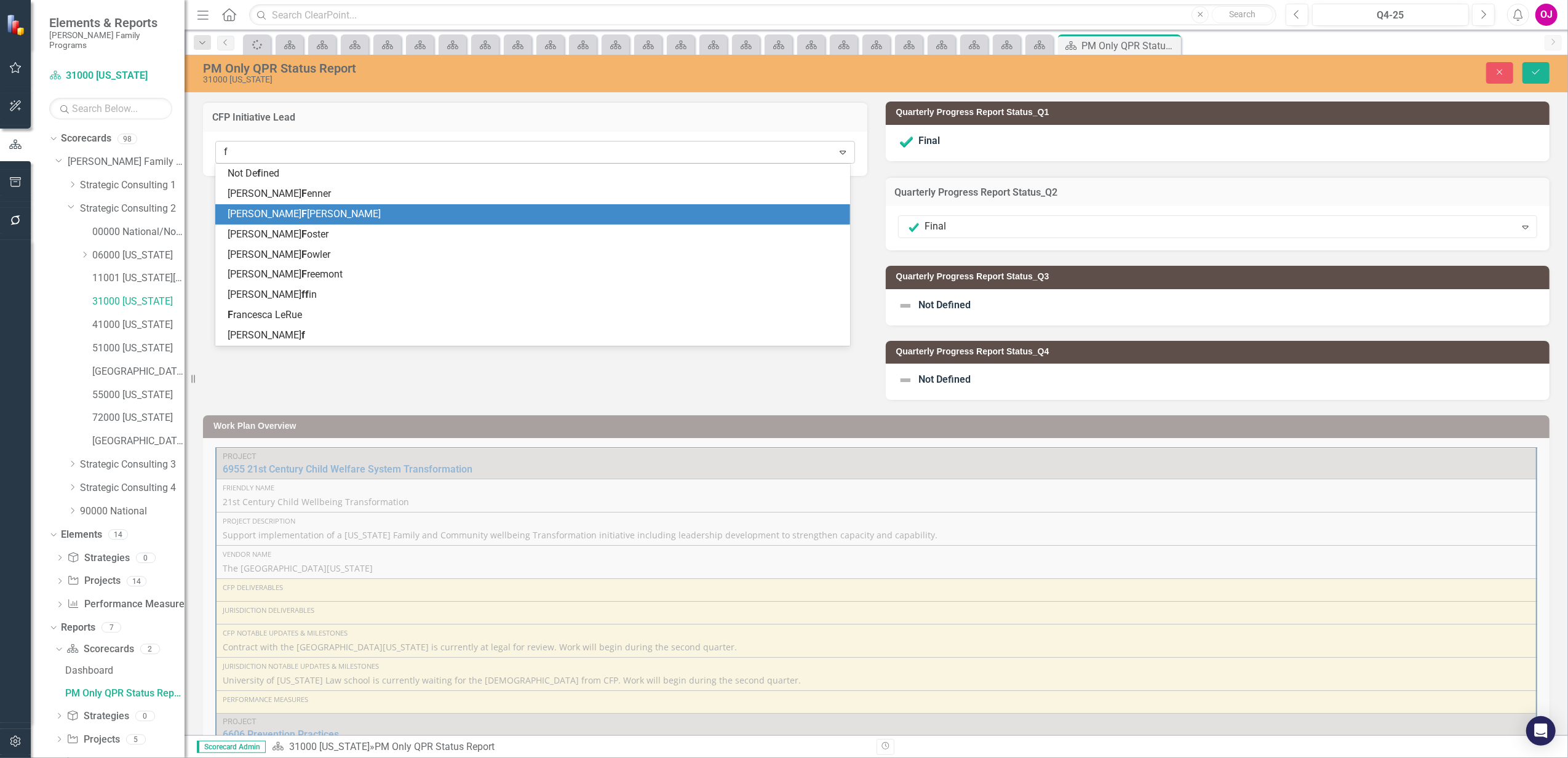
type input "fr"
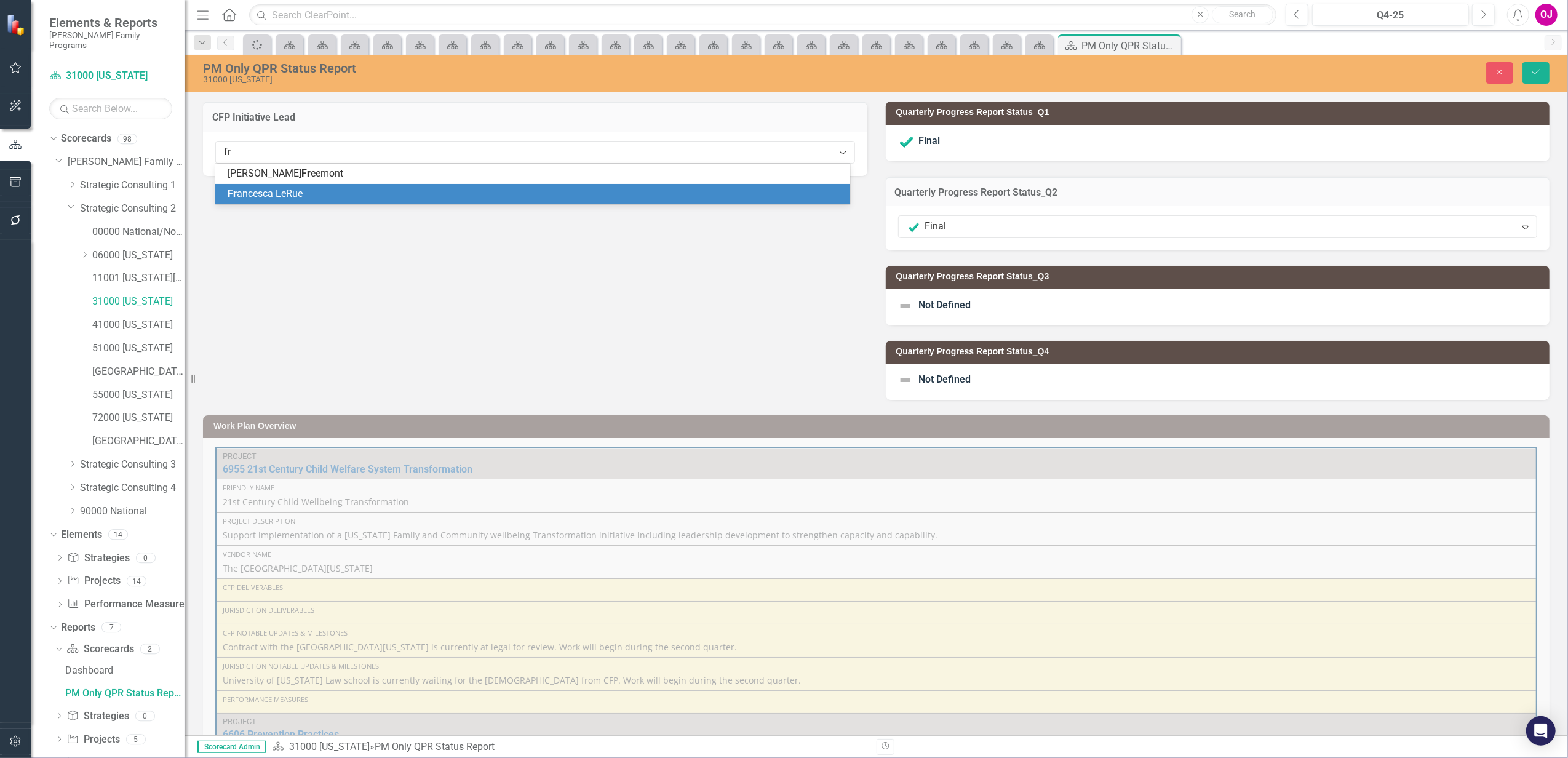
click at [347, 189] on div "Fr ancesca LeRue" at bounding box center [535, 194] width 615 height 14
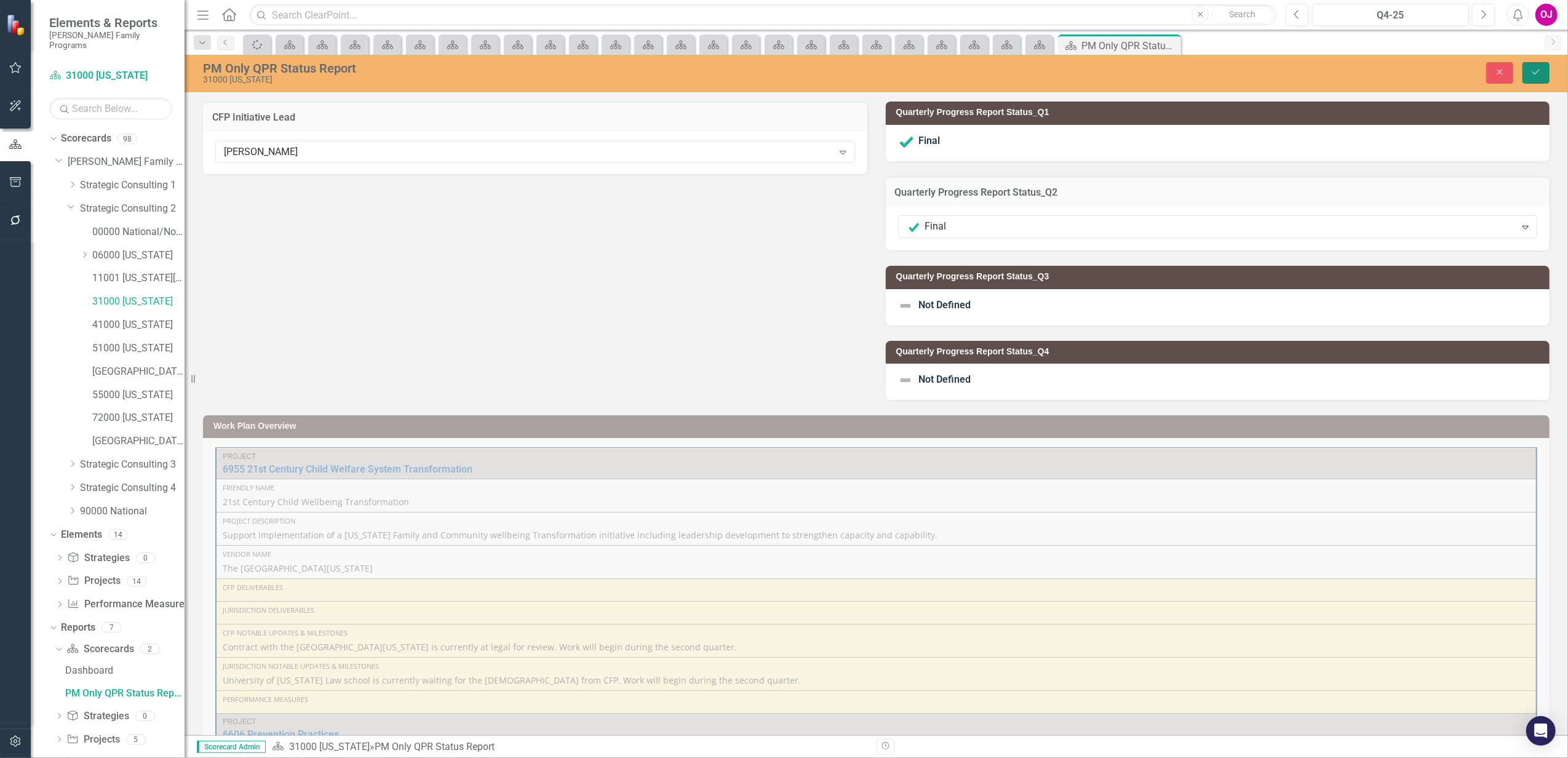
click at [1530, 72] on icon "Save" at bounding box center [1536, 72] width 11 height 8
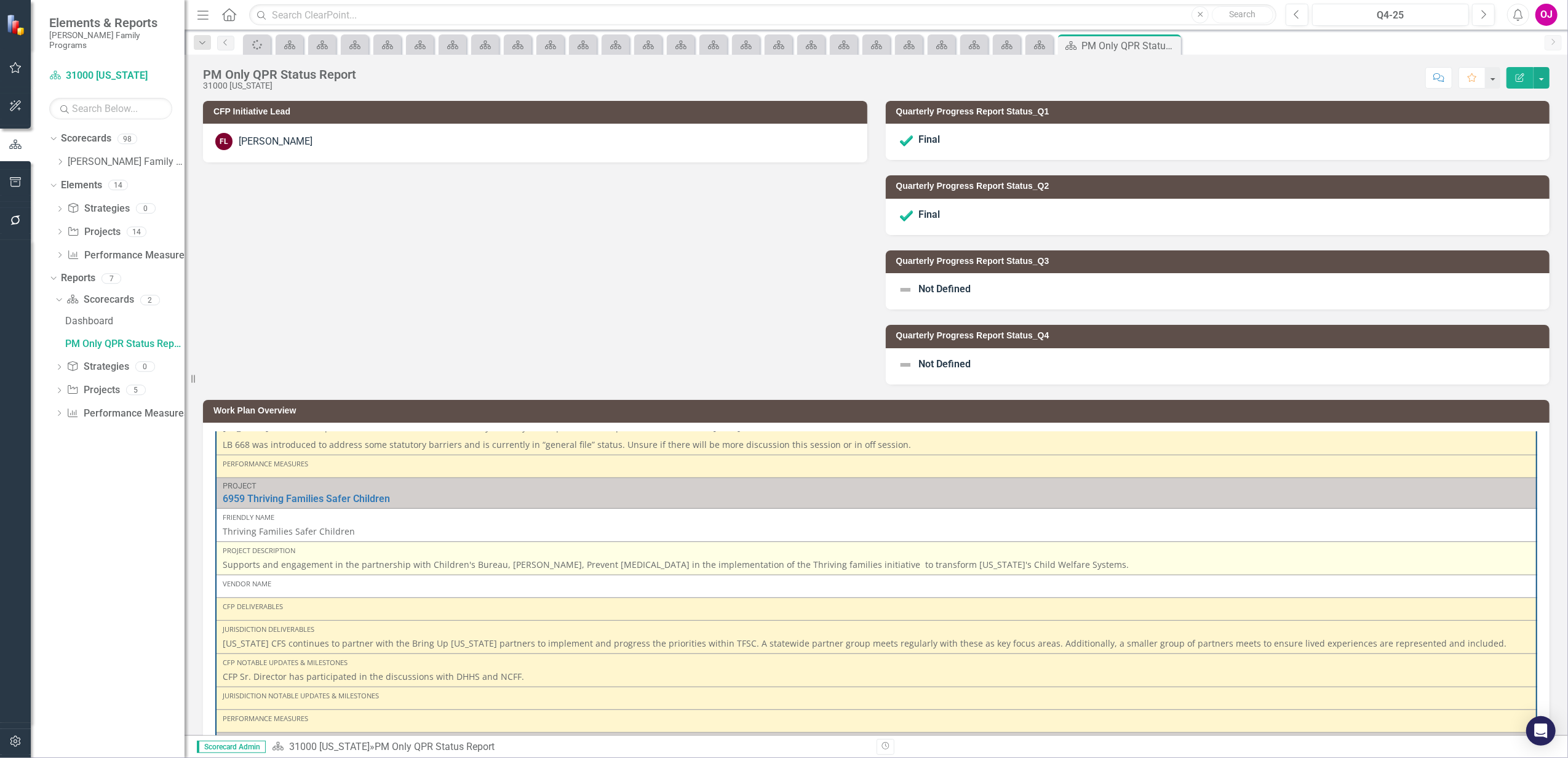
scroll to position [902, 0]
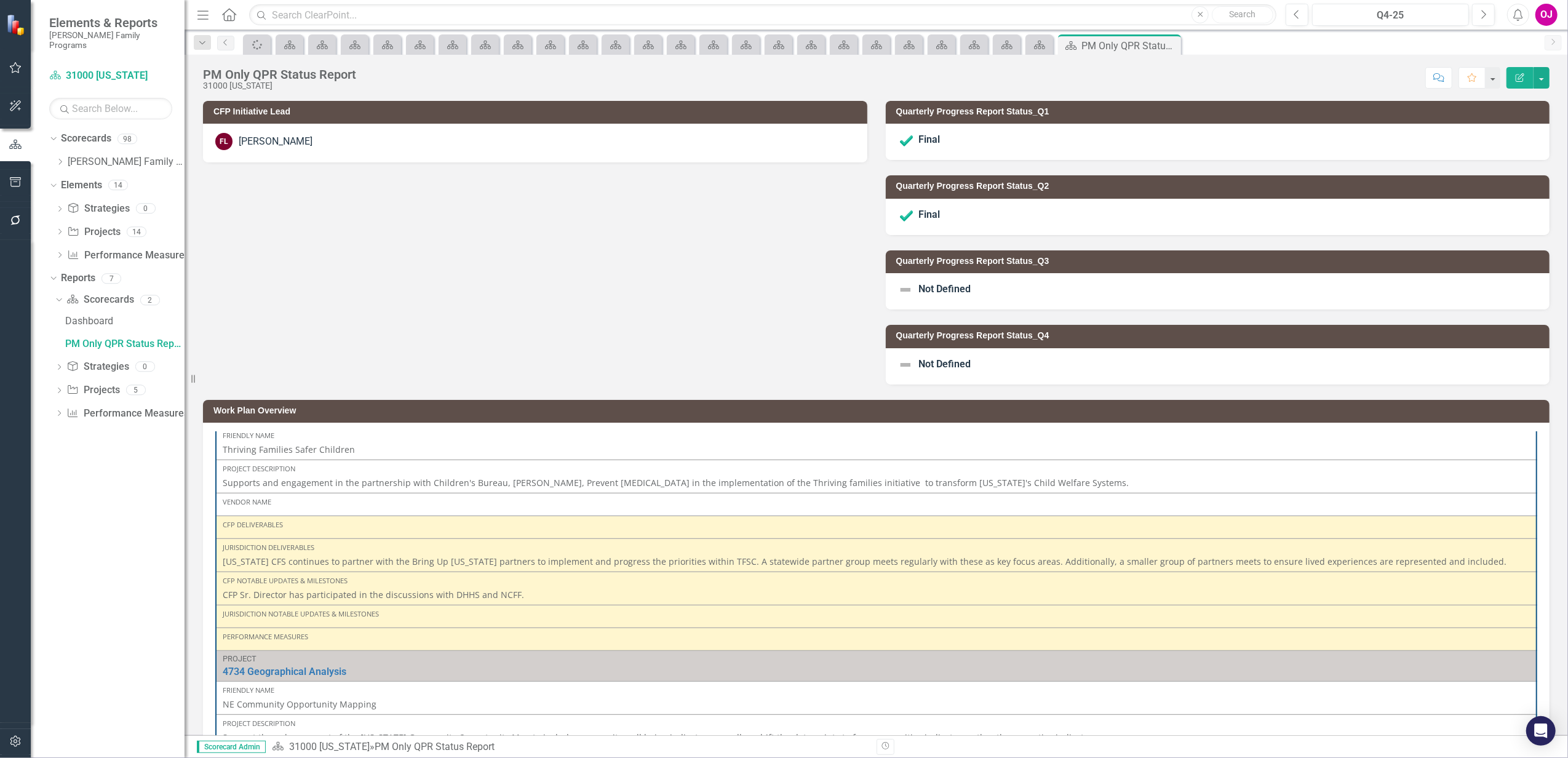
click at [1017, 215] on div "Final" at bounding box center [1218, 217] width 664 height 36
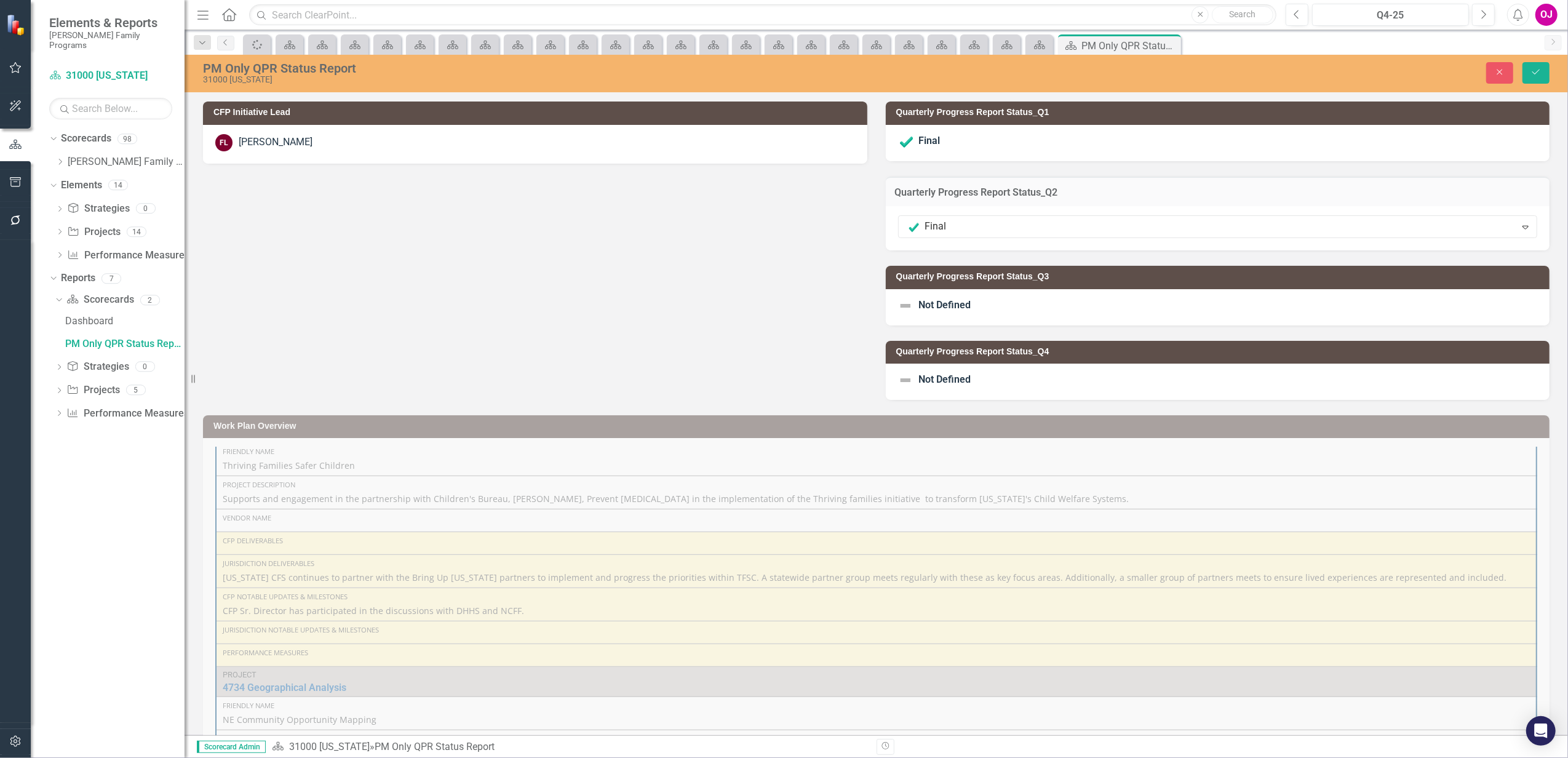
click at [1017, 215] on div "Final Expand" at bounding box center [1218, 226] width 639 height 23
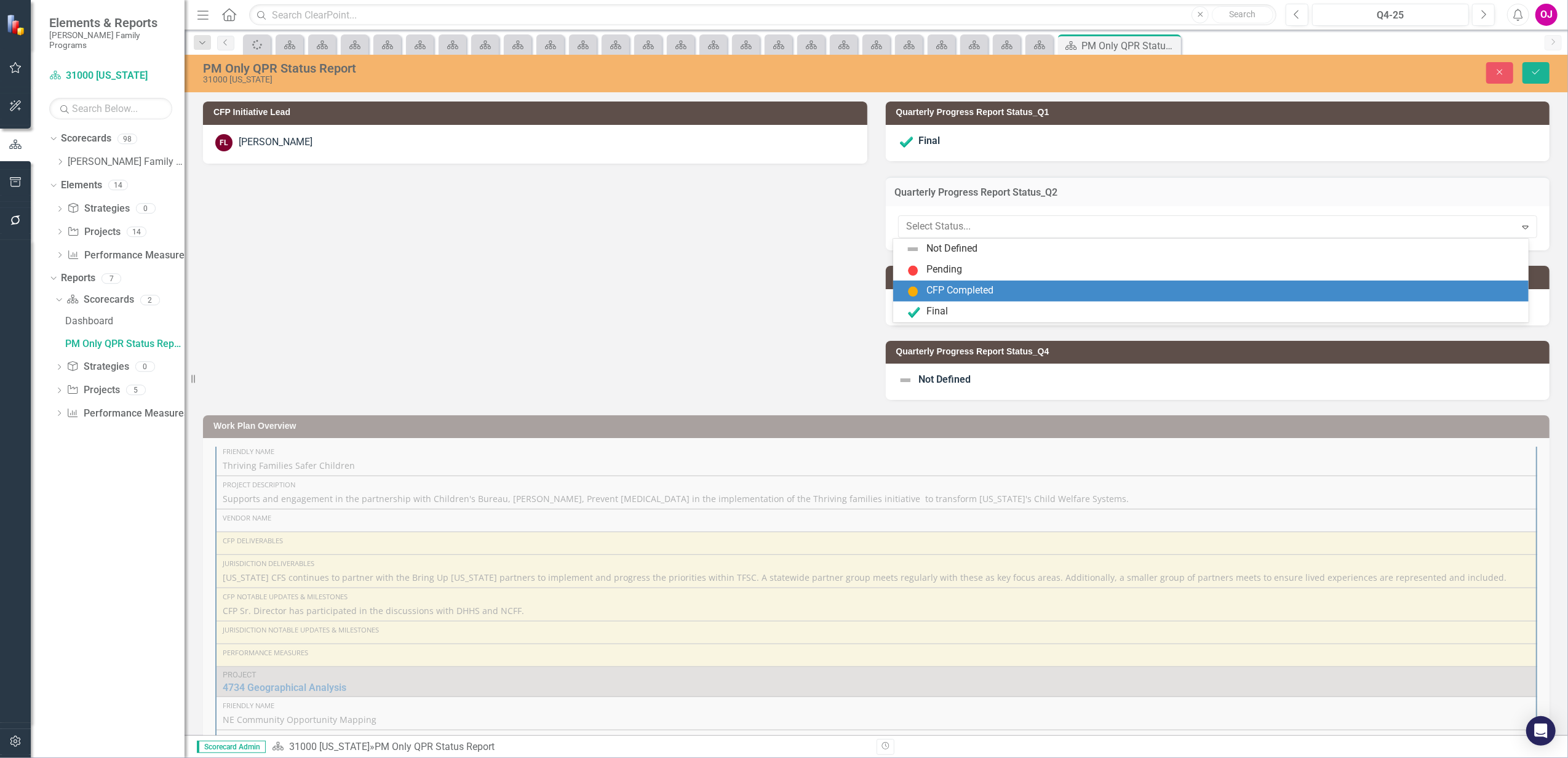
click at [983, 288] on div "CFP Completed" at bounding box center [959, 291] width 67 height 14
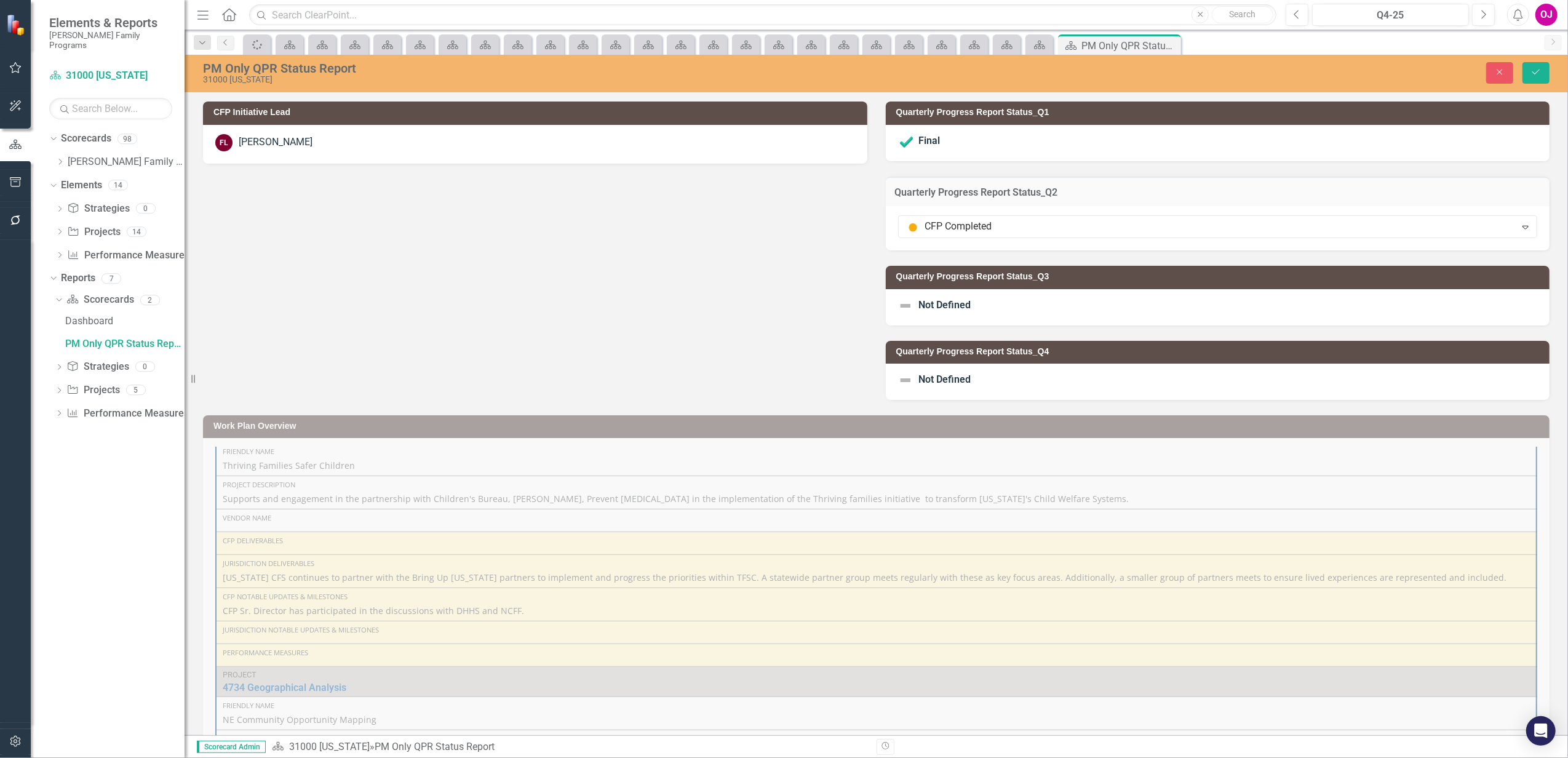
click at [979, 135] on div "Final" at bounding box center [1218, 143] width 664 height 36
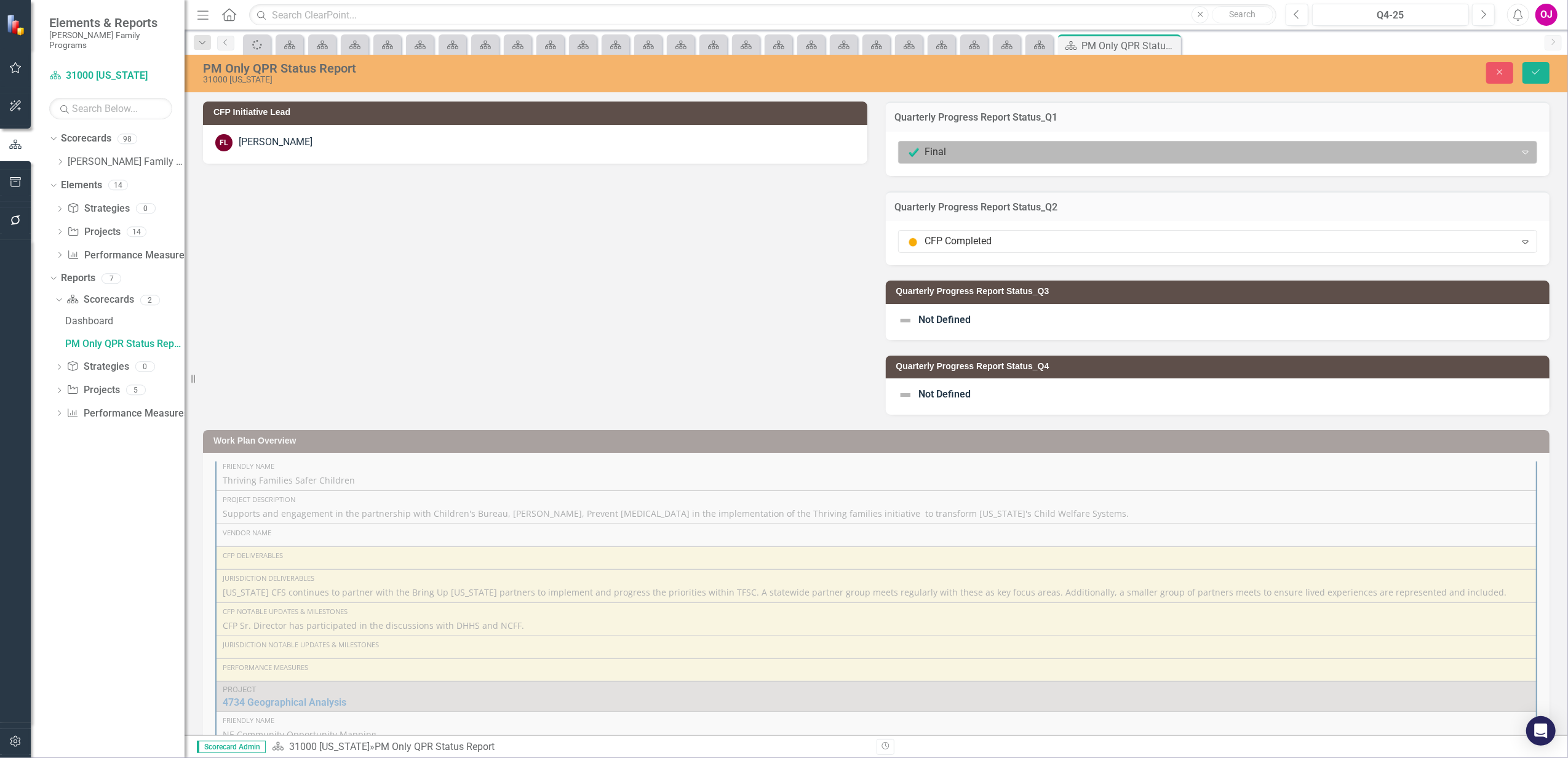
click at [970, 156] on div at bounding box center [1207, 152] width 602 height 17
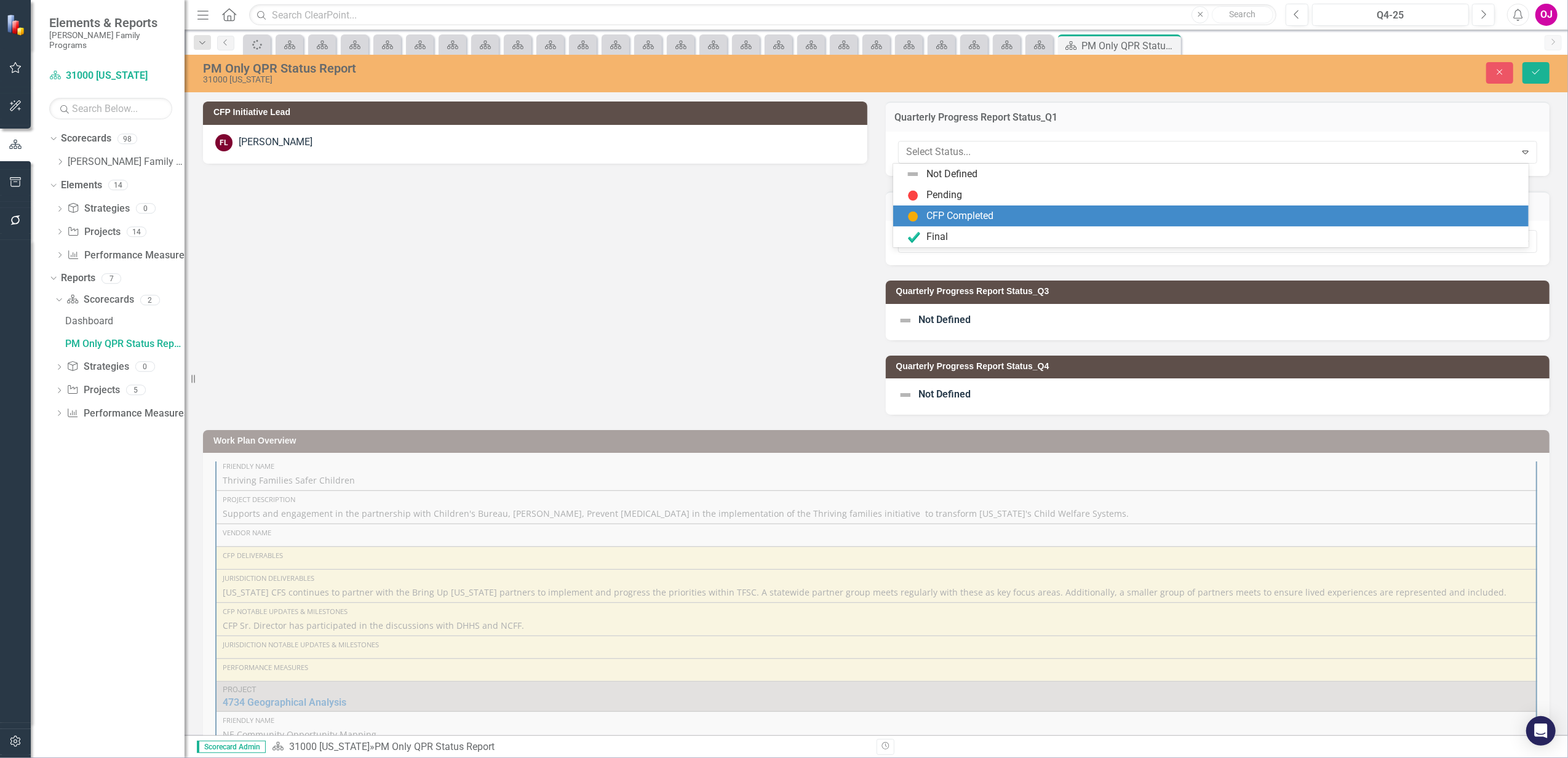
click at [960, 217] on div "CFP Completed" at bounding box center [959, 216] width 67 height 14
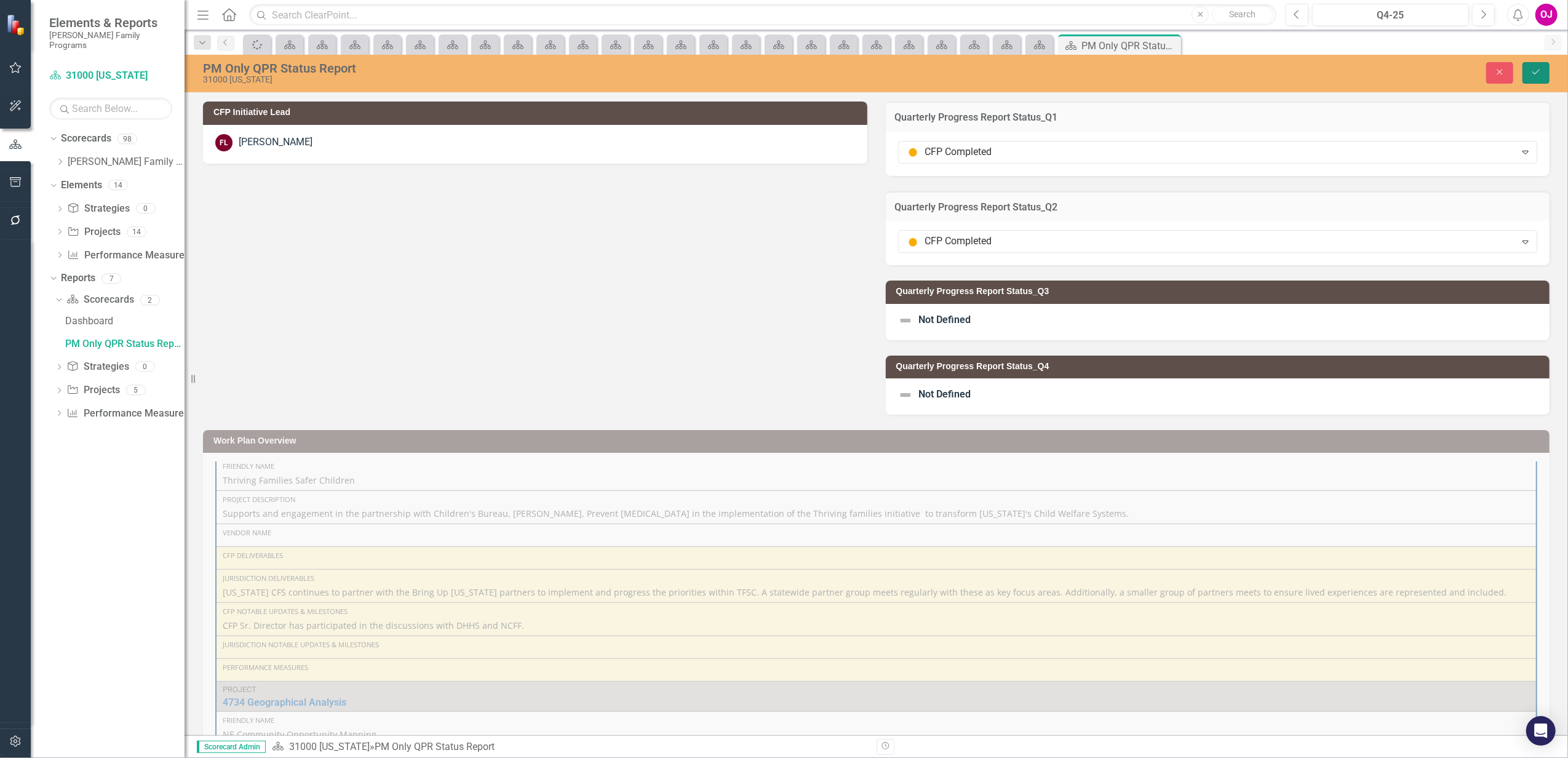
click at [1545, 77] on button "Save" at bounding box center [1536, 73] width 27 height 21
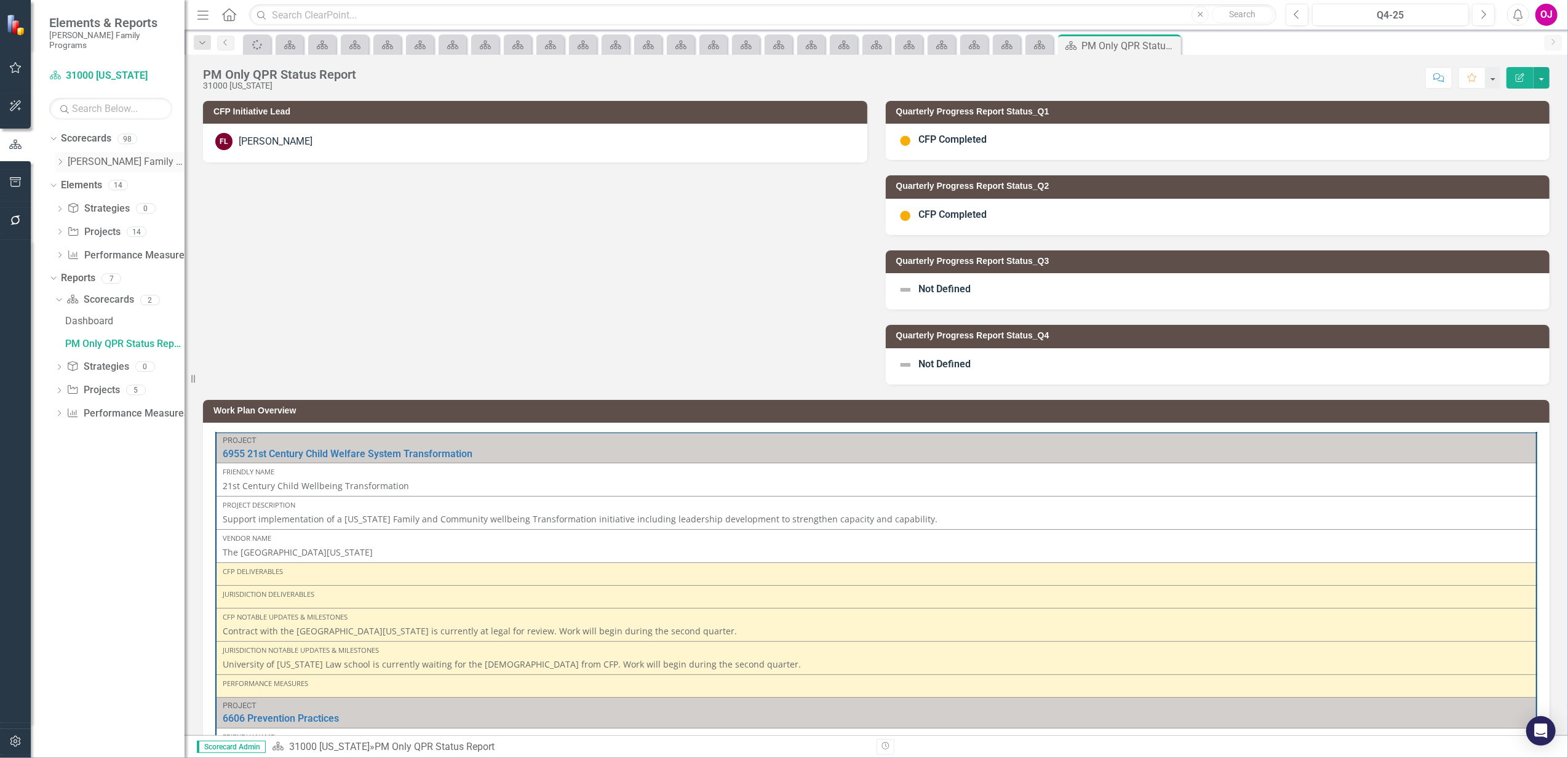
click at [63, 158] on icon "Dropdown" at bounding box center [60, 161] width 9 height 7
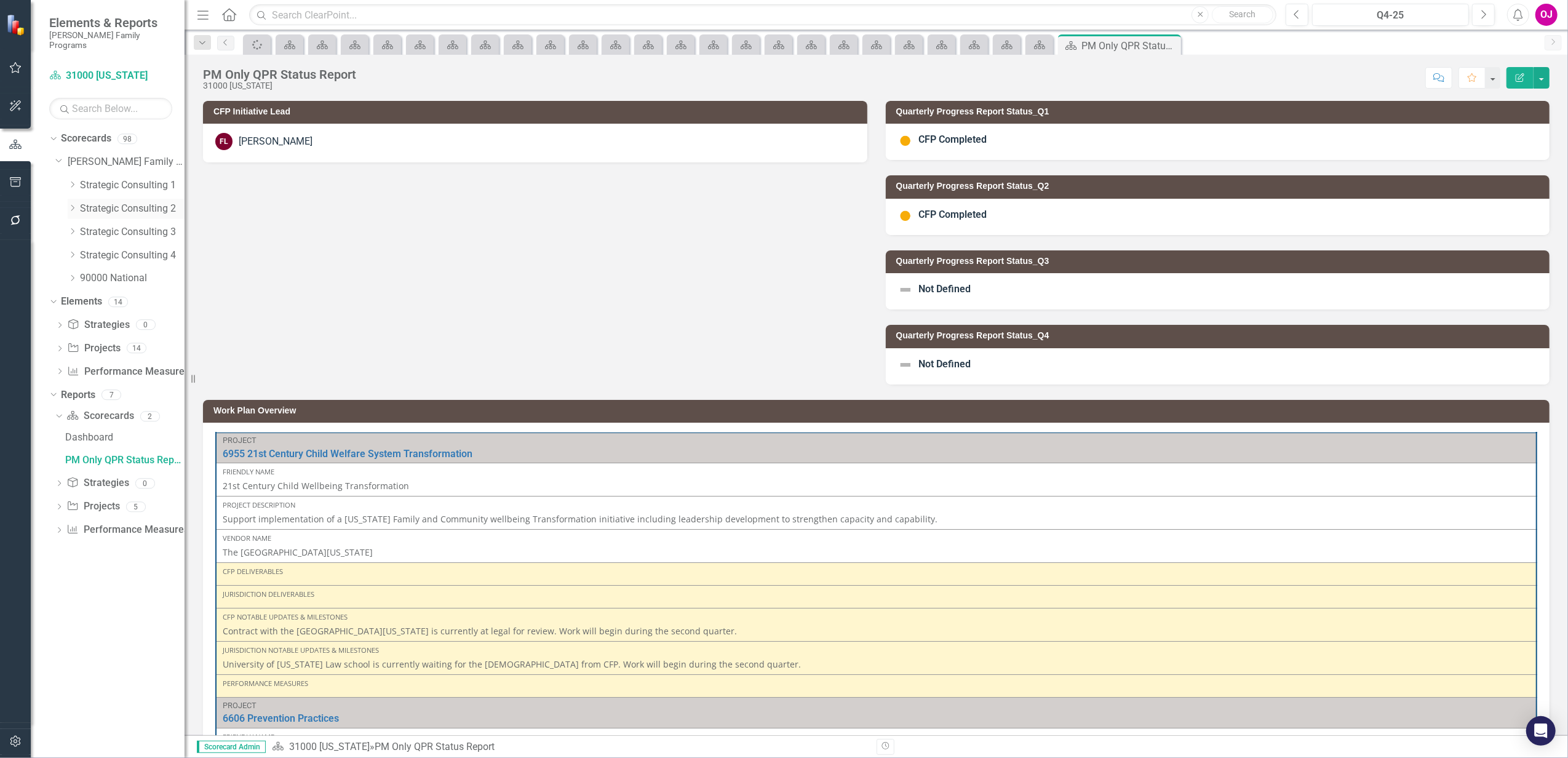
click at [77, 204] on icon "Dropdown" at bounding box center [72, 207] width 9 height 7
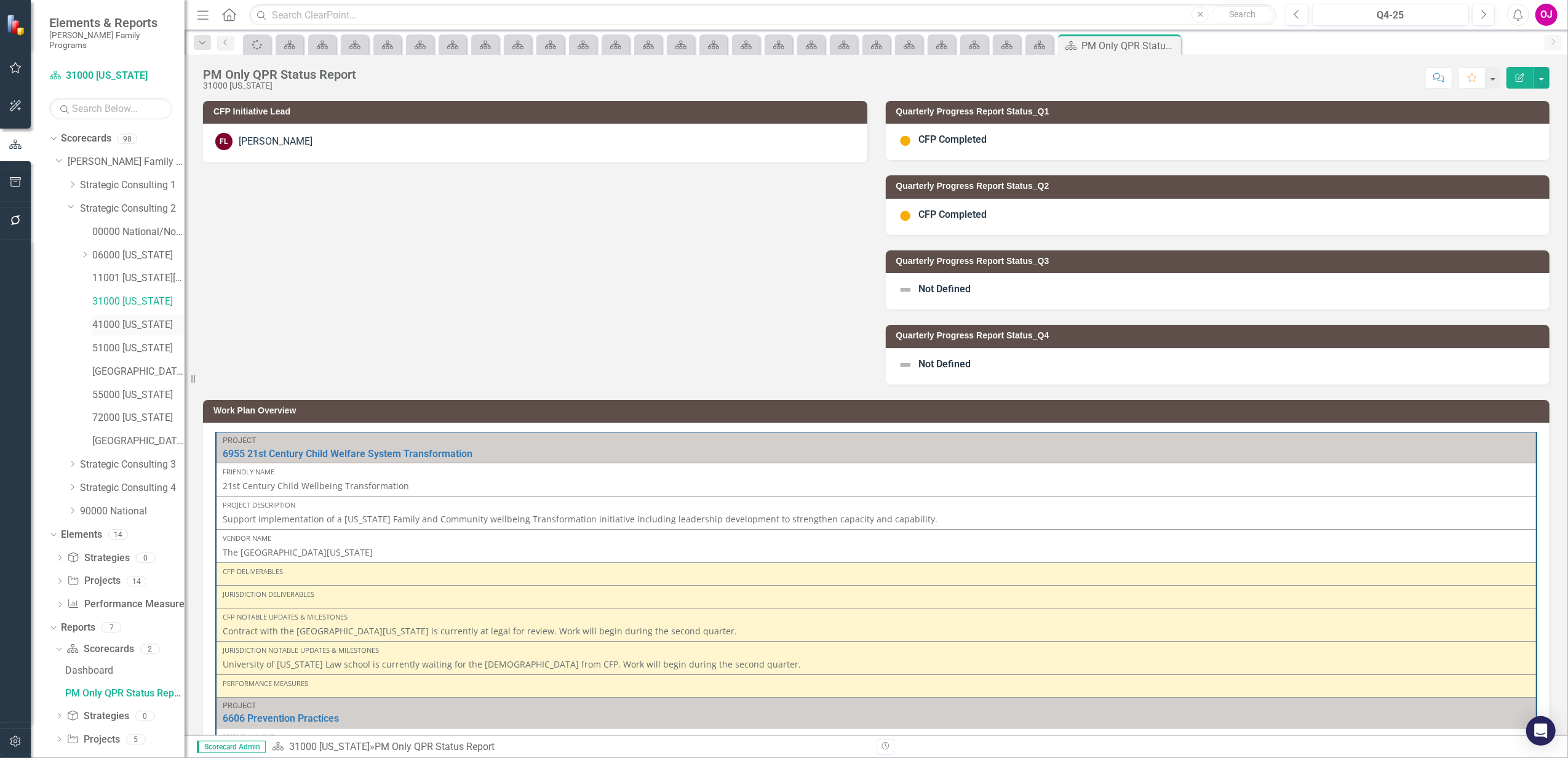
click at [107, 318] on link "41000 [US_STATE]" at bounding box center [138, 325] width 92 height 14
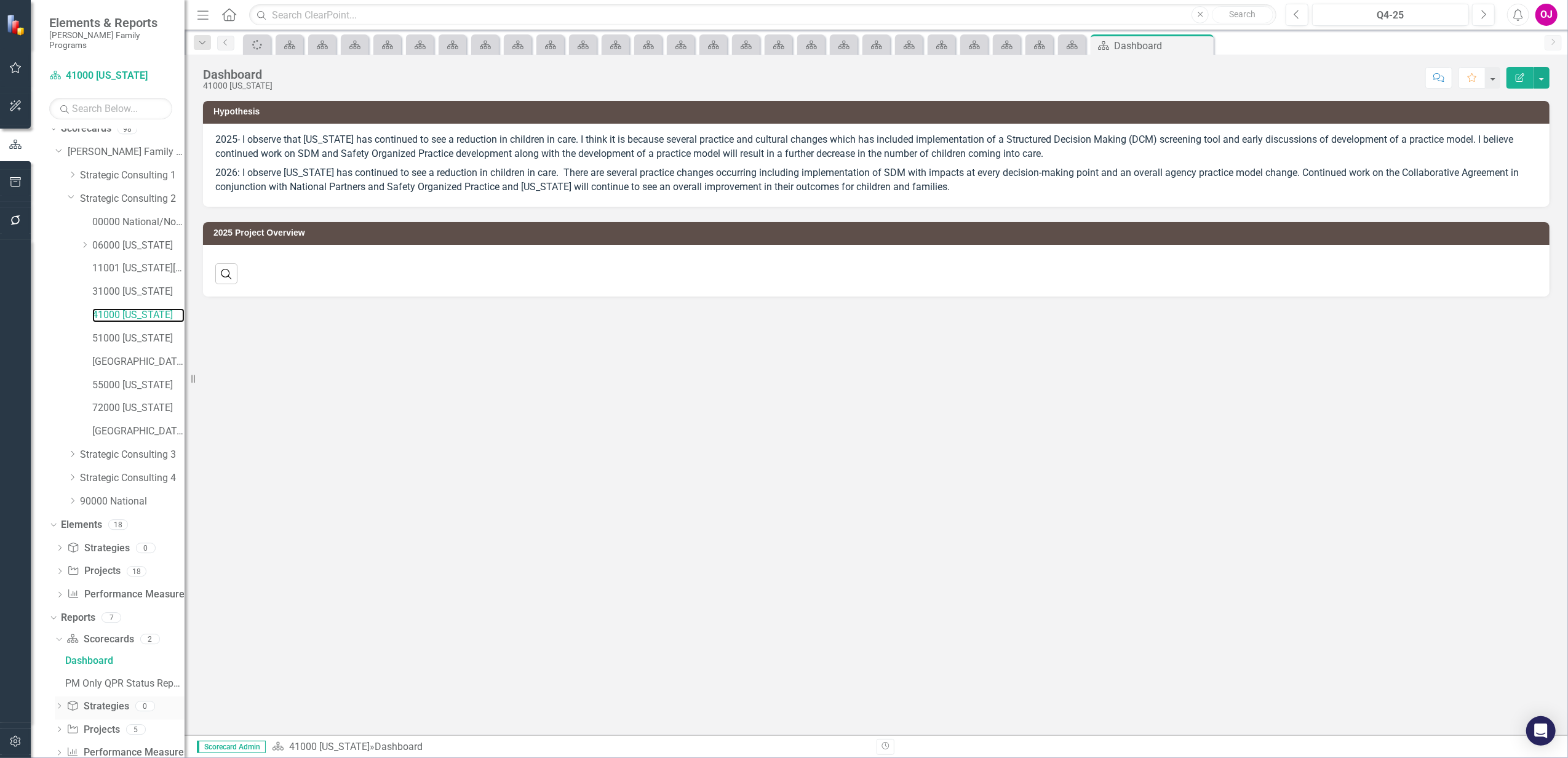
scroll to position [27, 0]
click at [111, 661] on div "PM Only QPR Status Report" at bounding box center [125, 666] width 120 height 11
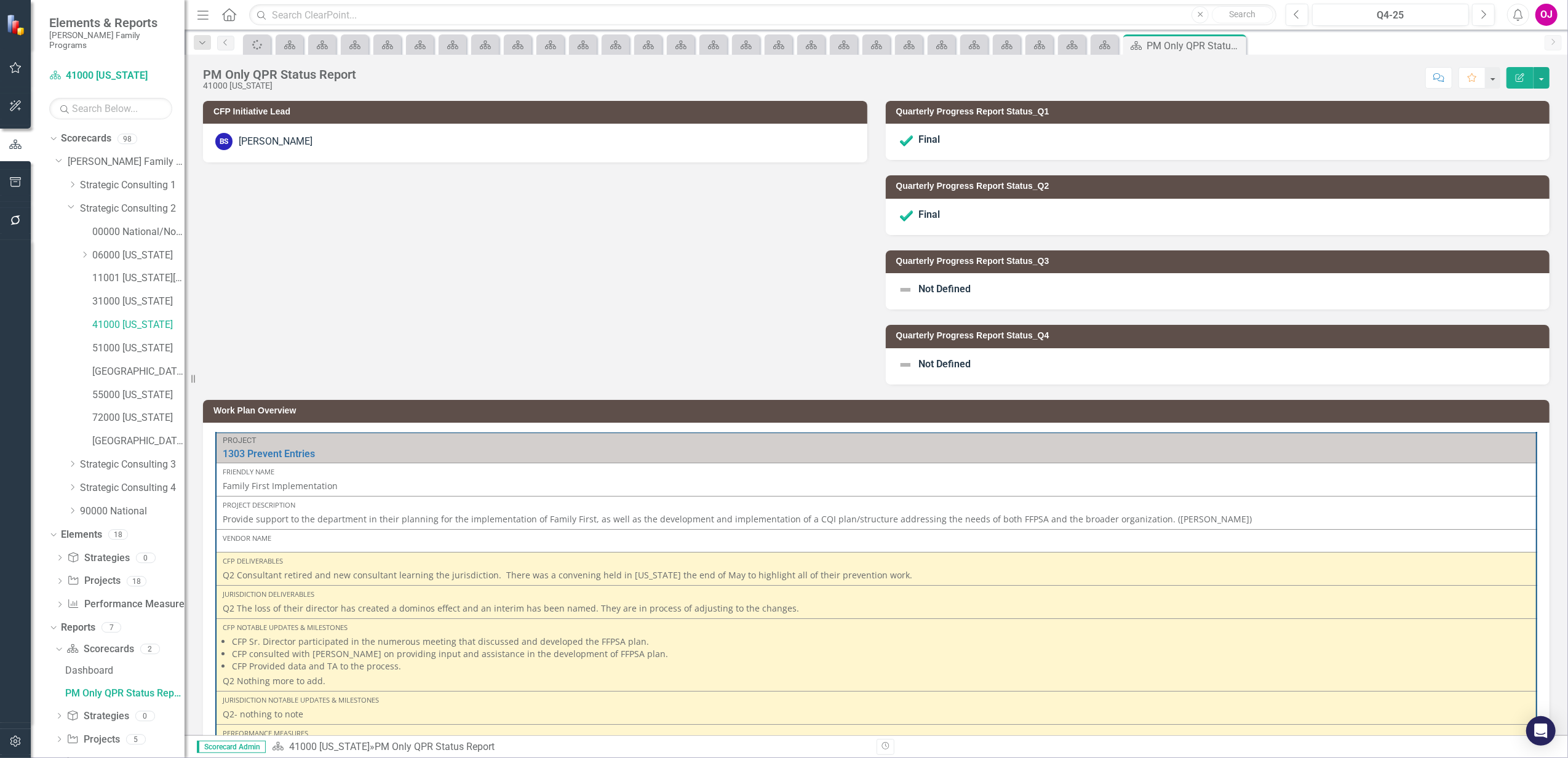
click at [302, 144] on div "BS [PERSON_NAME]" at bounding box center [535, 141] width 639 height 18
click at [302, 143] on div "BS [PERSON_NAME]" at bounding box center [535, 141] width 639 height 18
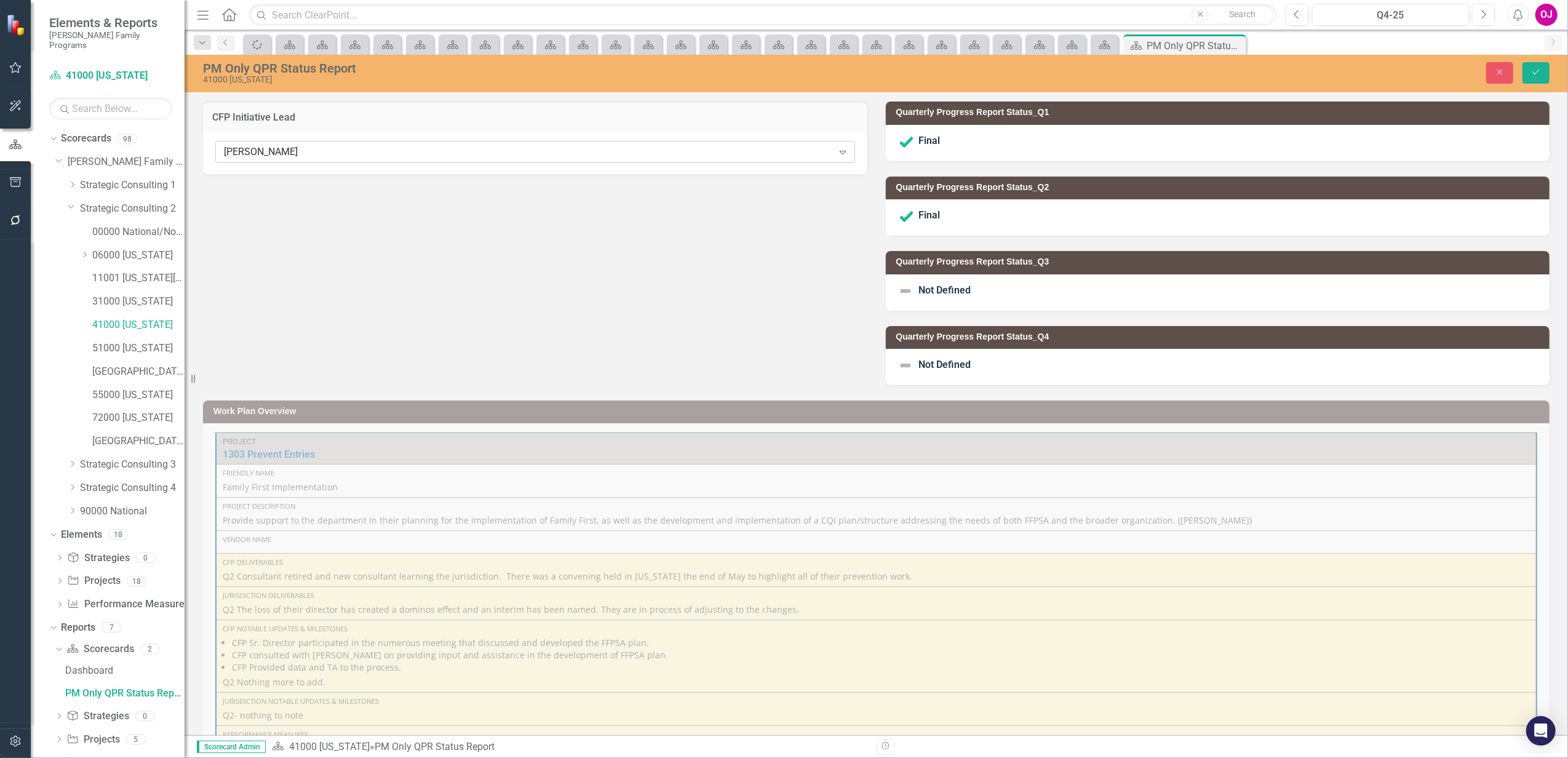
click at [298, 148] on div "[PERSON_NAME]" at bounding box center [528, 152] width 609 height 14
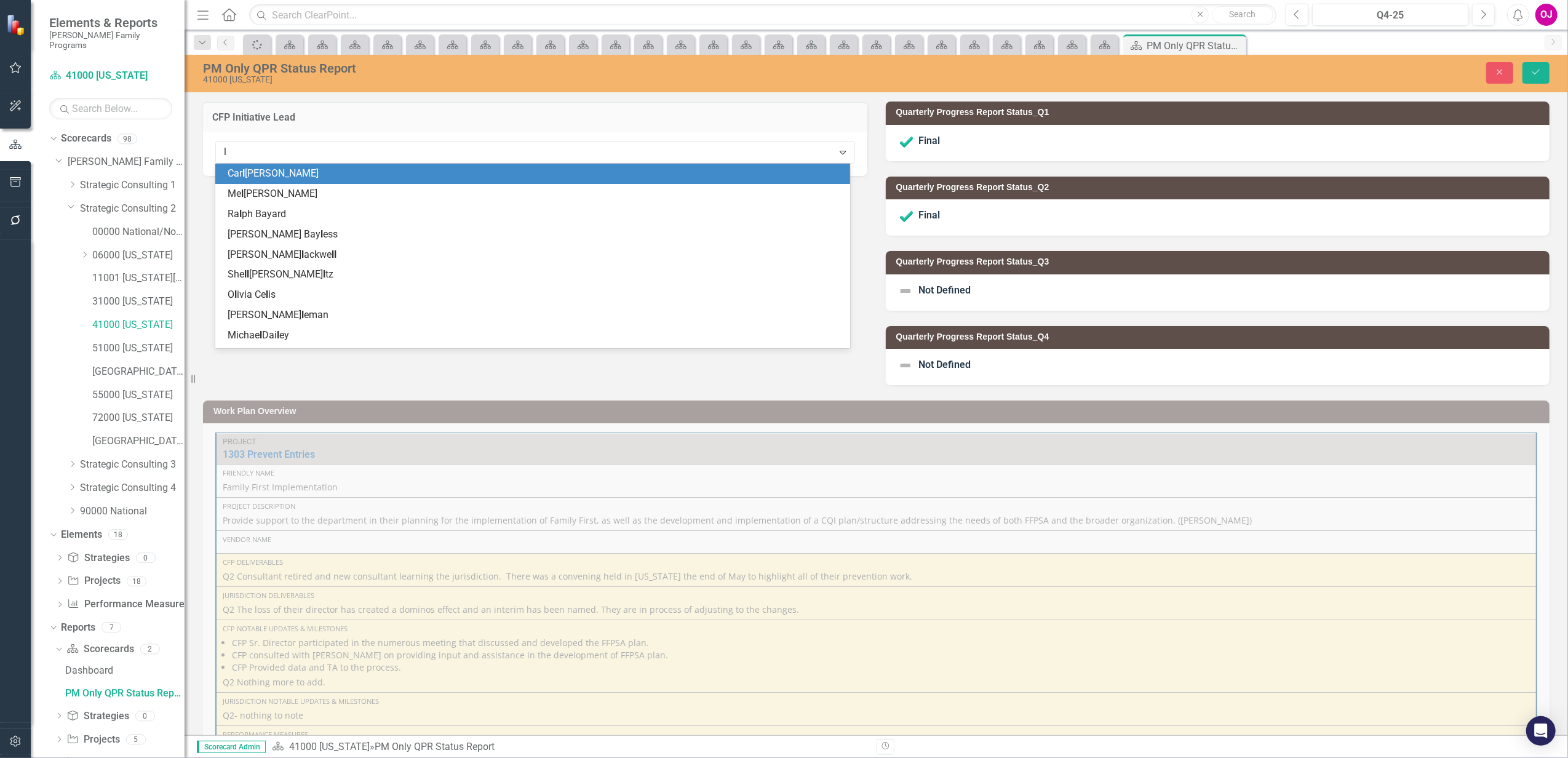
type input "la"
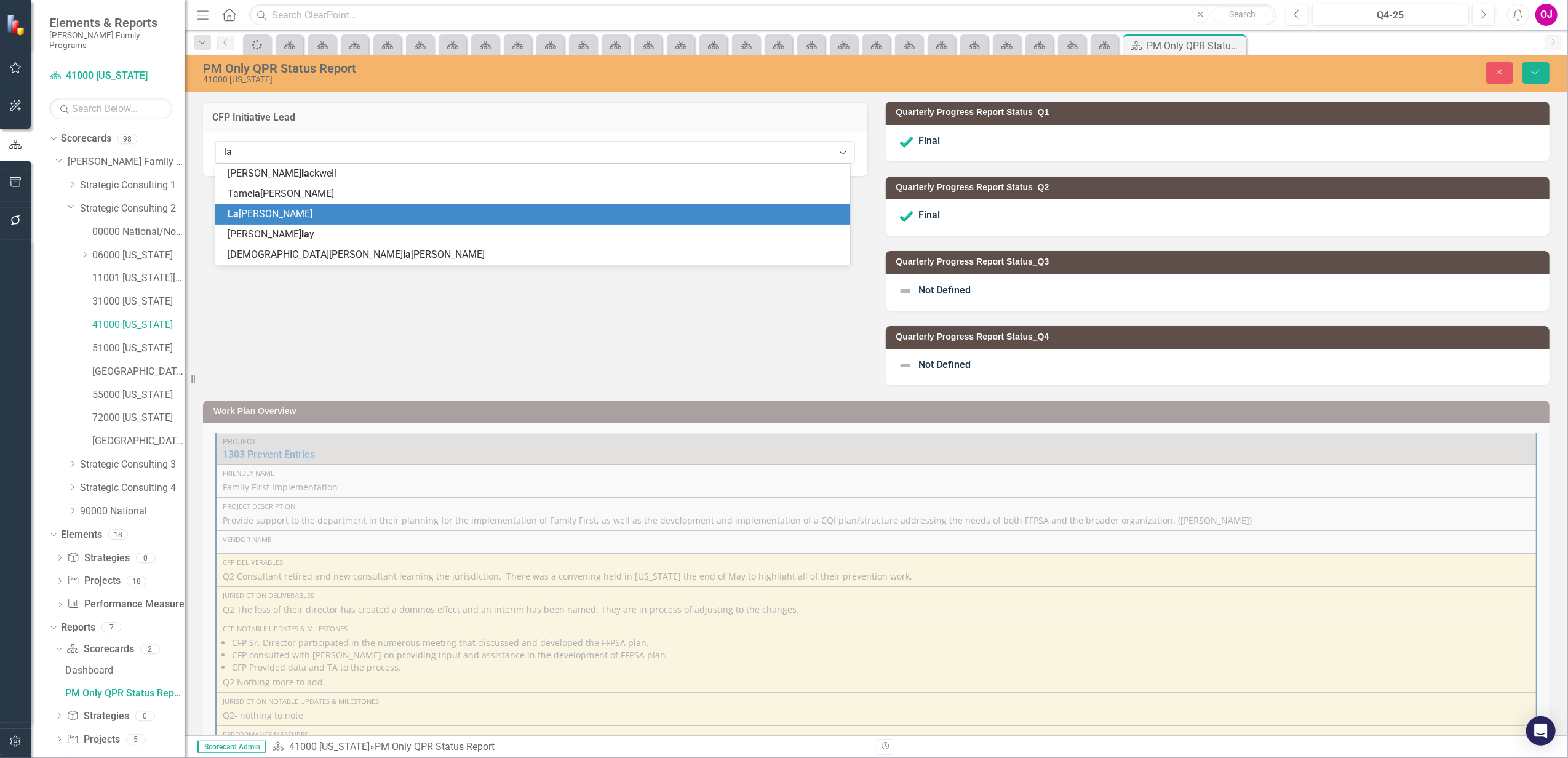
click at [273, 212] on span "La [PERSON_NAME]" at bounding box center [270, 214] width 85 height 12
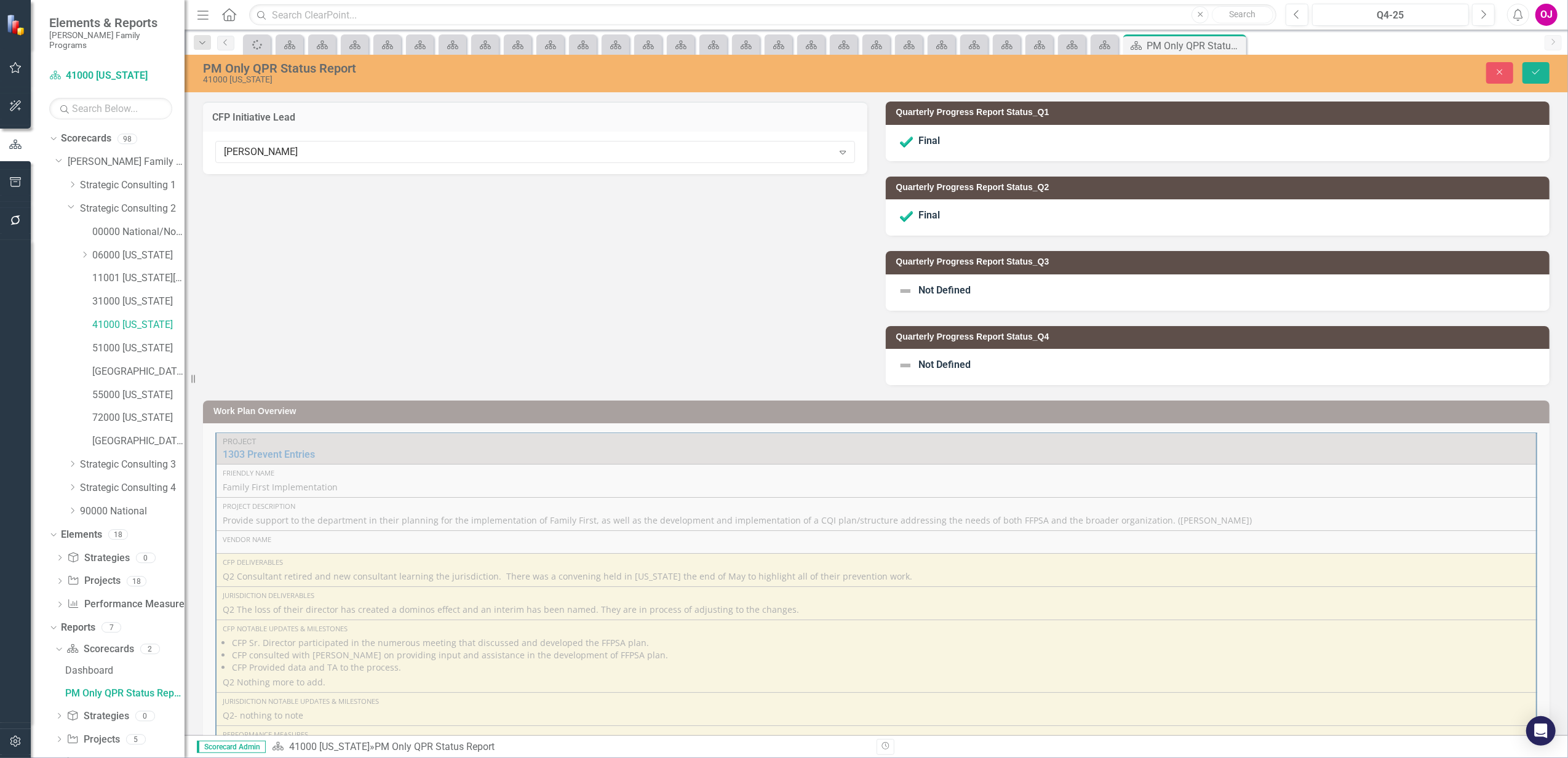
click at [1551, 70] on div "Close Save" at bounding box center [1279, 73] width 558 height 21
click at [1538, 75] on icon "Save" at bounding box center [1536, 72] width 11 height 8
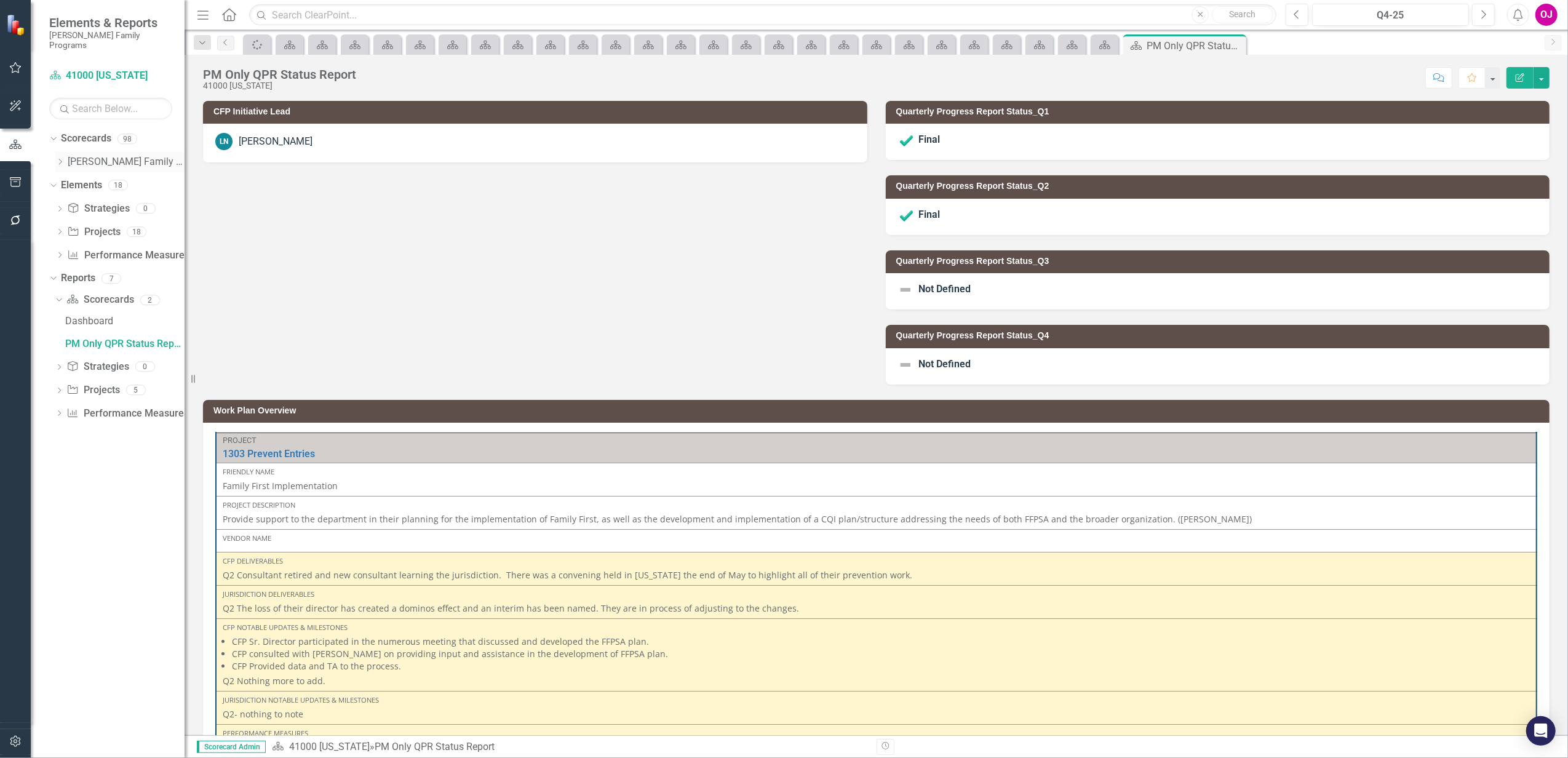
click at [63, 158] on icon "Dropdown" at bounding box center [60, 161] width 9 height 7
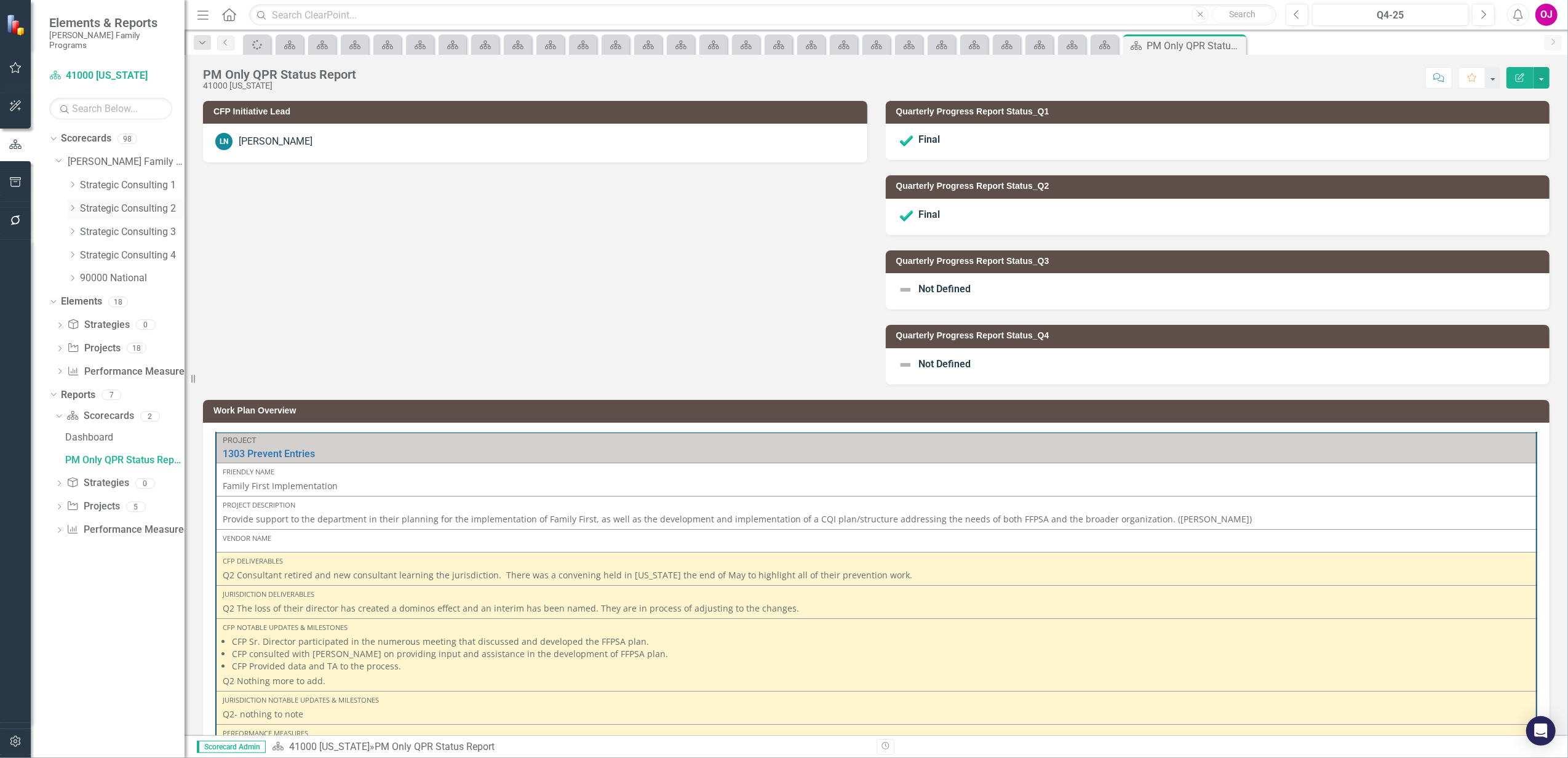
click at [70, 204] on icon "Dropdown" at bounding box center [72, 207] width 9 height 7
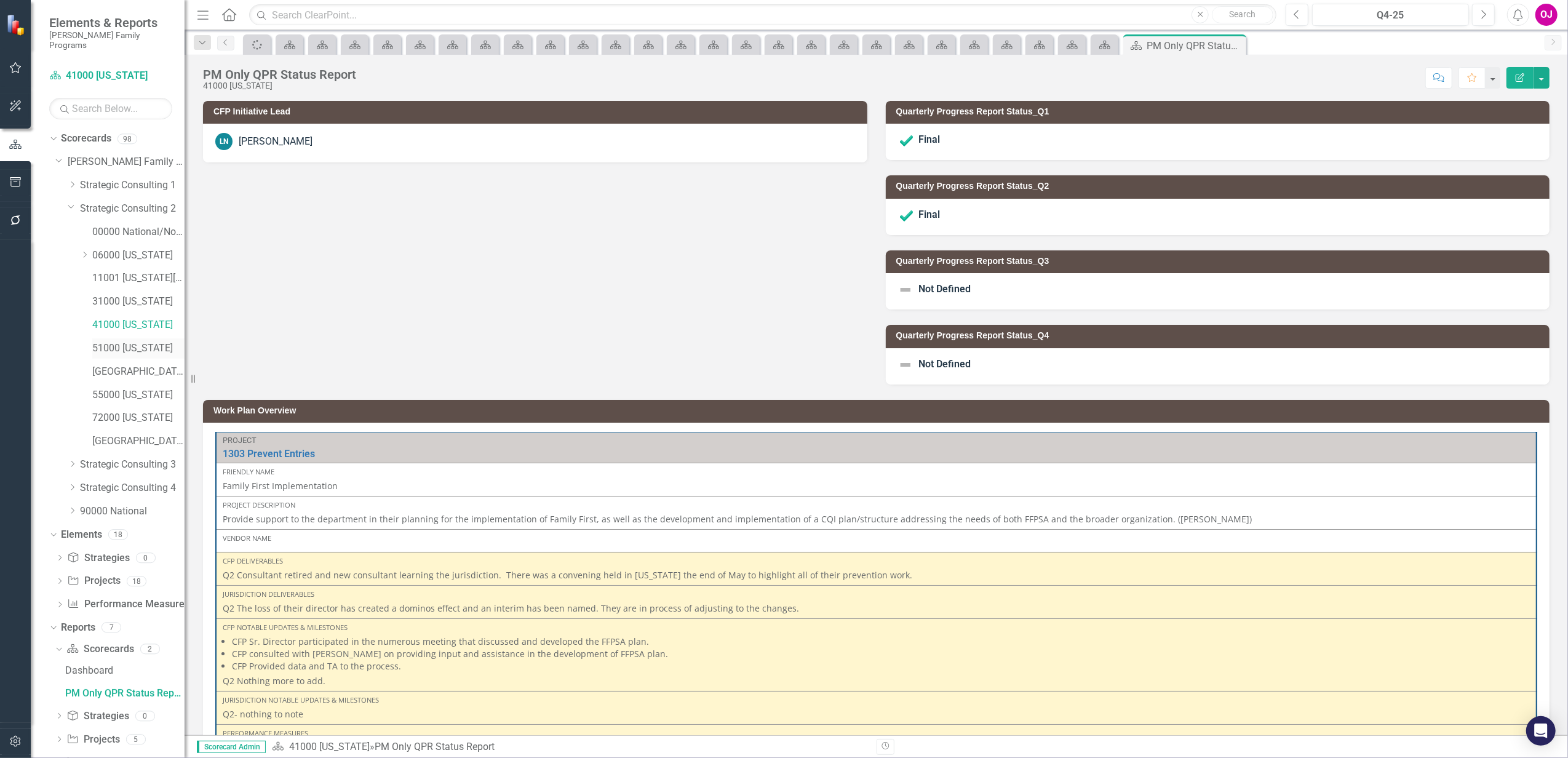
click at [102, 341] on link "51000 [US_STATE]" at bounding box center [138, 348] width 92 height 14
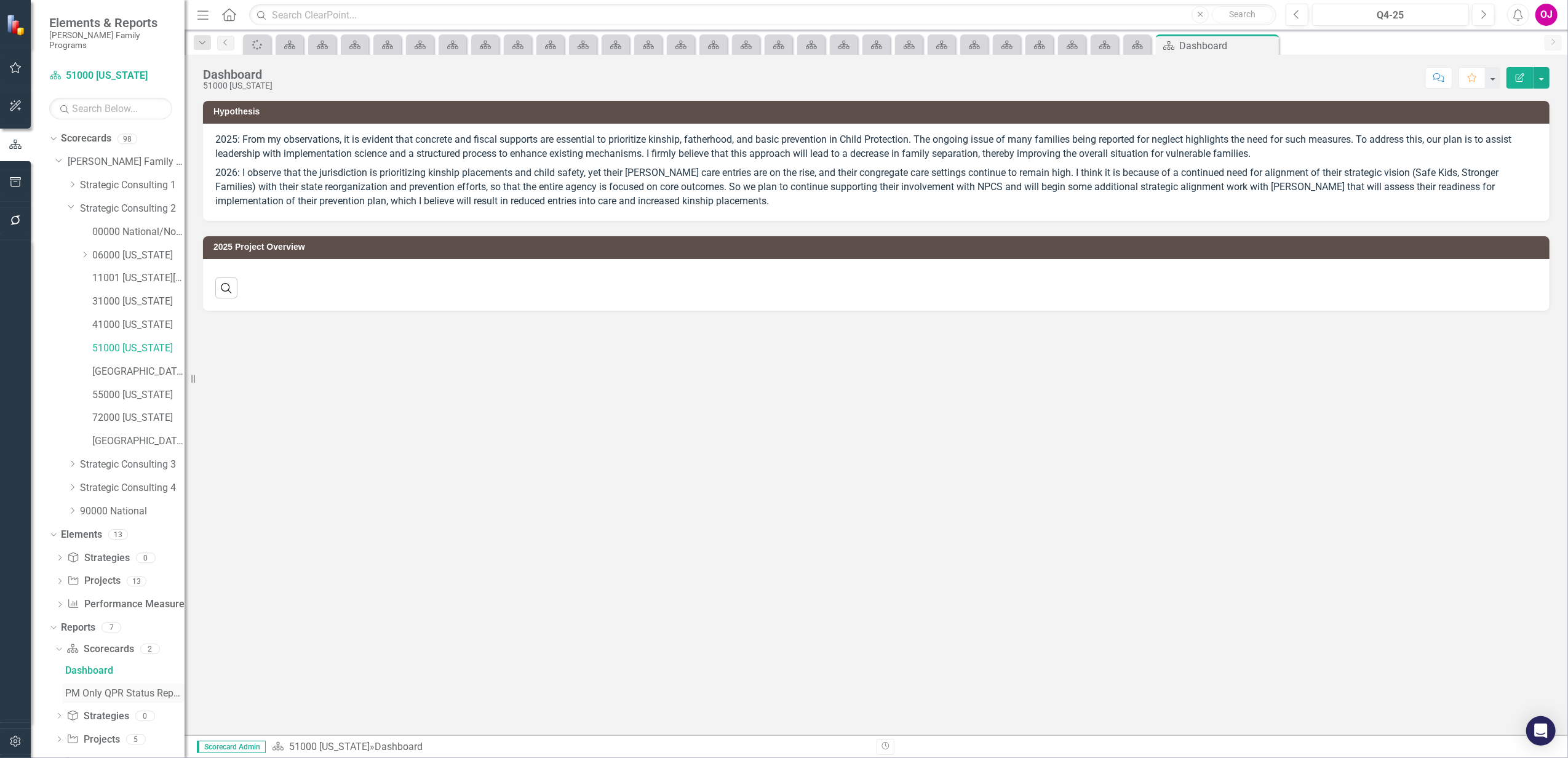
click at [111, 688] on div "PM Only QPR Status Report" at bounding box center [125, 693] width 120 height 11
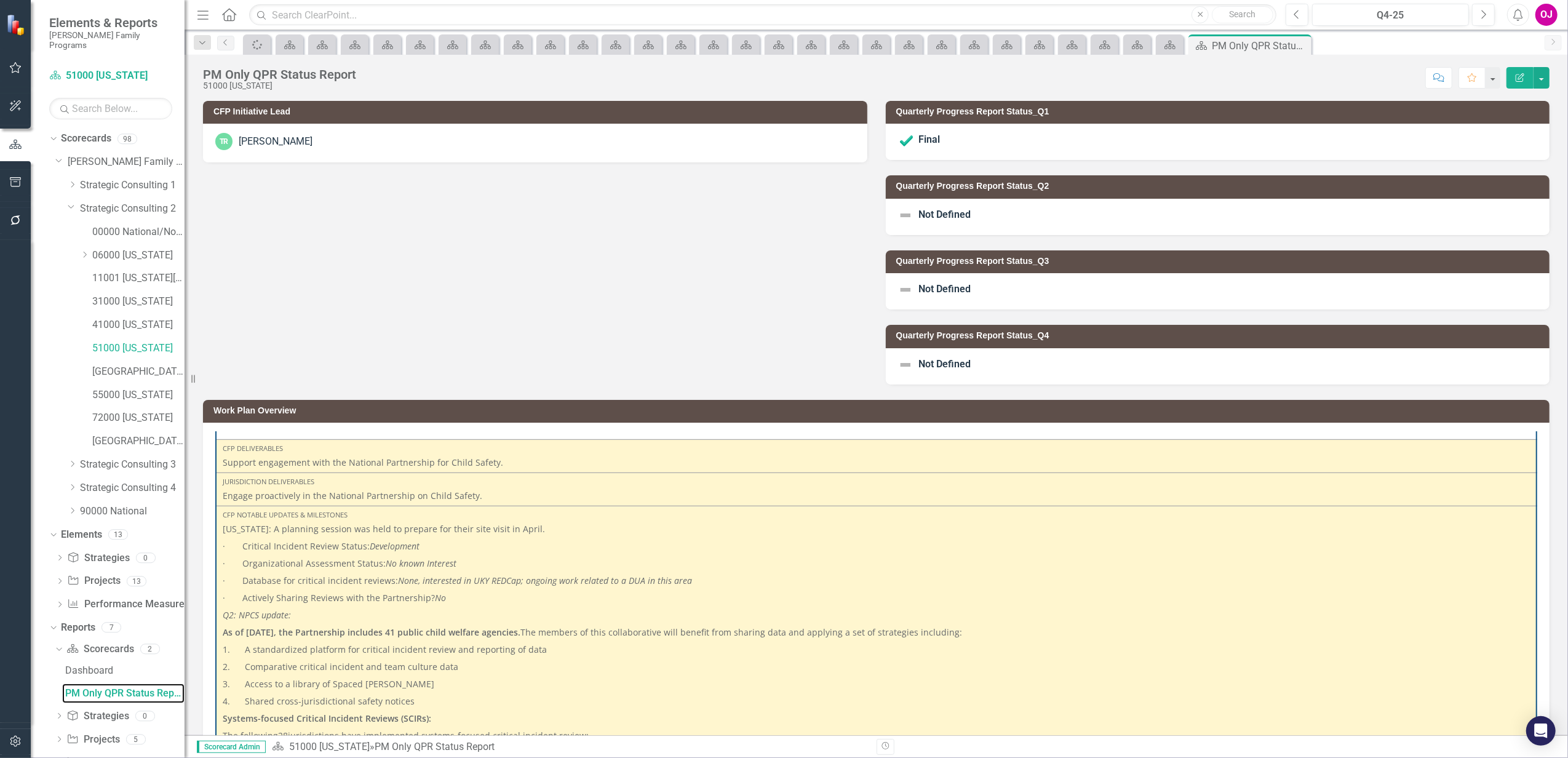
scroll to position [984, 0]
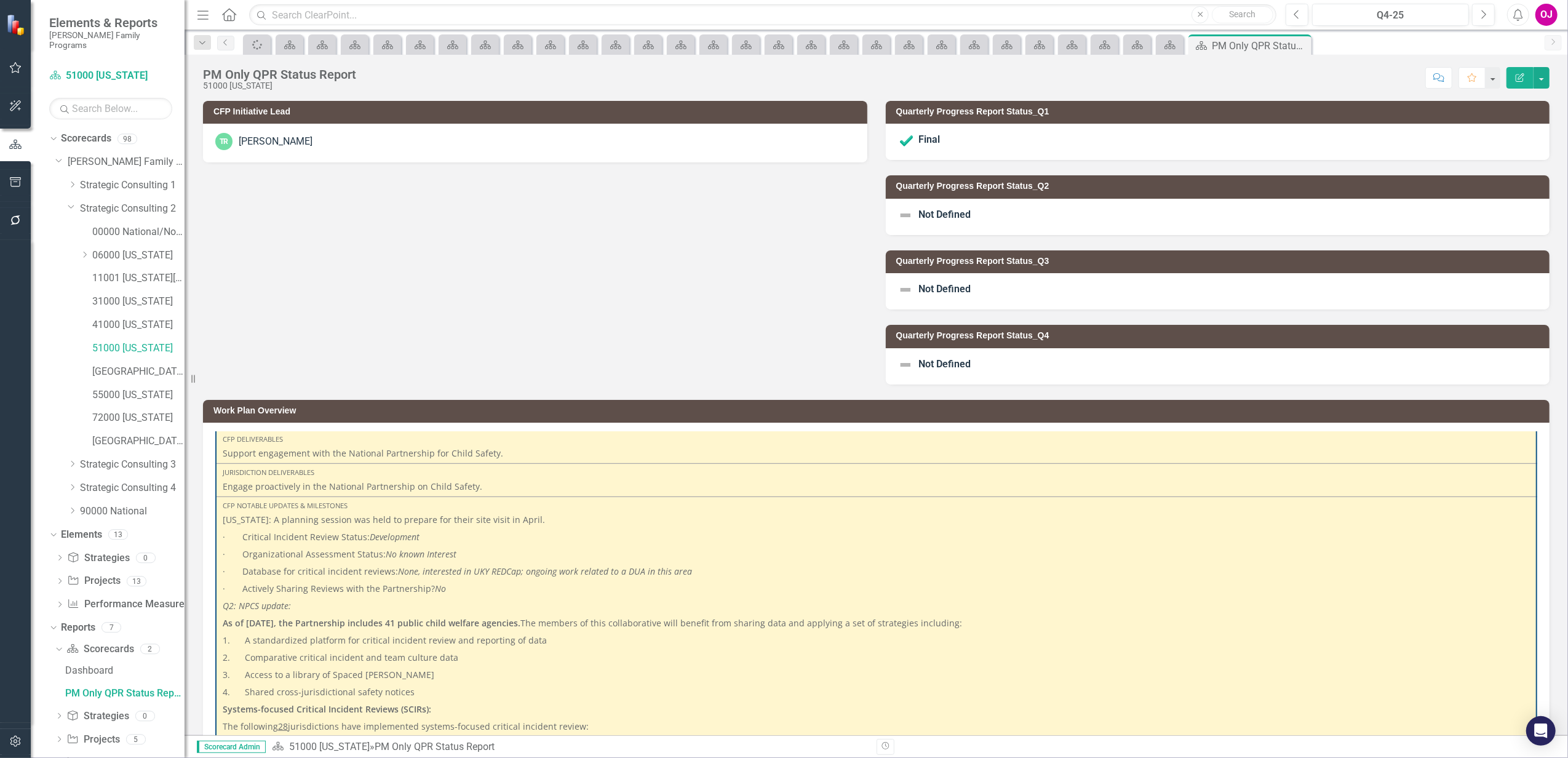
click at [1115, 204] on div "Not Defined" at bounding box center [1218, 217] width 664 height 36
click at [1114, 204] on div "Not Defined" at bounding box center [1218, 217] width 664 height 36
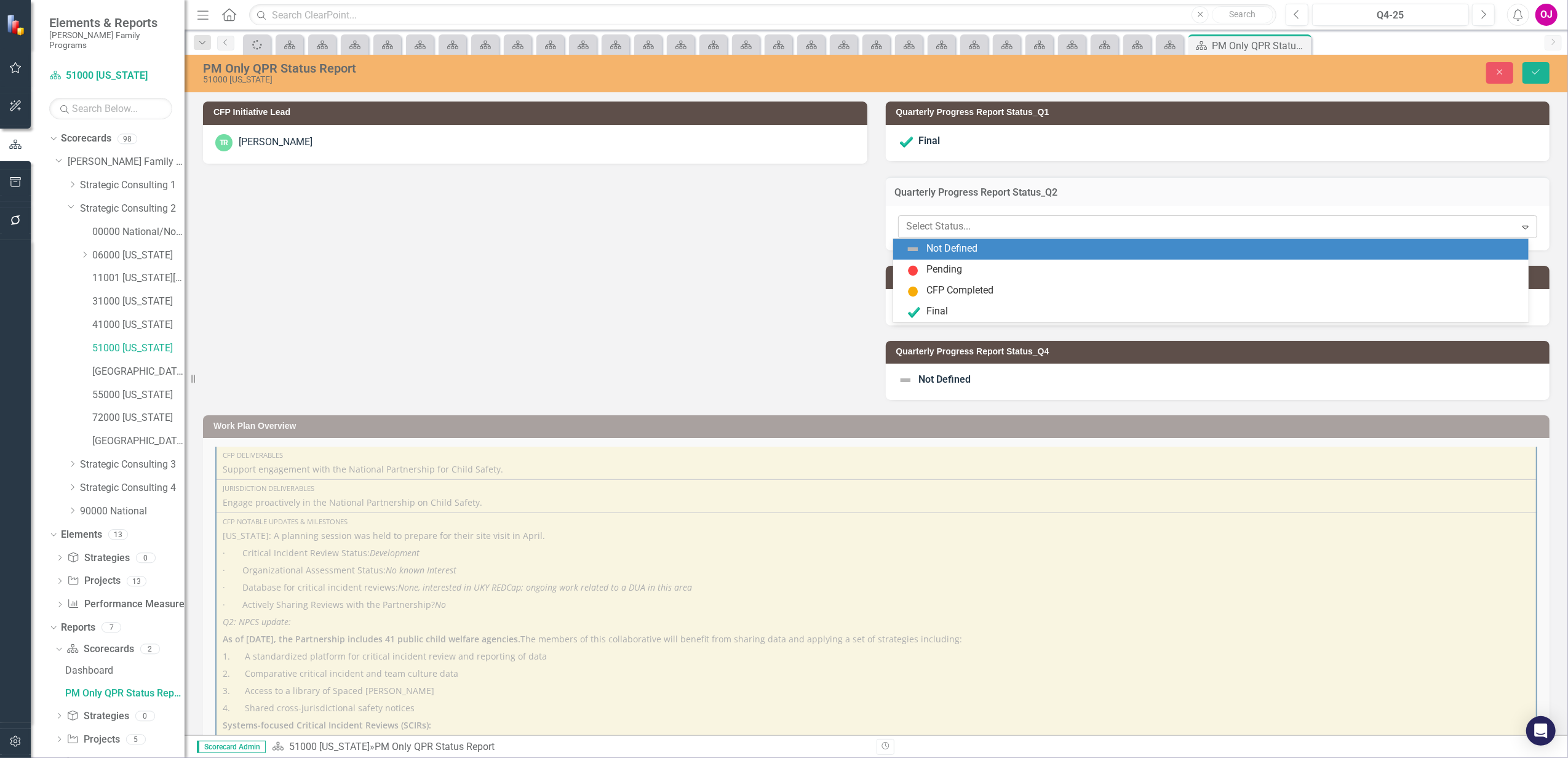
click at [977, 227] on div at bounding box center [1207, 227] width 602 height 17
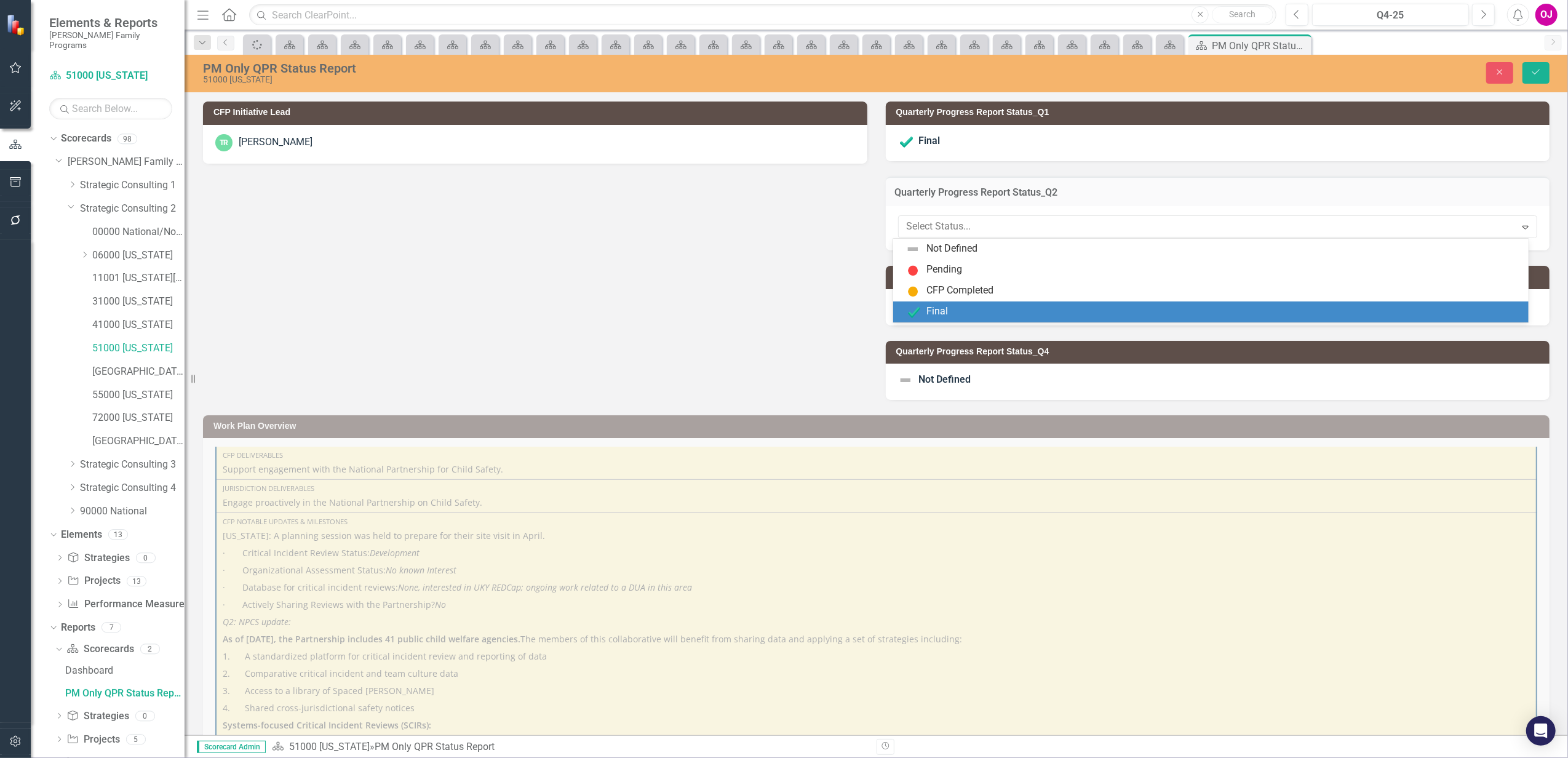
click at [948, 313] on div "Final" at bounding box center [1213, 312] width 615 height 15
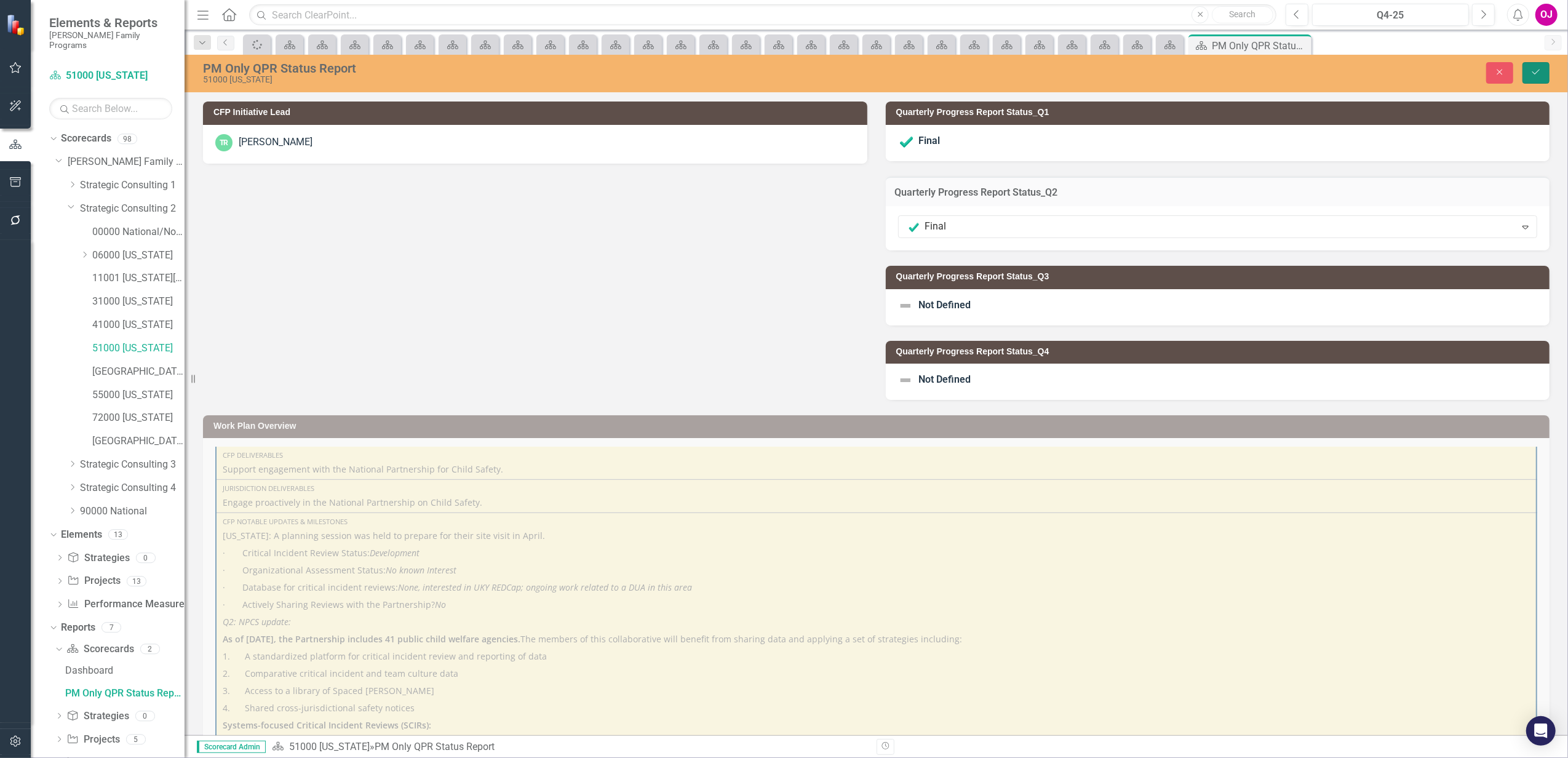
click at [1540, 70] on icon "Save" at bounding box center [1536, 72] width 11 height 8
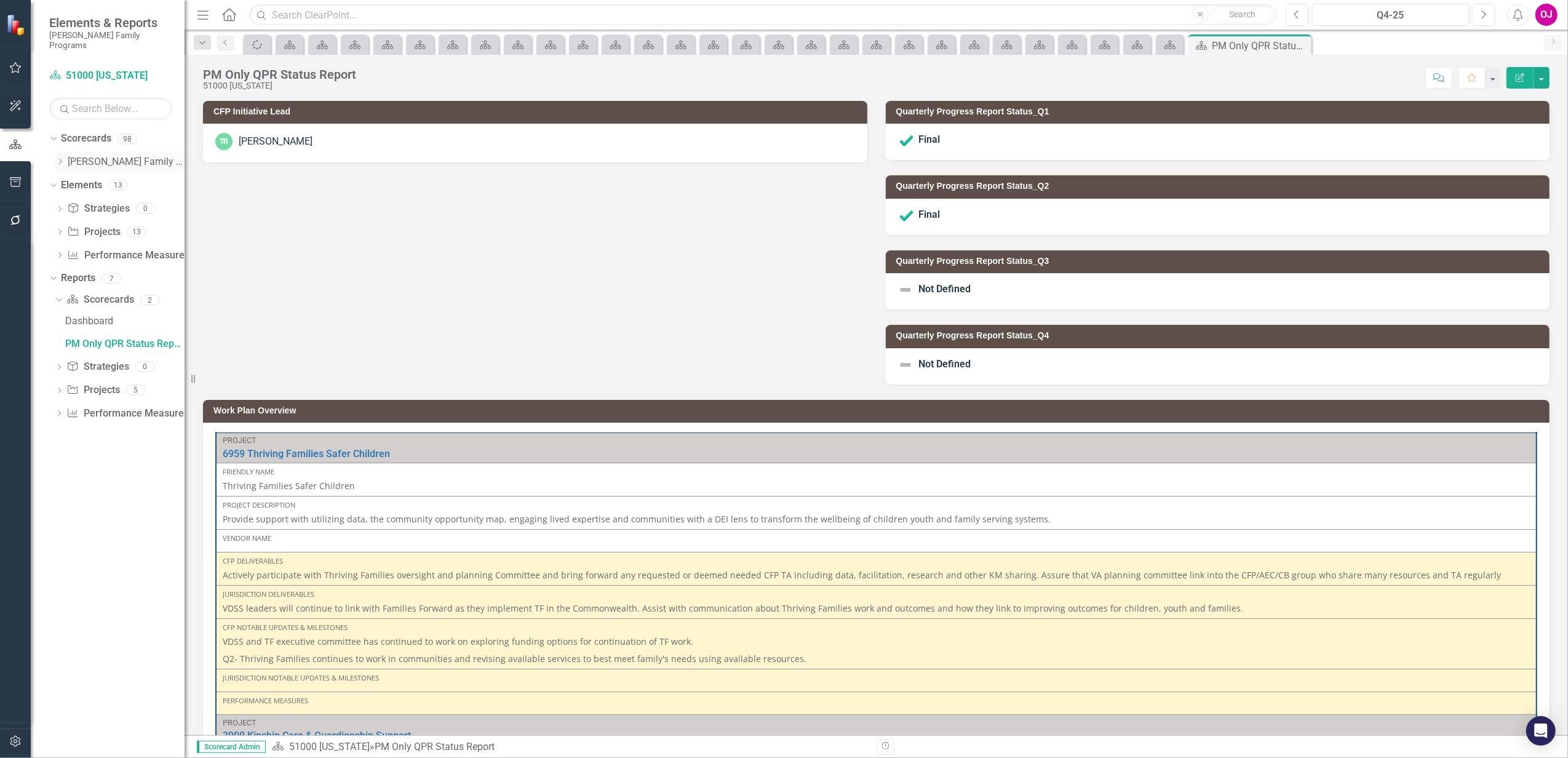
click at [60, 158] on icon "Dropdown" at bounding box center [60, 161] width 9 height 7
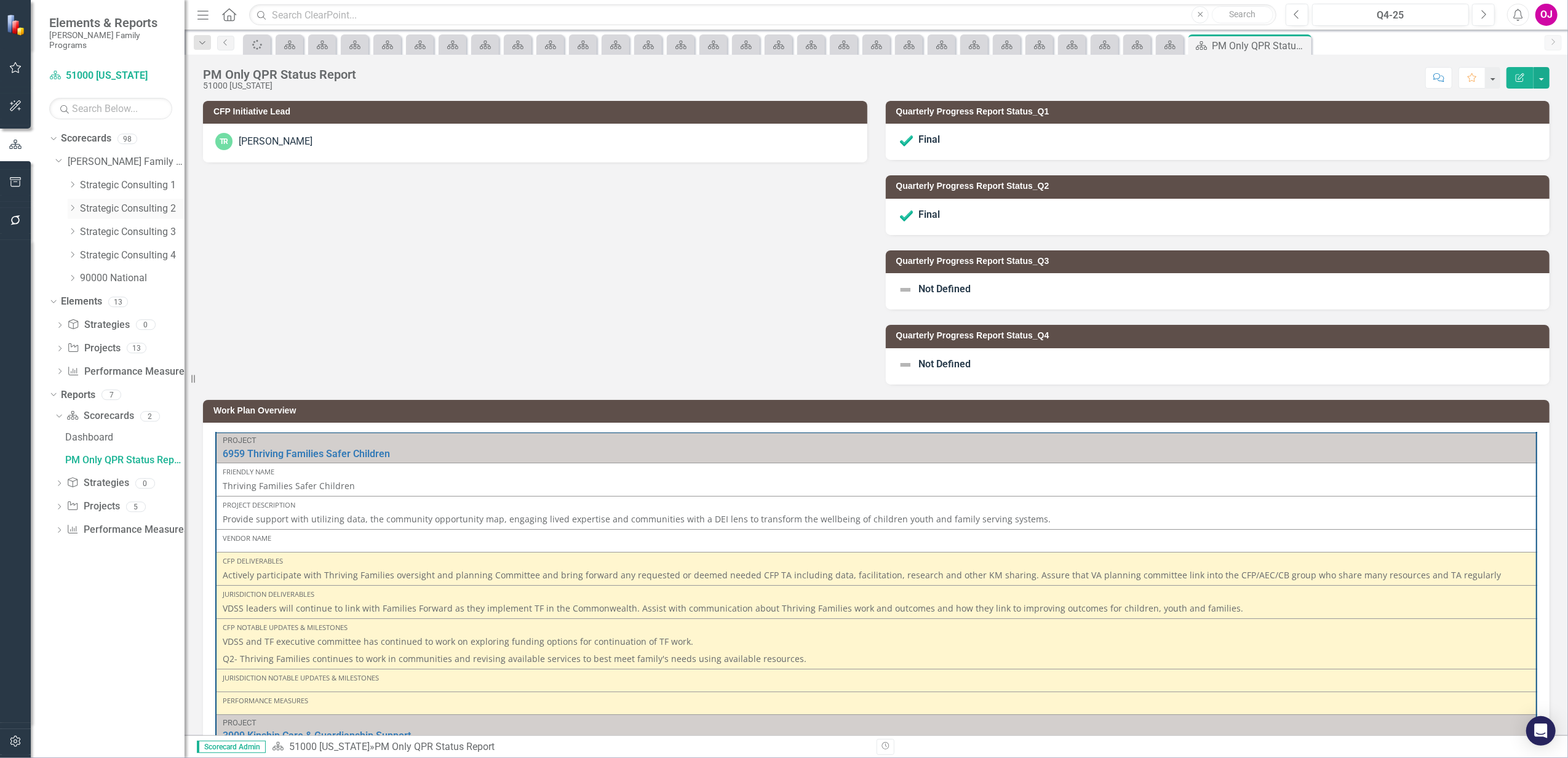
click at [68, 204] on icon "Dropdown" at bounding box center [72, 207] width 9 height 7
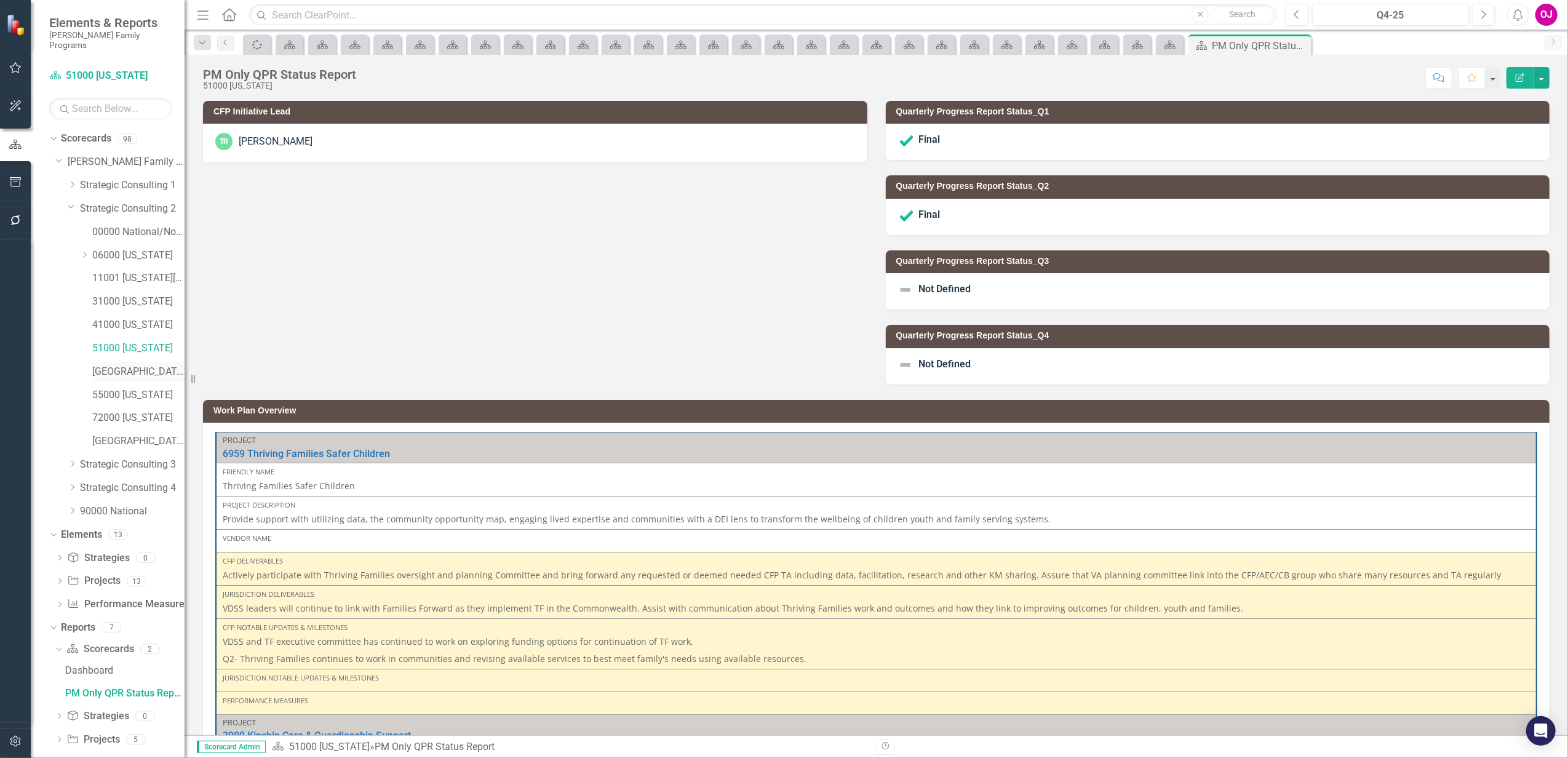
click at [136, 365] on link "[GEOGRAPHIC_DATA][US_STATE]" at bounding box center [138, 372] width 92 height 14
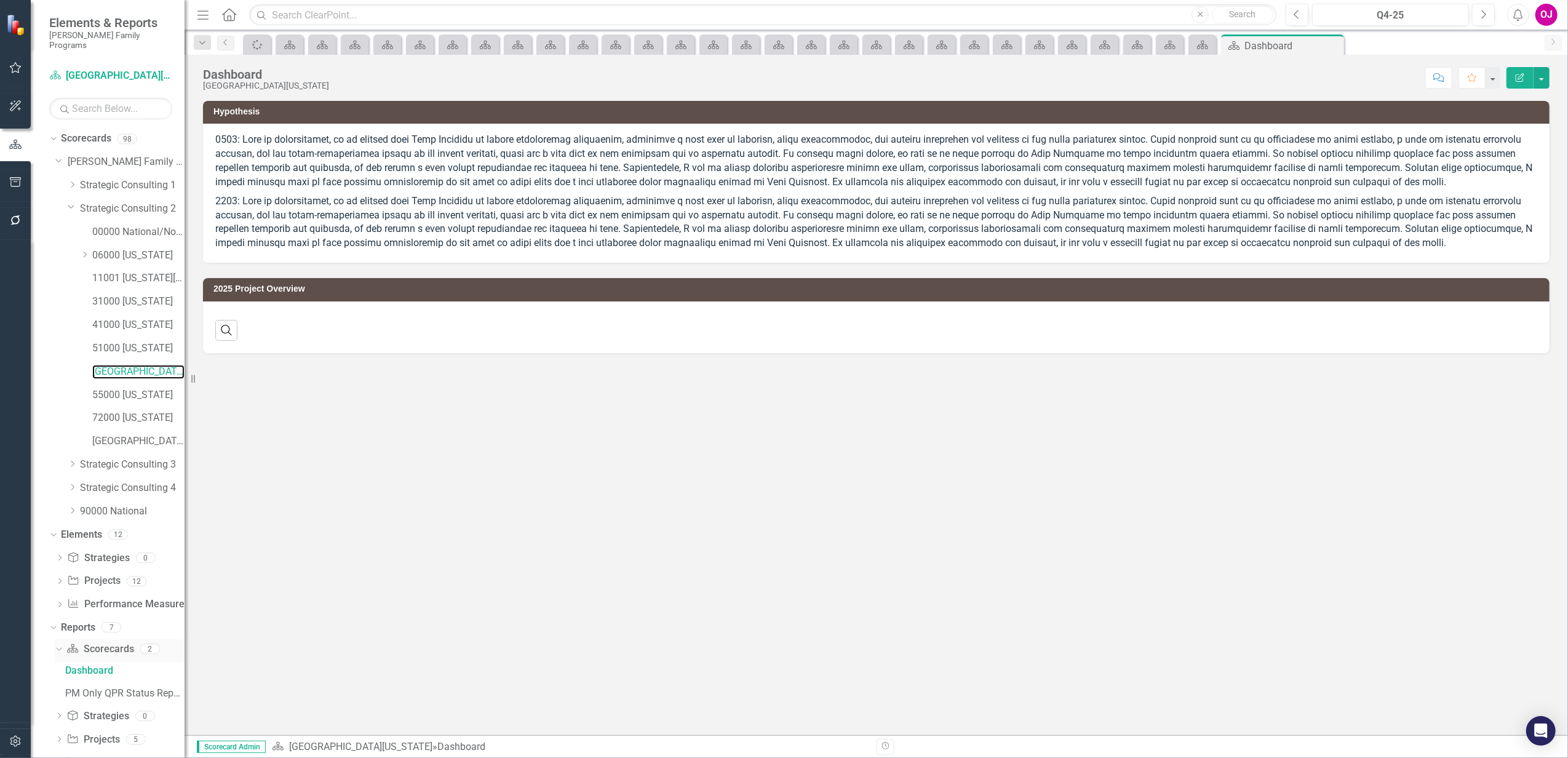
scroll to position [27, 0]
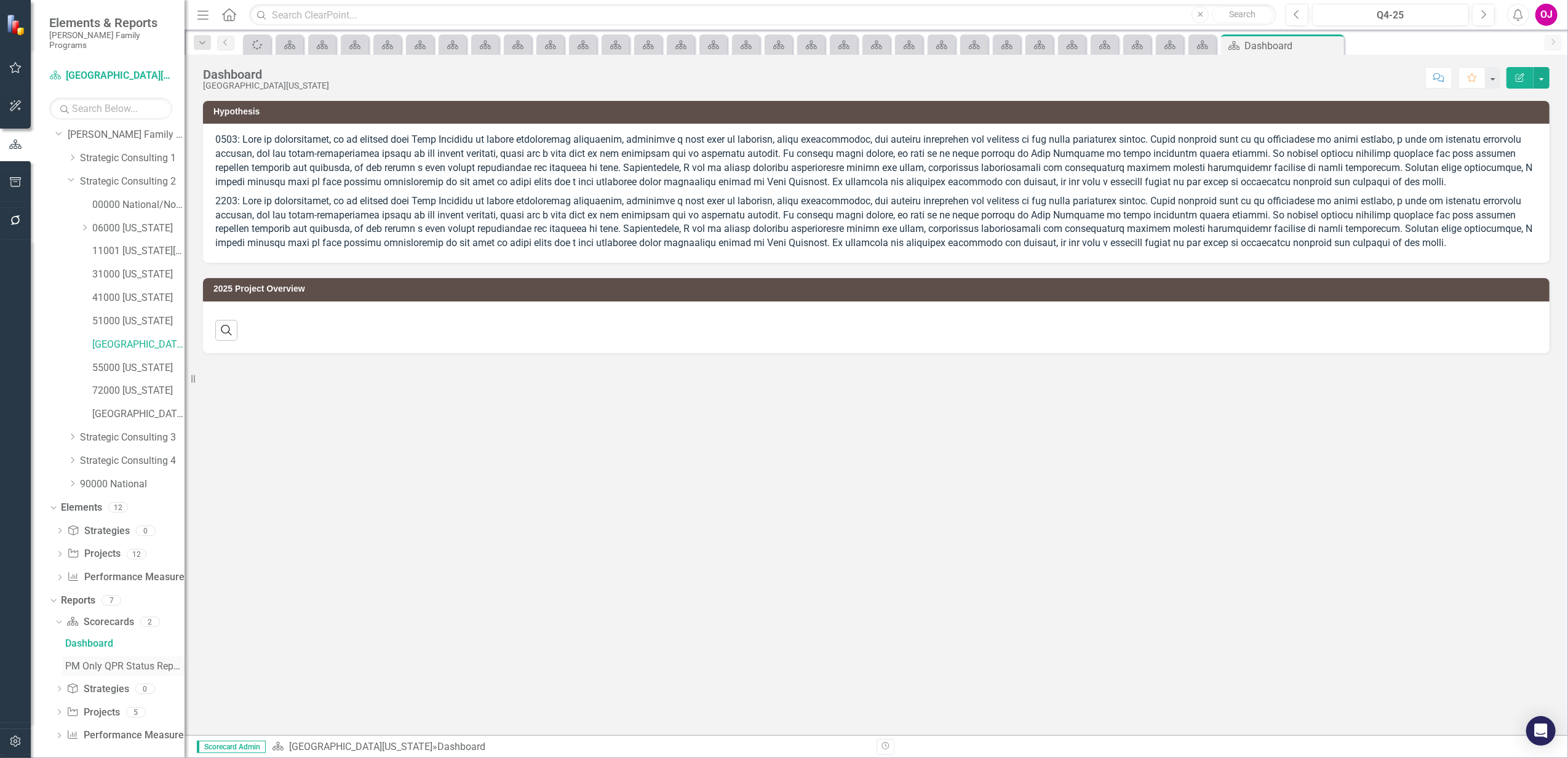
click at [104, 661] on div "PM Only QPR Status Report" at bounding box center [125, 666] width 120 height 11
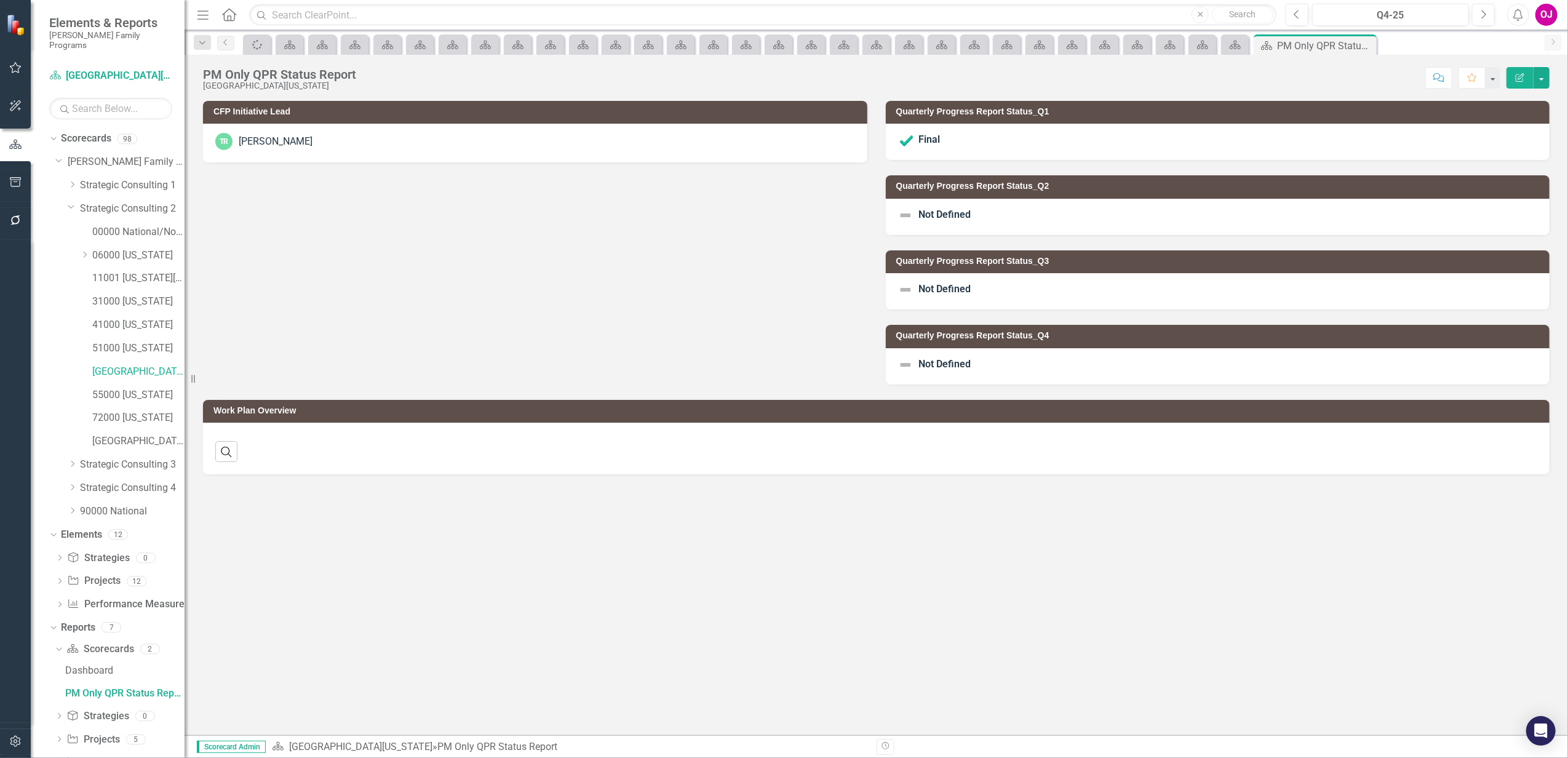
click at [995, 211] on div "Not Defined" at bounding box center [1218, 217] width 664 height 36
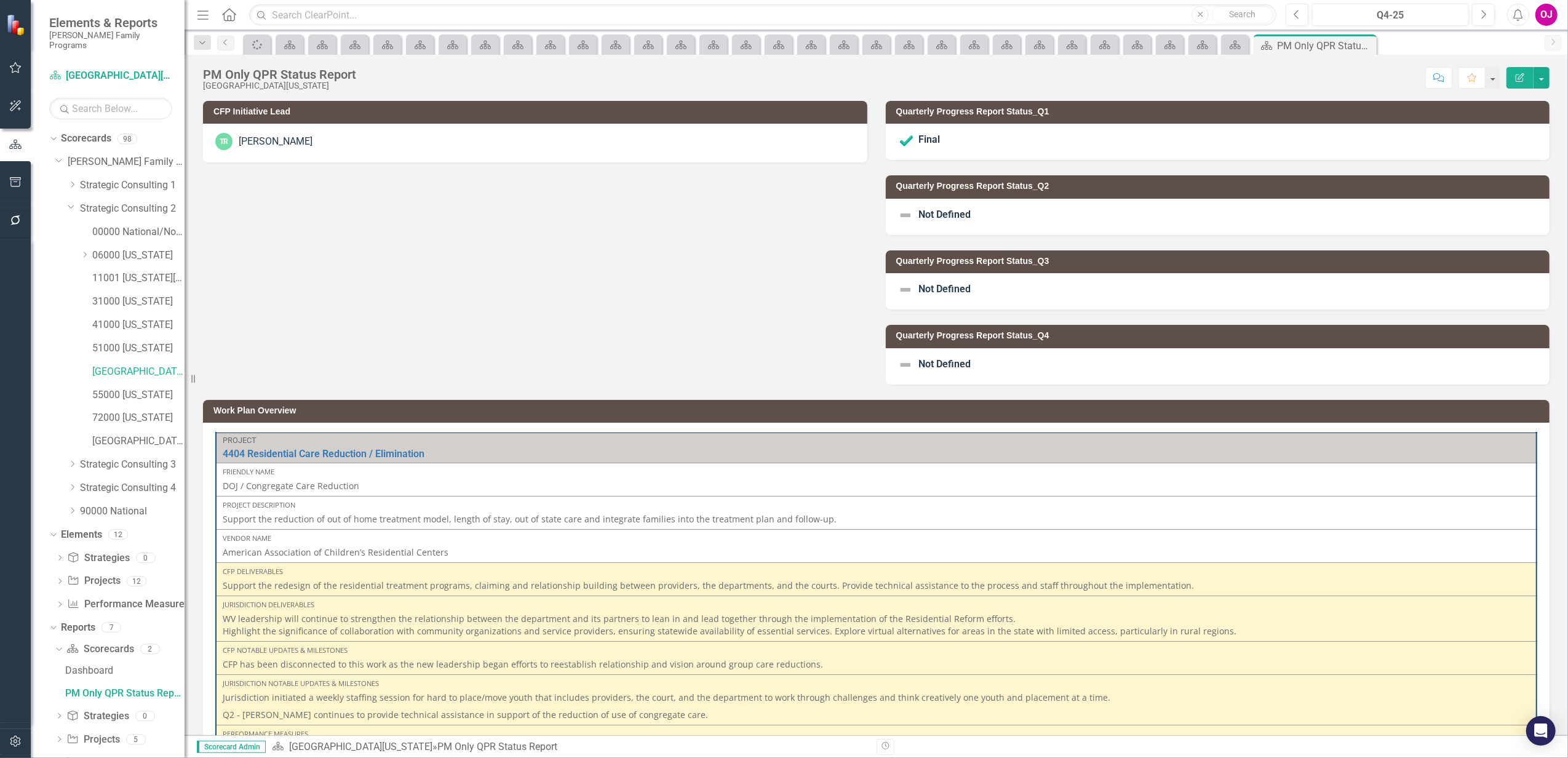
click at [995, 211] on div "Not Defined" at bounding box center [1218, 217] width 664 height 36
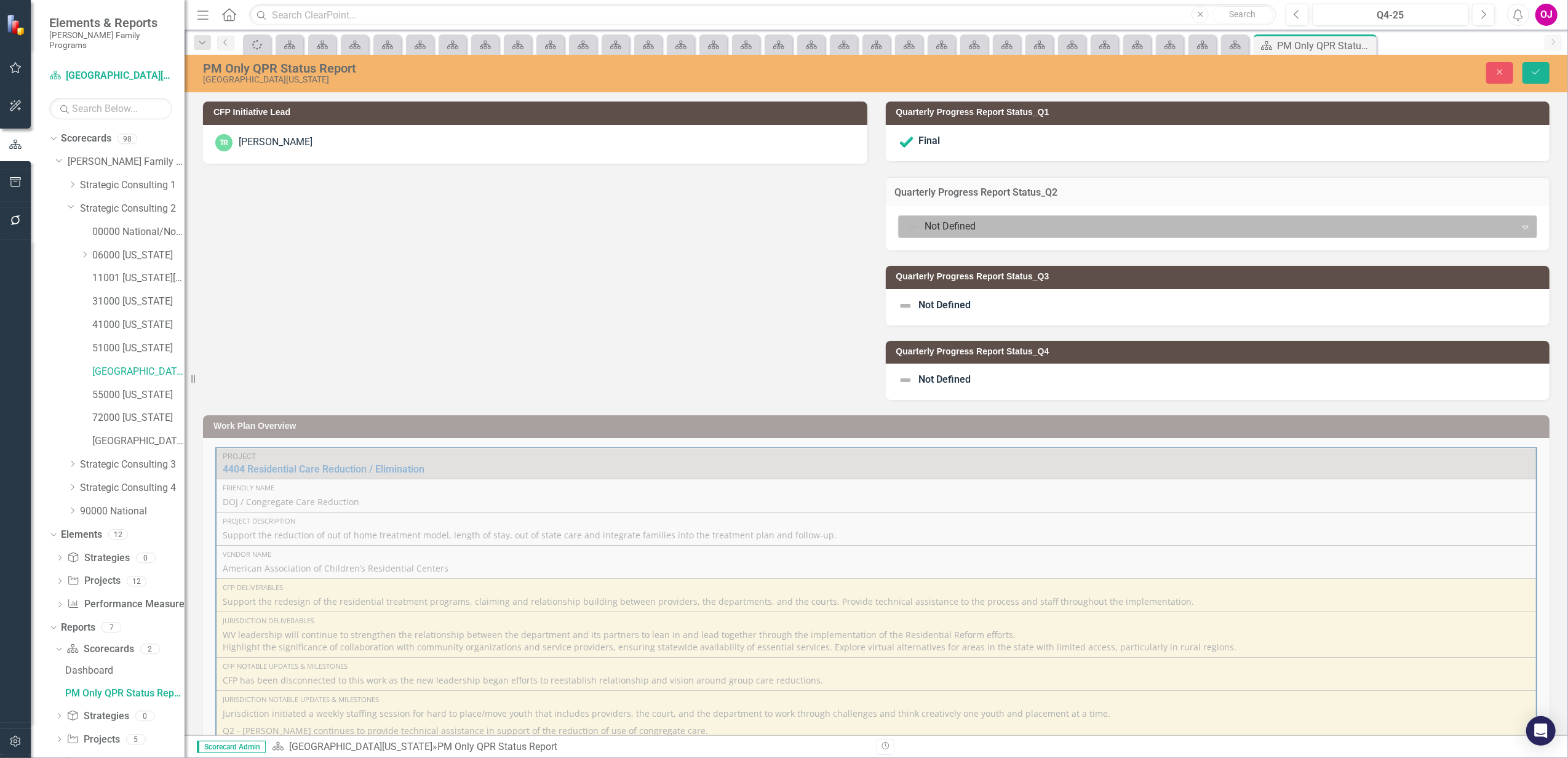
click at [1007, 220] on div at bounding box center [1207, 227] width 602 height 17
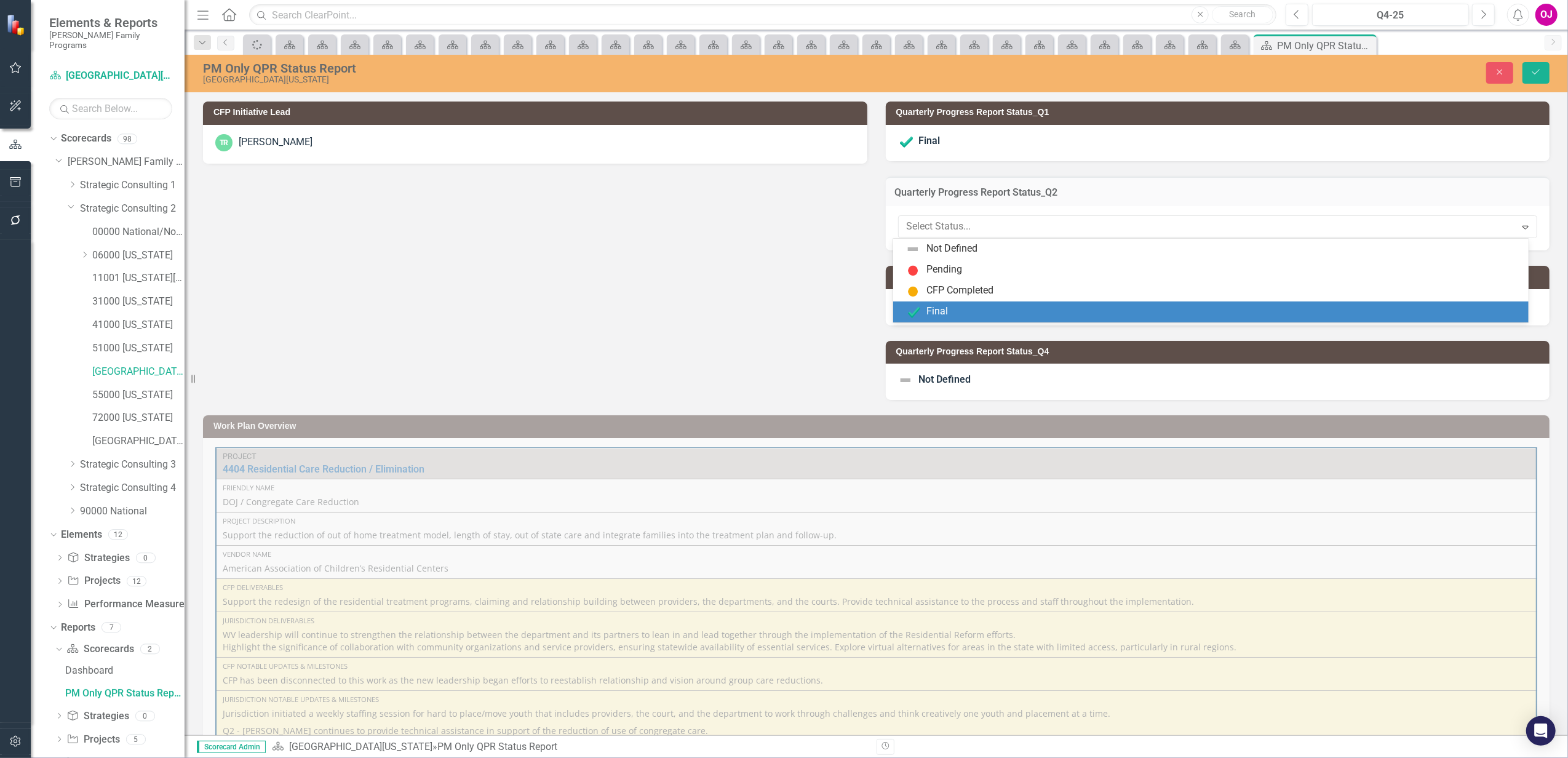
click at [960, 311] on div "Final" at bounding box center [1213, 312] width 615 height 15
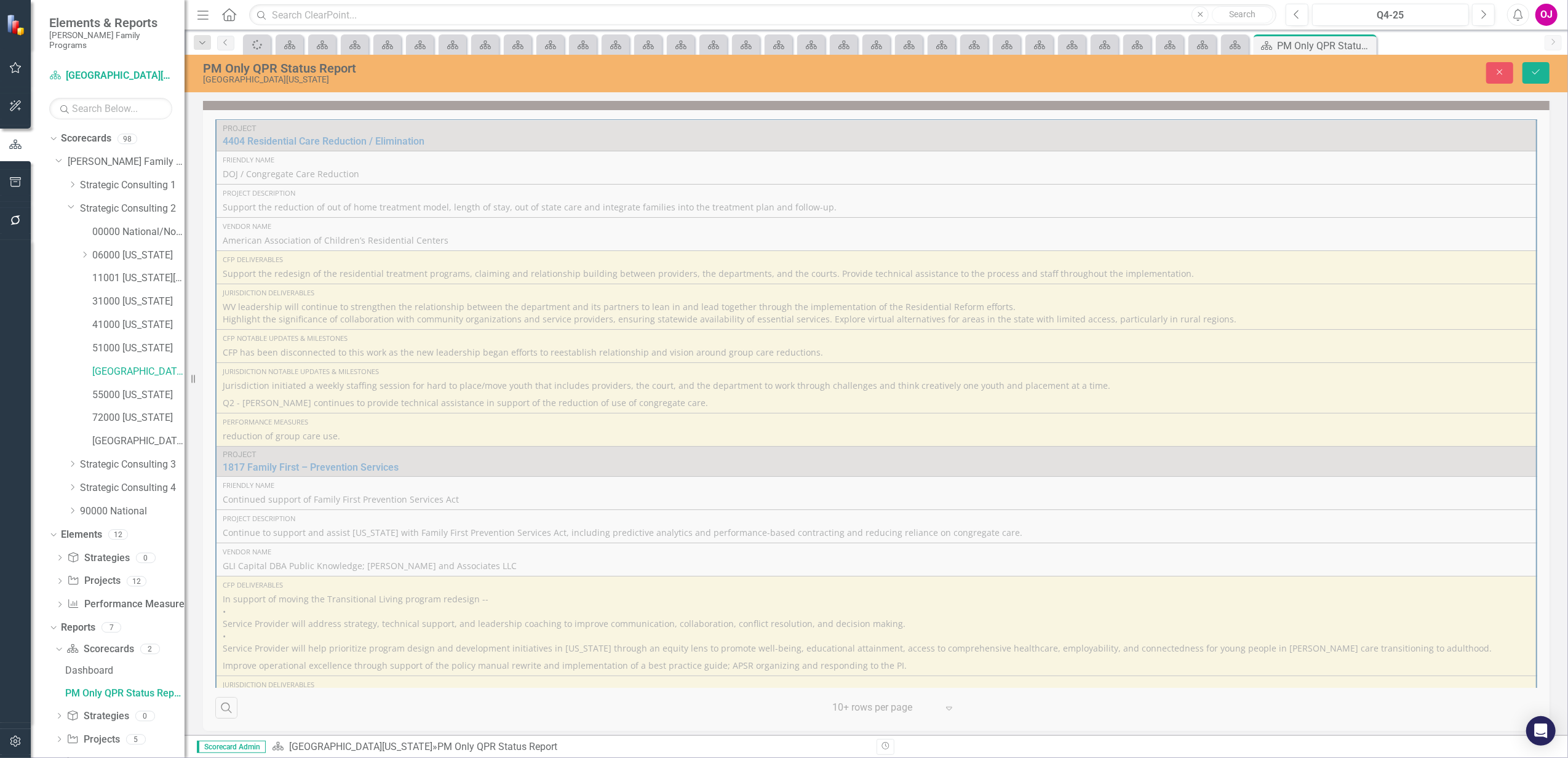
scroll to position [337, 0]
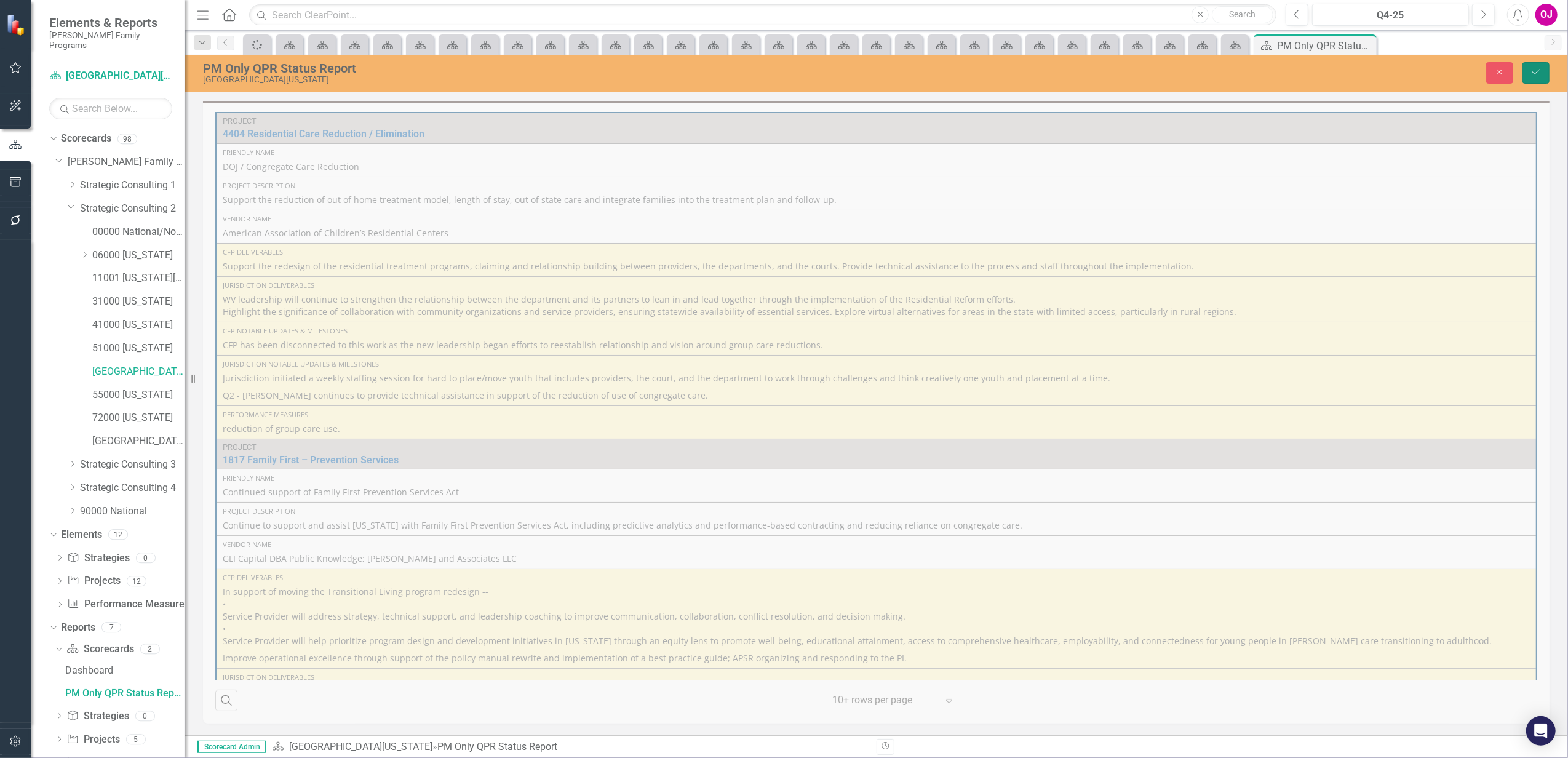
click at [1528, 64] on button "Save" at bounding box center [1536, 73] width 27 height 21
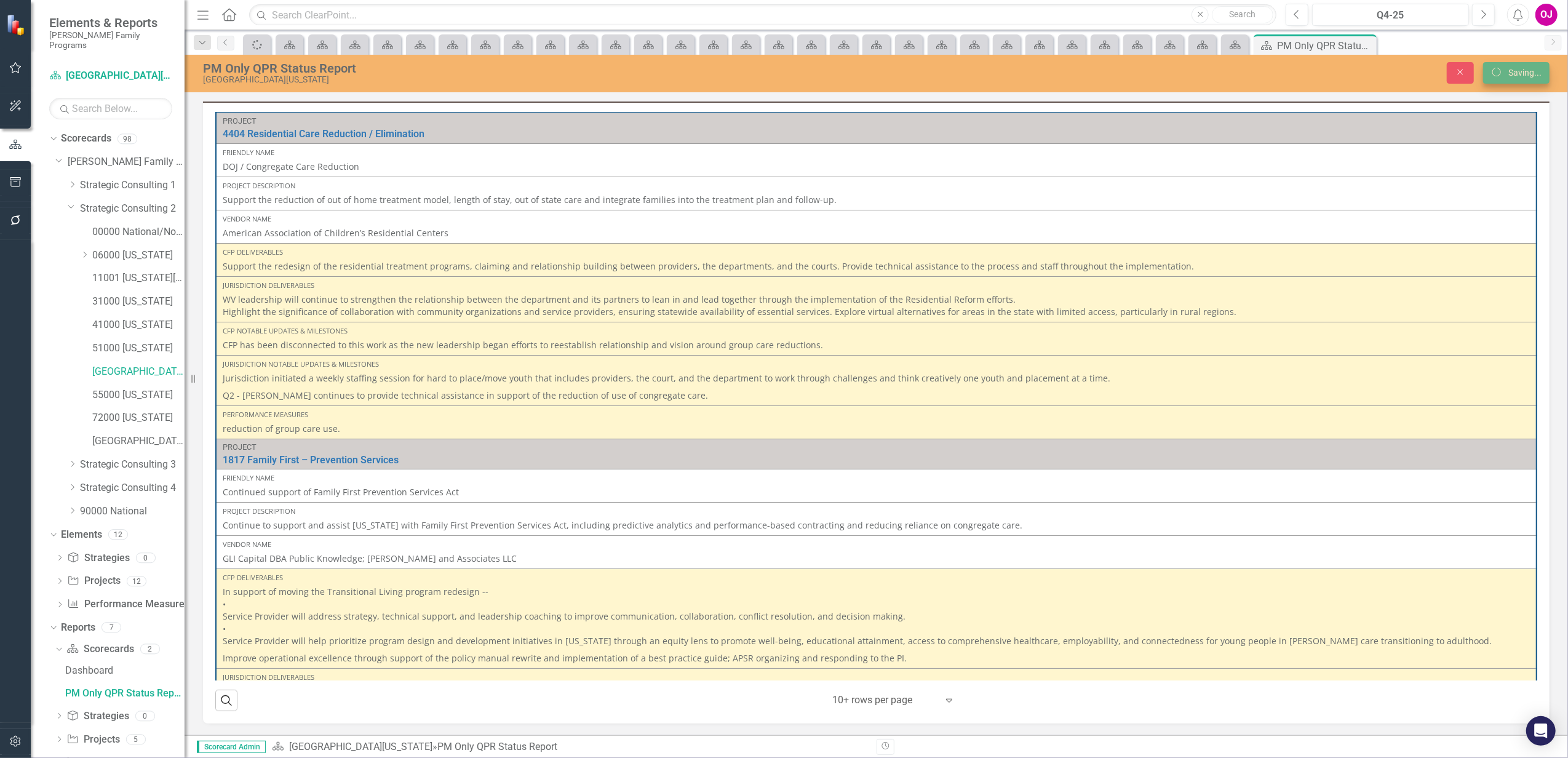
scroll to position [321, 0]
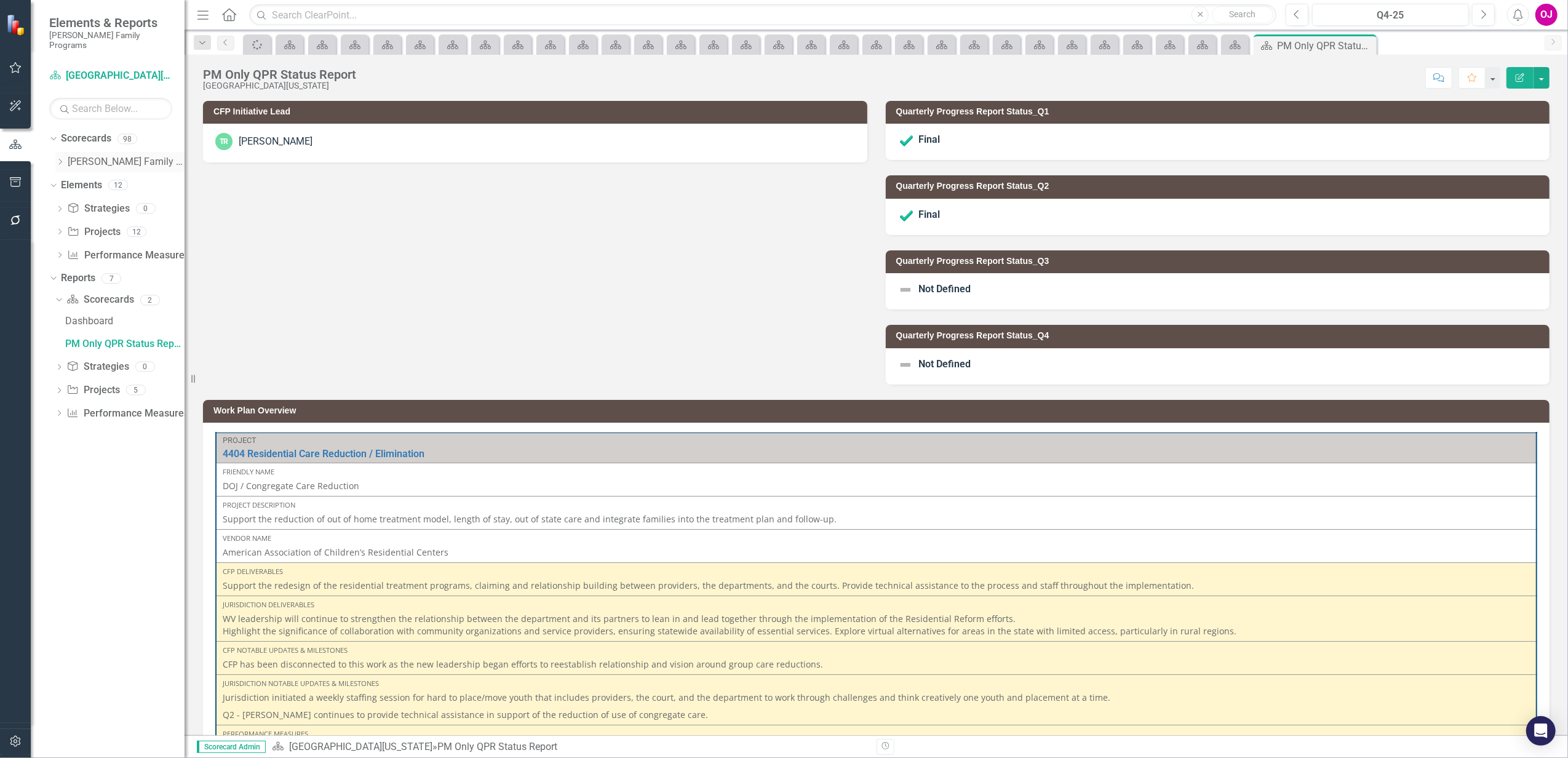
click at [60, 158] on icon "Dropdown" at bounding box center [60, 161] width 9 height 7
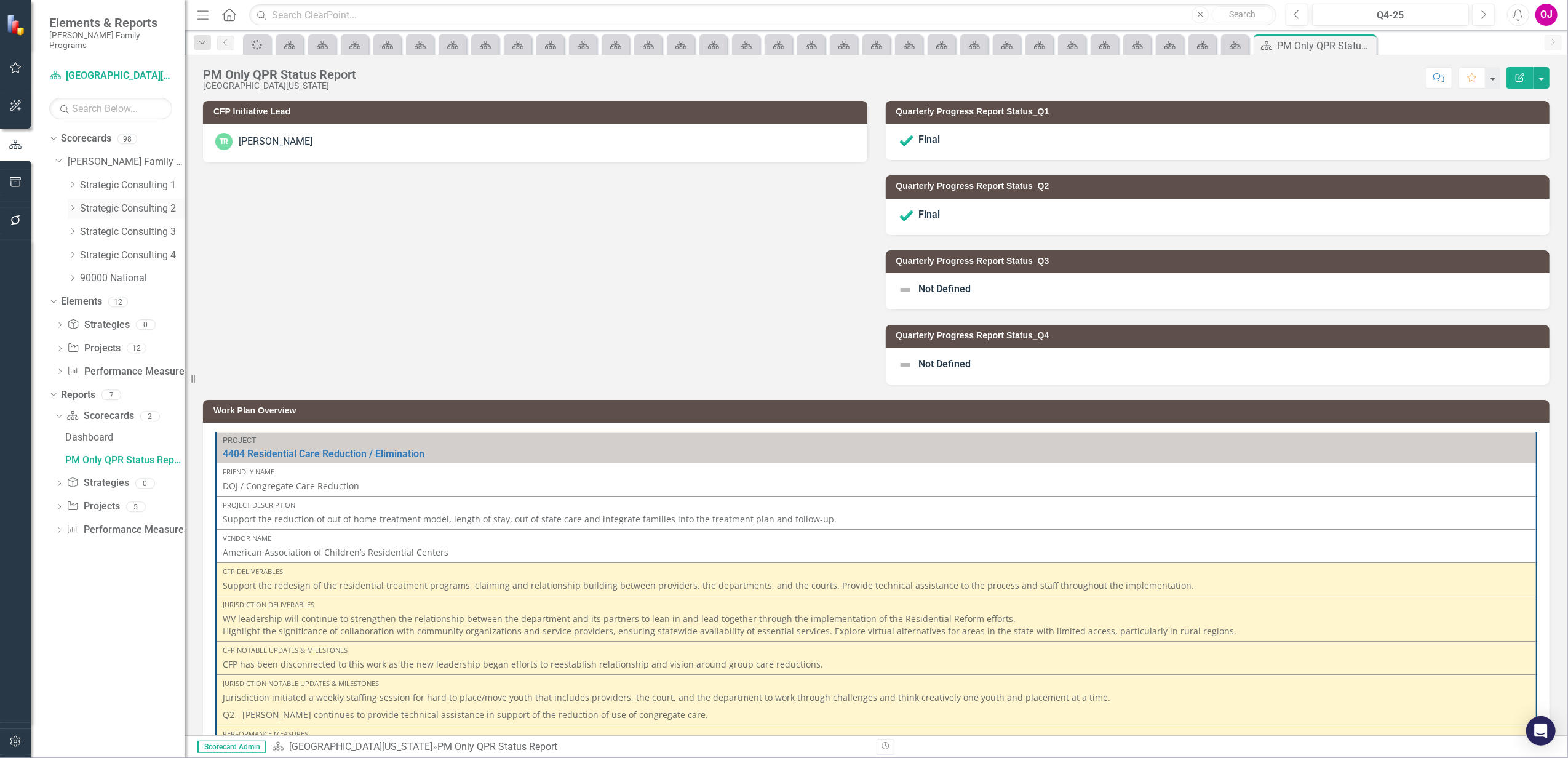
click at [72, 204] on icon "Dropdown" at bounding box center [72, 207] width 9 height 7
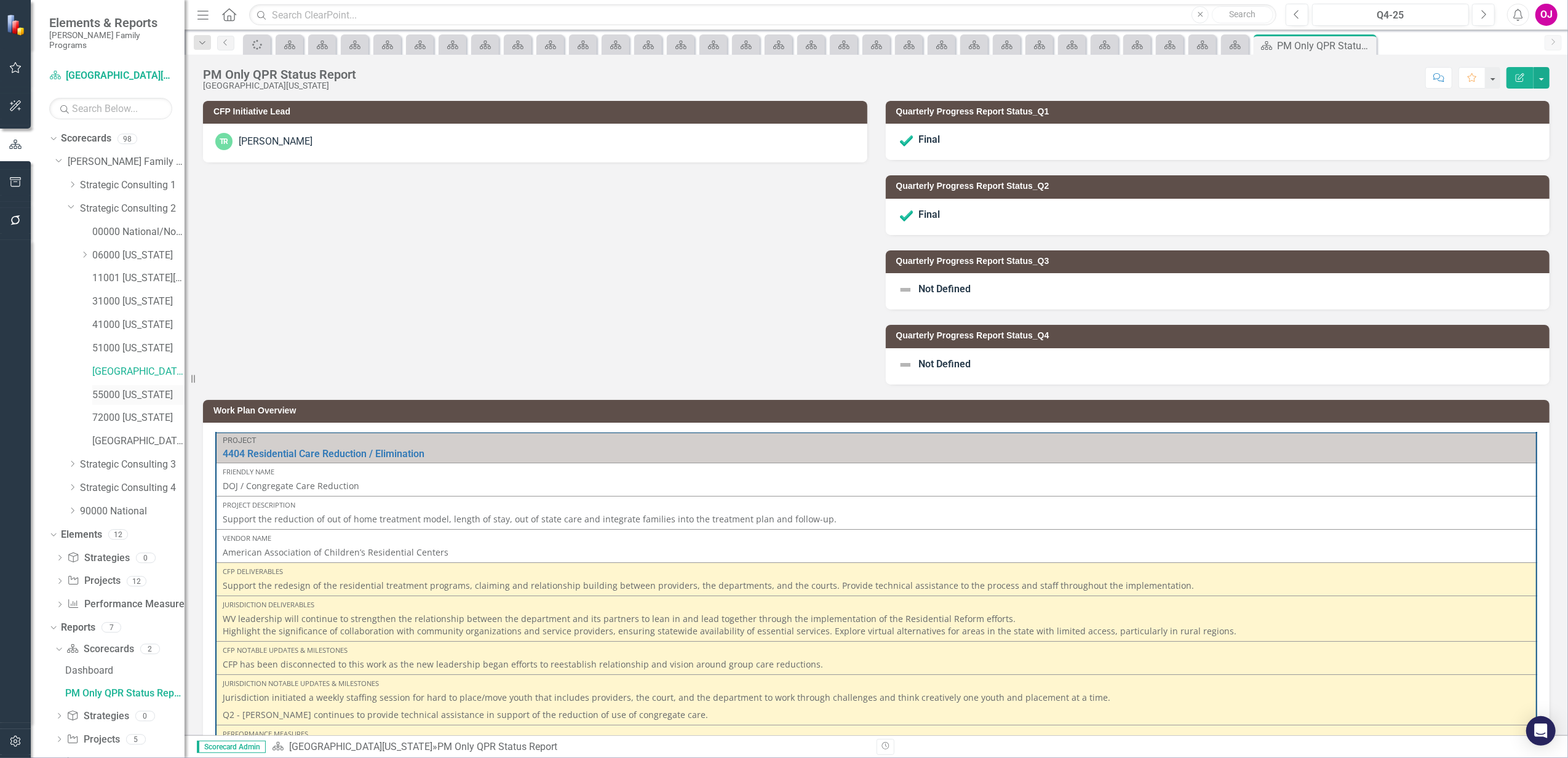
click at [121, 386] on div "55000 [US_STATE]" at bounding box center [138, 395] width 92 height 20
click at [136, 388] on link "55000 [US_STATE]" at bounding box center [138, 395] width 92 height 14
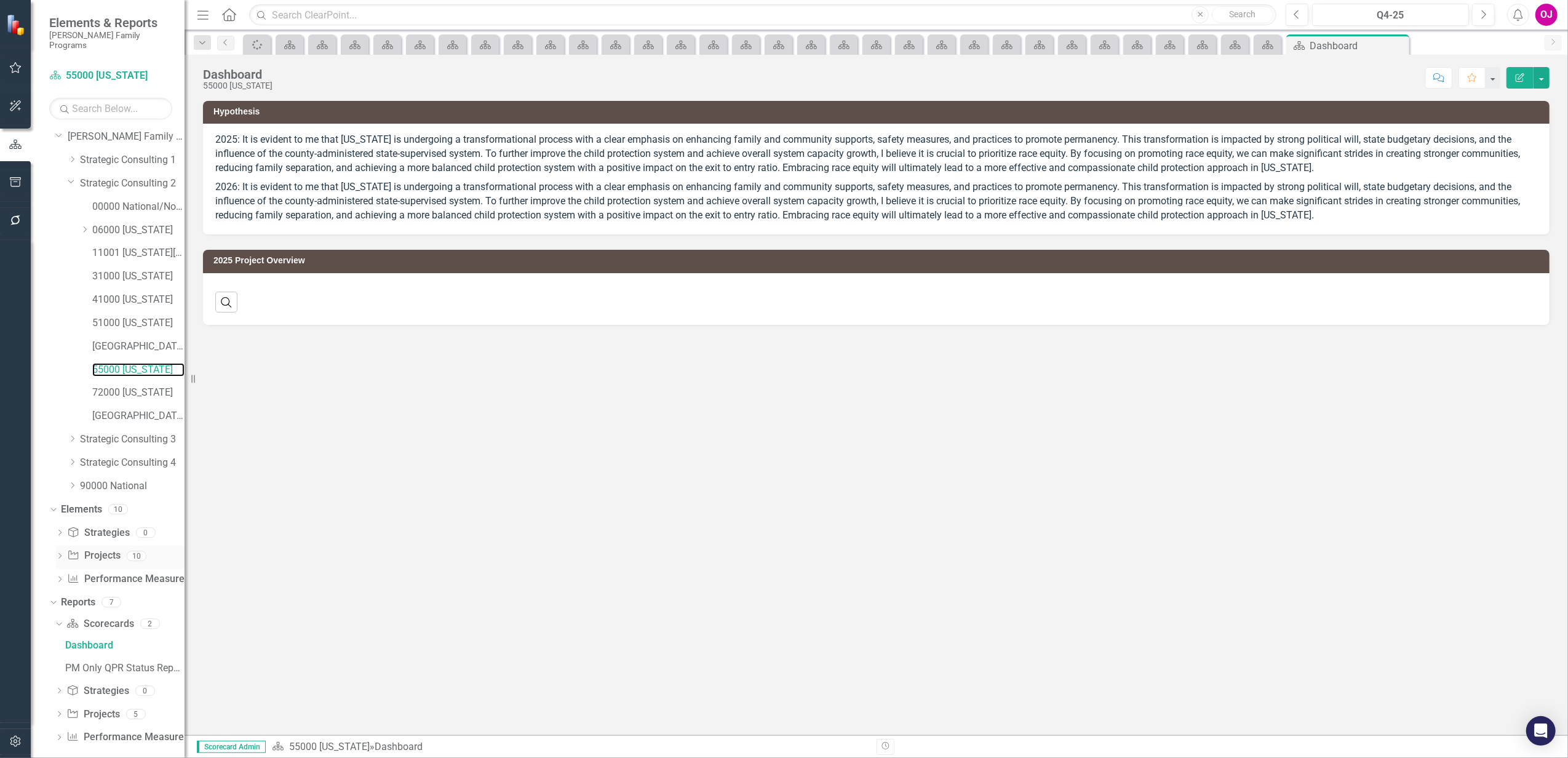
scroll to position [27, 0]
click at [138, 661] on div "PM Only QPR Status Report" at bounding box center [125, 666] width 120 height 11
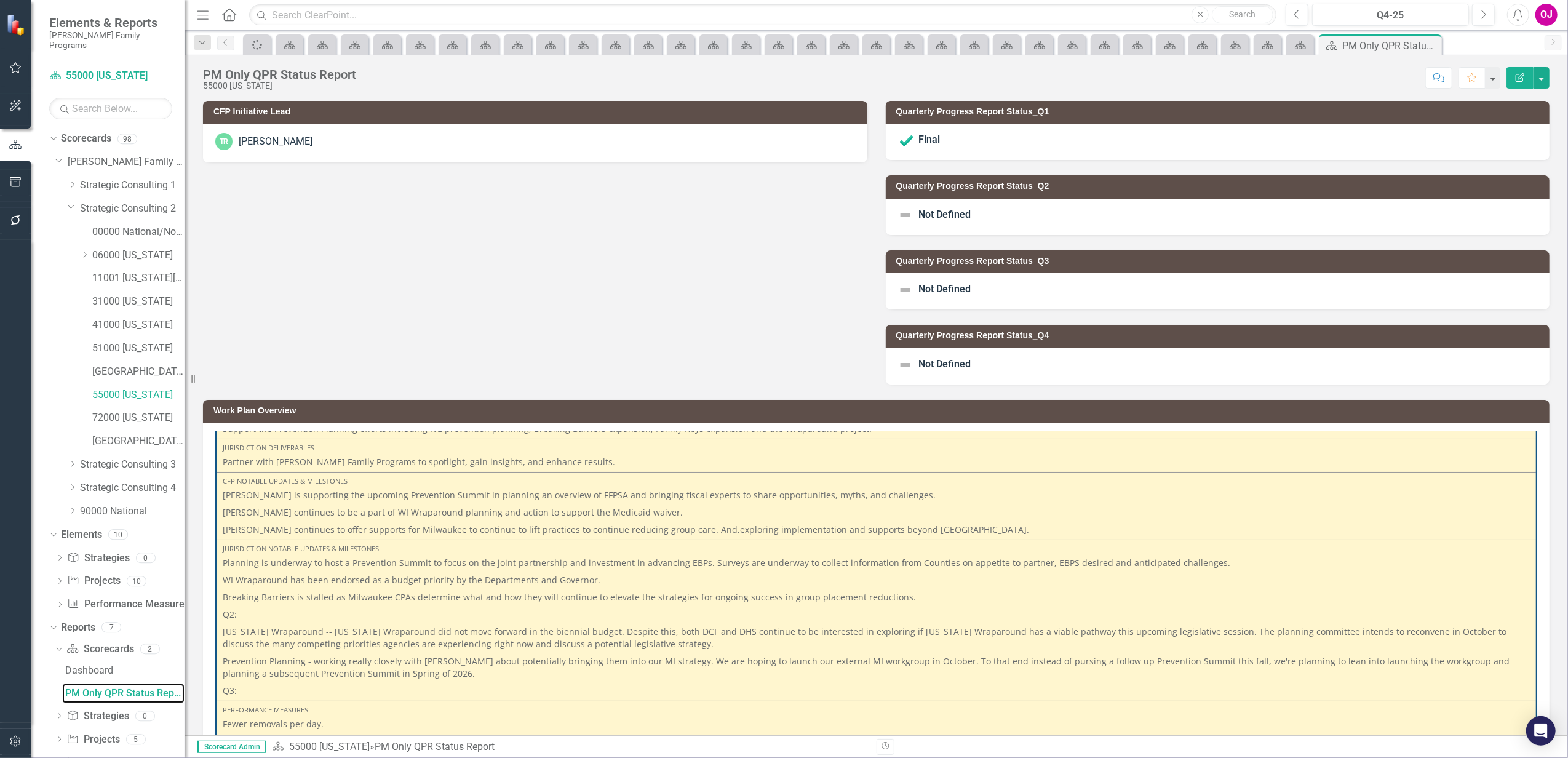
scroll to position [164, 0]
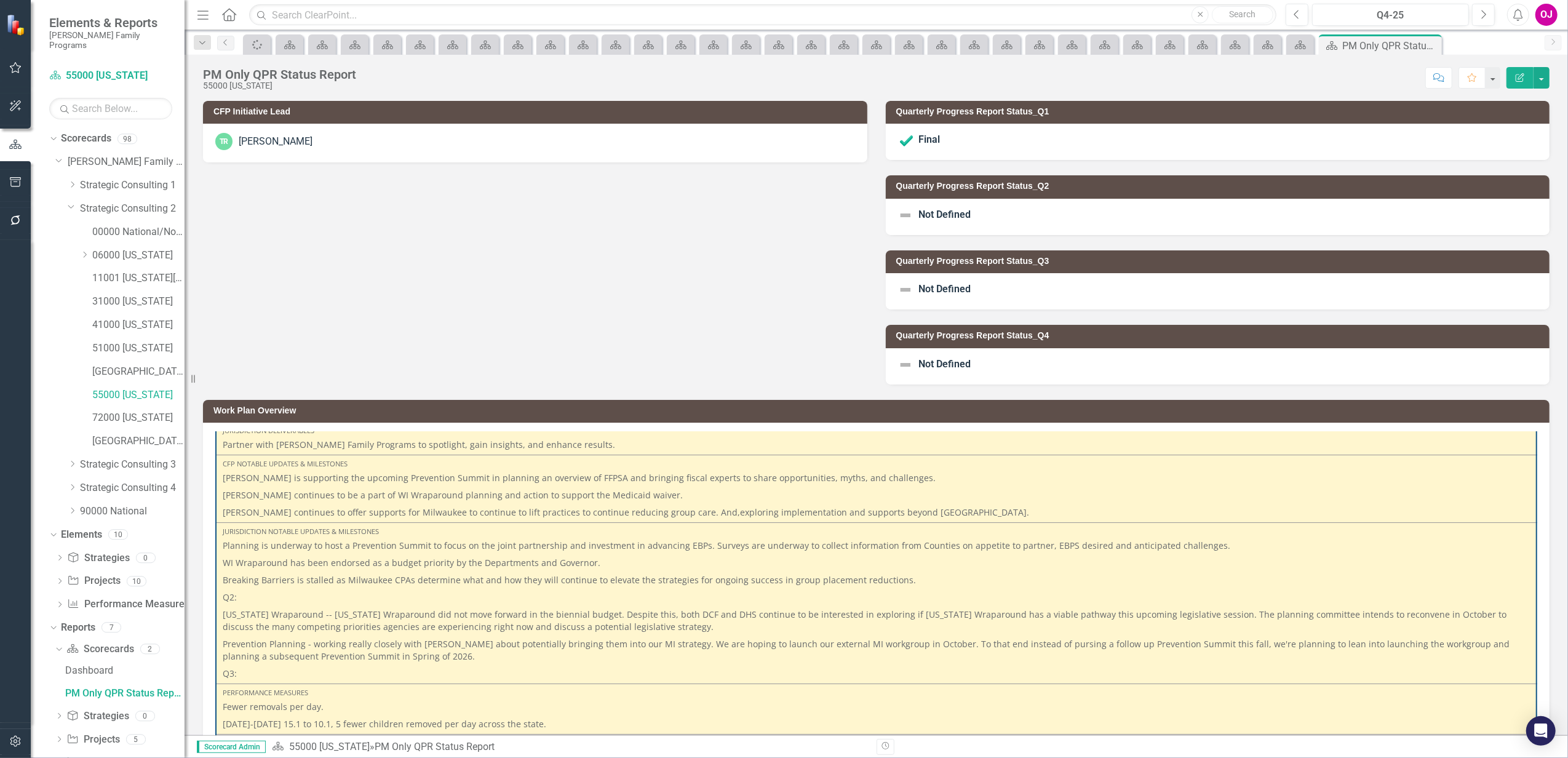
click at [975, 216] on div "Not Defined" at bounding box center [1218, 217] width 664 height 36
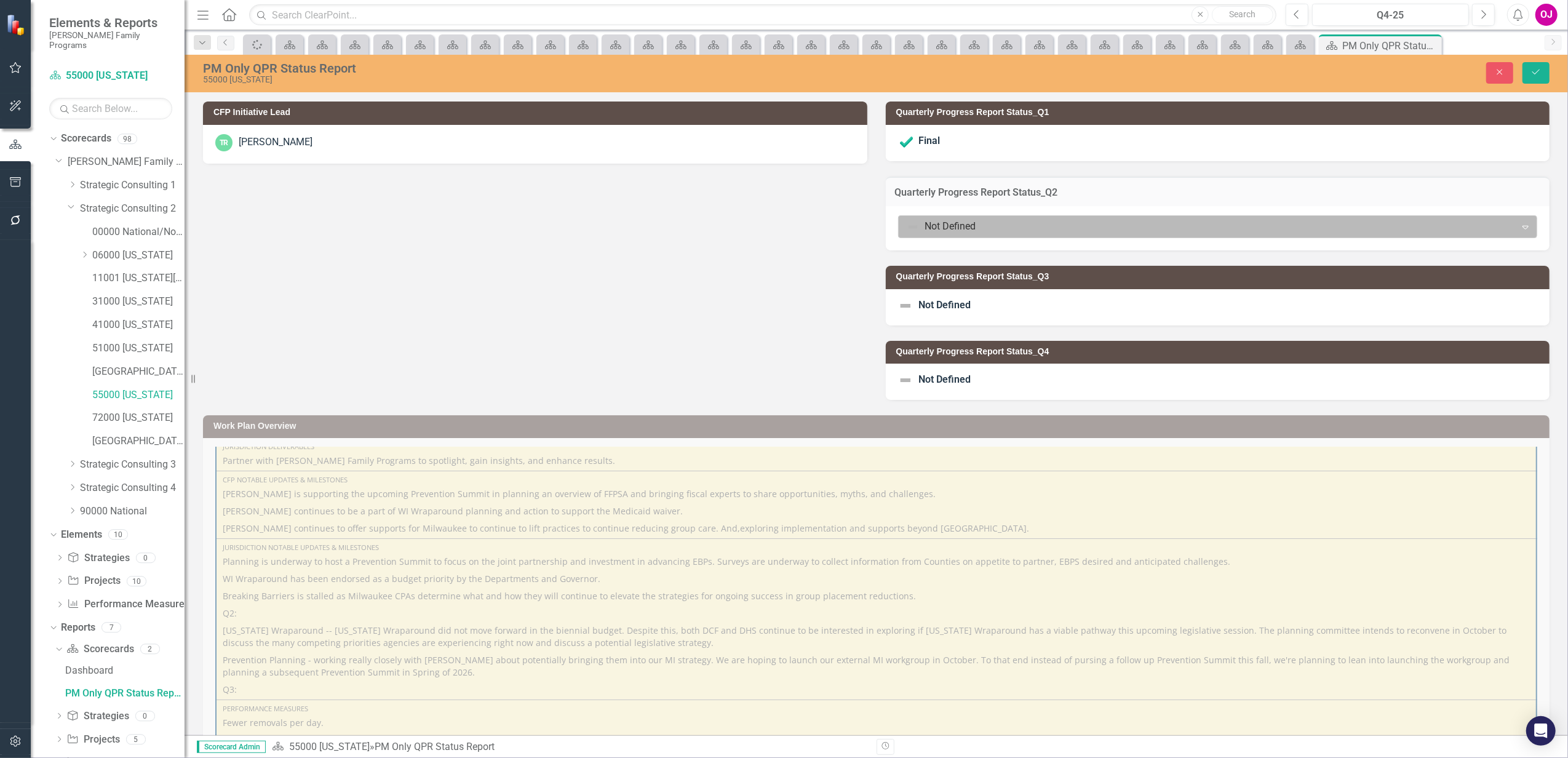
click at [977, 226] on div at bounding box center [1207, 227] width 602 height 17
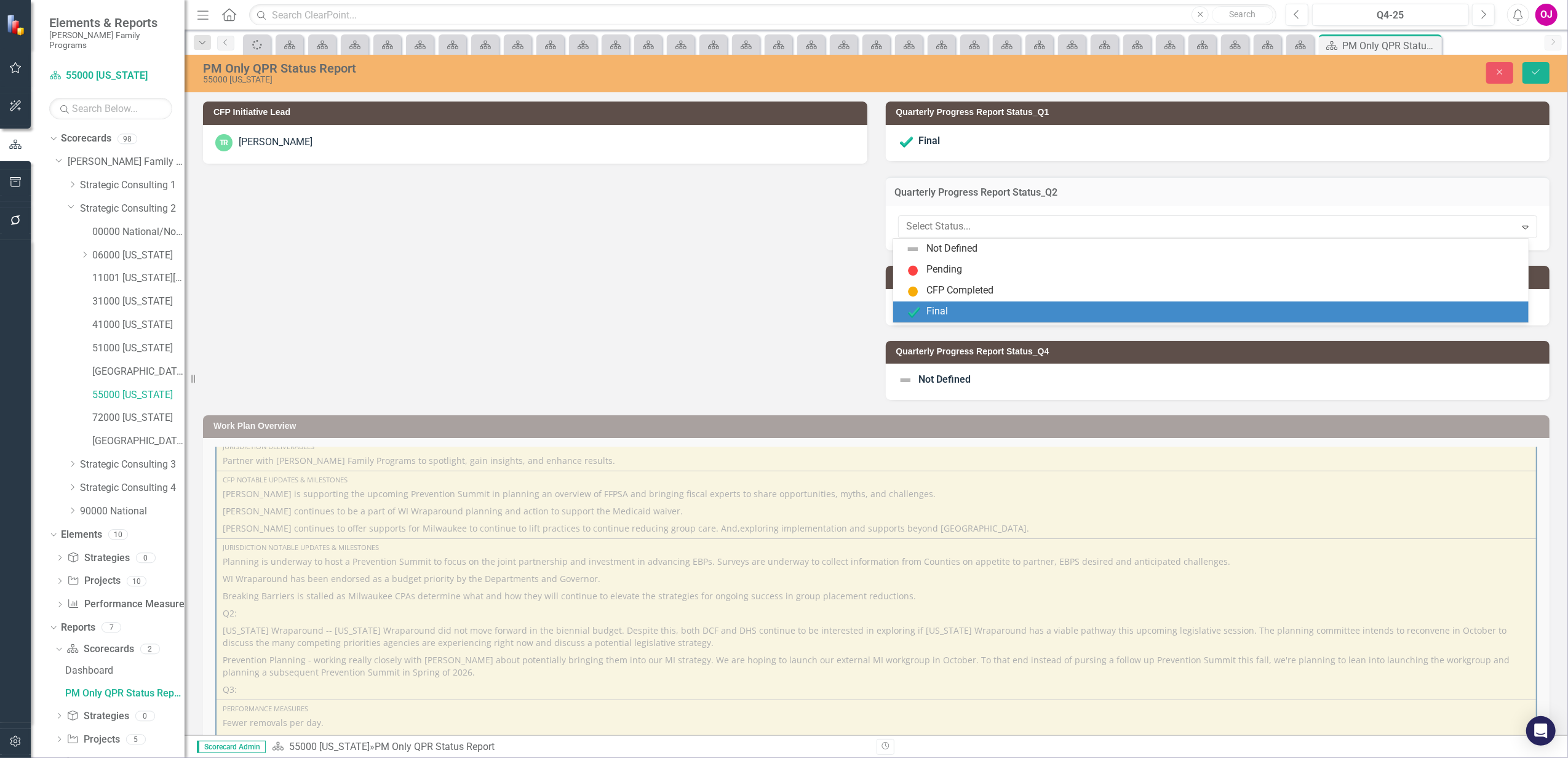
click at [948, 309] on div "Final" at bounding box center [1213, 312] width 615 height 15
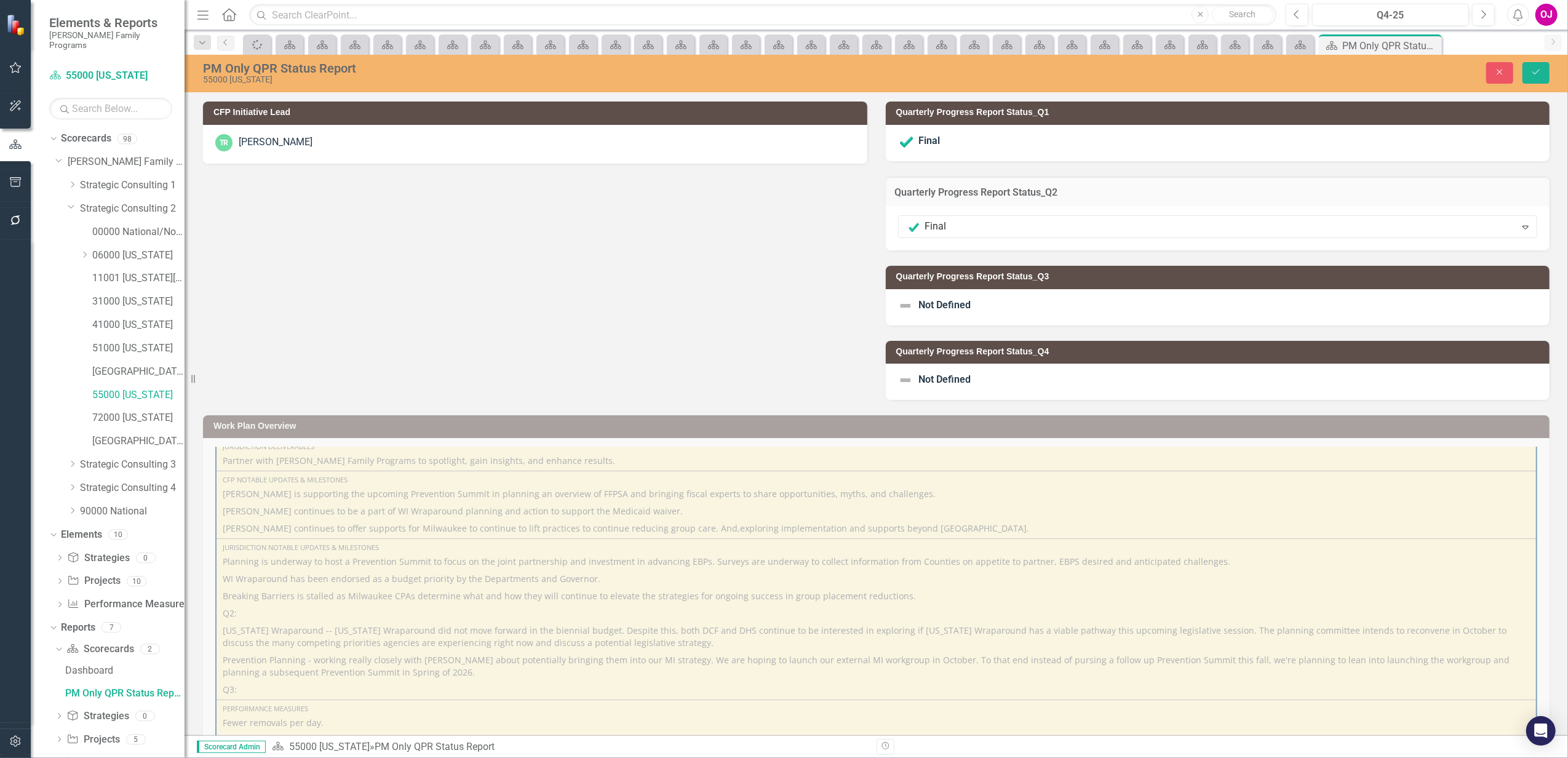
click at [1550, 72] on div "Close Save" at bounding box center [1279, 73] width 558 height 21
click at [1544, 72] on button "Save" at bounding box center [1536, 73] width 27 height 21
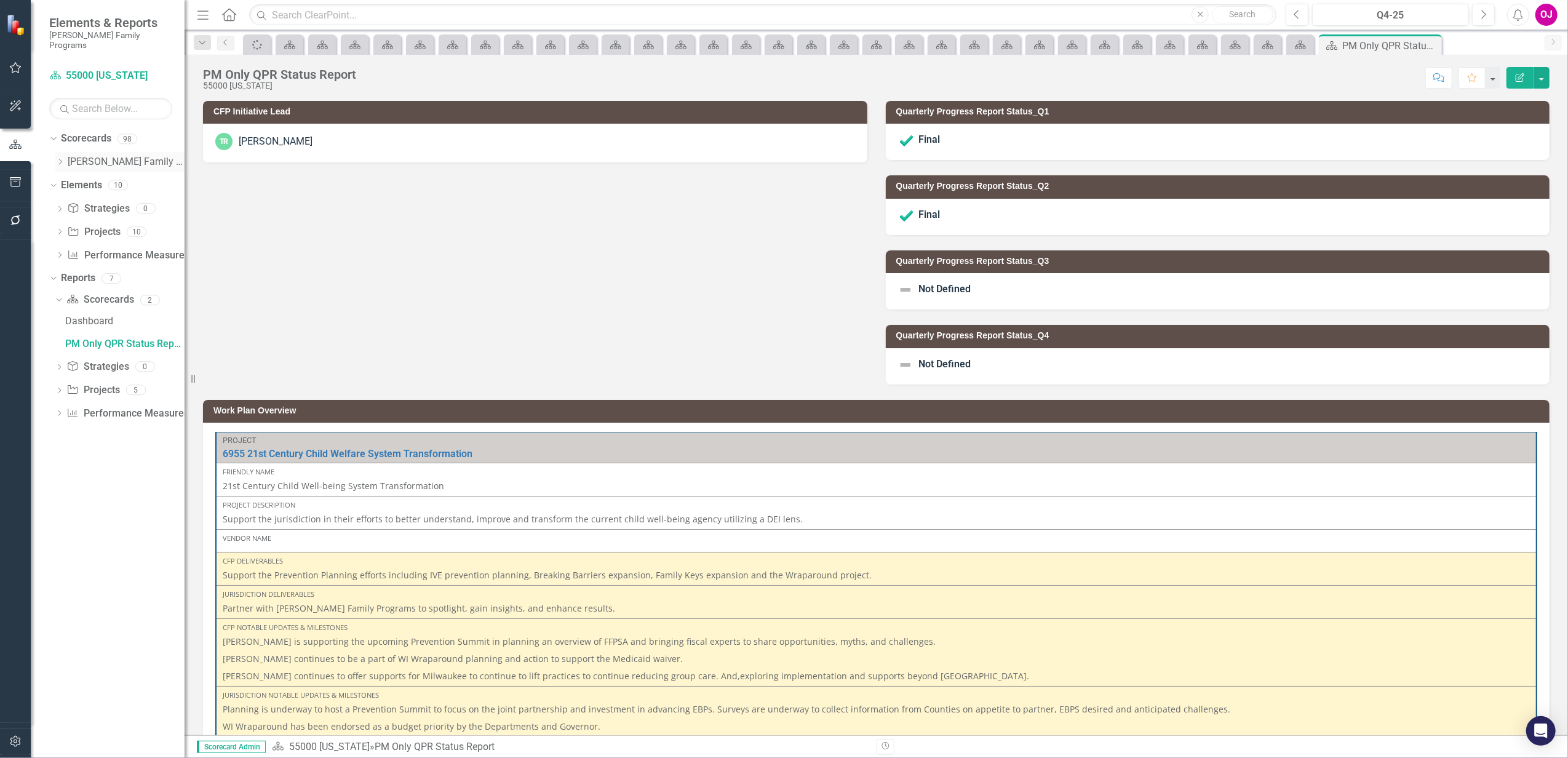
click at [63, 158] on icon "Dropdown" at bounding box center [60, 161] width 9 height 7
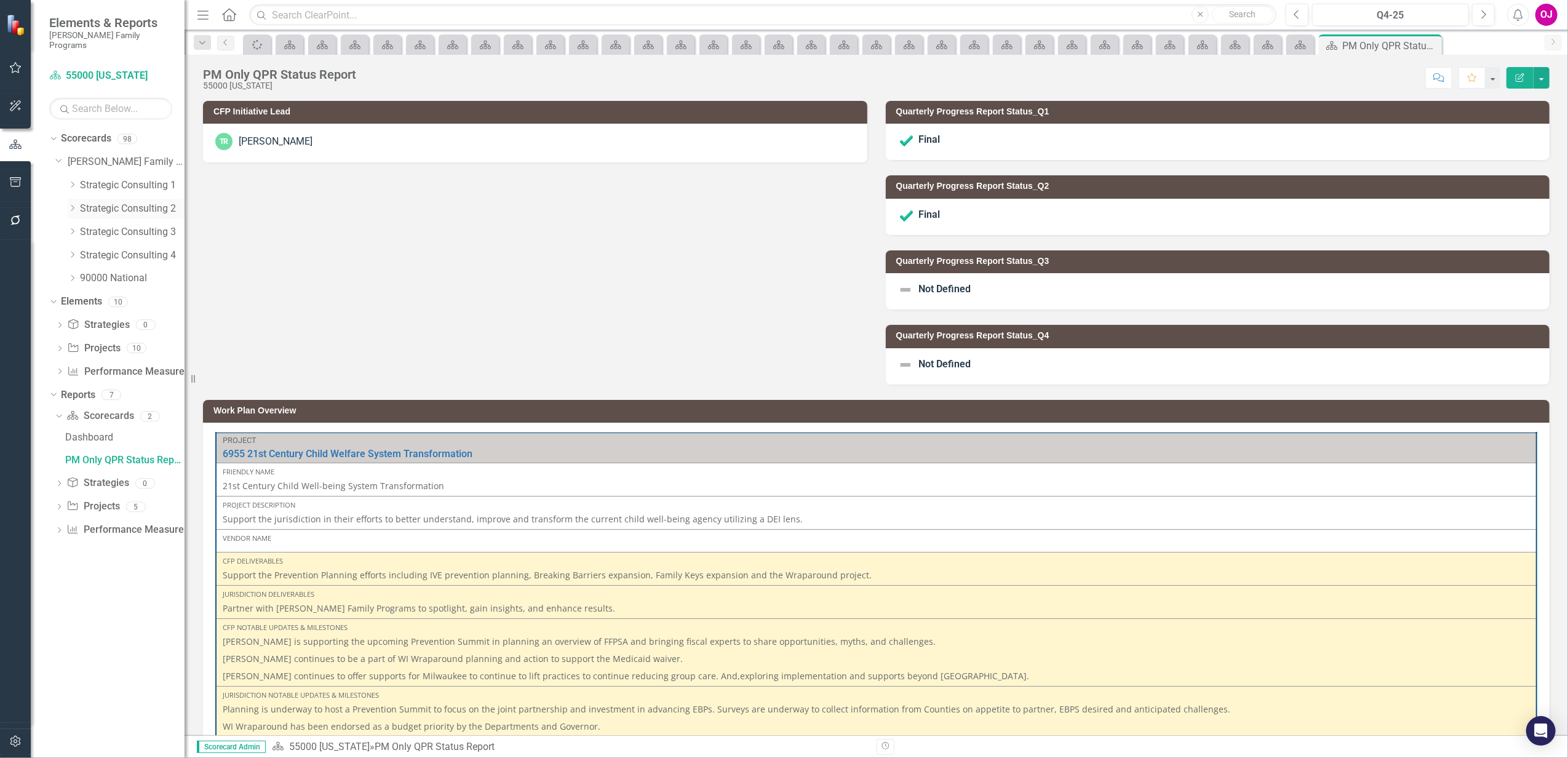
click at [70, 204] on icon "Dropdown" at bounding box center [72, 207] width 9 height 7
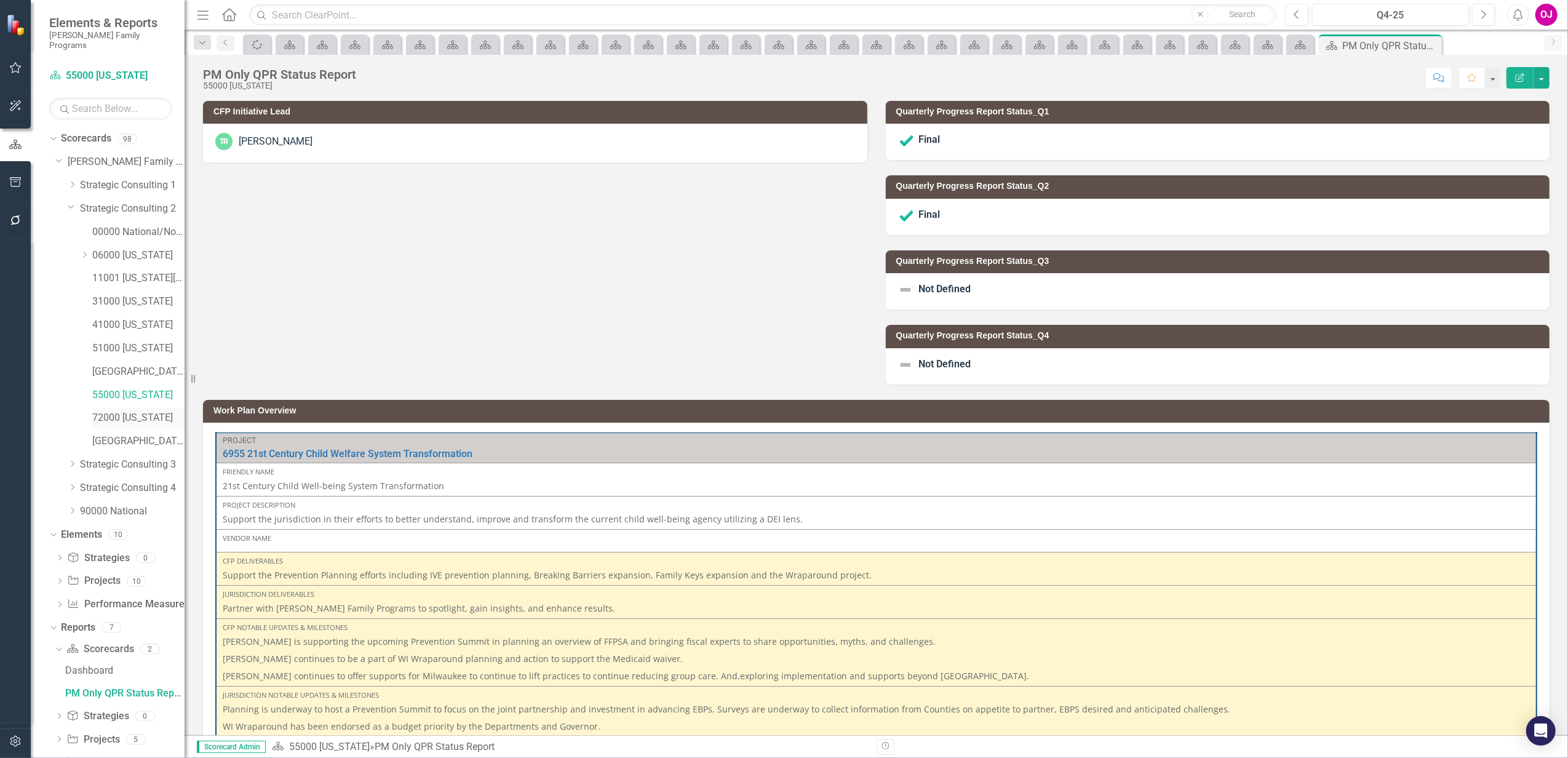
click at [107, 411] on link "72000 [US_STATE]" at bounding box center [138, 418] width 92 height 14
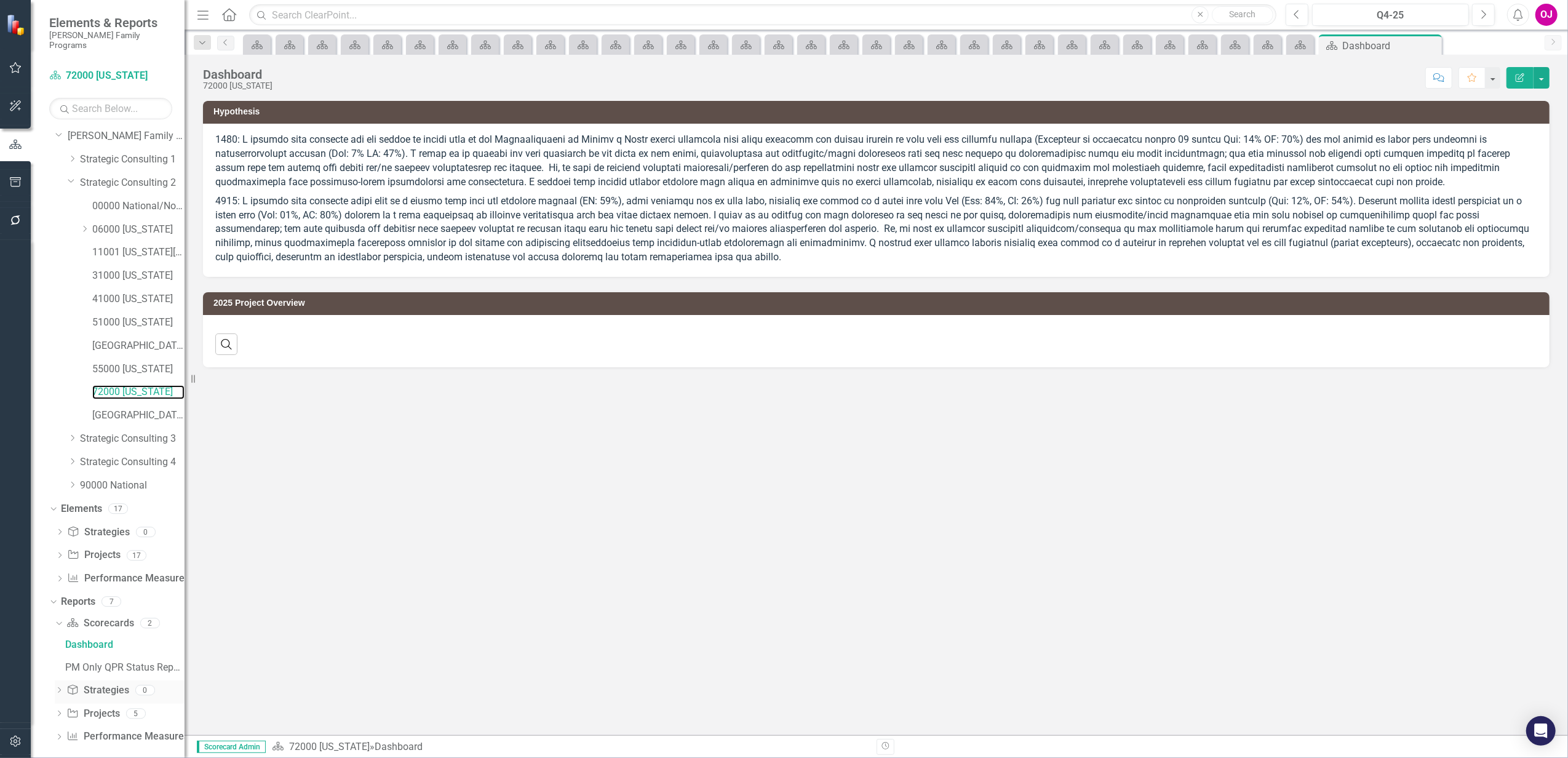
scroll to position [27, 0]
click at [131, 657] on link "PM Only QPR Status Report" at bounding box center [123, 666] width 122 height 20
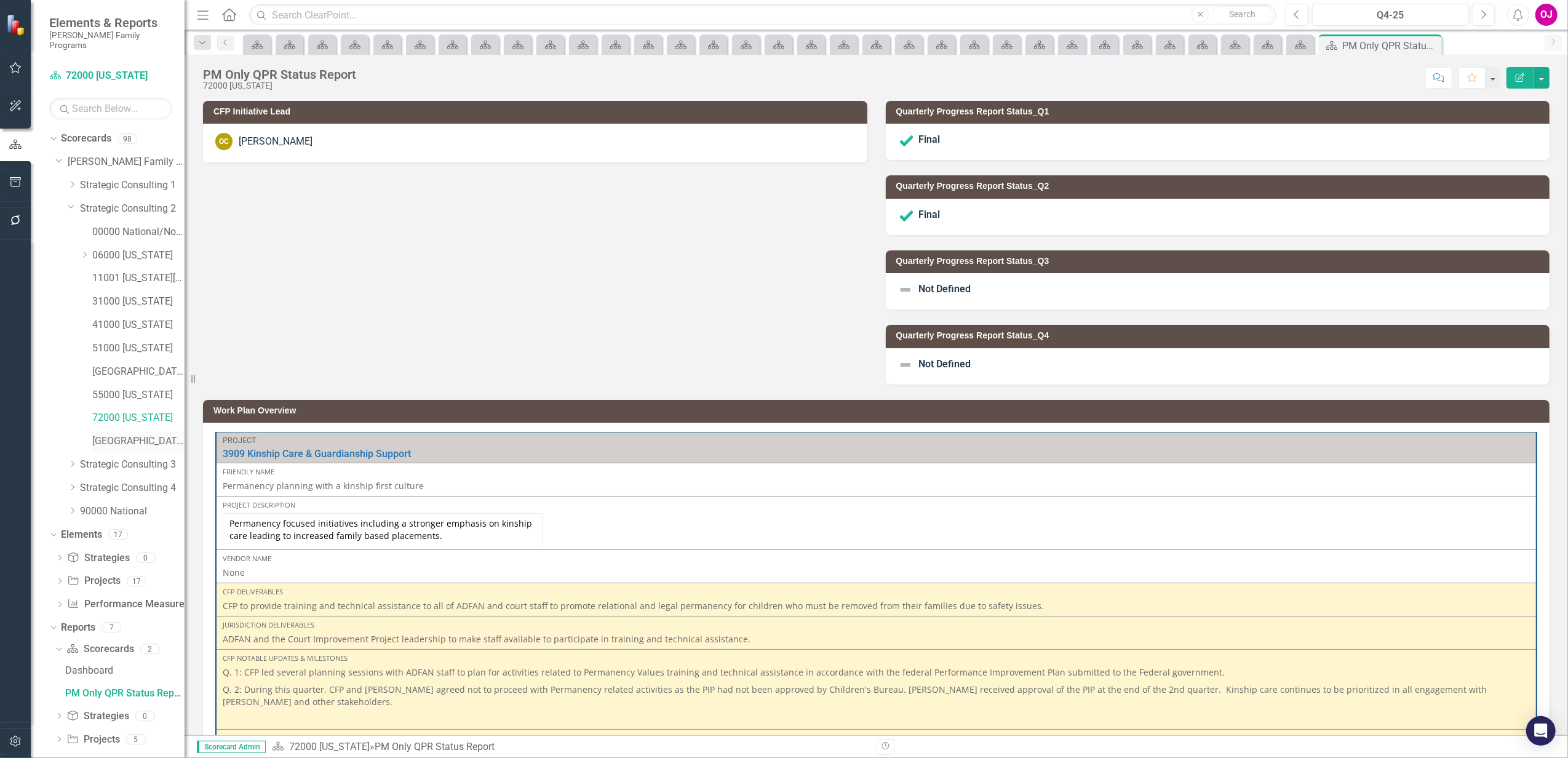
click at [136, 432] on div "[GEOGRAPHIC_DATA]" at bounding box center [138, 441] width 92 height 20
click at [125, 436] on link "[GEOGRAPHIC_DATA]" at bounding box center [138, 441] width 92 height 14
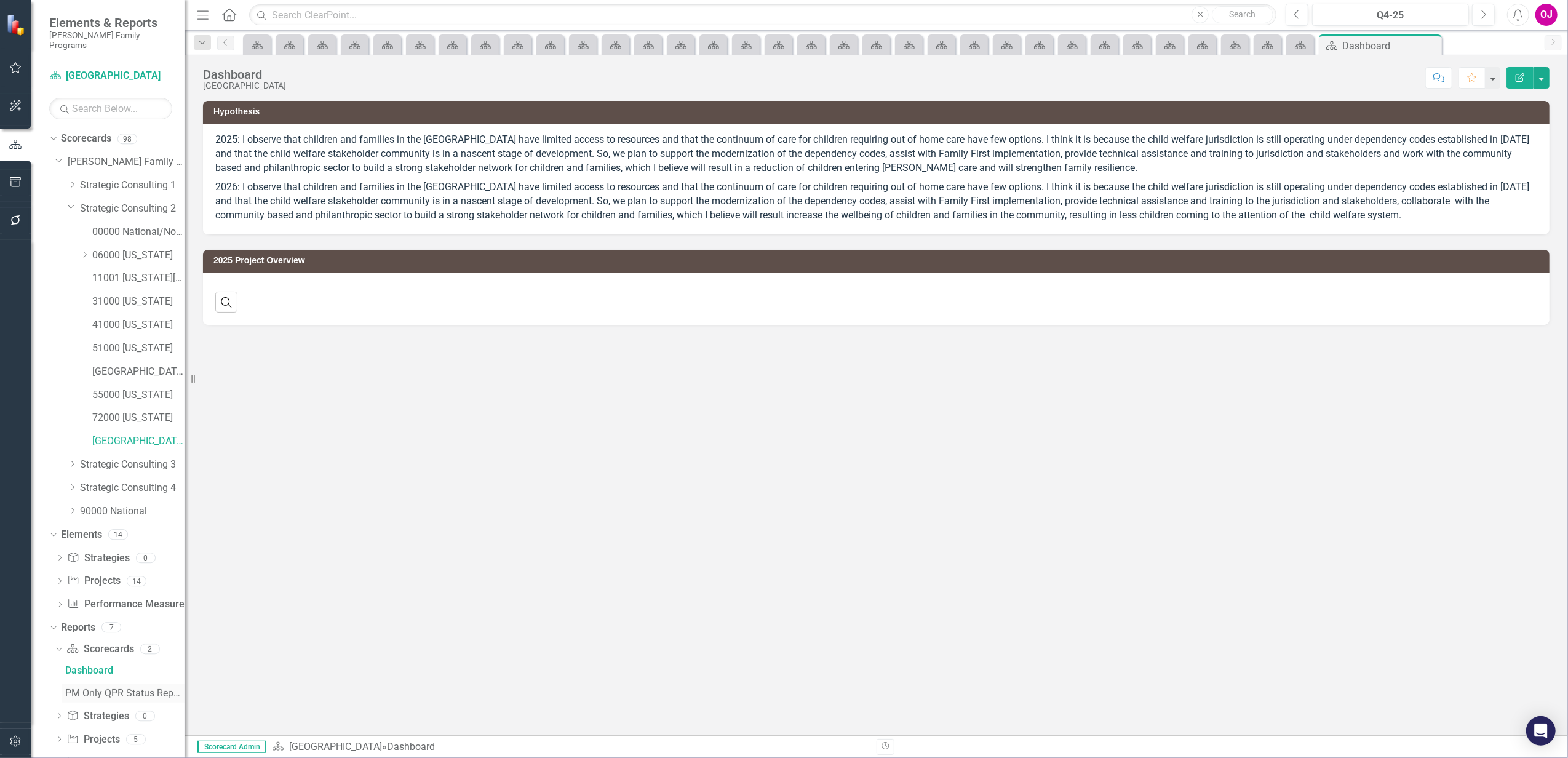
click at [114, 688] on div "PM Only QPR Status Report" at bounding box center [125, 693] width 120 height 11
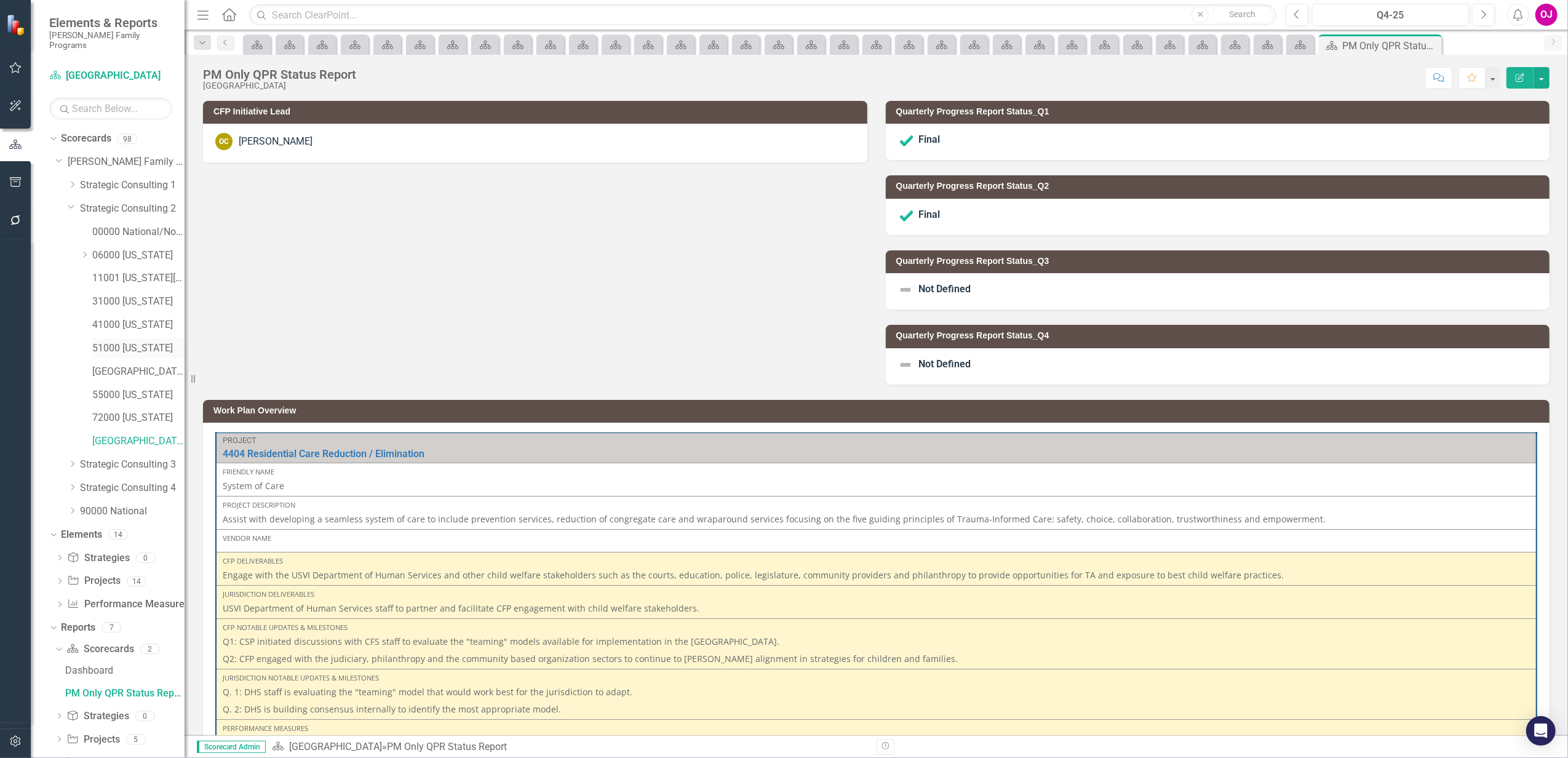
click at [129, 343] on link "51000 [US_STATE]" at bounding box center [138, 348] width 92 height 14
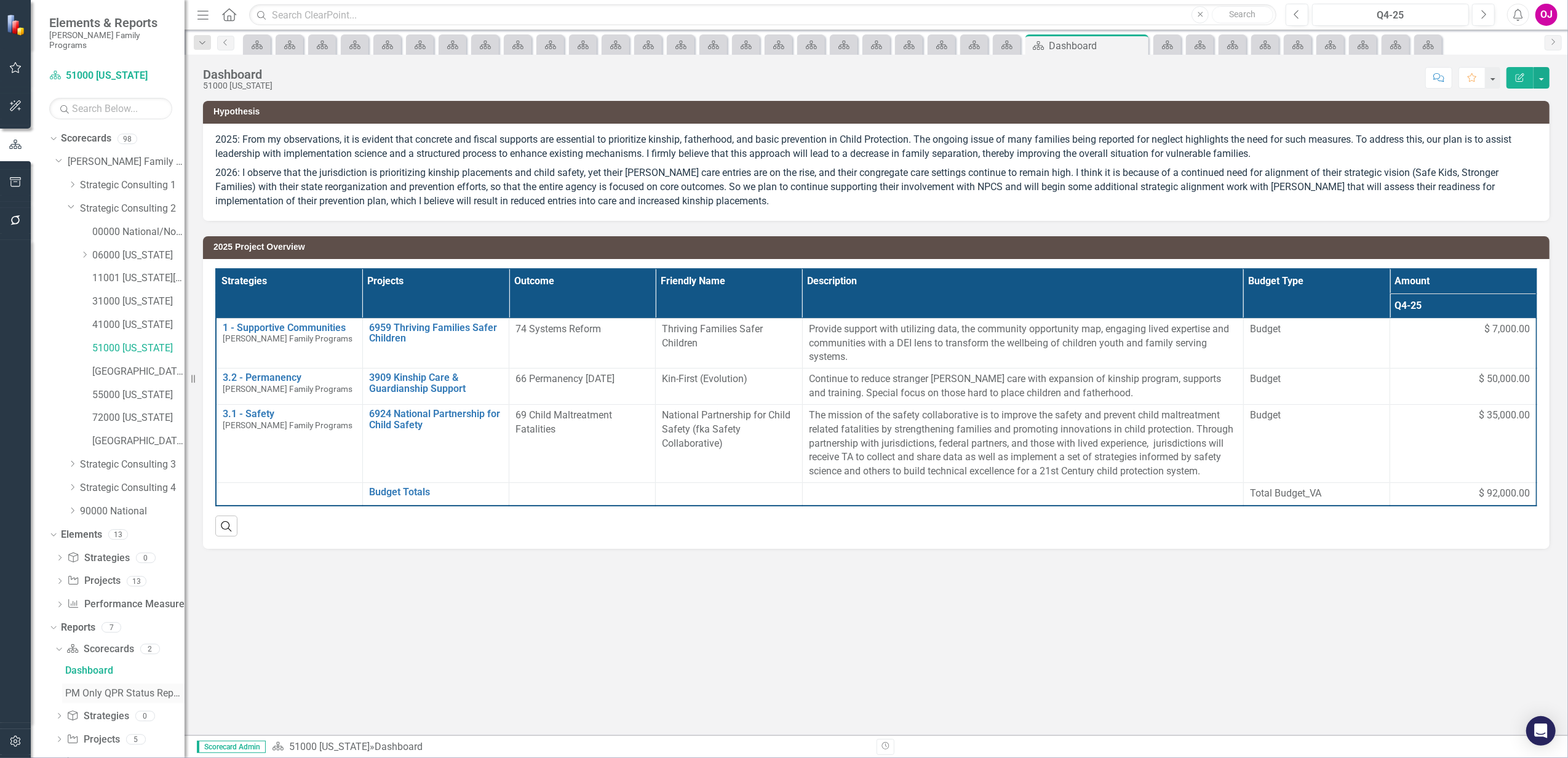
click at [110, 688] on div "PM Only QPR Status Report" at bounding box center [125, 693] width 120 height 11
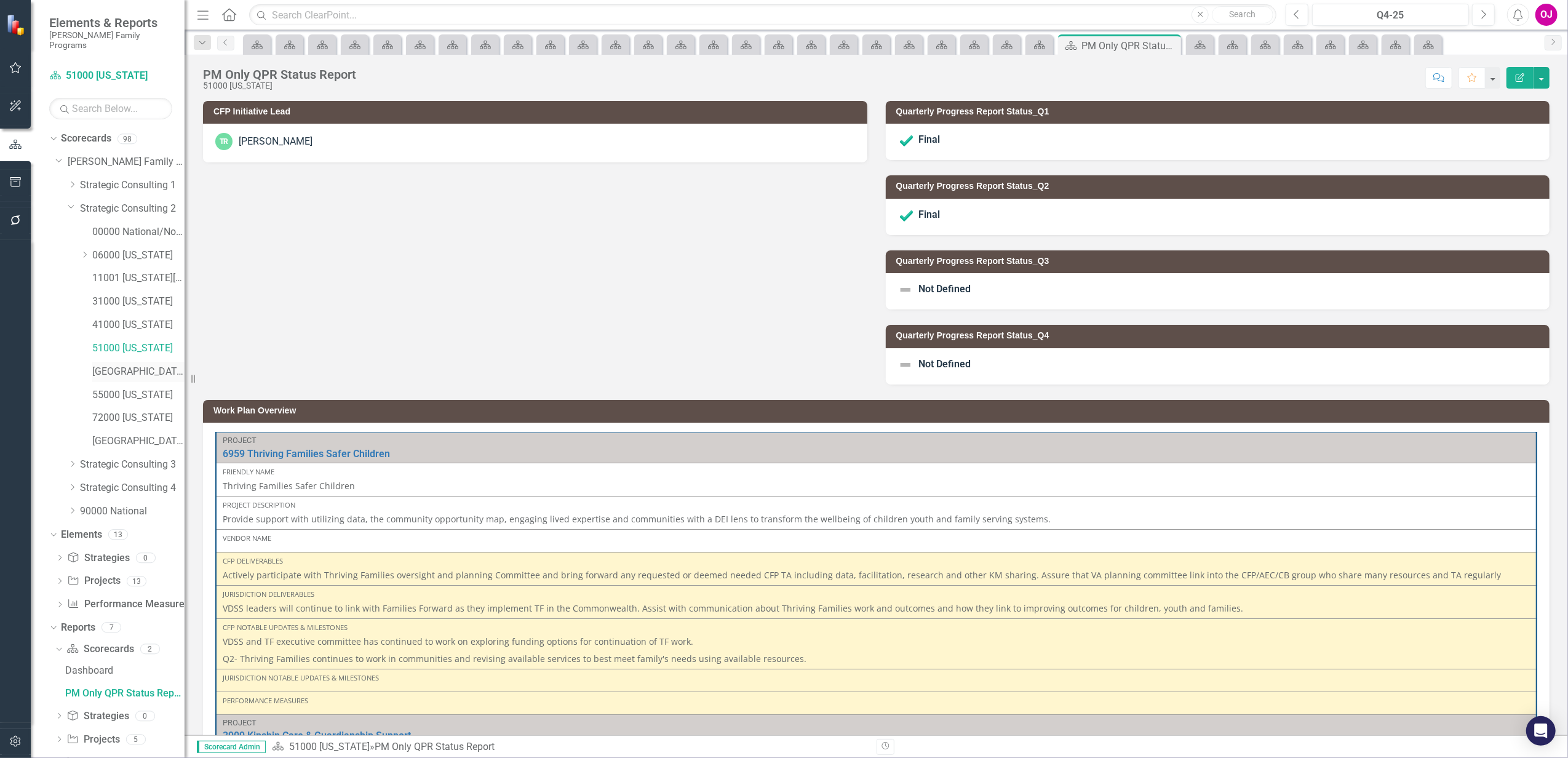
click at [142, 365] on link "[GEOGRAPHIC_DATA][US_STATE]" at bounding box center [138, 372] width 92 height 14
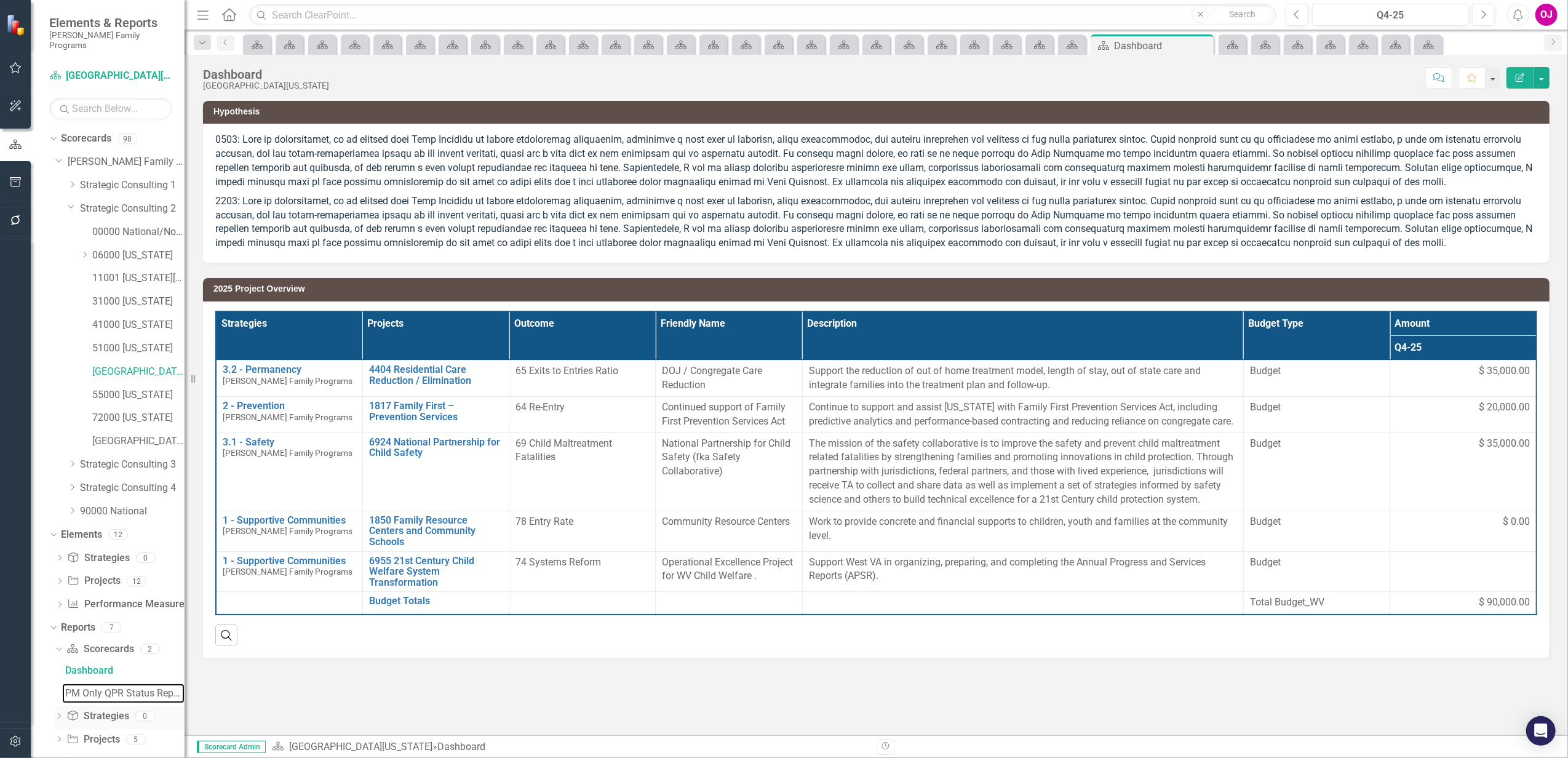
click at [128, 688] on div "PM Only QPR Status Report" at bounding box center [125, 693] width 120 height 11
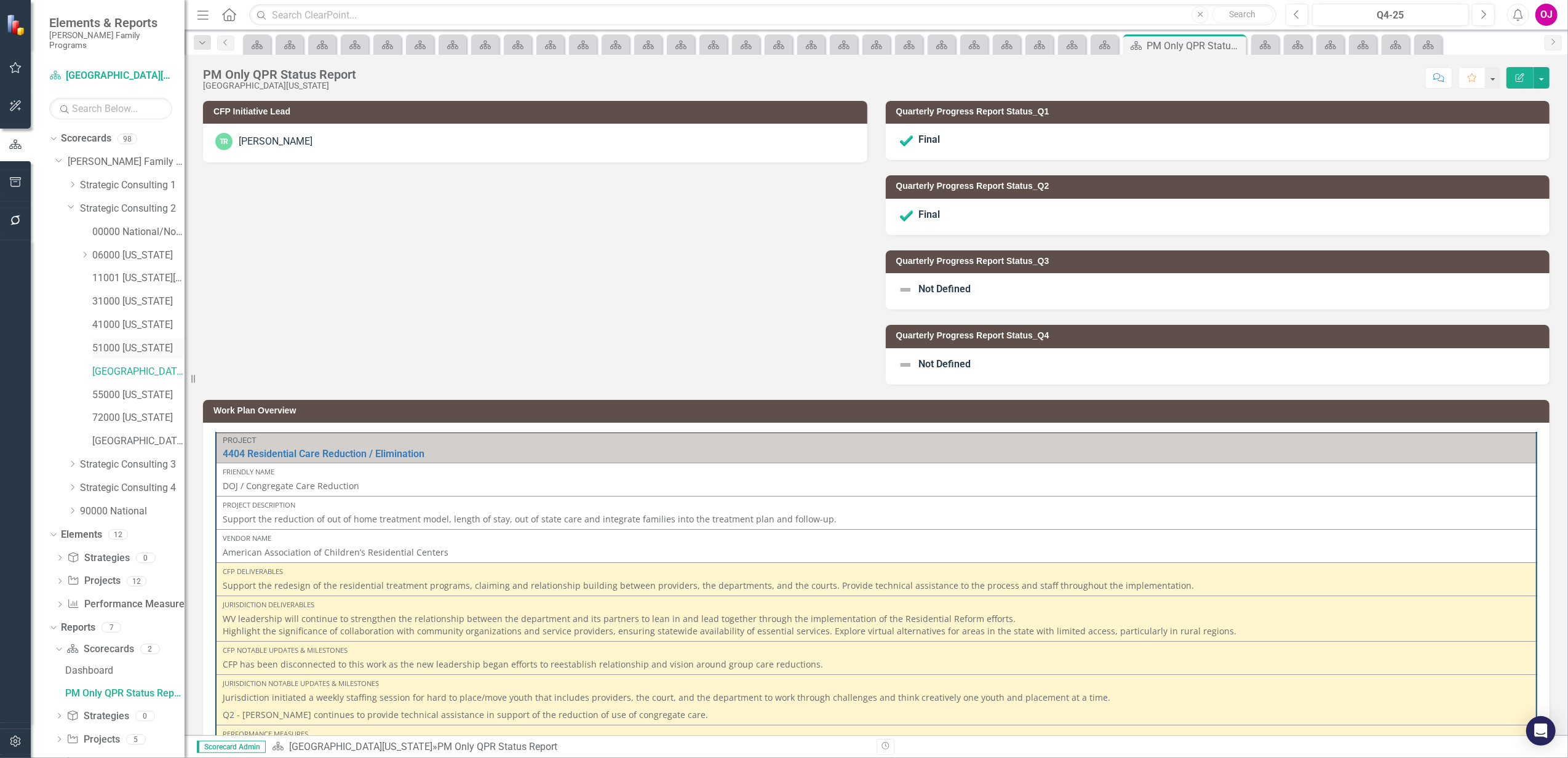
click at [118, 343] on link "51000 [US_STATE]" at bounding box center [138, 348] width 92 height 14
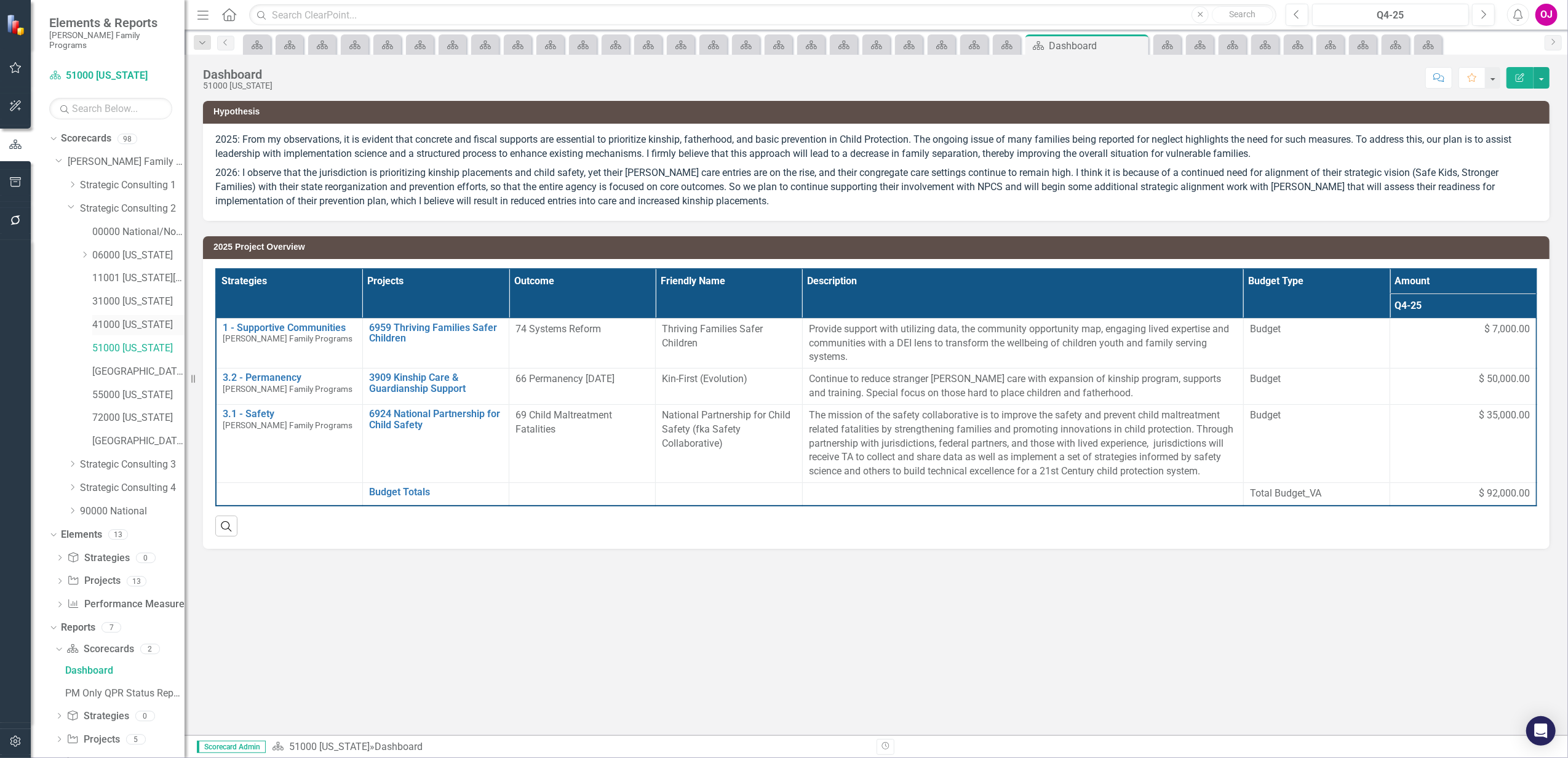
click at [121, 318] on link "41000 [US_STATE]" at bounding box center [138, 325] width 92 height 14
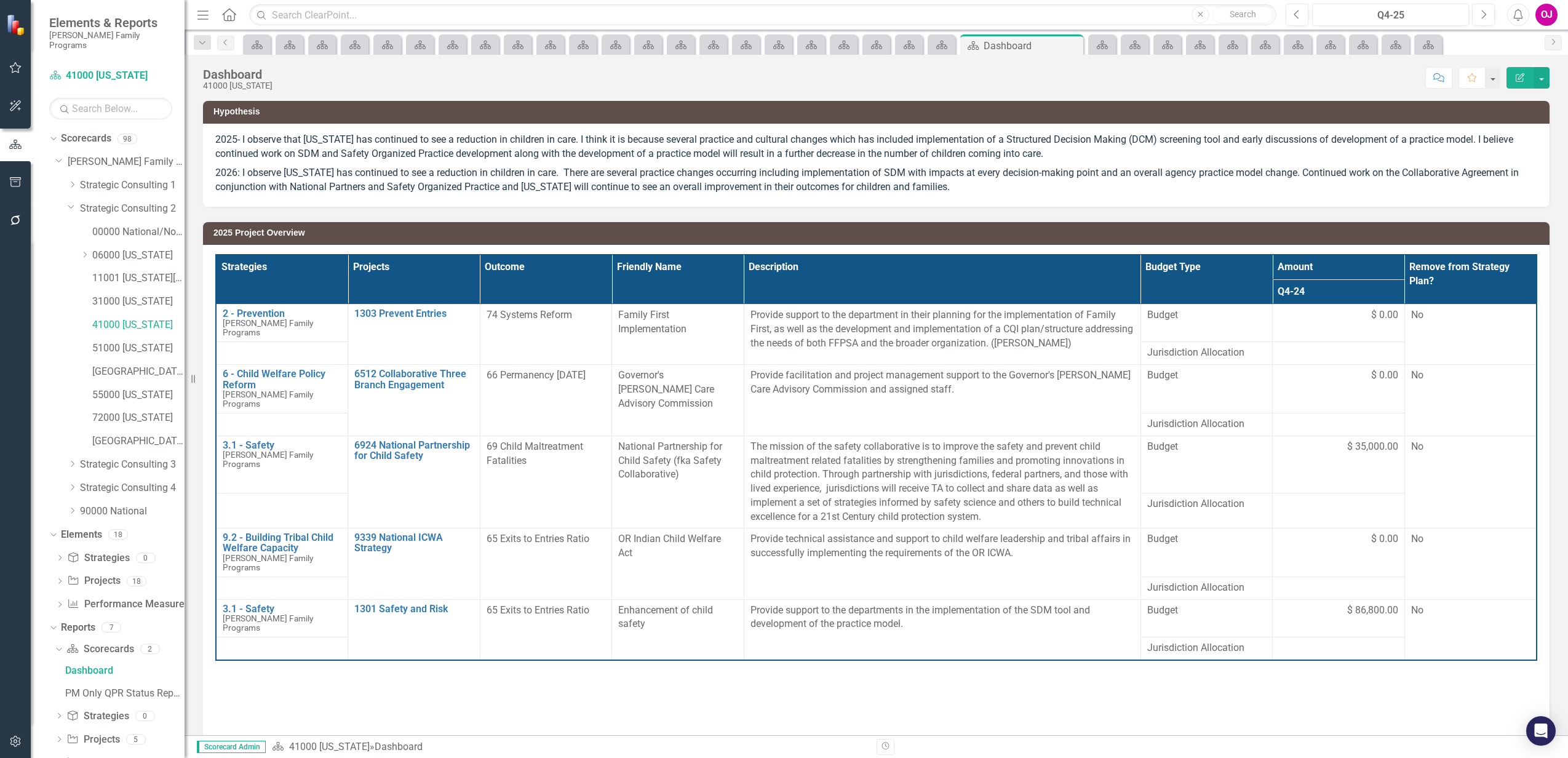
click at [145, 294] on link "31000 [US_STATE]" at bounding box center [138, 302] width 92 height 14
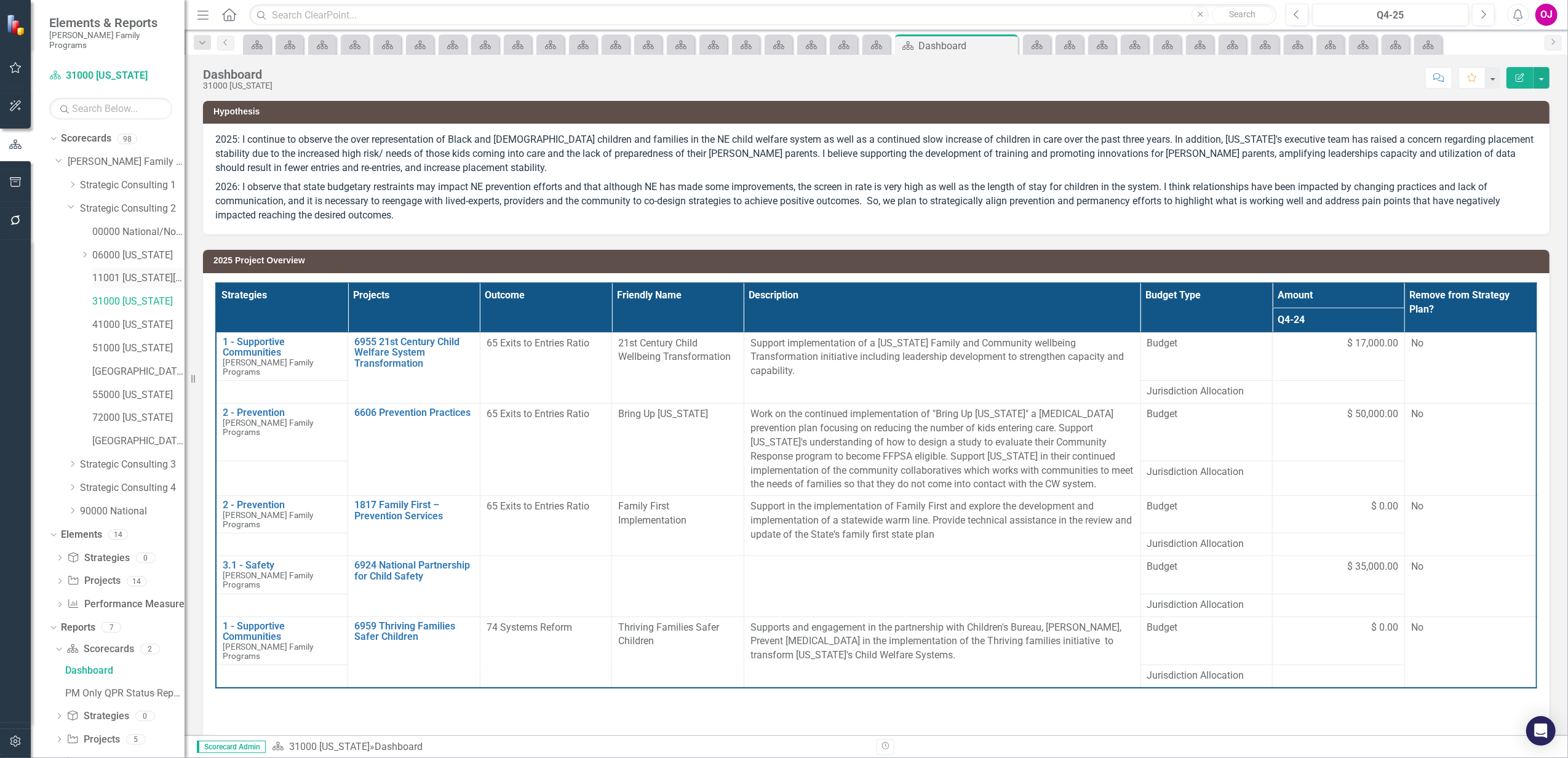
click at [139, 271] on link "11001 [US_STATE][GEOGRAPHIC_DATA]" at bounding box center [138, 278] width 92 height 14
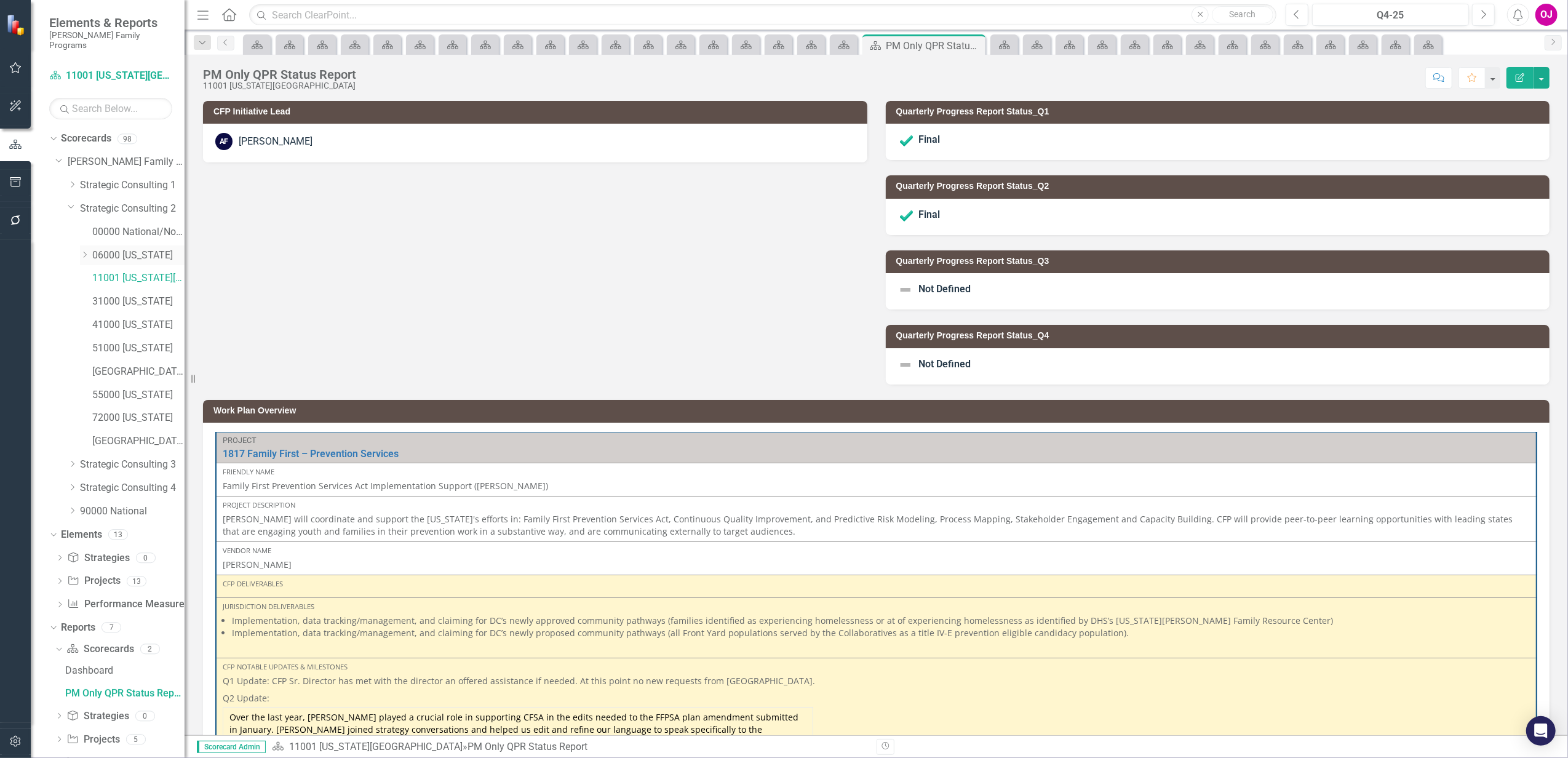
click at [88, 250] on div "Dropdown" at bounding box center [84, 255] width 9 height 10
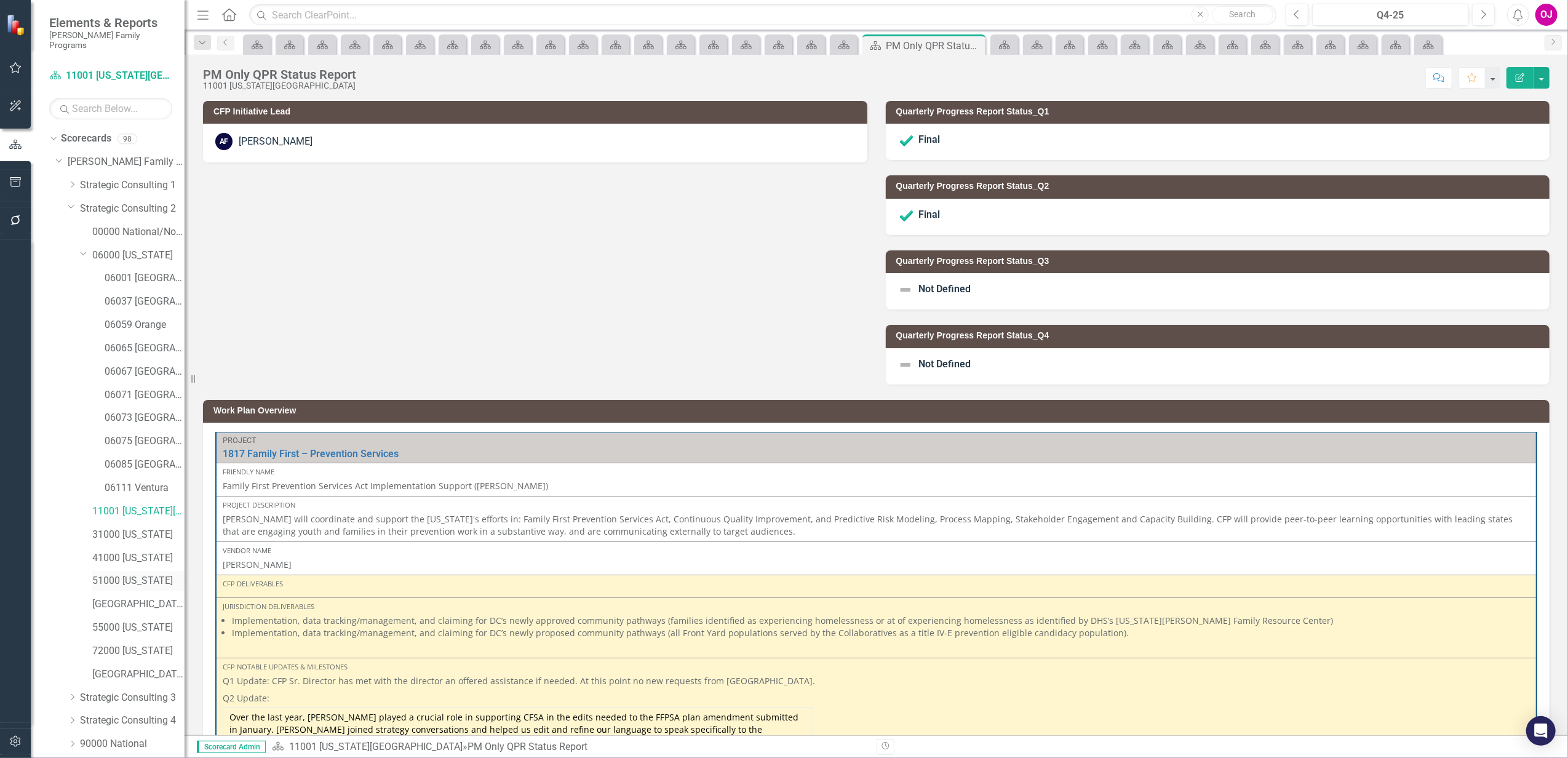
click at [148, 574] on link "51000 [US_STATE]" at bounding box center [138, 581] width 92 height 14
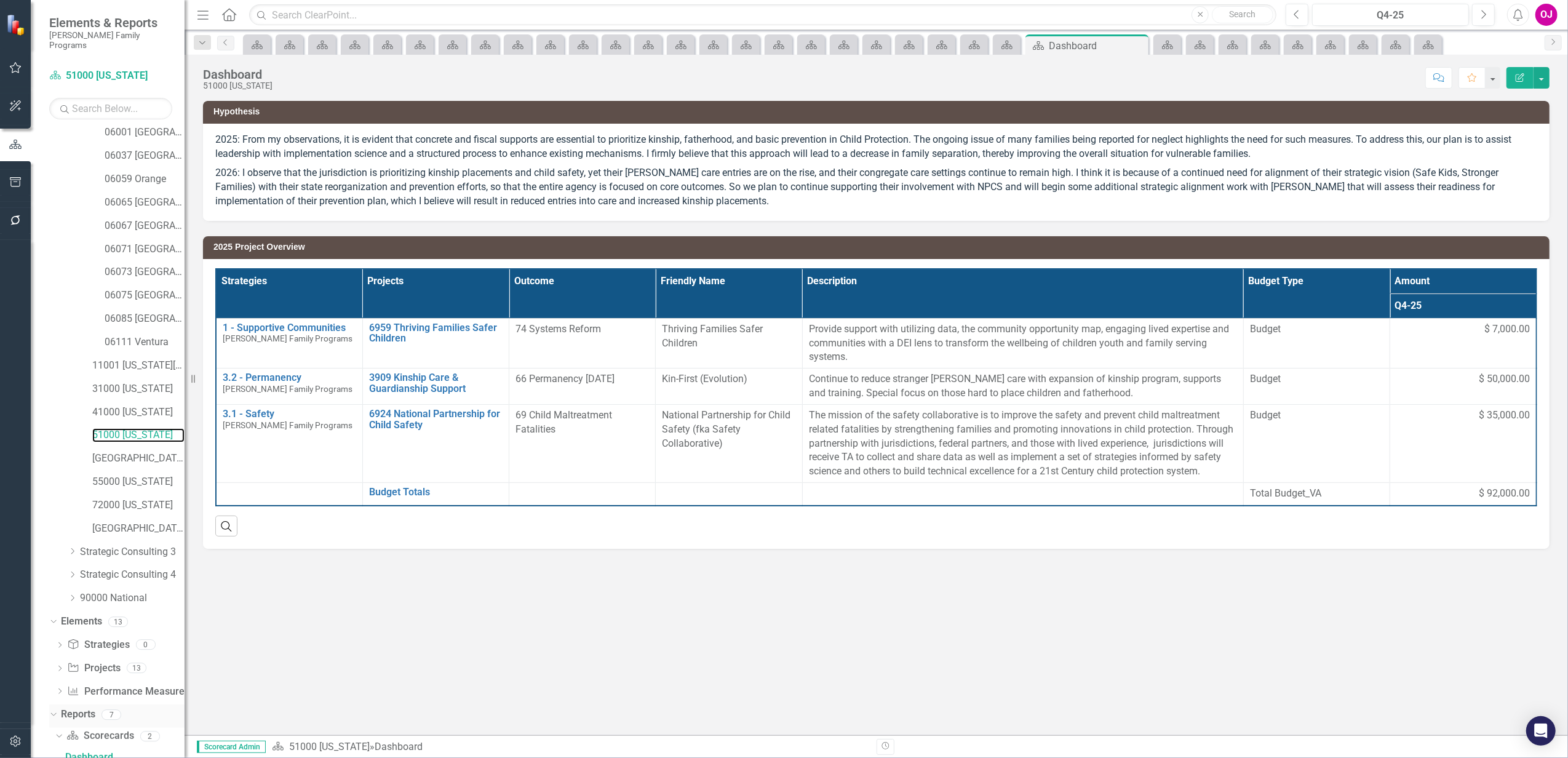
scroll to position [228, 0]
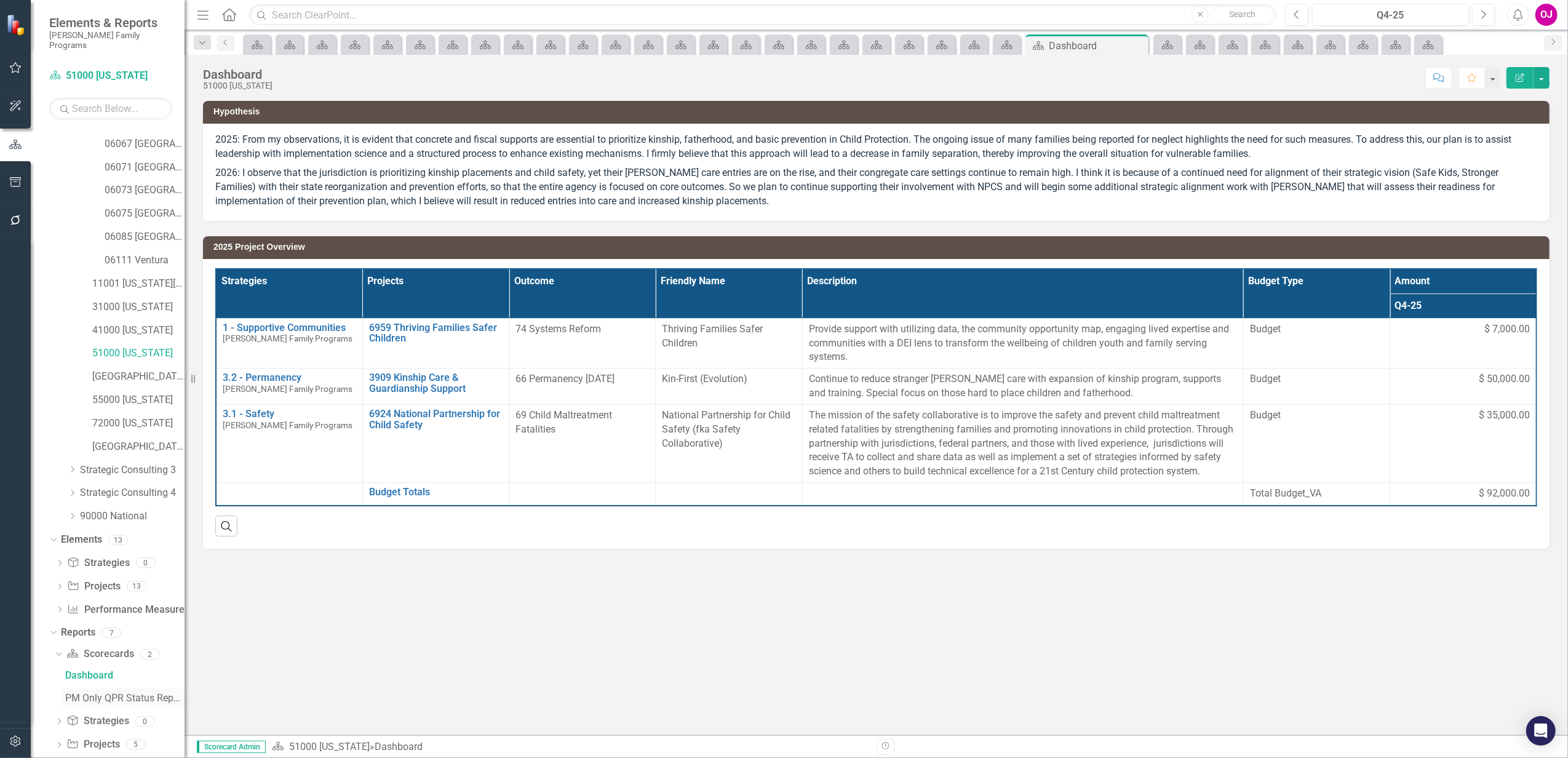
click at [121, 693] on div "PM Only QPR Status Report" at bounding box center [125, 698] width 120 height 11
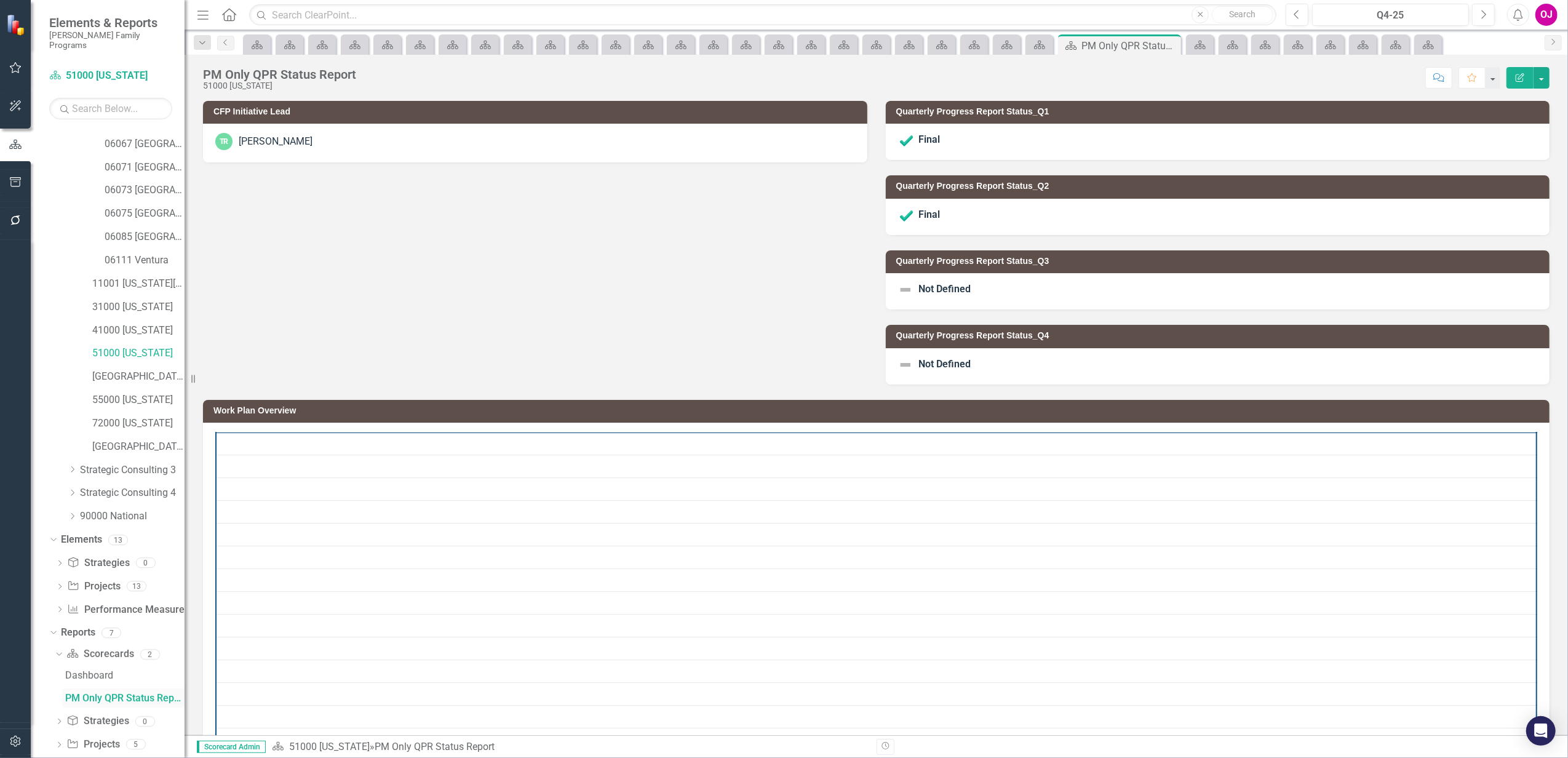
scroll to position [168, 0]
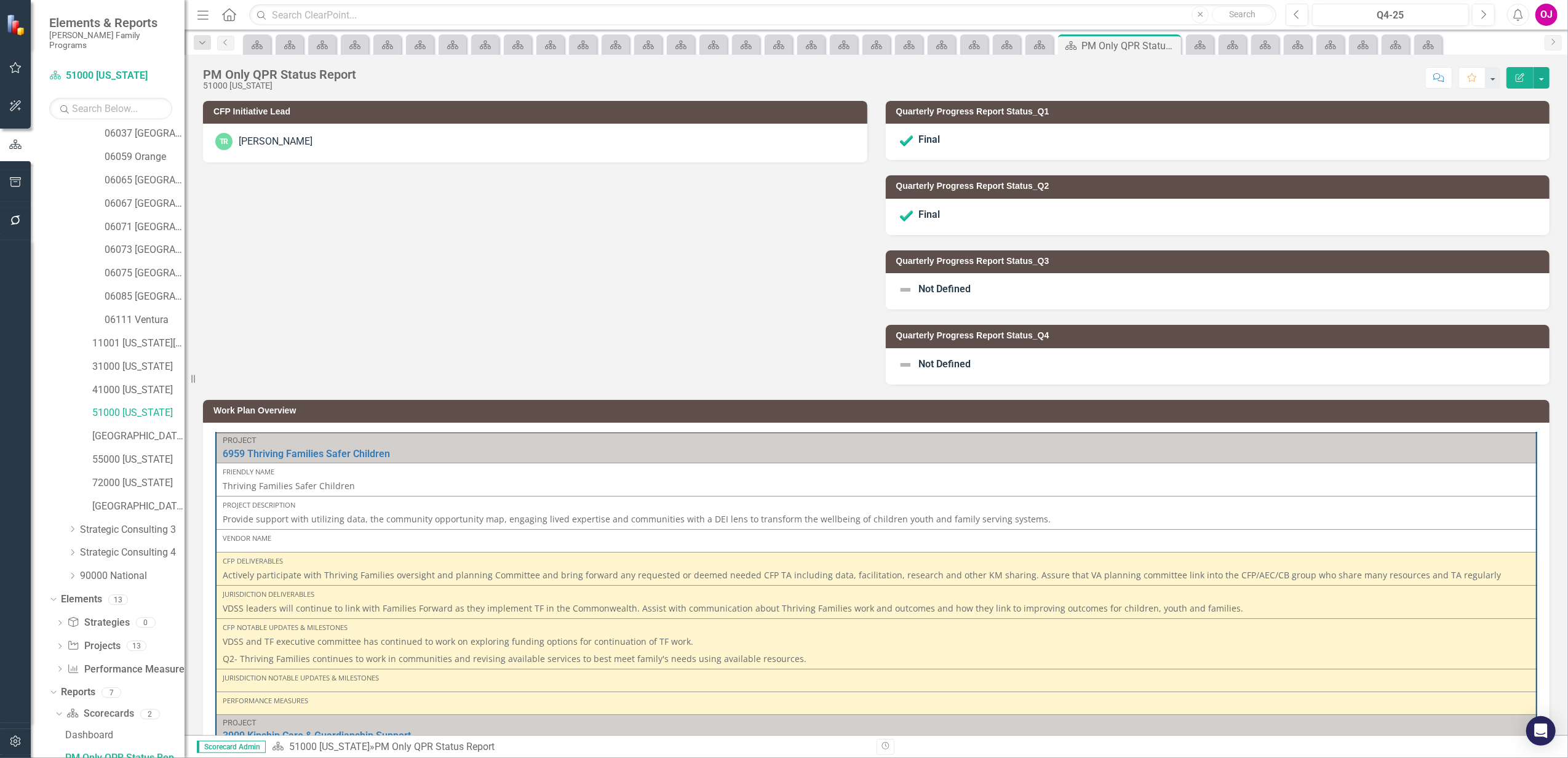
click at [276, 143] on div "[PERSON_NAME]" at bounding box center [276, 142] width 74 height 14
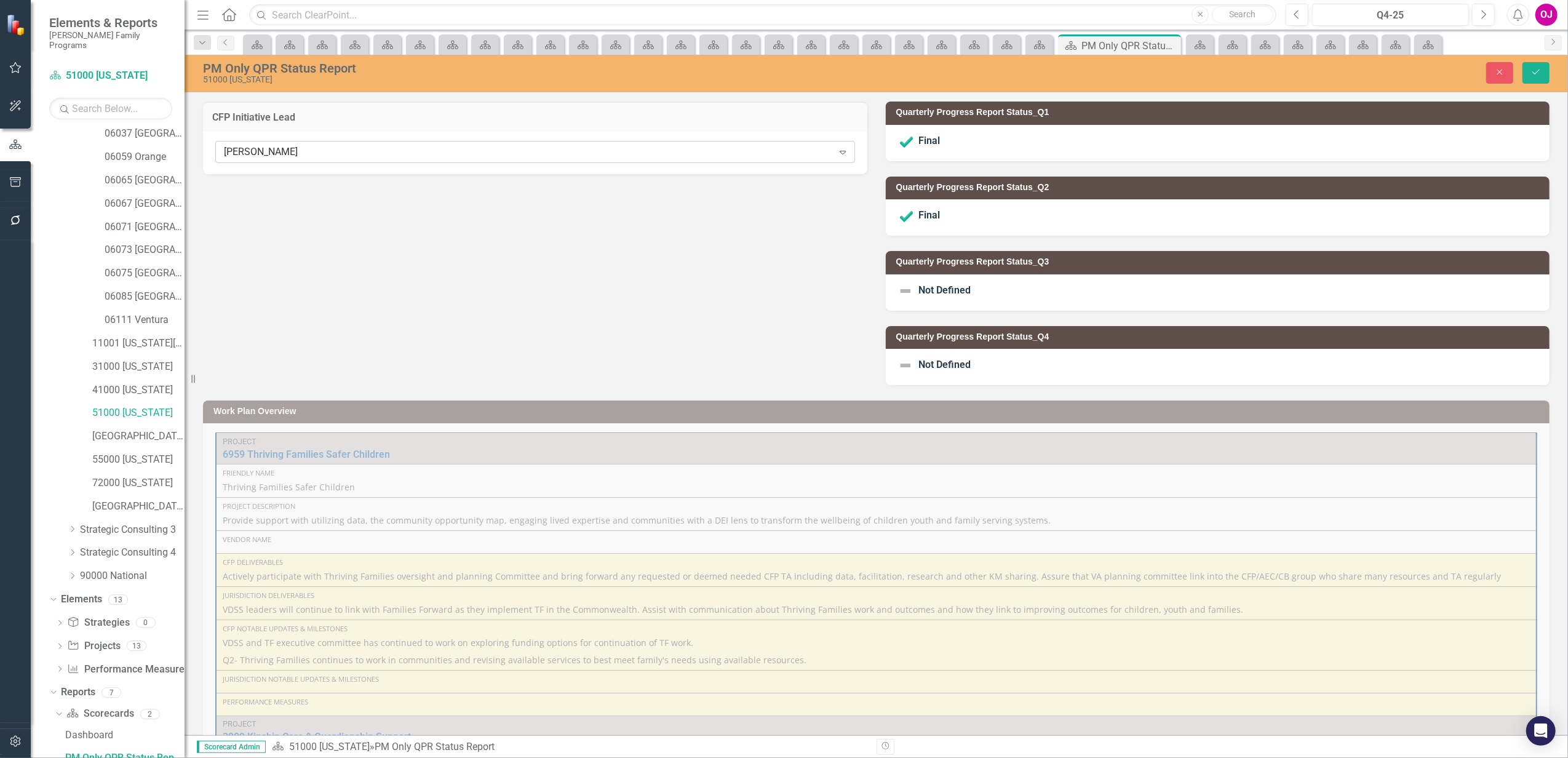
click at [286, 148] on div "[PERSON_NAME]" at bounding box center [528, 152] width 609 height 14
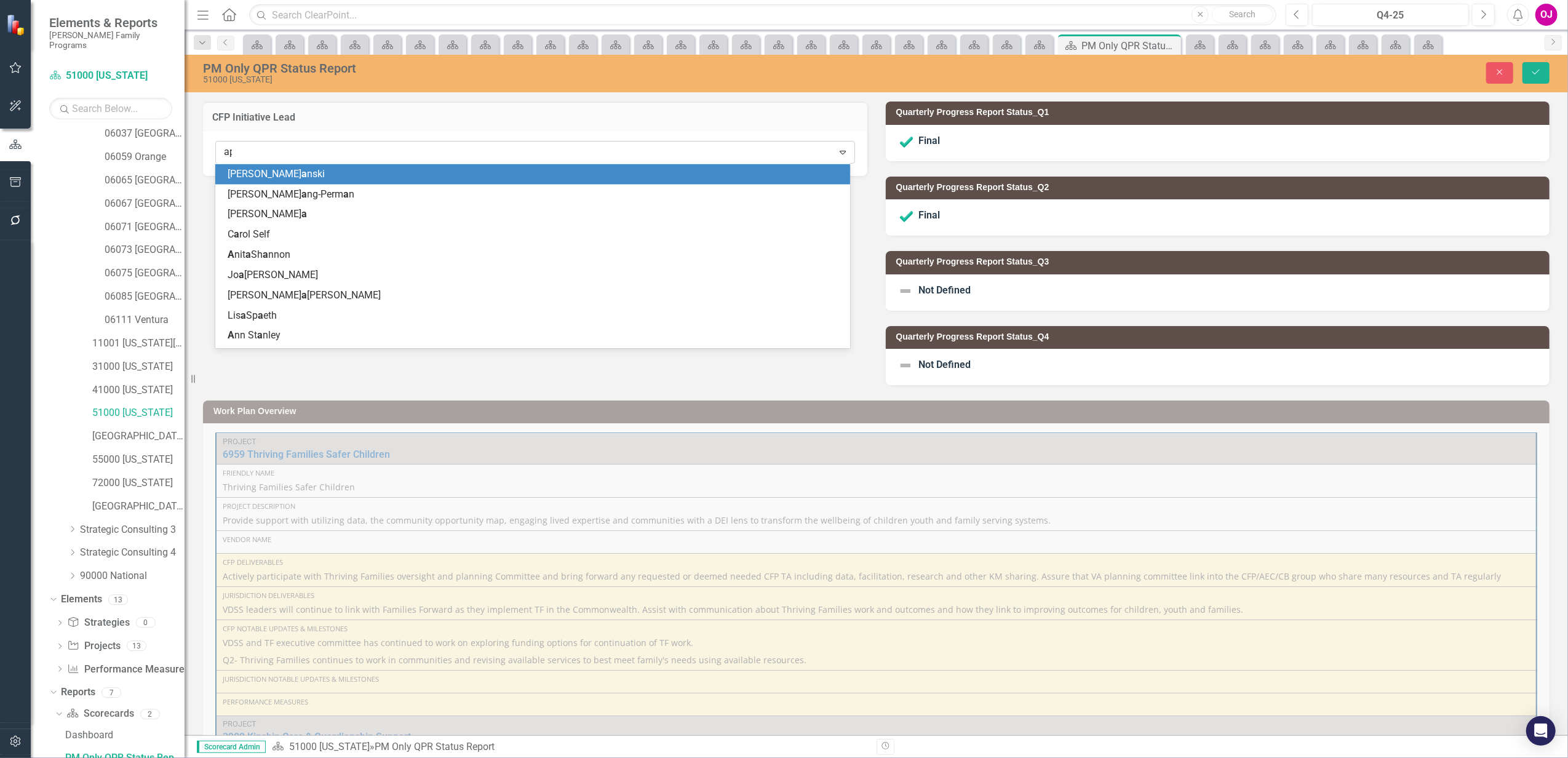
scroll to position [0, 0]
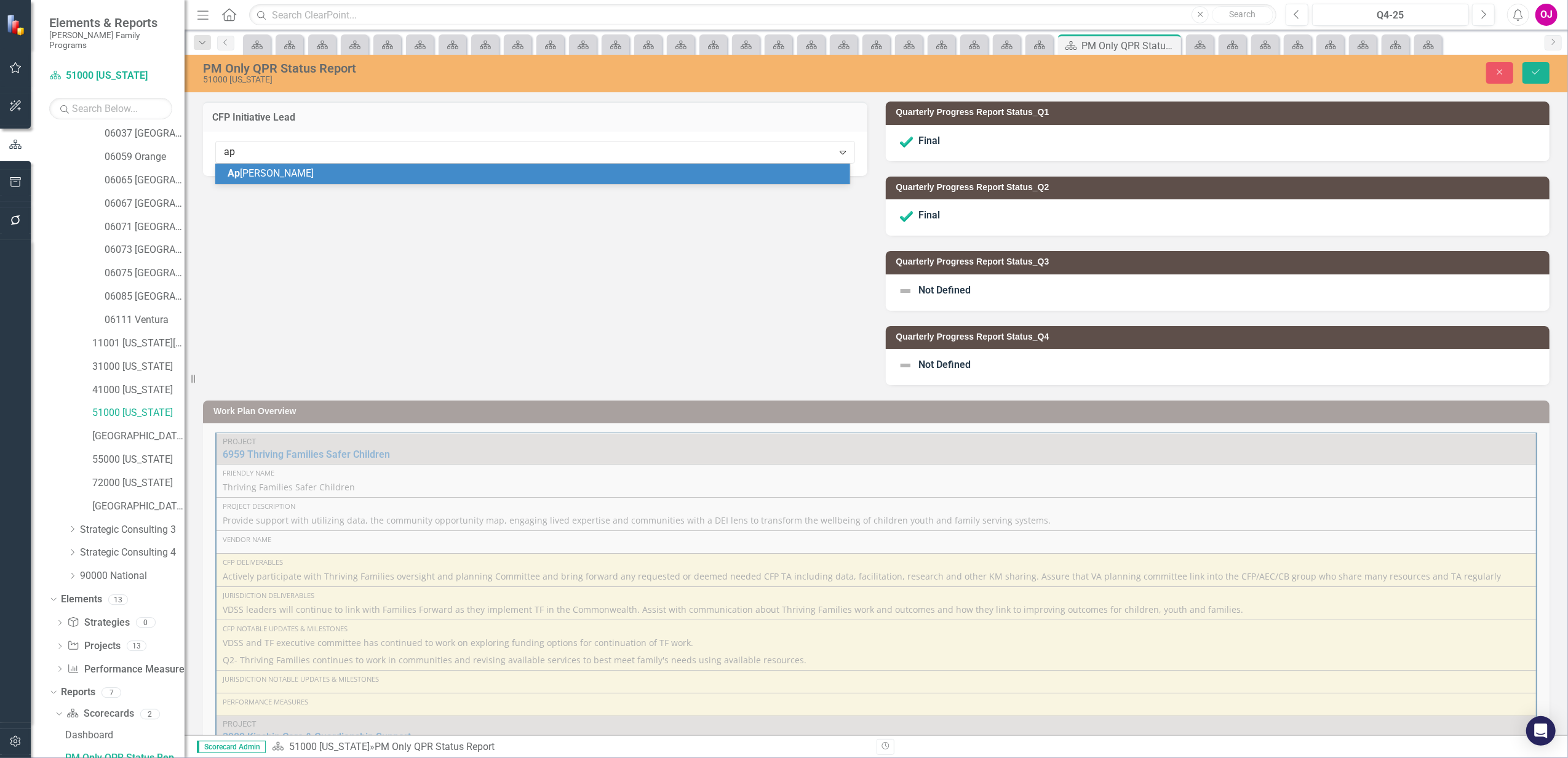
type input "apr"
click at [298, 168] on span "Apr ille [PERSON_NAME]" at bounding box center [279, 173] width 105 height 12
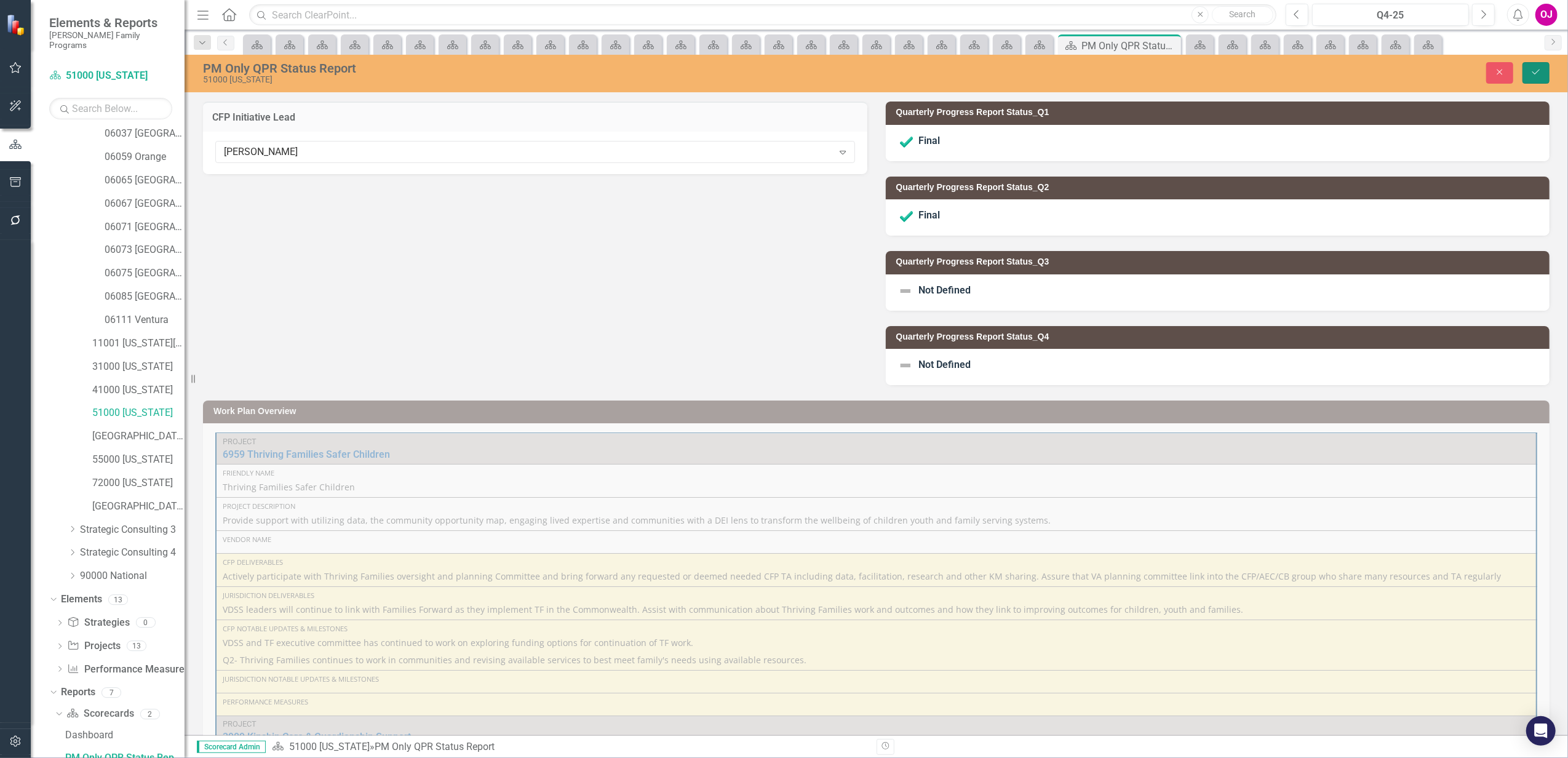
click at [1528, 67] on button "Save" at bounding box center [1536, 73] width 27 height 21
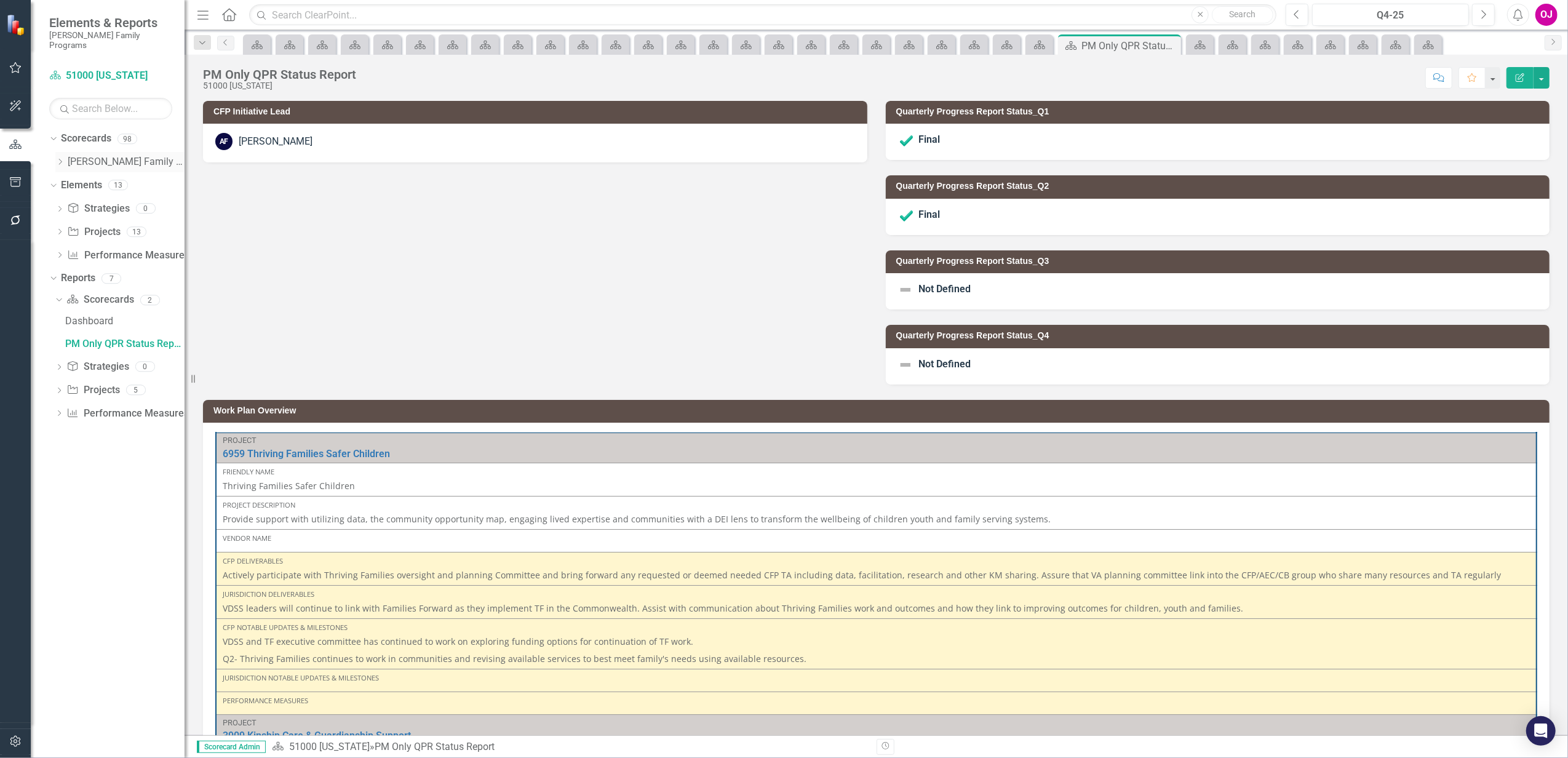
click at [63, 158] on icon "Dropdown" at bounding box center [60, 161] width 9 height 7
click at [63, 152] on div "Dropdown Casey Family Programs" at bounding box center [120, 162] width 129 height 20
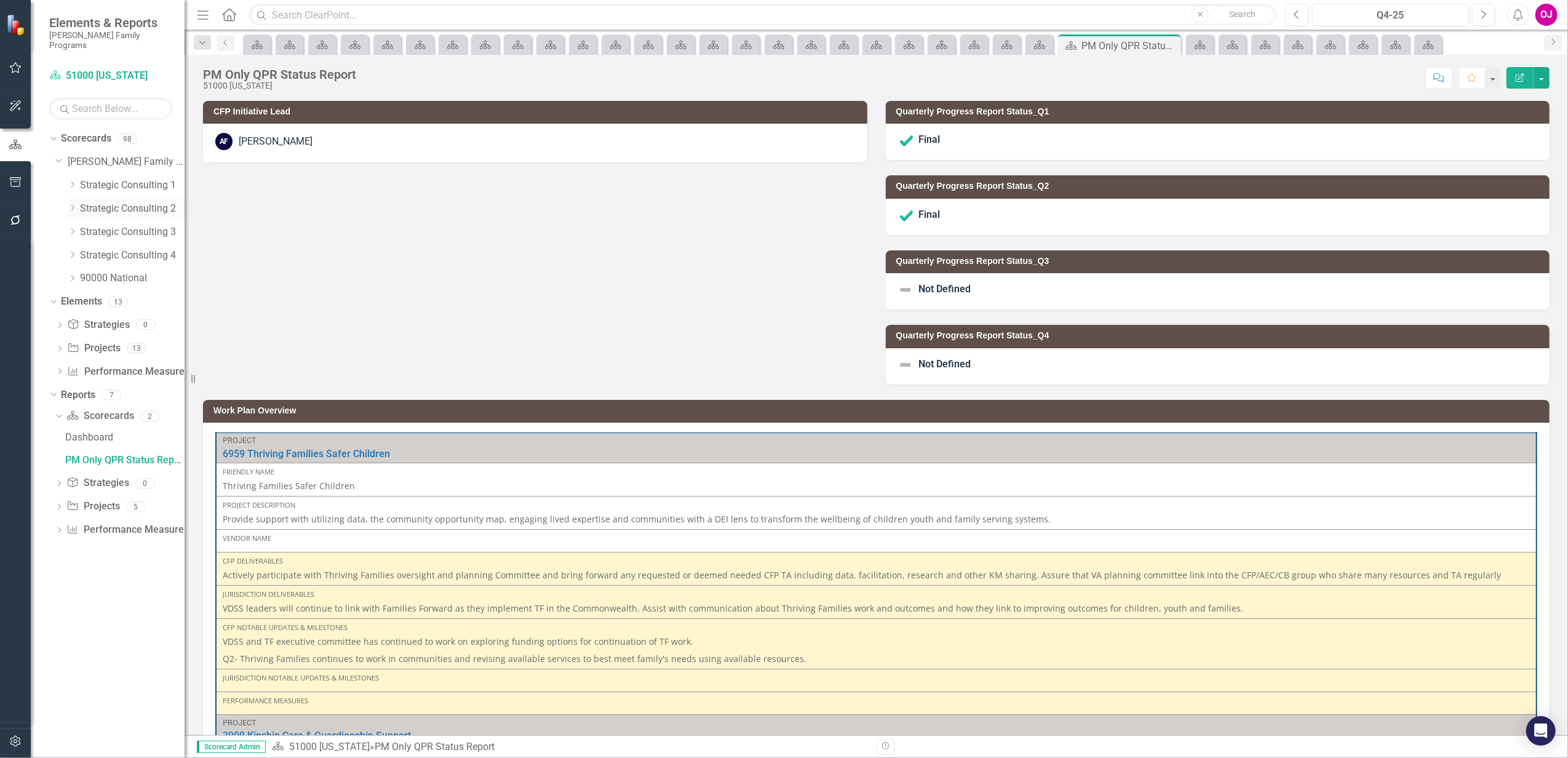
drag, startPoint x: 63, startPoint y: 148, endPoint x: 75, endPoint y: 193, distance: 46.6
click at [75, 203] on div "Dropdown" at bounding box center [72, 209] width 9 height 10
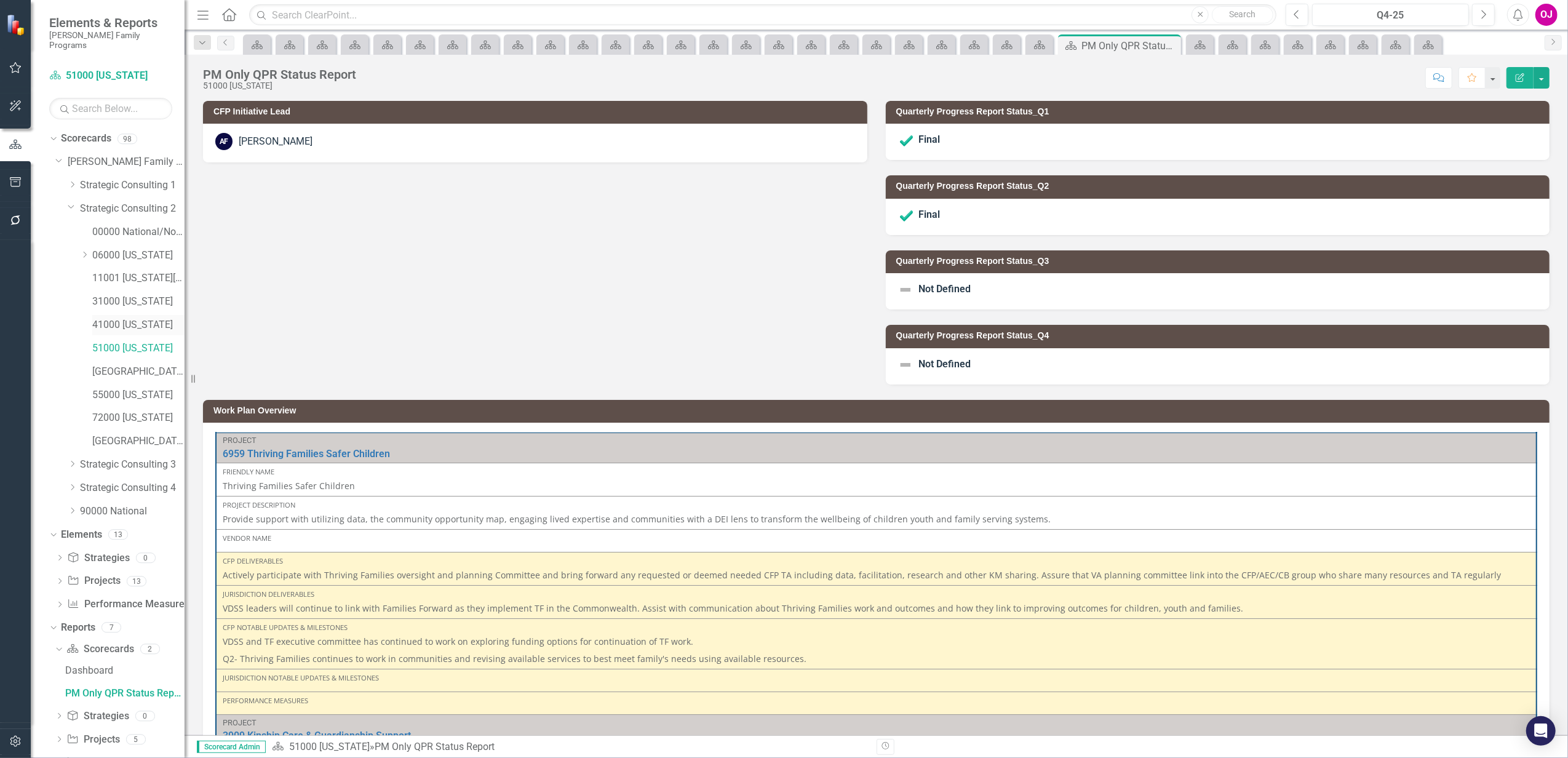
click at [138, 318] on link "41000 [US_STATE]" at bounding box center [138, 325] width 92 height 14
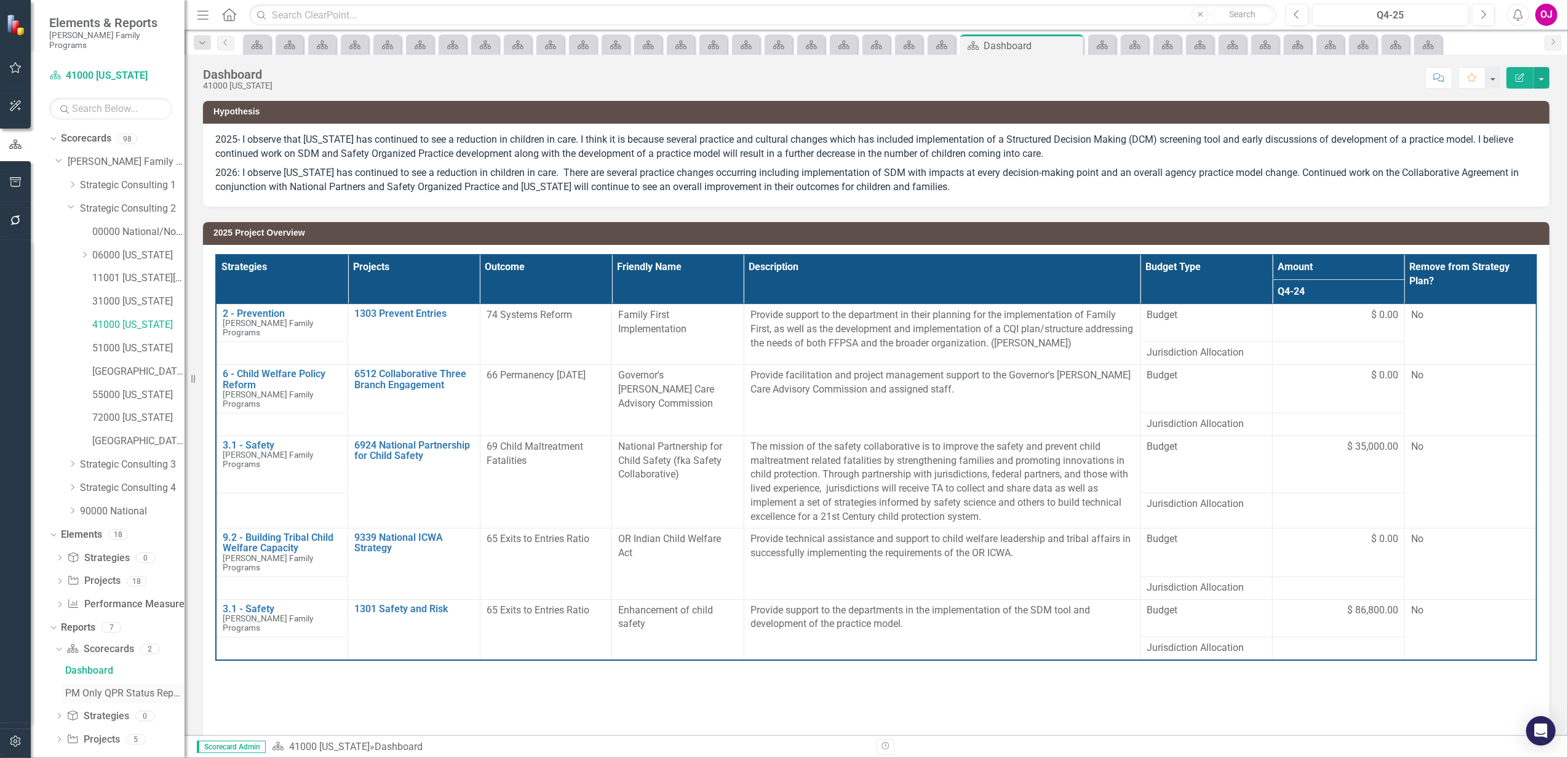
click at [106, 688] on div "PM Only QPR Status Report" at bounding box center [125, 693] width 120 height 11
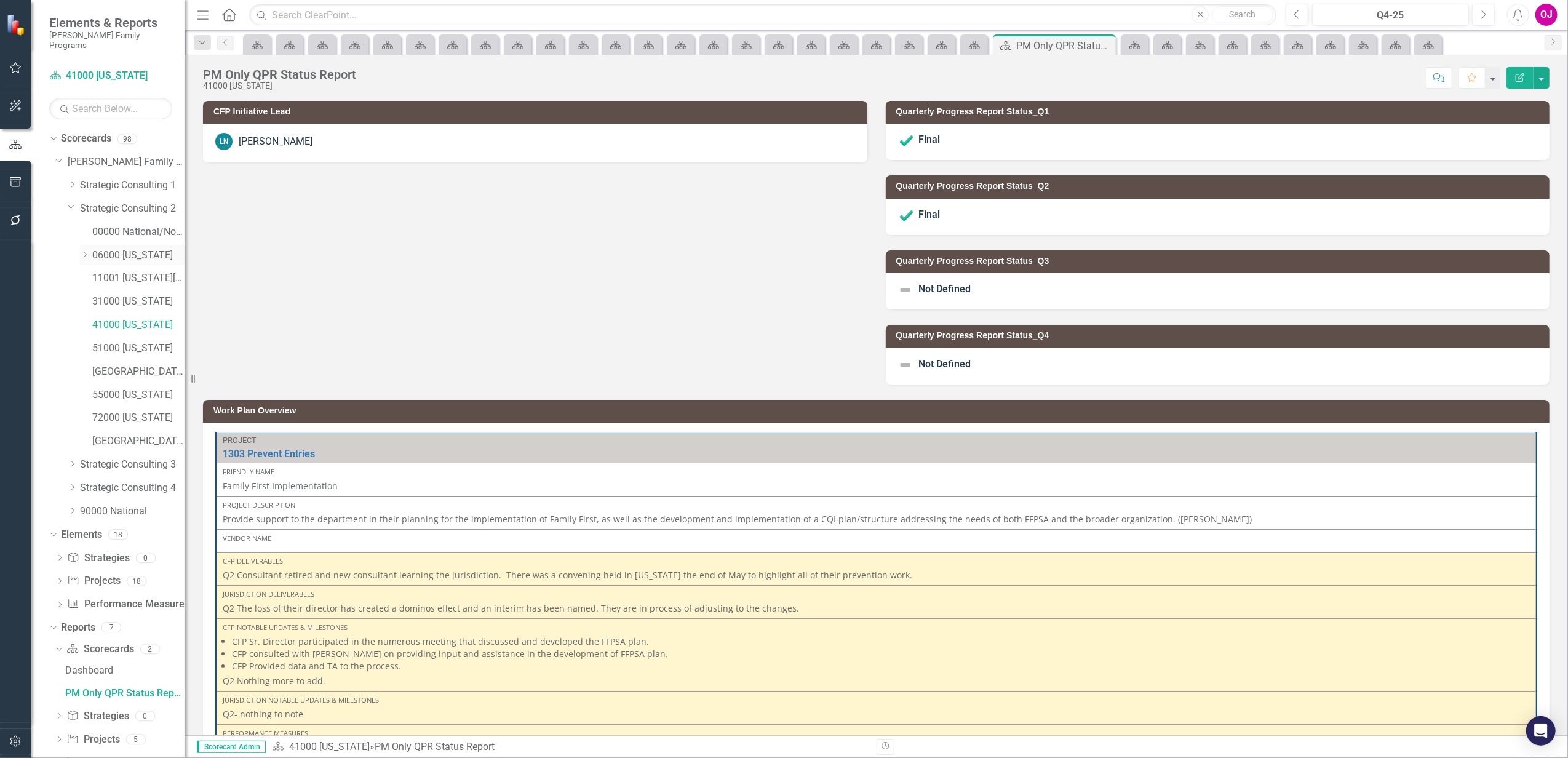
click at [84, 251] on icon "Dropdown" at bounding box center [84, 254] width 9 height 7
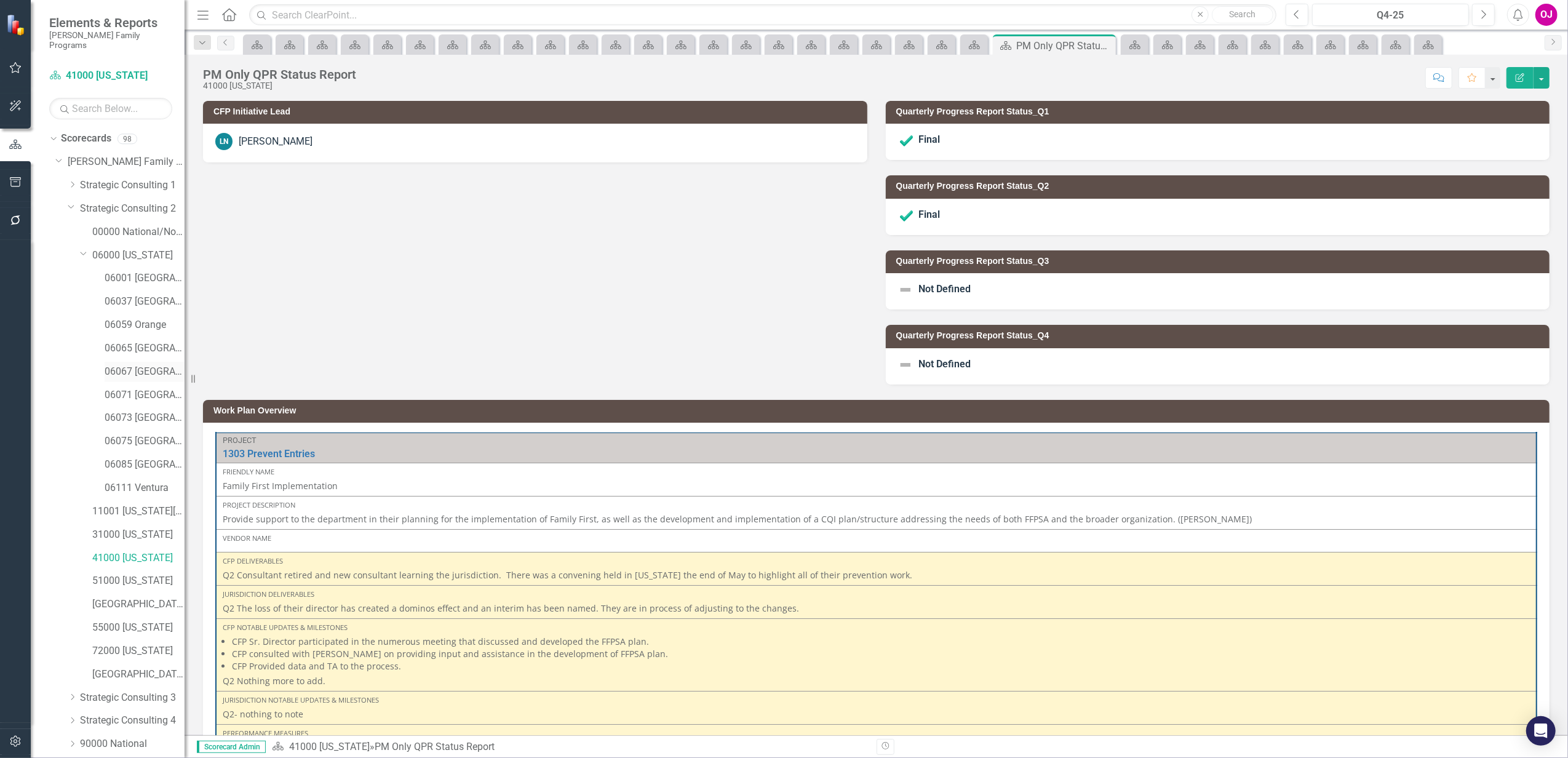
click at [139, 365] on link "06067 [GEOGRAPHIC_DATA]" at bounding box center [144, 372] width 80 height 14
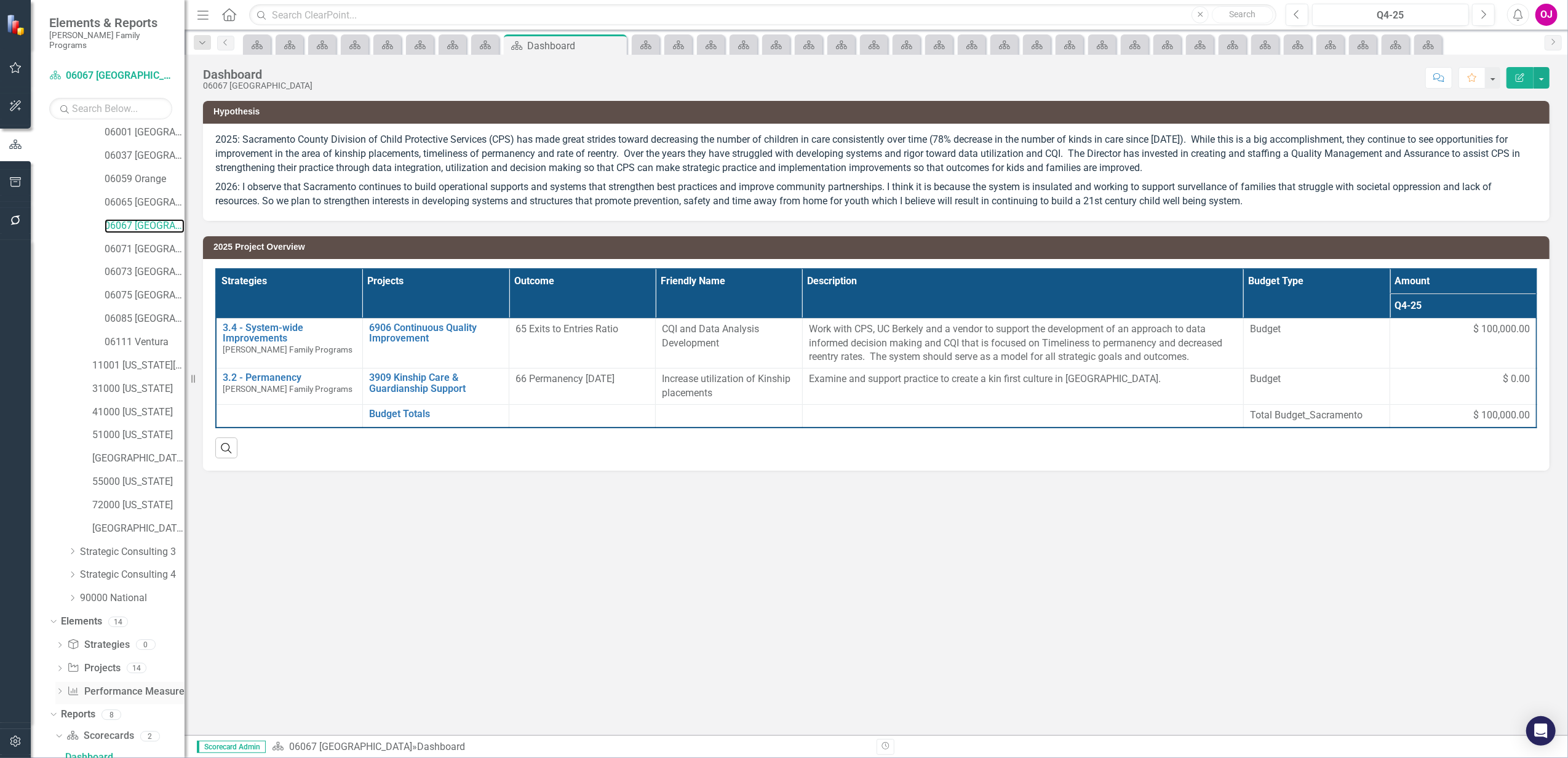
scroll to position [228, 0]
click at [135, 693] on div "PM Only QPR Status Report" at bounding box center [125, 698] width 120 height 11
